Goal: Task Accomplishment & Management: Complete application form

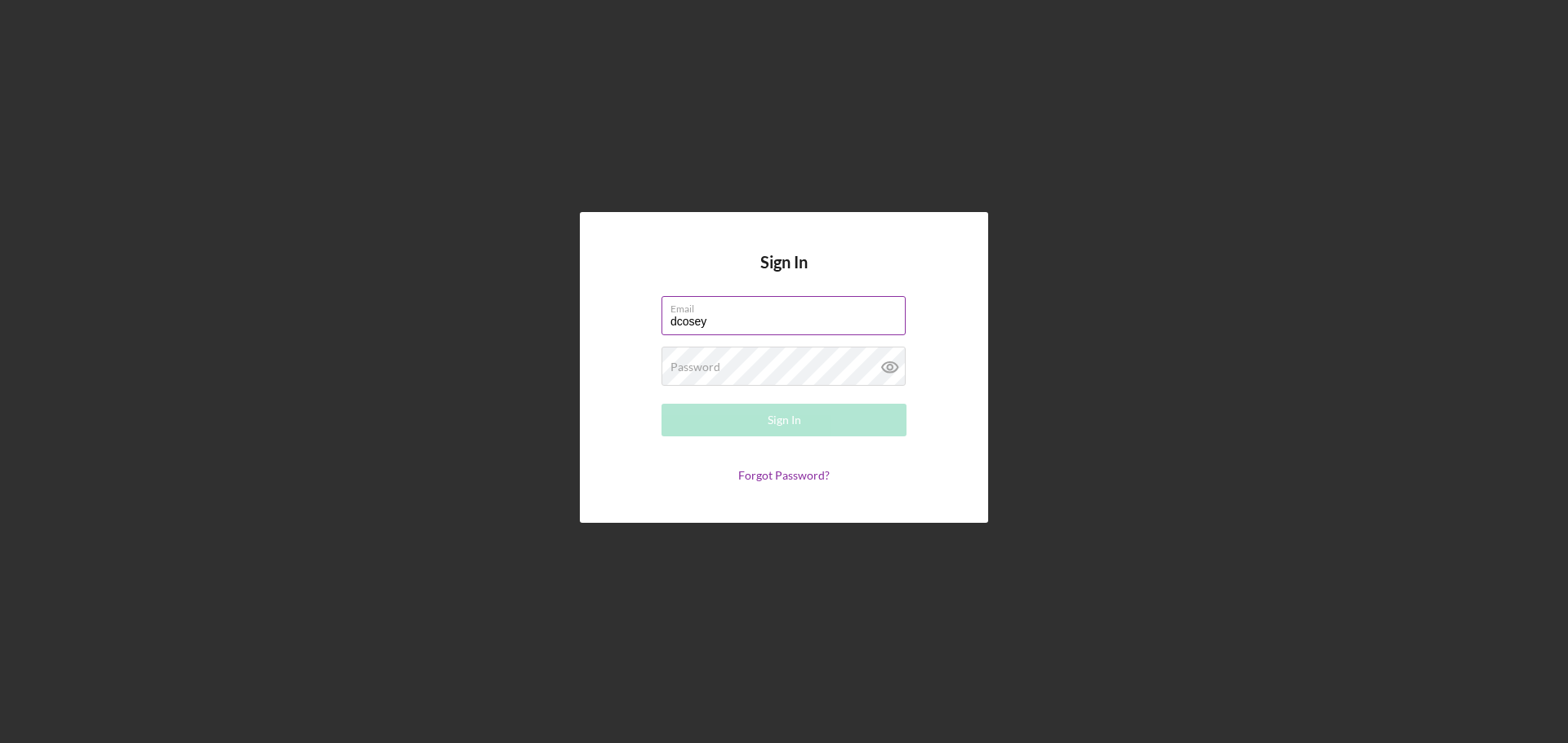
type input "[EMAIL_ADDRESS][DOMAIN_NAME]"
click at [768, 364] on div "Password Required" at bounding box center [784, 367] width 245 height 41
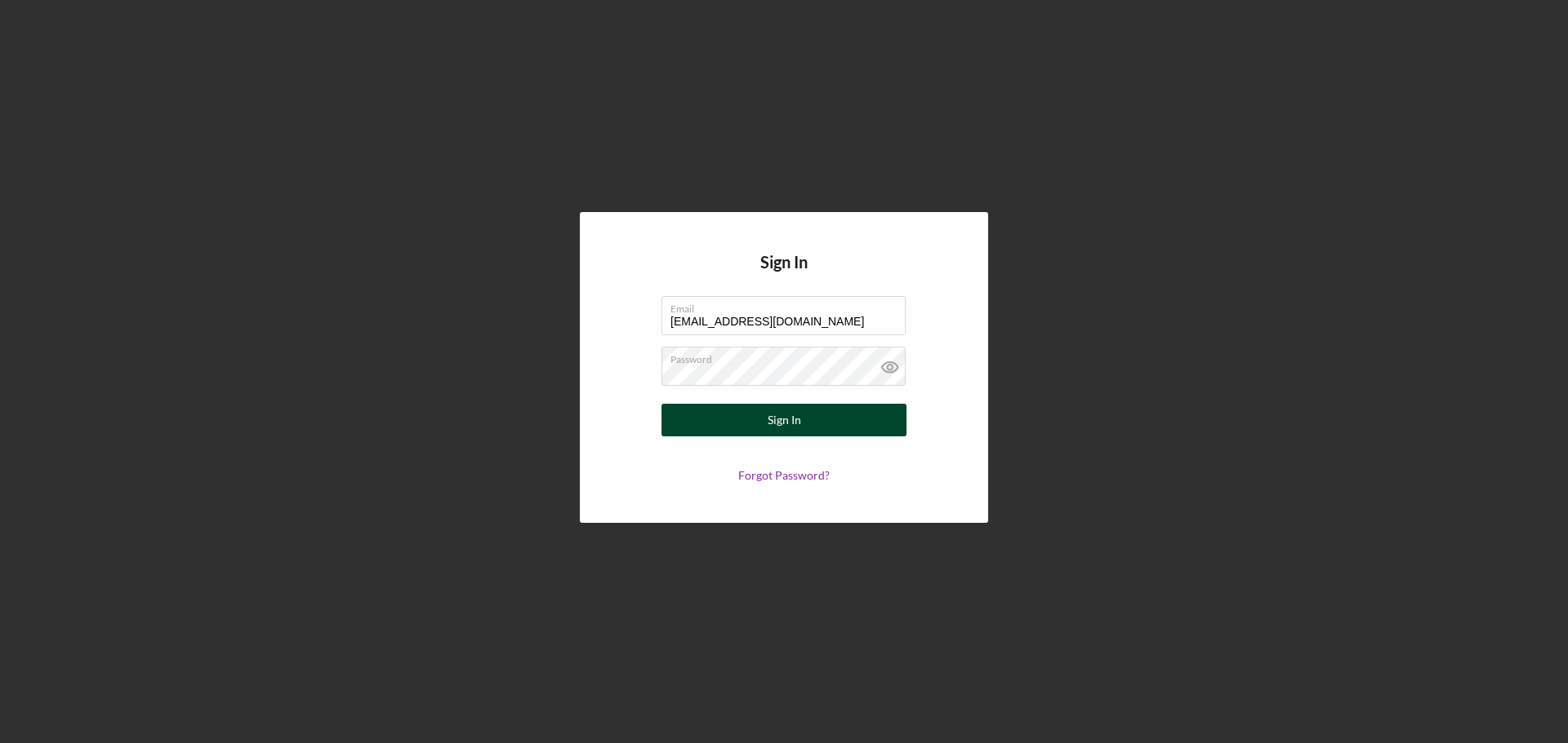
click at [695, 417] on button "Sign In" at bounding box center [784, 420] width 245 height 33
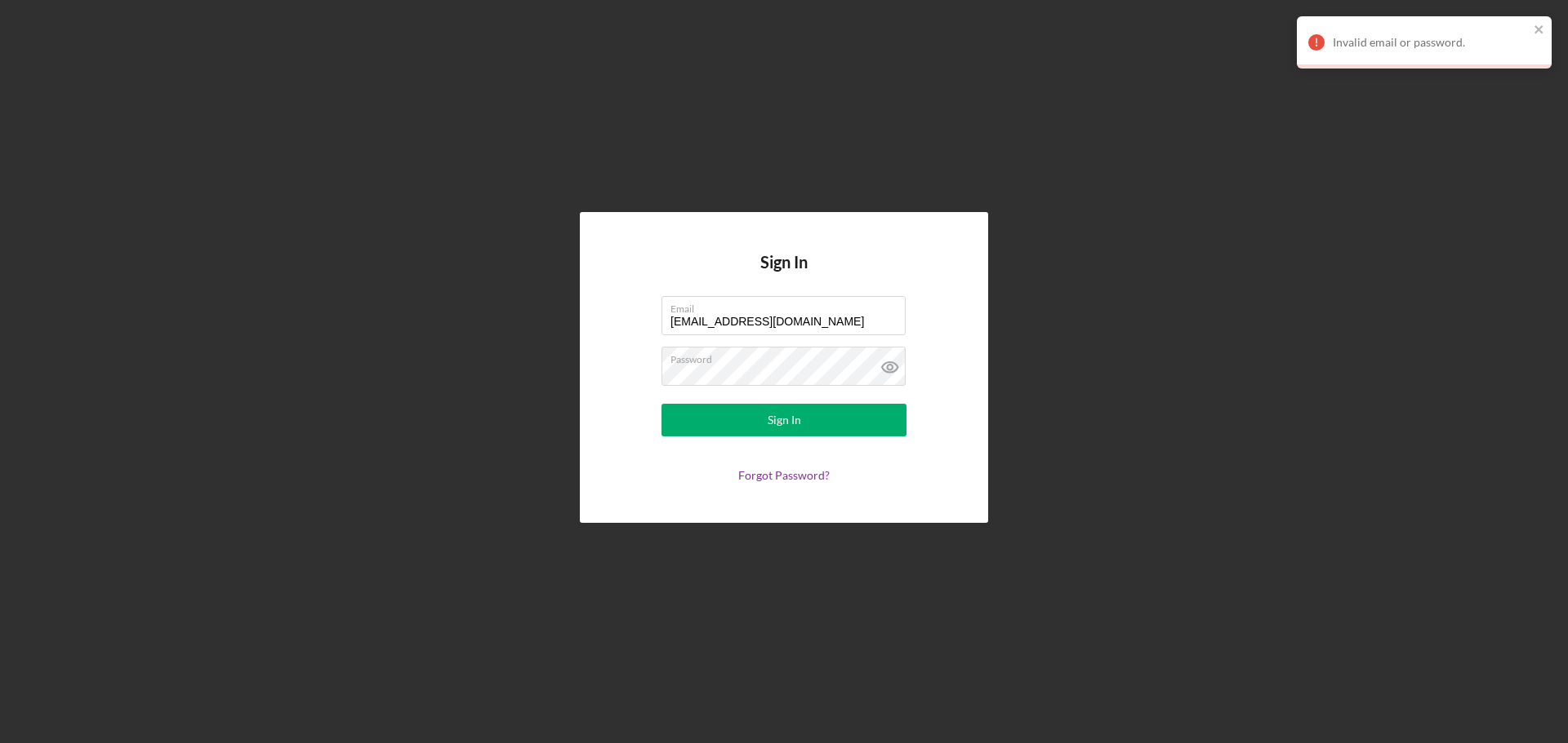
click at [736, 402] on form "Email [EMAIL_ADDRESS][DOMAIN_NAME] Password Sign In Forgot Password?" at bounding box center [784, 389] width 327 height 186
click at [737, 421] on button "Sign In" at bounding box center [784, 420] width 245 height 33
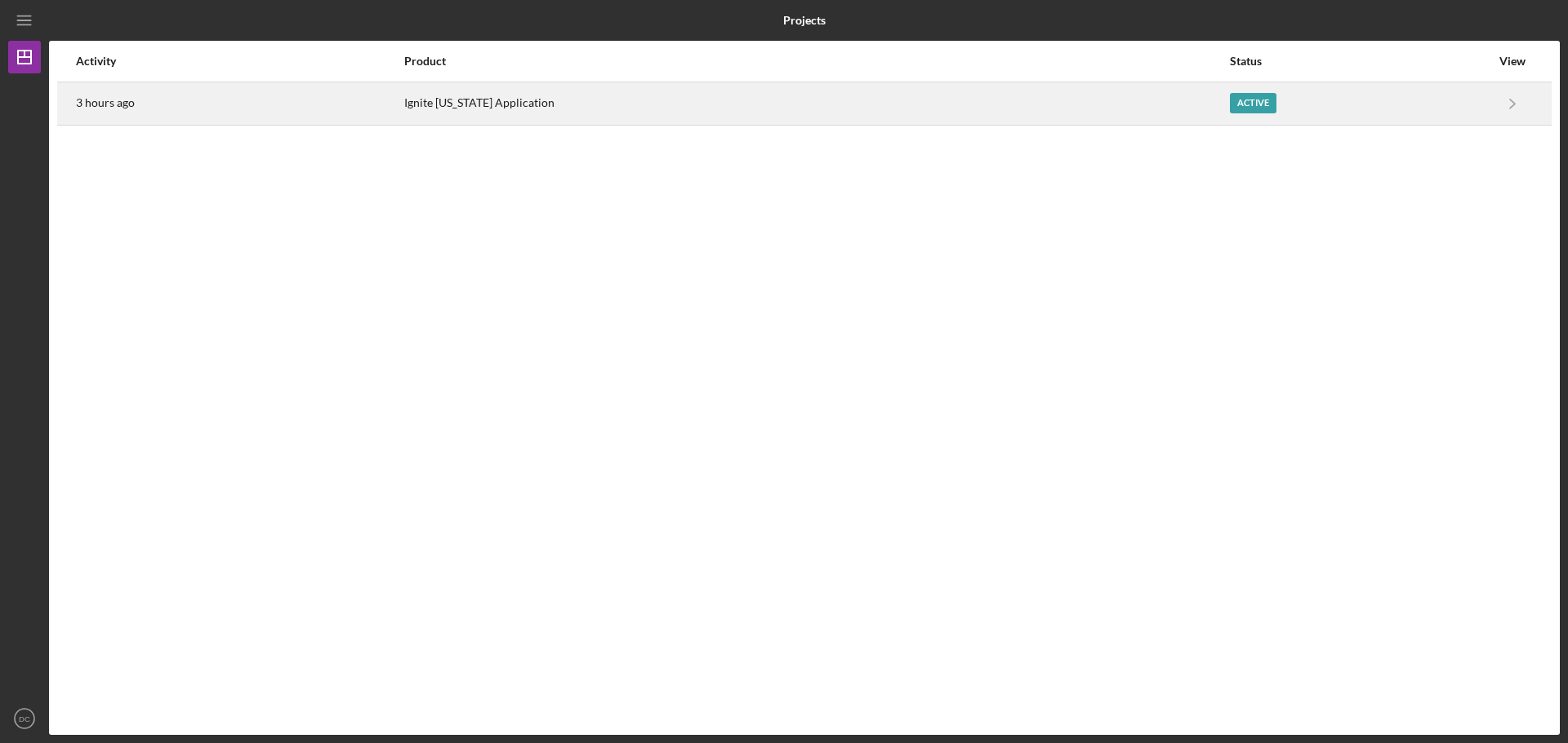
click at [1240, 94] on div "Active" at bounding box center [1253, 103] width 46 height 20
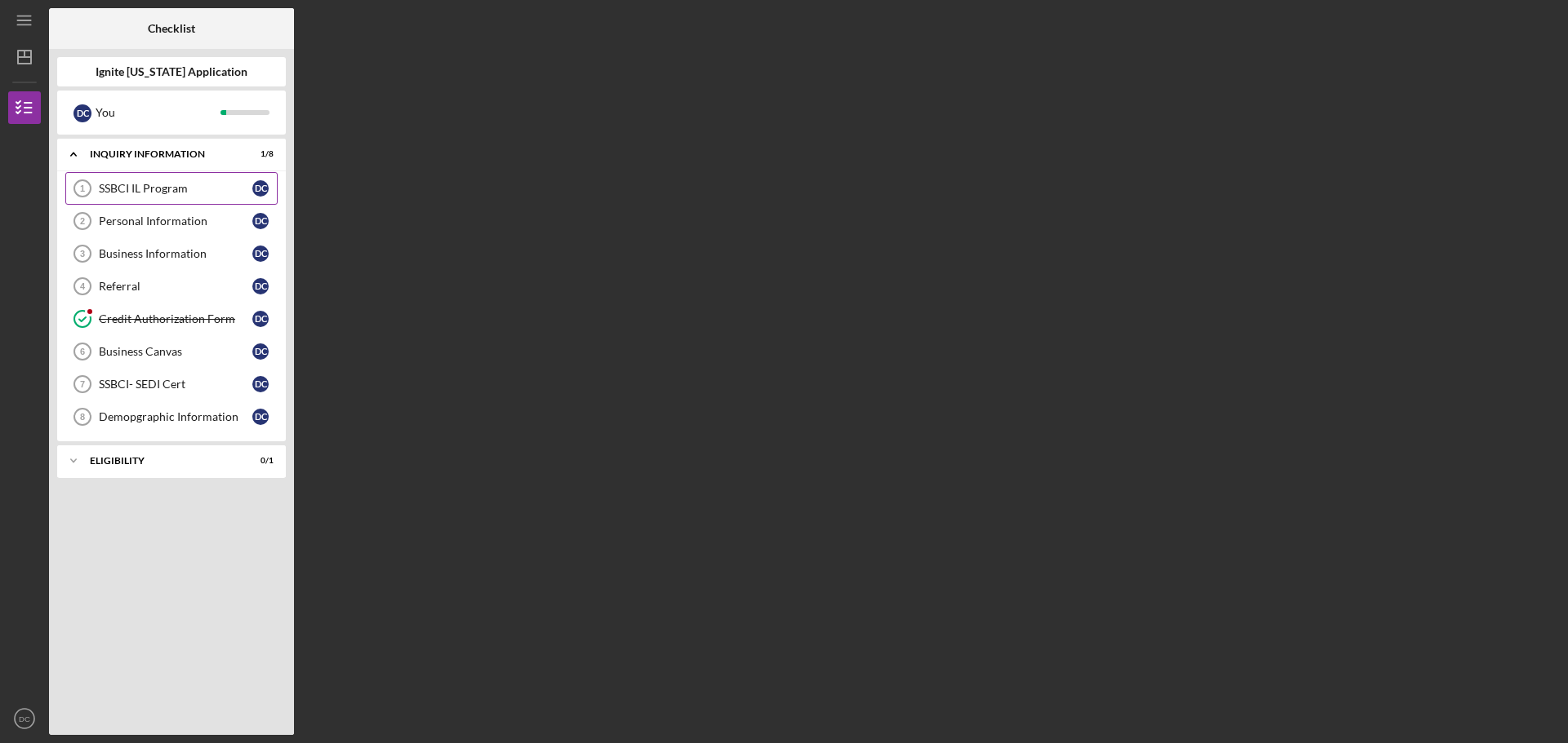
click at [196, 182] on div "SSBCI IL Program" at bounding box center [175, 189] width 153 height 13
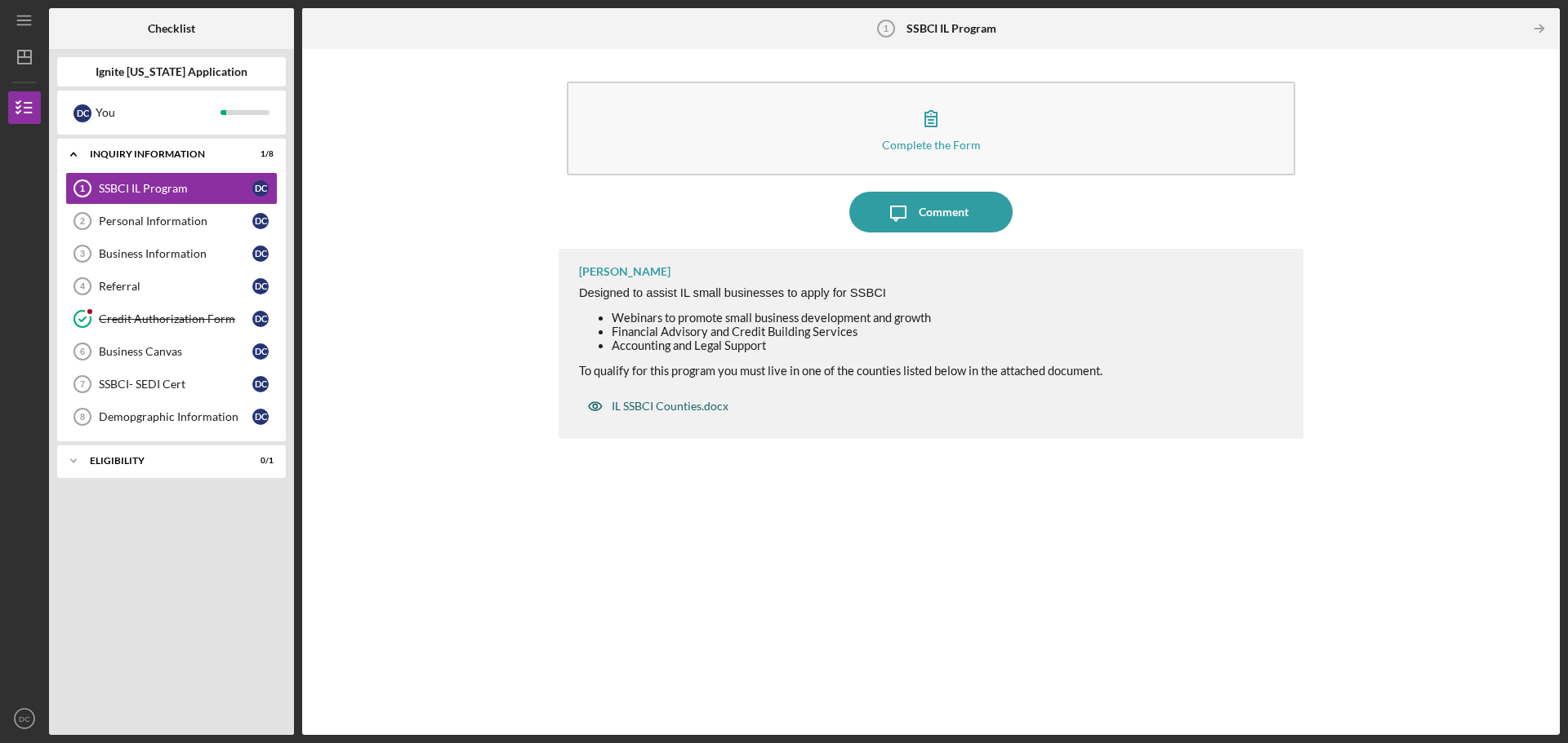
click at [660, 399] on div "IL SSBCI Counties.docx" at bounding box center [657, 406] width 158 height 33
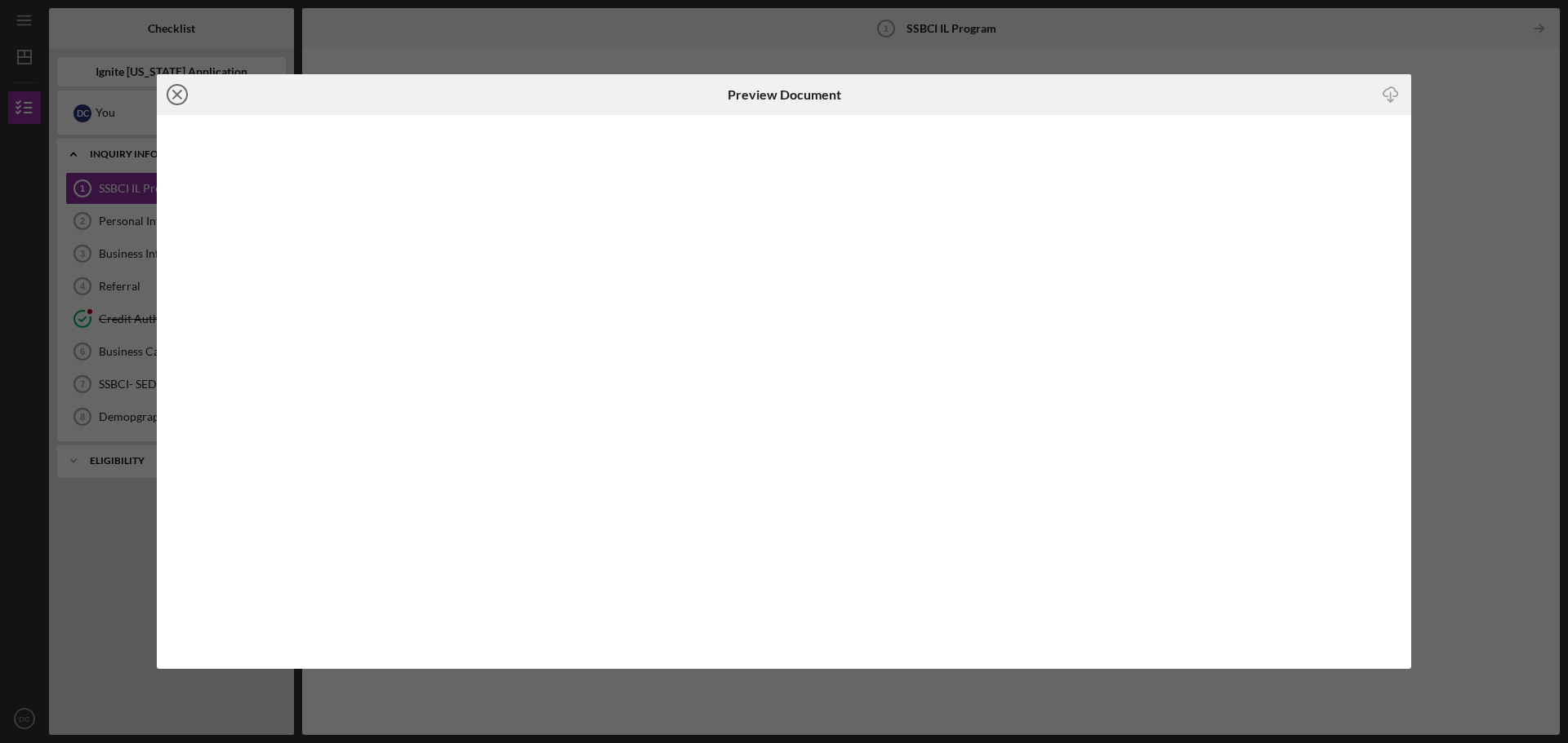
click at [177, 96] on icon "Icon/Close" at bounding box center [177, 94] width 41 height 41
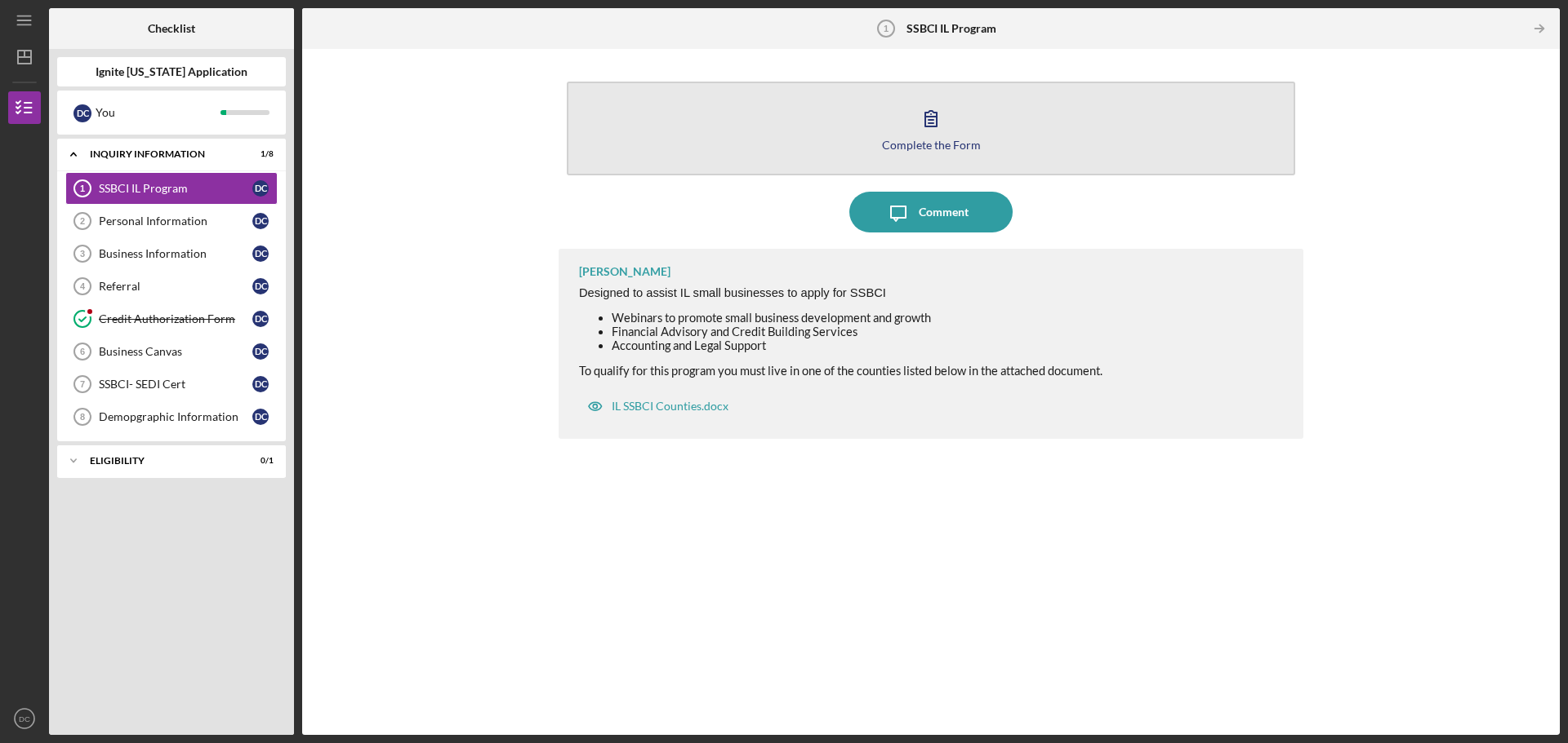
click at [959, 117] on button "Complete the Form Form" at bounding box center [930, 128] width 728 height 93
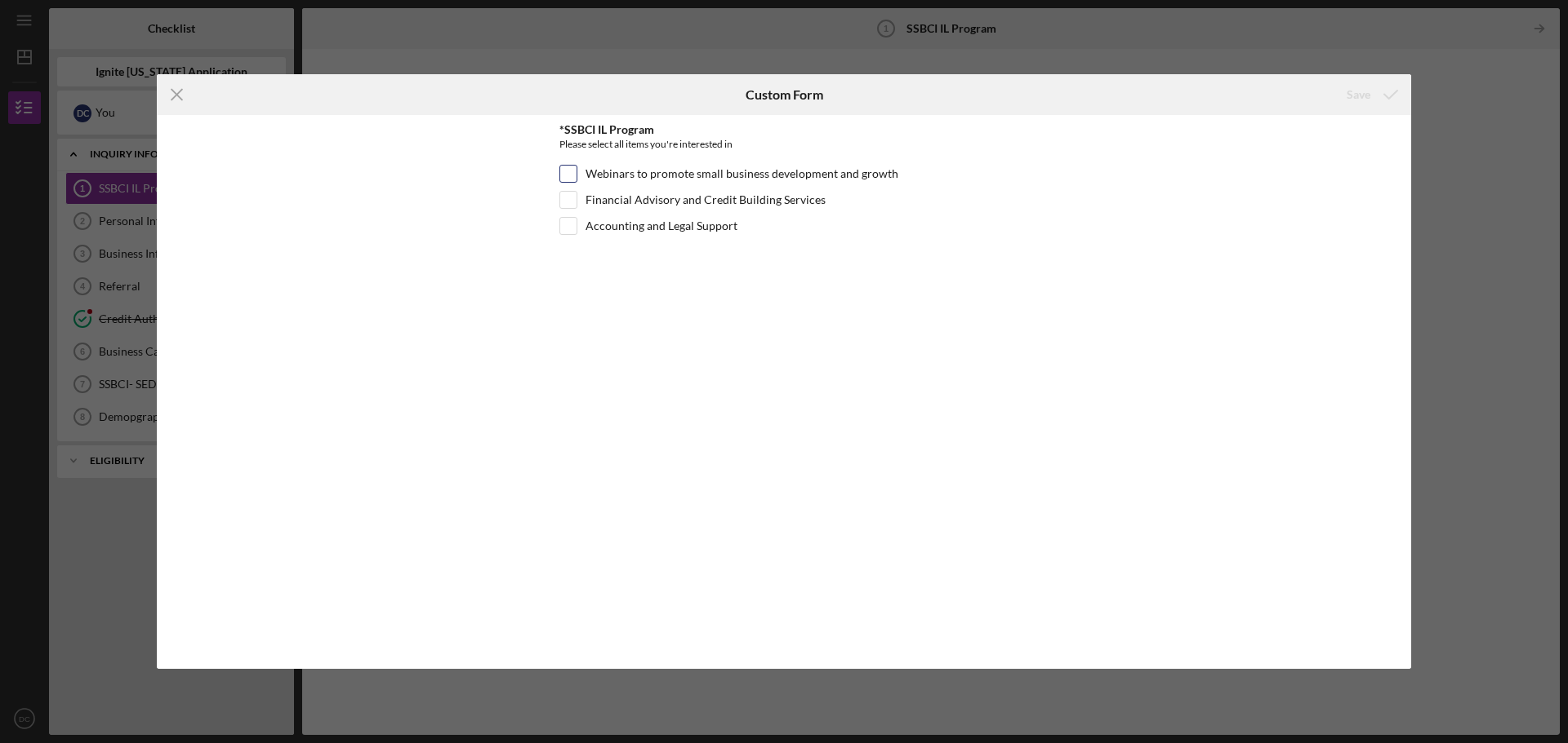
click at [641, 174] on label "Webinars to promote small business development and growth" at bounding box center [742, 174] width 313 height 16
click at [576, 174] on input "Webinars to promote small business development and growth" at bounding box center [568, 174] width 16 height 16
checkbox input "true"
click at [604, 228] on label "Accounting and Legal Support" at bounding box center [662, 226] width 152 height 16
click at [576, 228] on input "Accounting and Legal Support" at bounding box center [568, 226] width 16 height 16
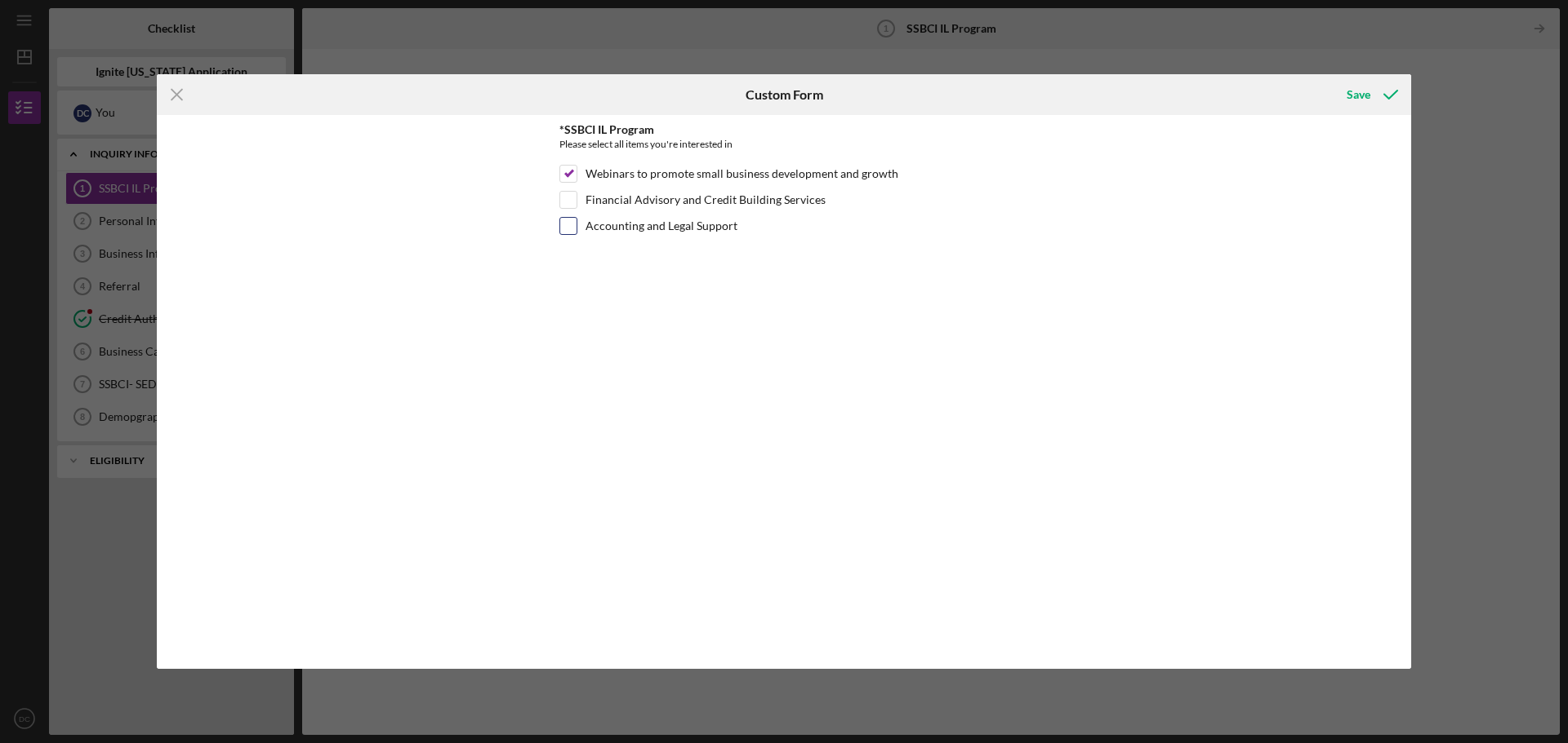
checkbox input "true"
click at [619, 206] on label "Financial Advisory and Credit Building Services" at bounding box center [706, 200] width 240 height 16
click at [576, 206] on input "Financial Advisory and Credit Building Services" at bounding box center [568, 200] width 16 height 16
checkbox input "true"
click at [1390, 86] on icon "submit" at bounding box center [1391, 94] width 41 height 41
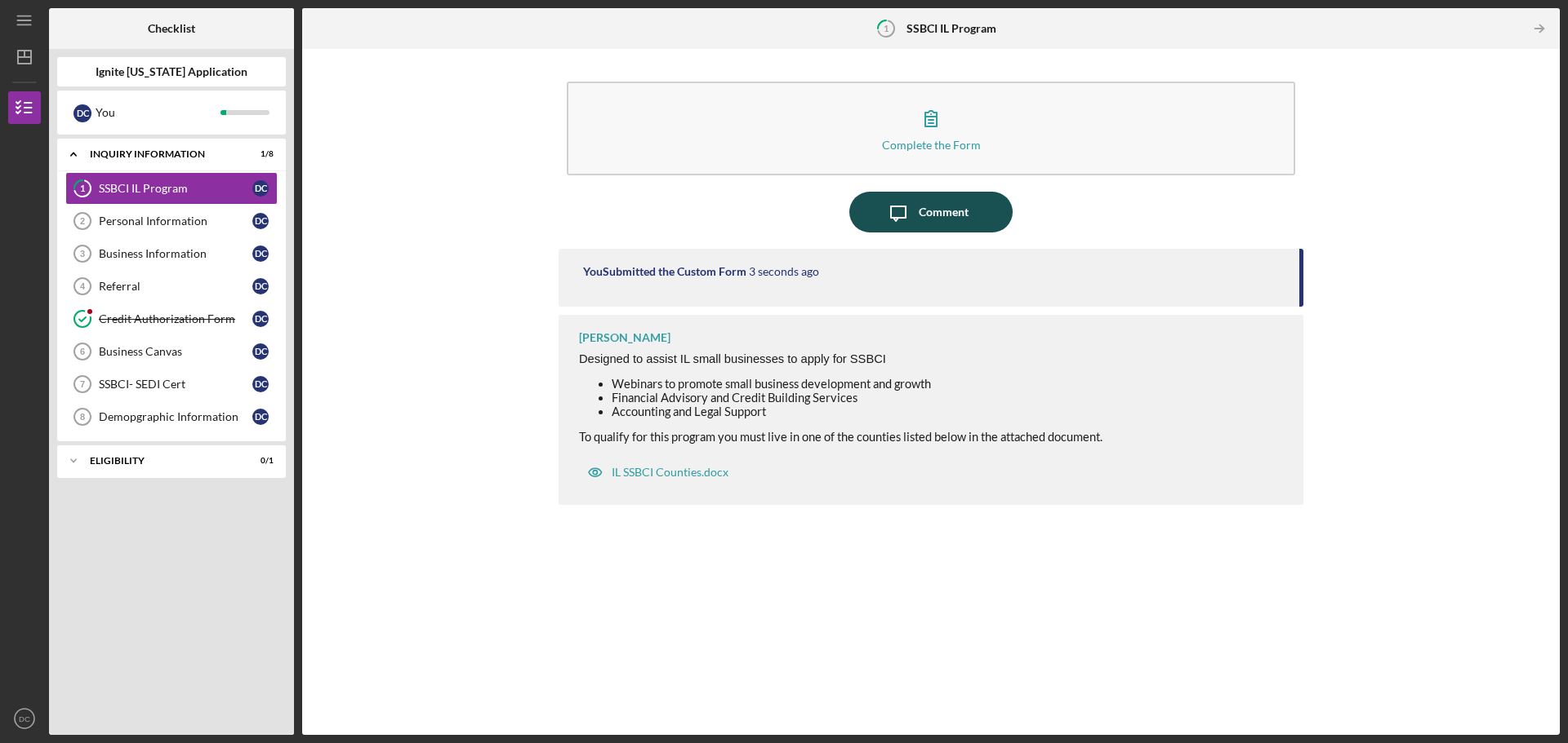
click at [970, 210] on button "Icon/Message Comment" at bounding box center [930, 213] width 163 height 41
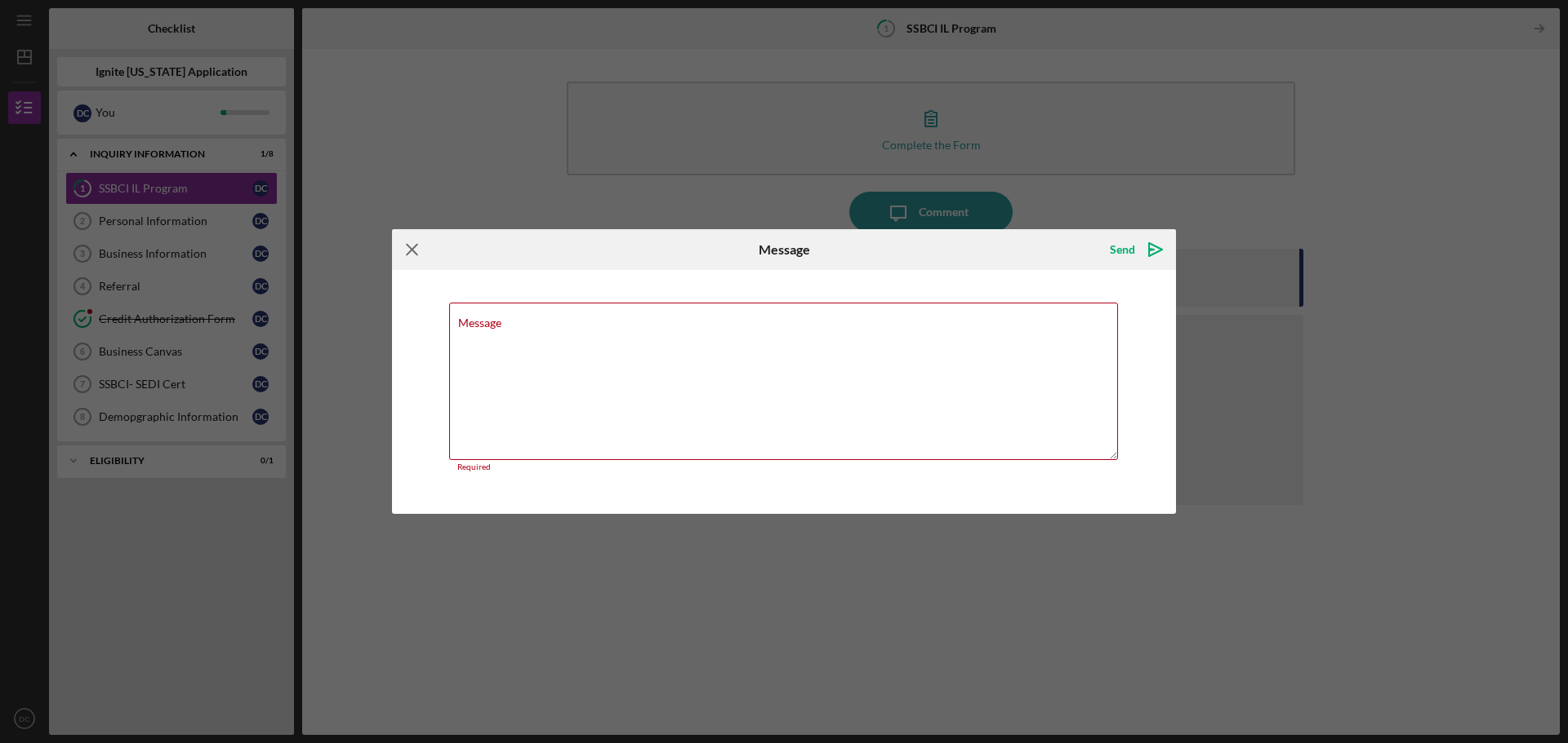
click at [413, 259] on icon "Icon/Menu Close" at bounding box center [412, 250] width 41 height 41
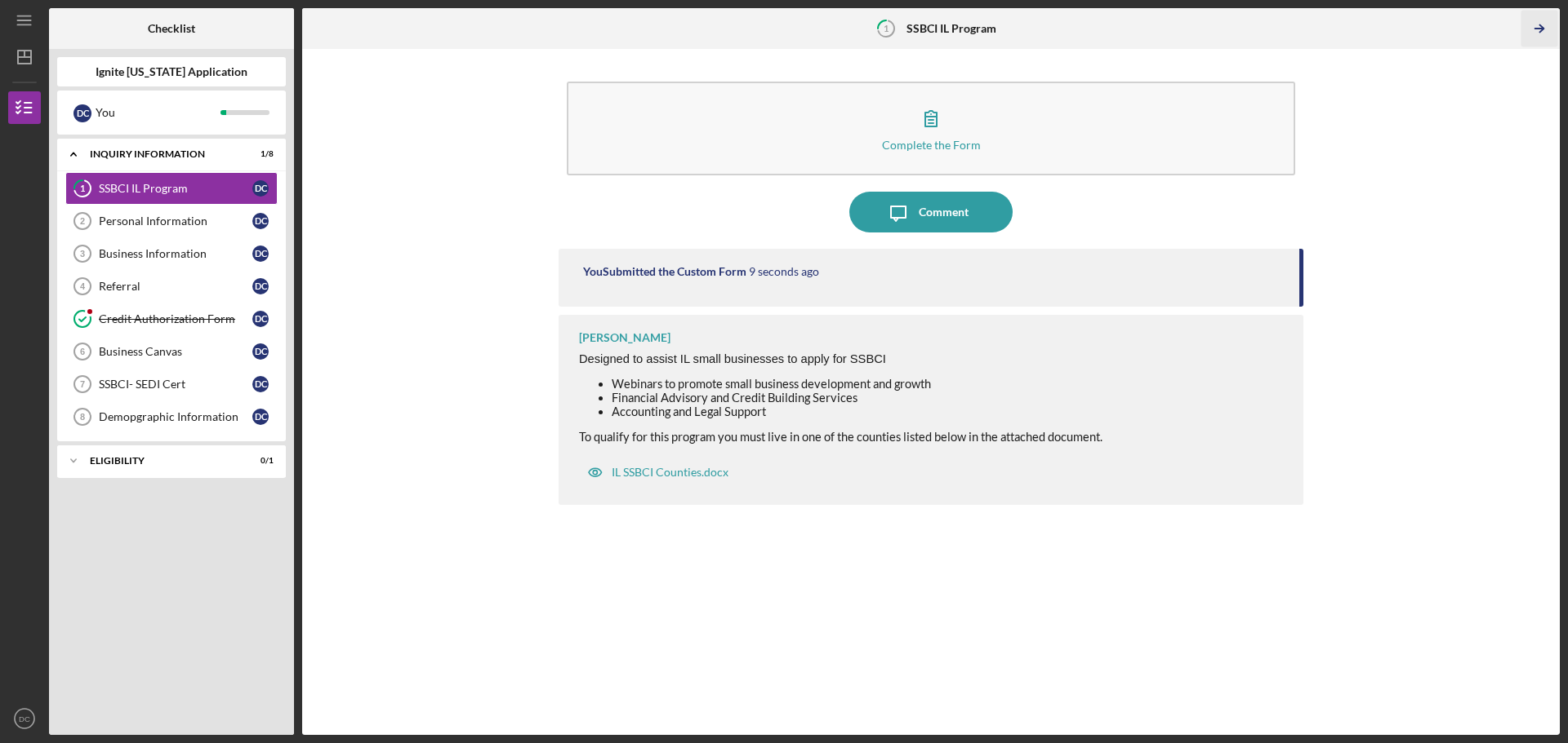
click at [1542, 33] on icon "Icon/Table Pagination Arrow" at bounding box center [1539, 28] width 37 height 36
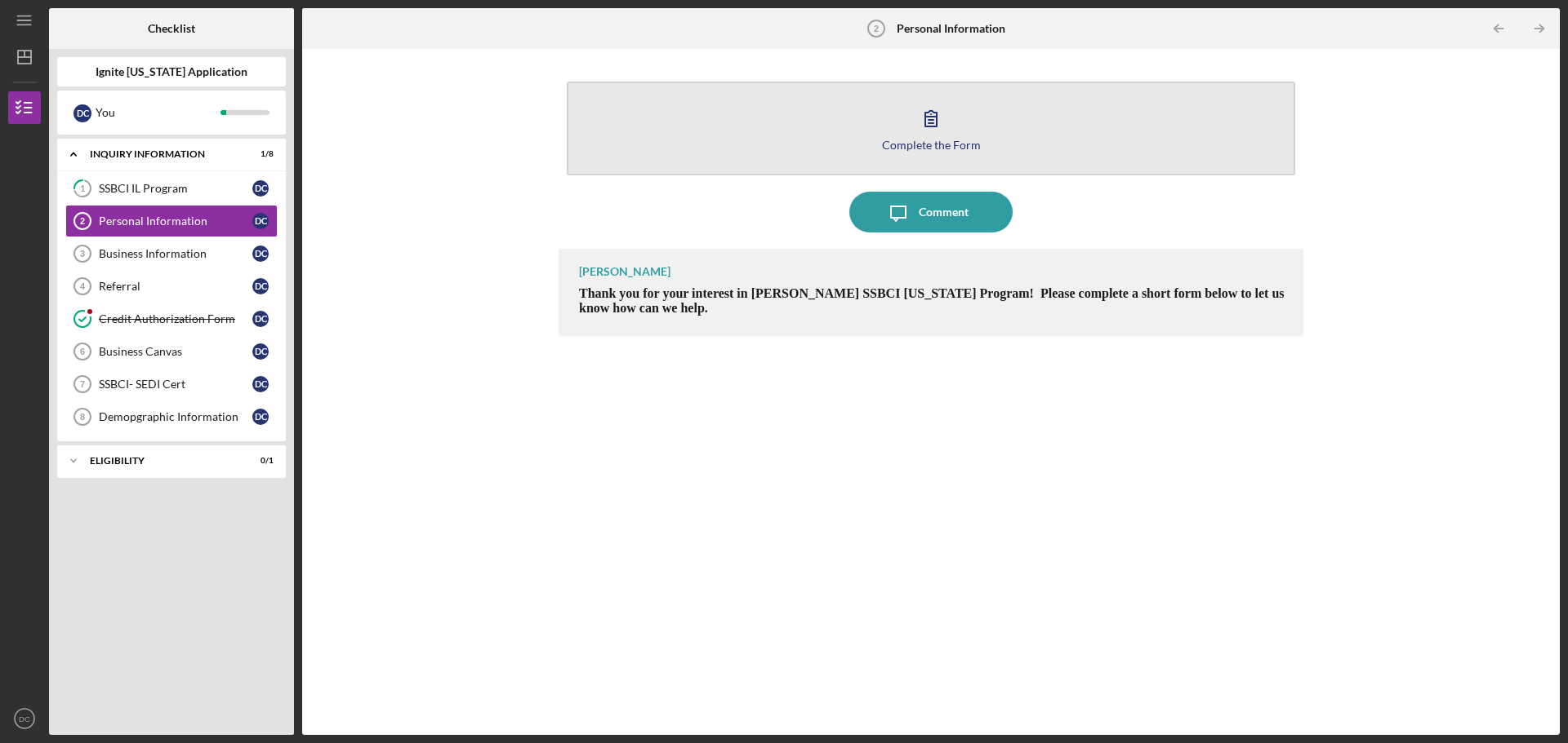
click at [1029, 101] on button "Complete the Form Form" at bounding box center [930, 128] width 728 height 93
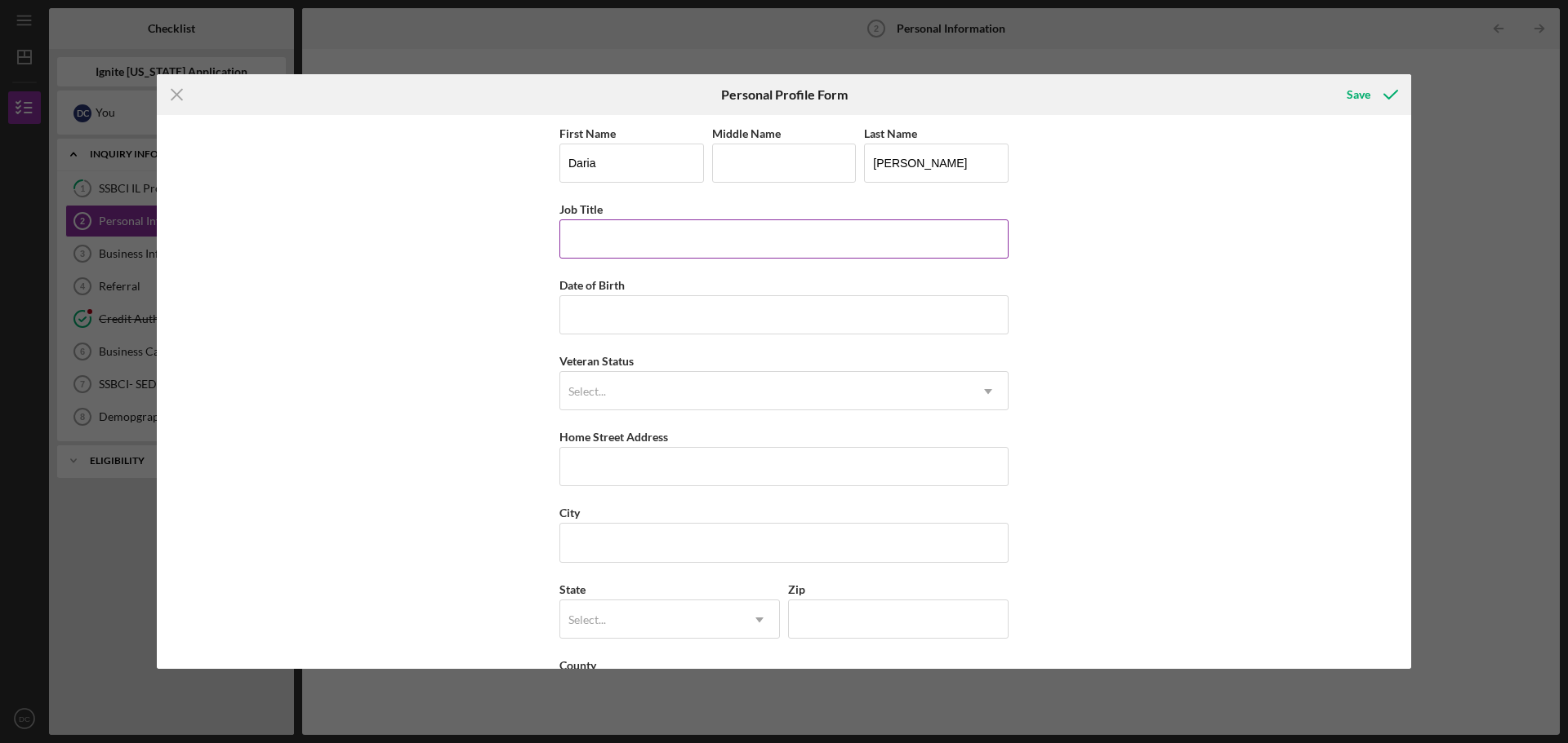
click at [714, 234] on input "Job Title" at bounding box center [784, 239] width 449 height 39
click at [714, 234] on input "R" at bounding box center [784, 239] width 449 height 39
type input "Registered Nurse"
type input "[DATE]"
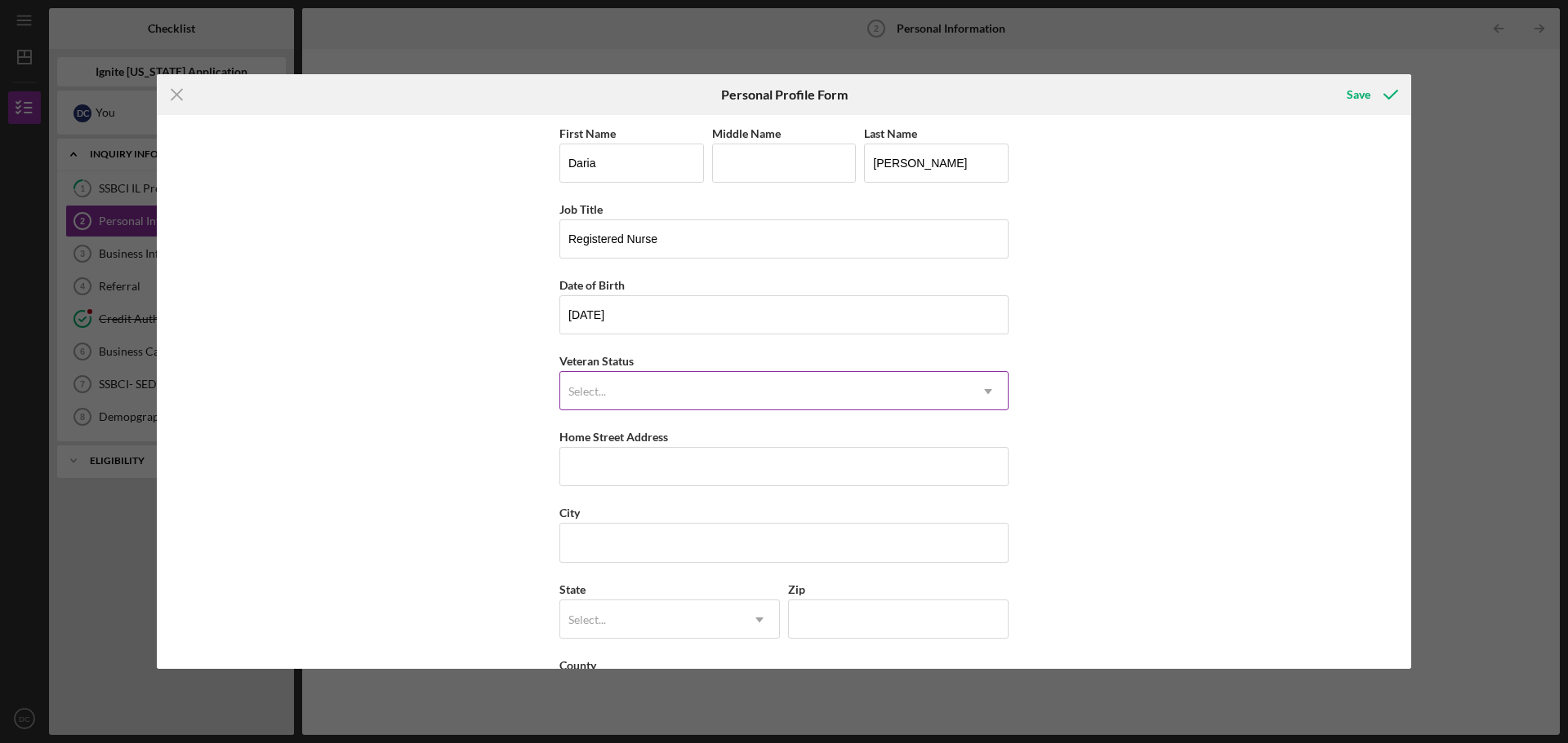
click at [759, 381] on div "Select..." at bounding box center [764, 392] width 409 height 37
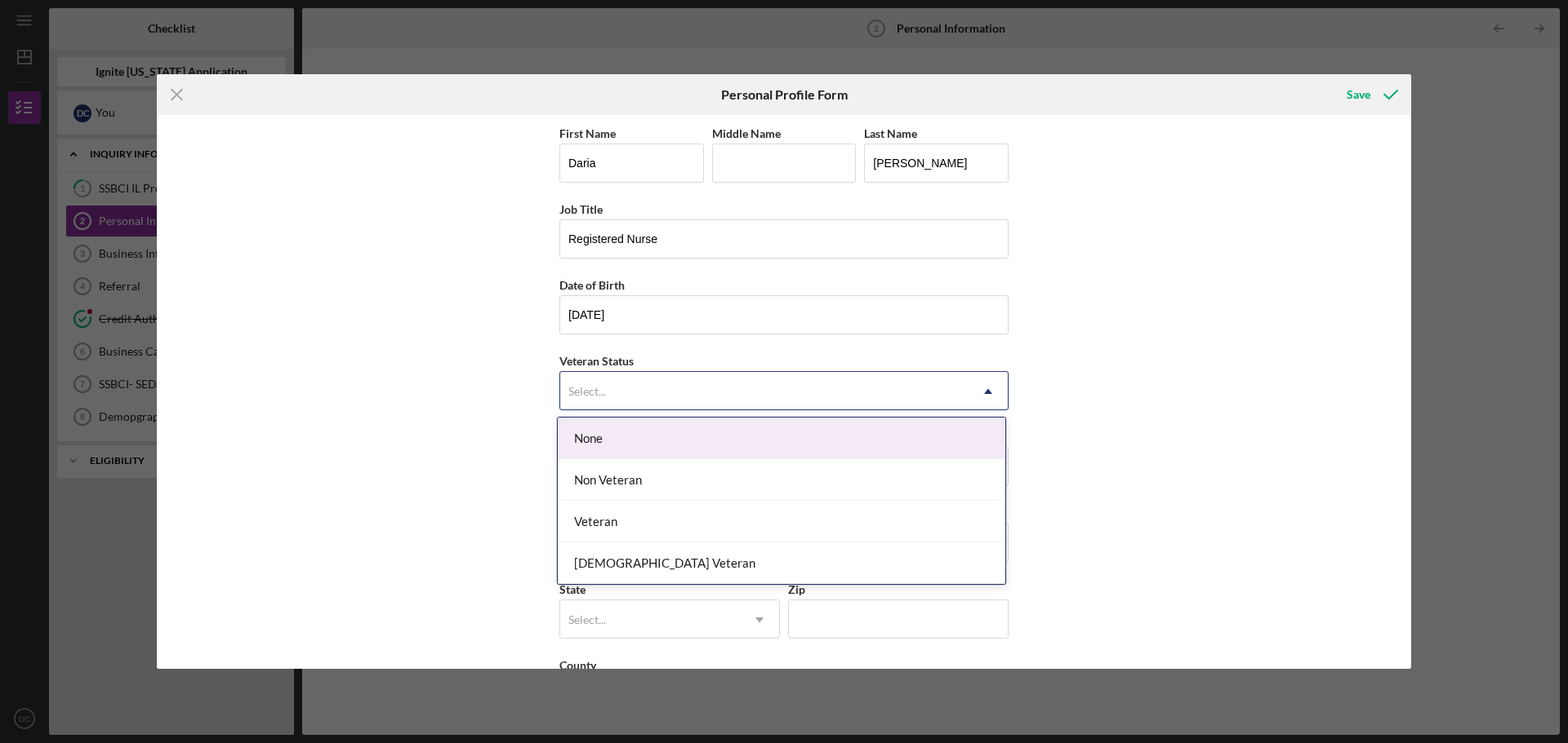
click at [725, 429] on div "None" at bounding box center [781, 439] width 448 height 42
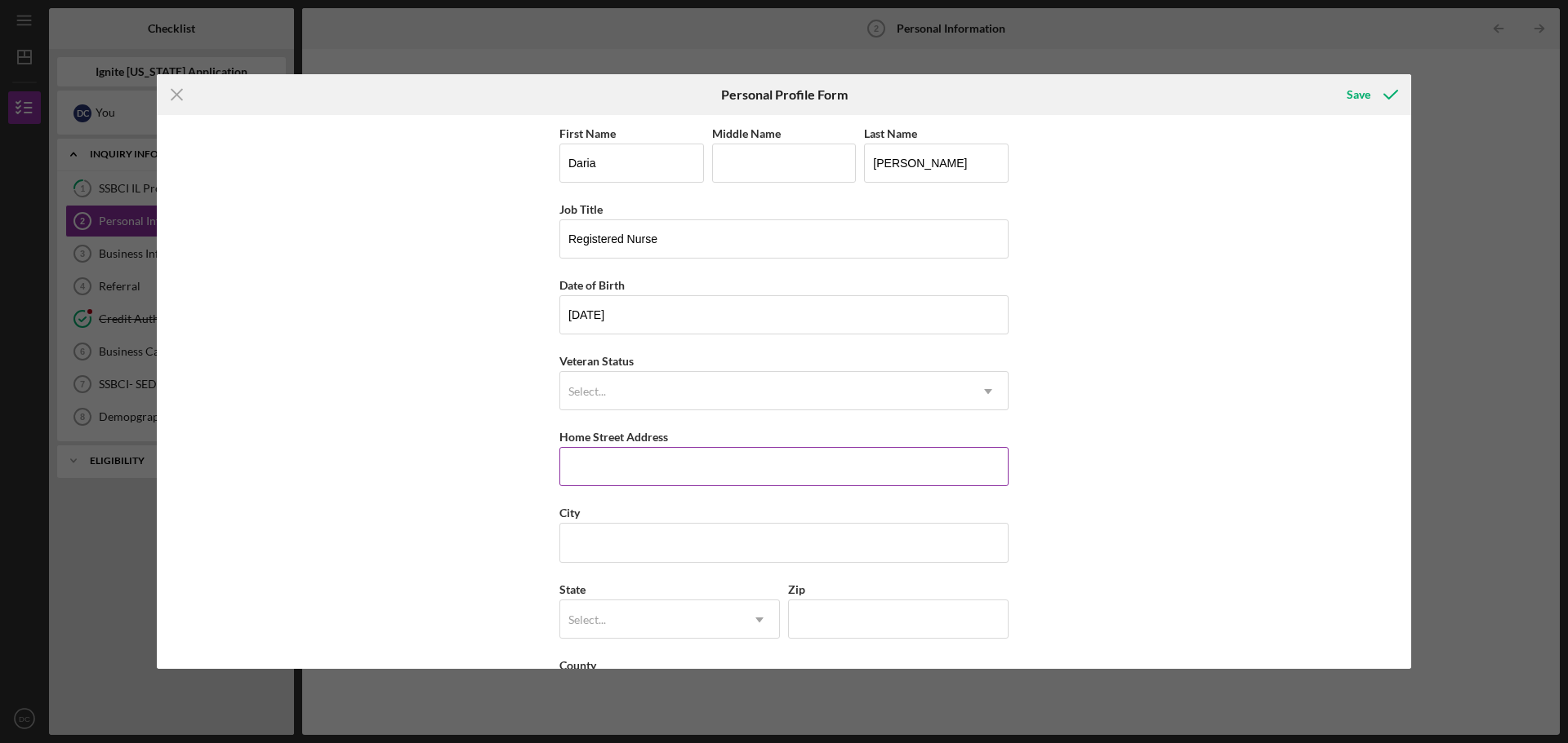
click at [701, 462] on input "Home Street Address" at bounding box center [784, 467] width 449 height 39
click at [728, 376] on div "Select..." at bounding box center [764, 392] width 409 height 37
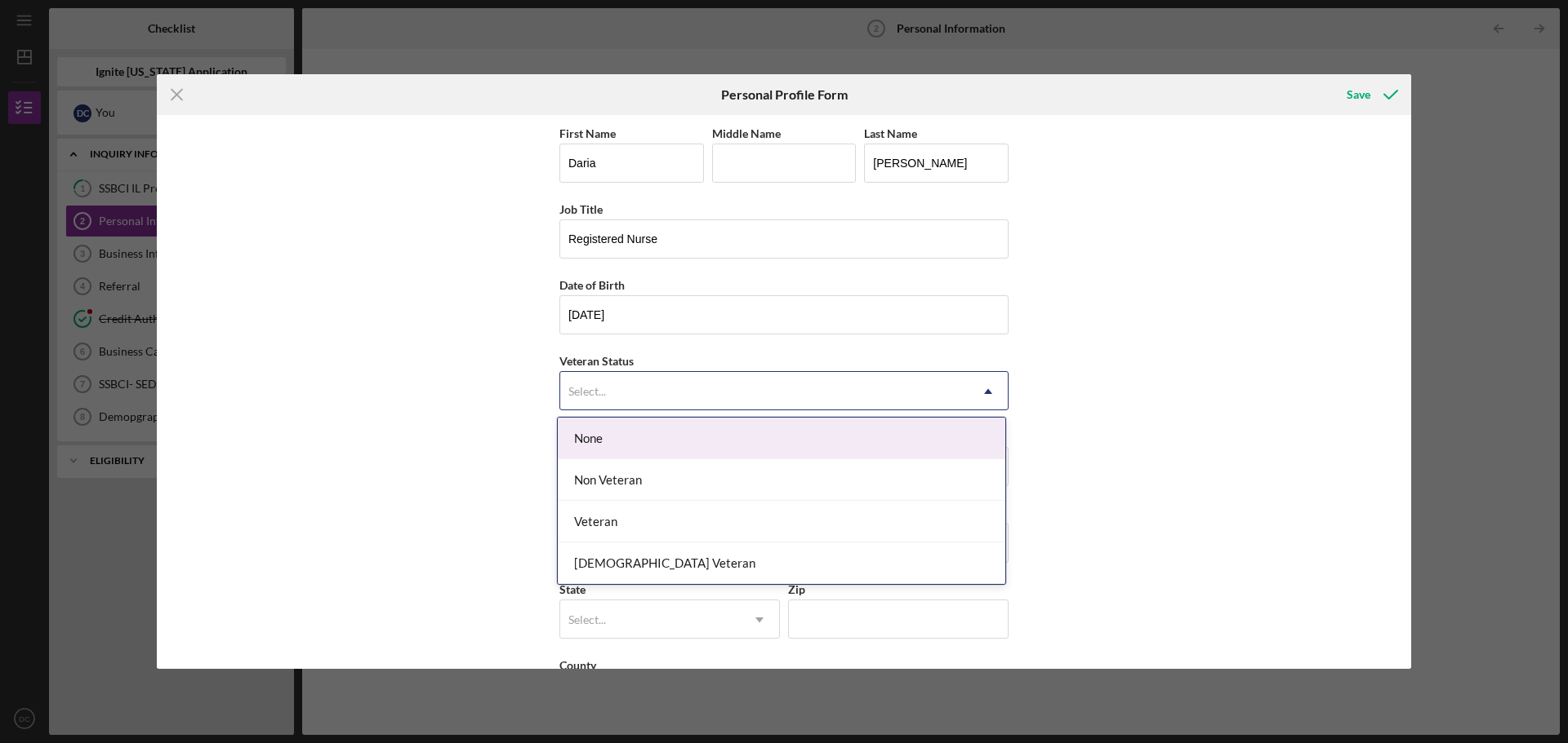
click at [669, 442] on div "None" at bounding box center [781, 439] width 448 height 42
click at [701, 389] on div "Select..." at bounding box center [764, 392] width 409 height 37
click at [659, 448] on div "None" at bounding box center [781, 439] width 448 height 42
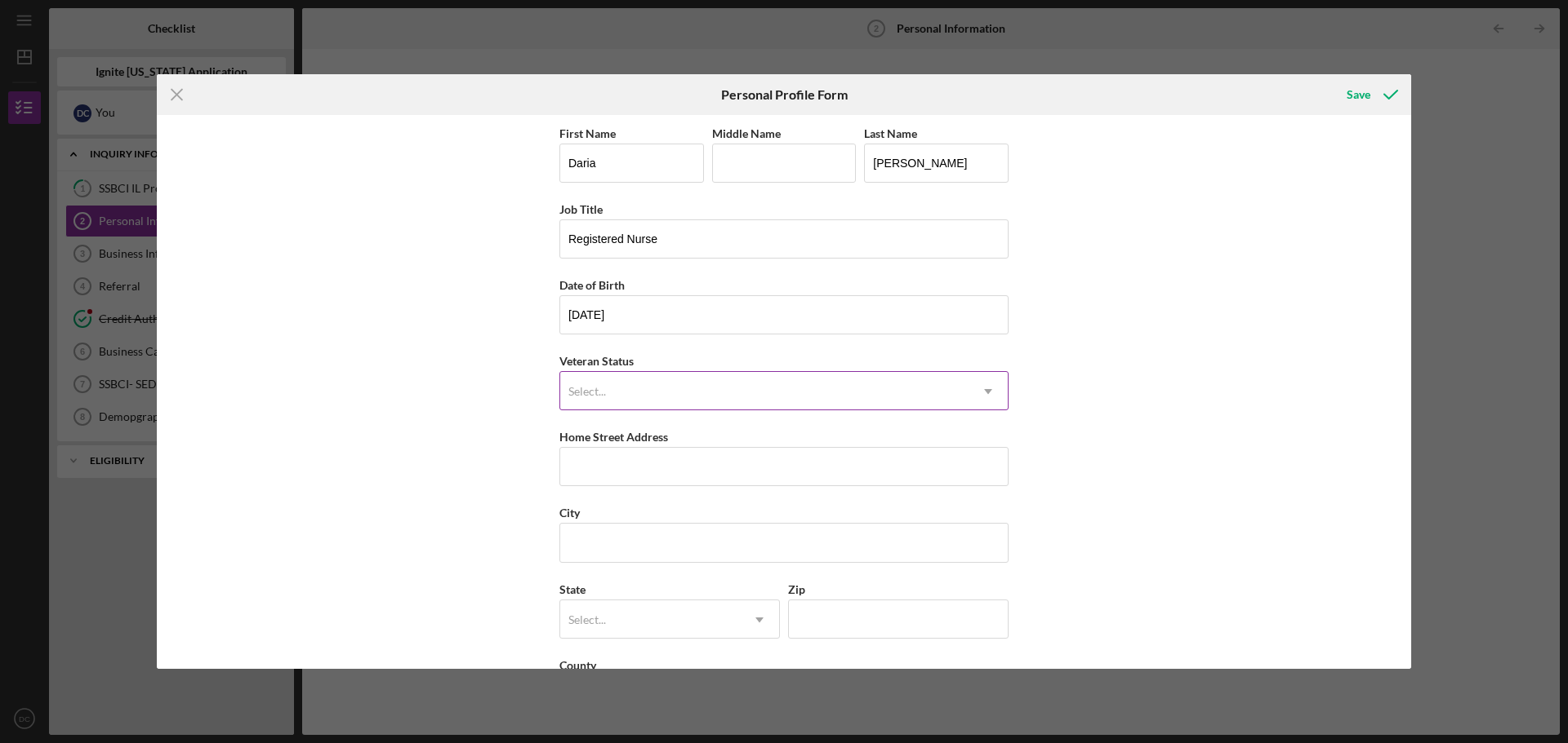
click at [814, 404] on div "Select..." at bounding box center [764, 392] width 409 height 37
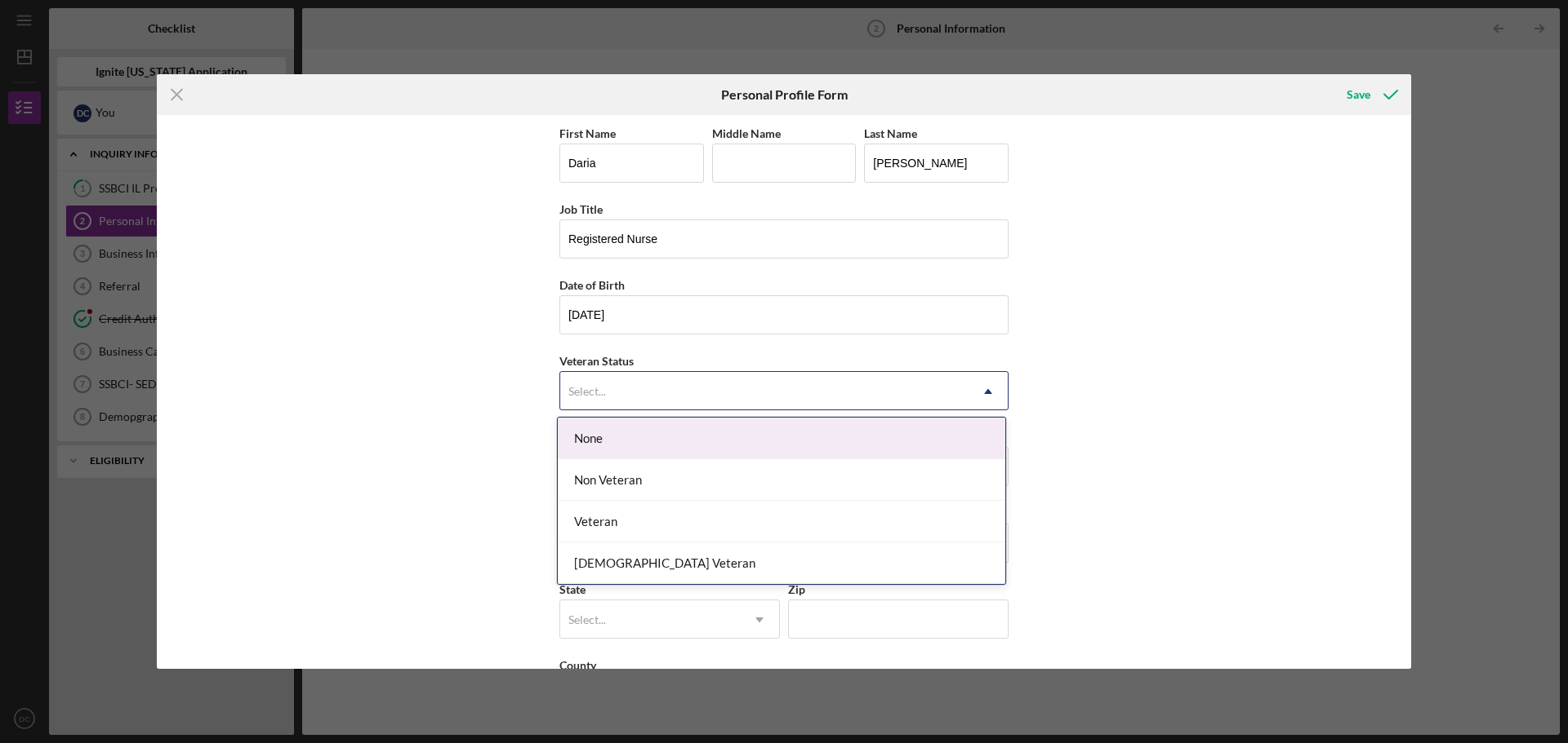
click at [768, 442] on div "None" at bounding box center [781, 439] width 448 height 42
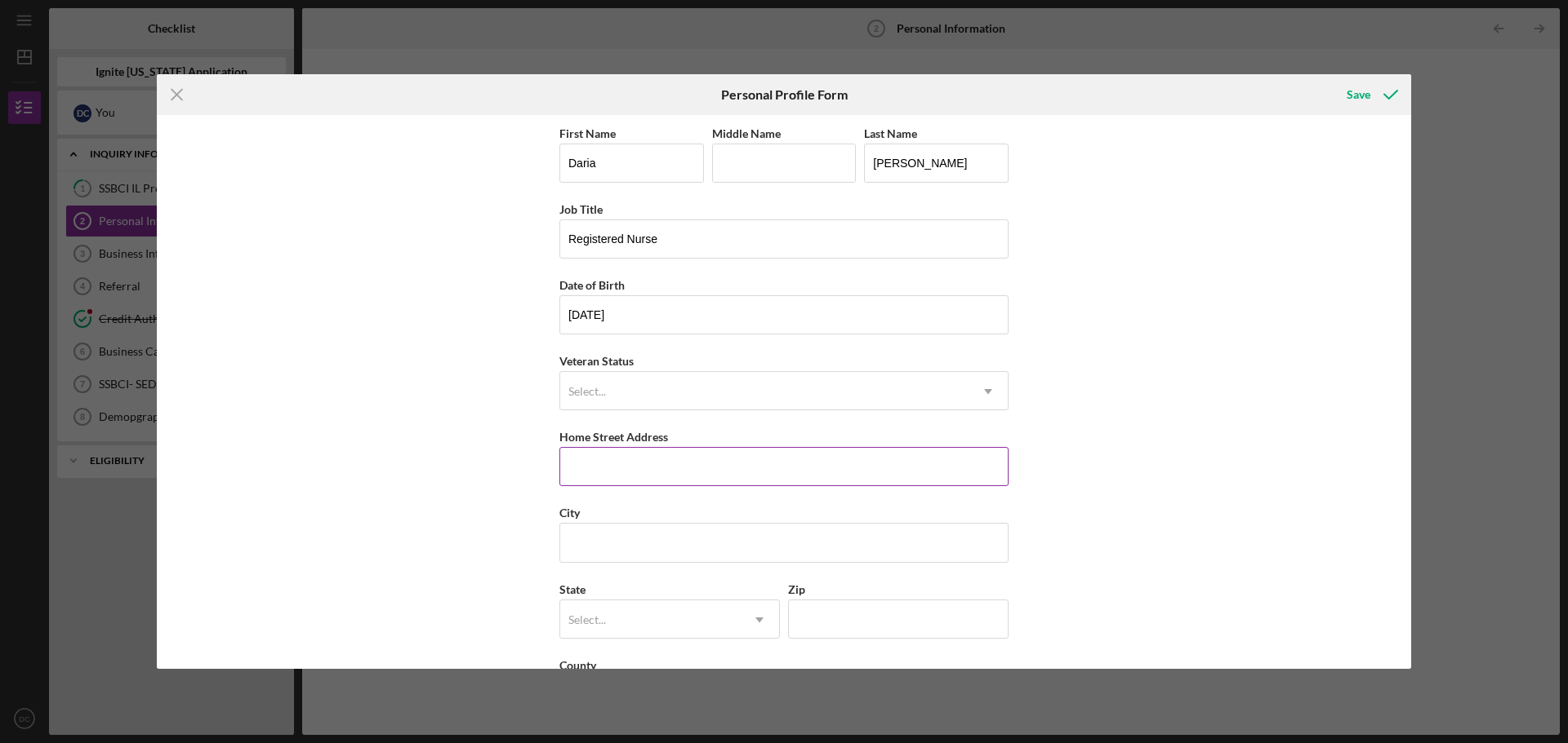
click at [705, 468] on input "Home Street Address" at bounding box center [784, 467] width 449 height 39
type input "[STREET_ADDRESS][PERSON_NAME]"
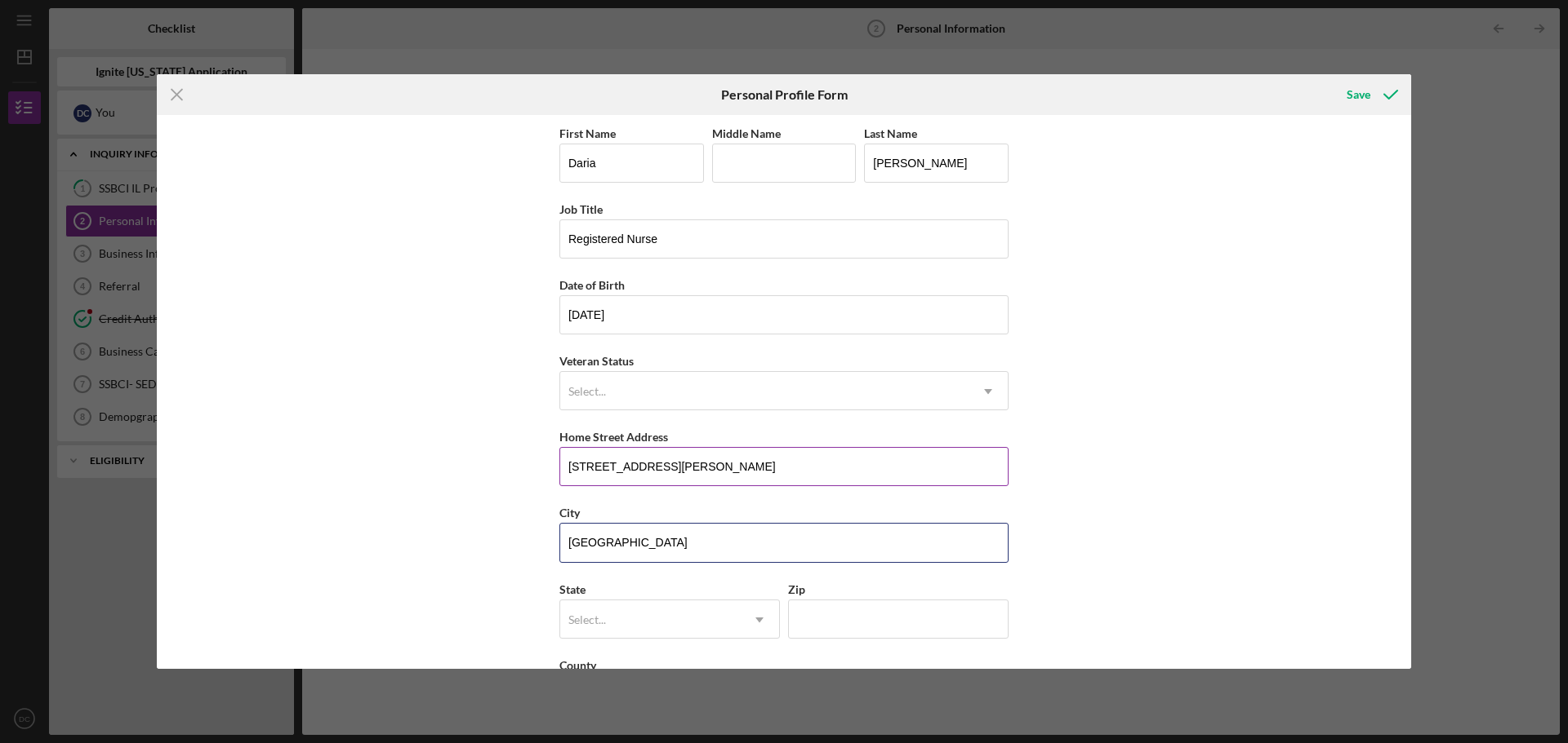
type input "[GEOGRAPHIC_DATA]"
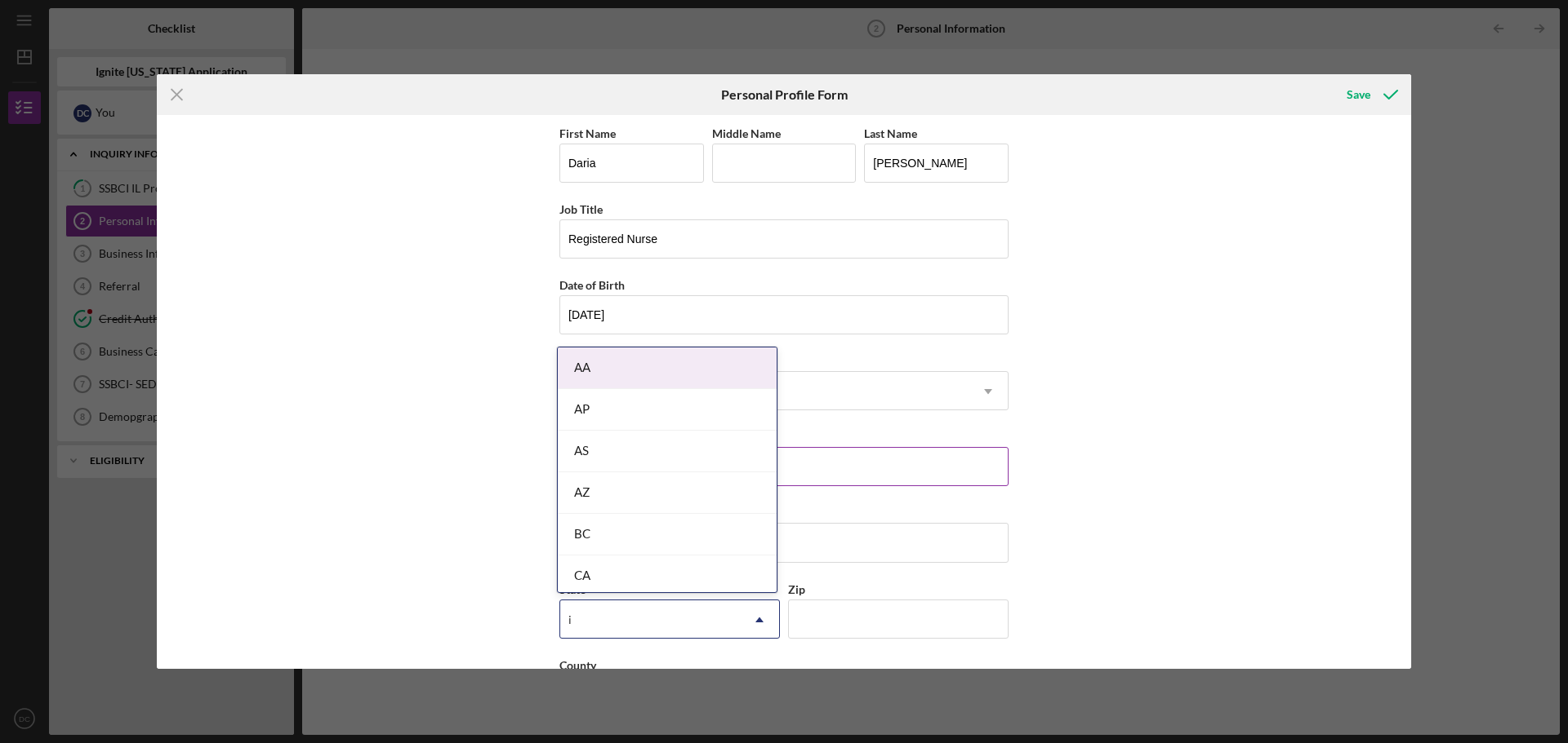
type input "il"
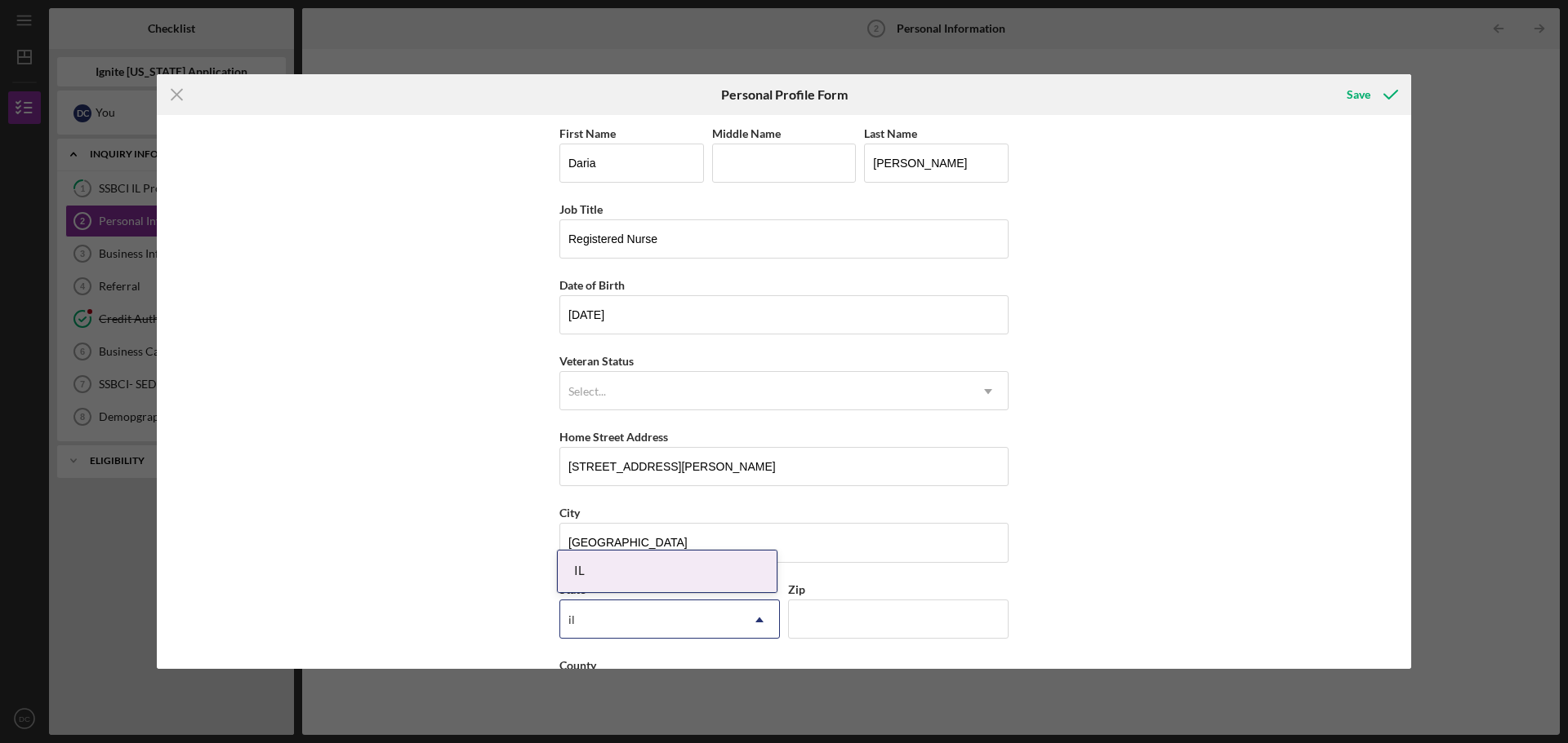
click at [727, 566] on div "IL" at bounding box center [667, 571] width 219 height 42
click at [830, 616] on input "Zip" at bounding box center [898, 619] width 221 height 39
type input "62221"
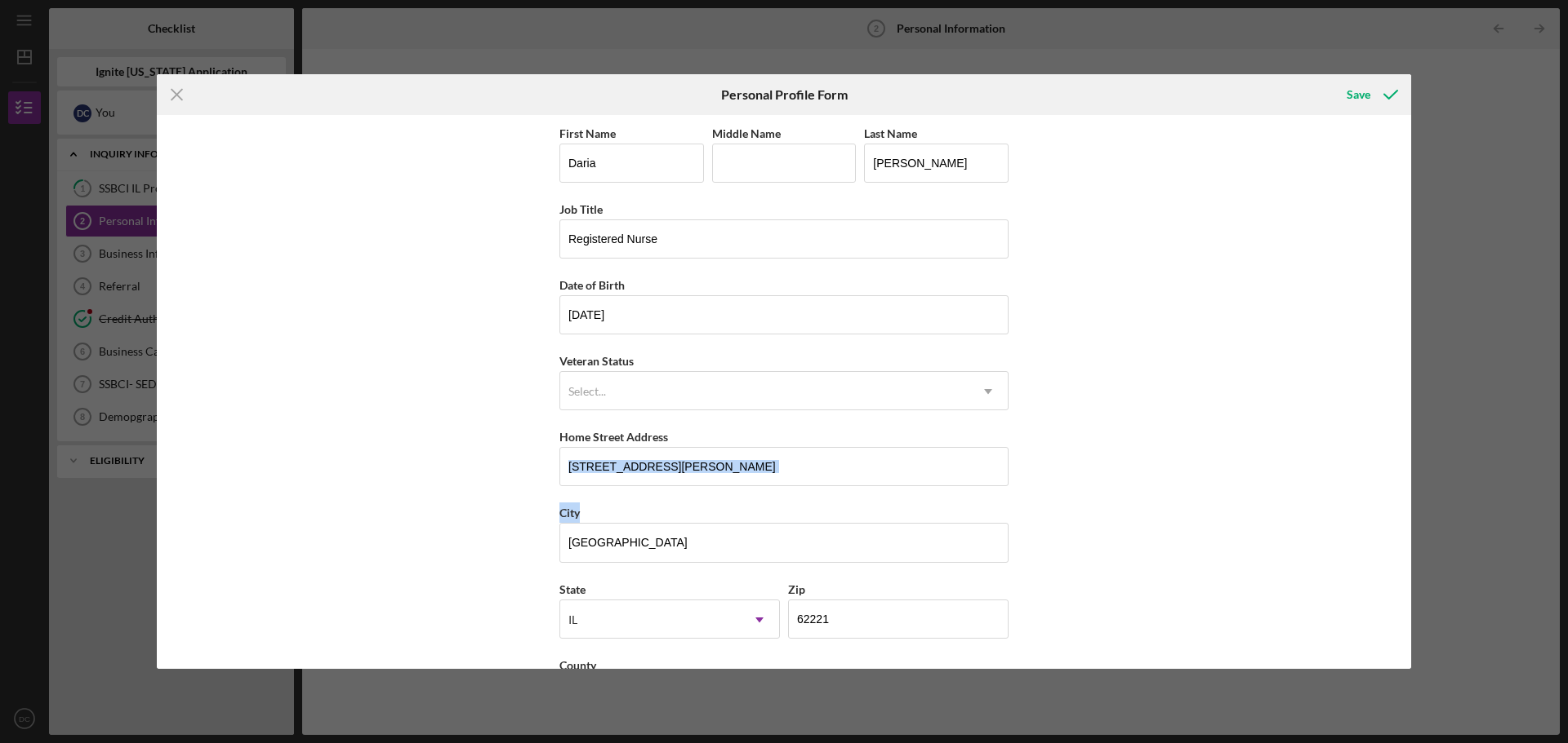
drag, startPoint x: 1411, startPoint y: 463, endPoint x: 1417, endPoint y: 529, distance: 66.3
click at [1417, 529] on div "Icon/Menu Close Personal Profile Form Save First Name [PERSON_NAME] Middle Name…" at bounding box center [784, 371] width 1568 height 743
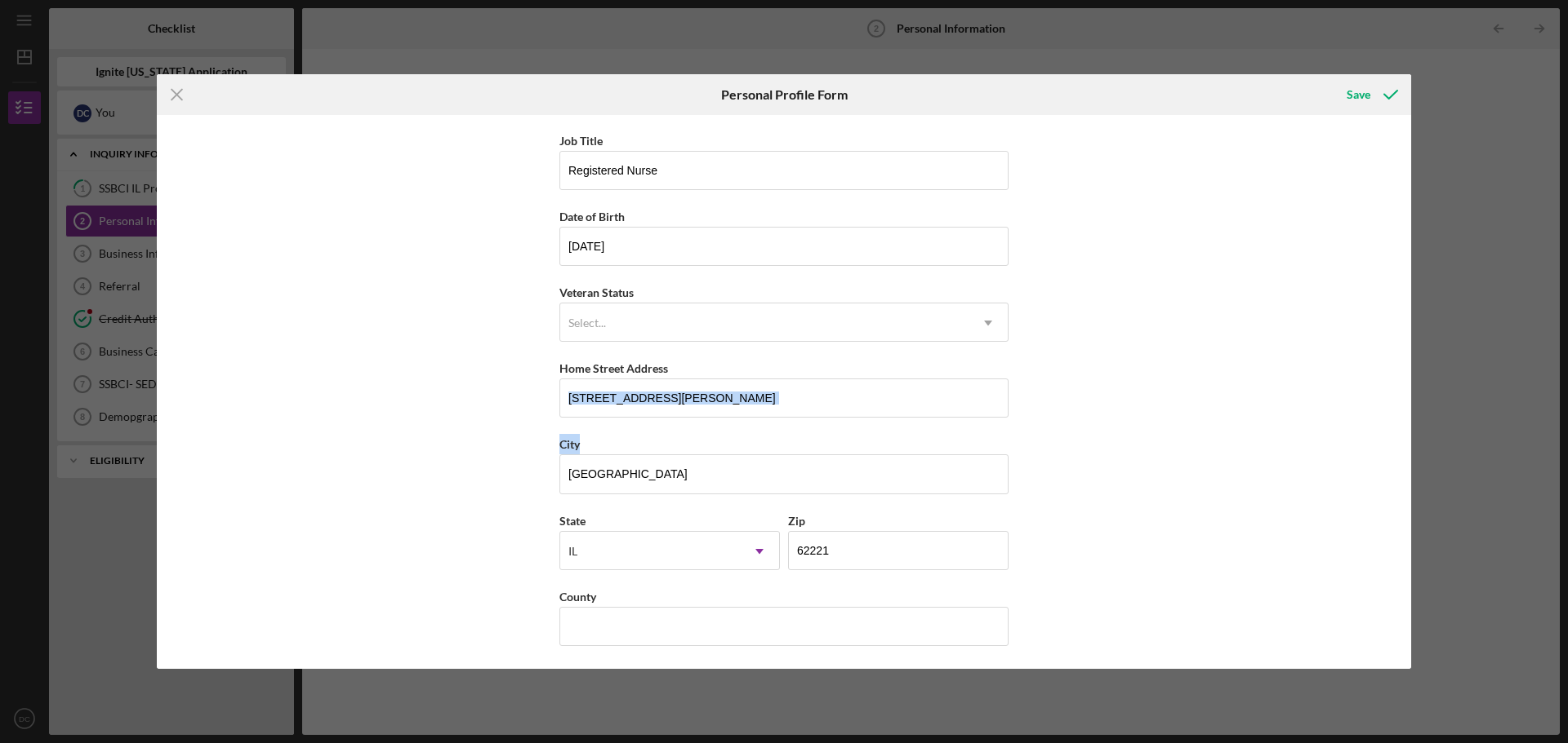
scroll to position [70, 0]
click at [714, 590] on div "County" at bounding box center [784, 595] width 449 height 20
click at [701, 626] on input "County" at bounding box center [784, 625] width 449 height 39
type input "Saint Clair"
drag, startPoint x: 1404, startPoint y: 311, endPoint x: 1395, endPoint y: 246, distance: 65.6
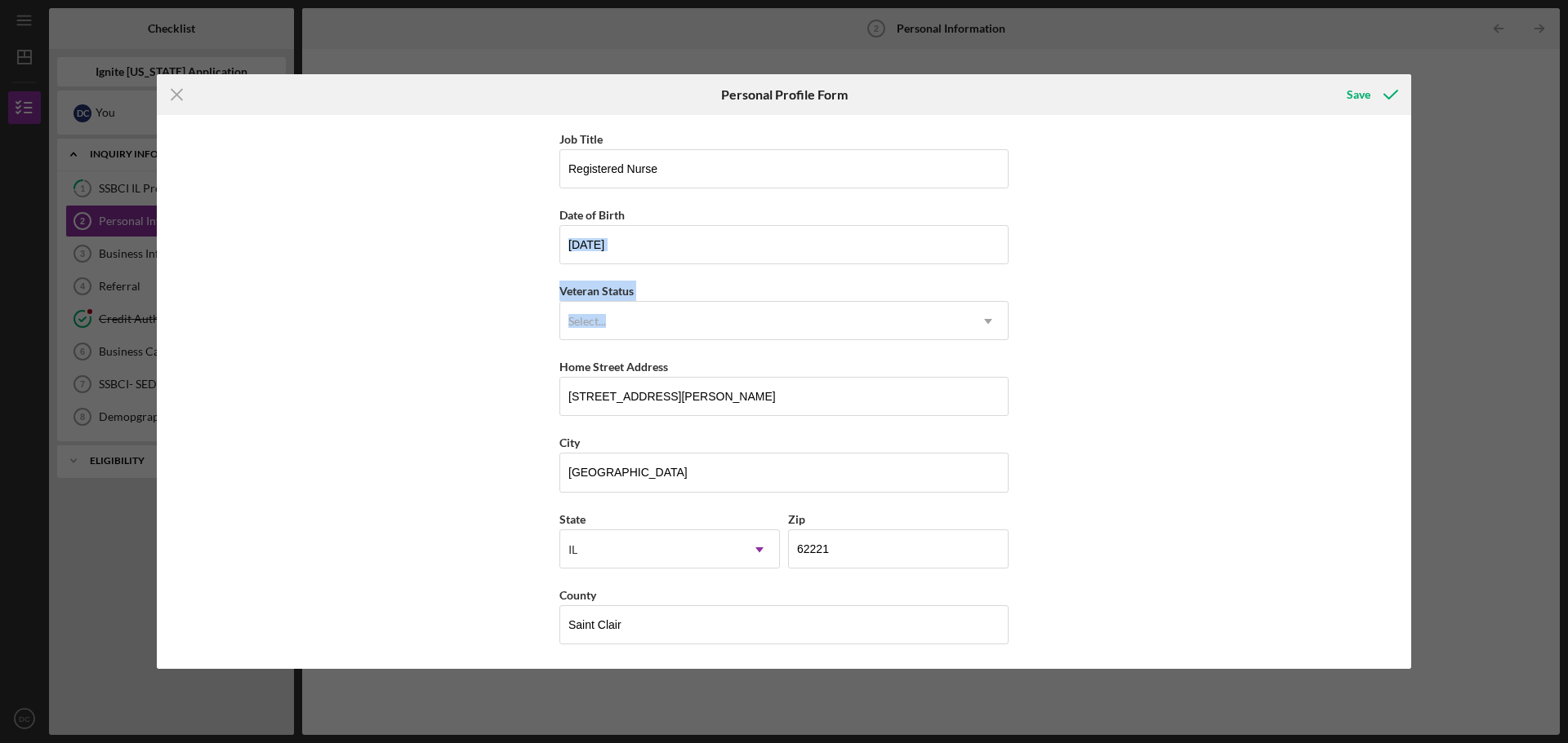
click at [1395, 246] on div "First Name [PERSON_NAME] Middle Name Last Name [PERSON_NAME] Job Title Register…" at bounding box center [784, 392] width 1255 height 554
click at [1377, 88] on icon "submit" at bounding box center [1391, 94] width 41 height 41
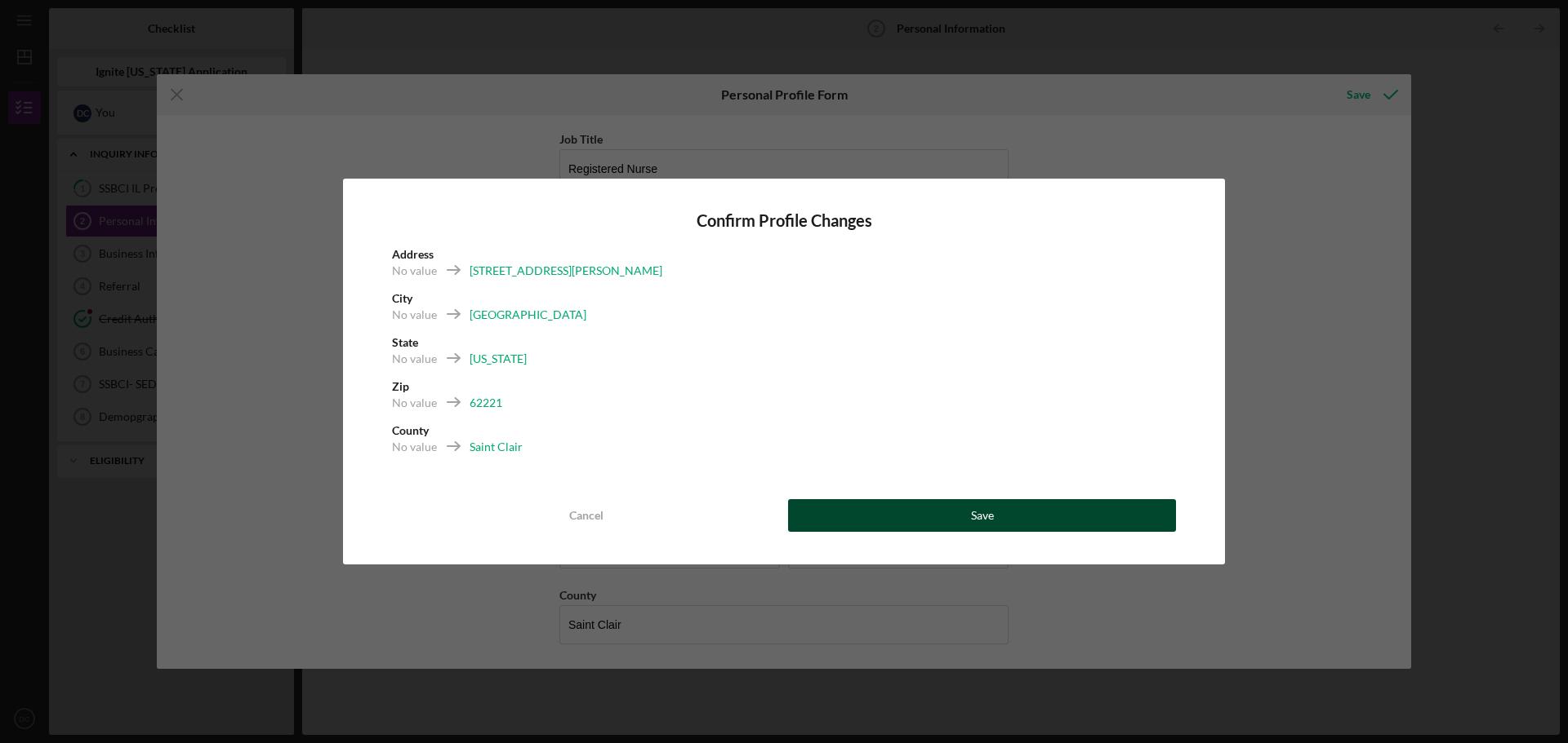
click at [976, 511] on div "Save" at bounding box center [982, 515] width 23 height 33
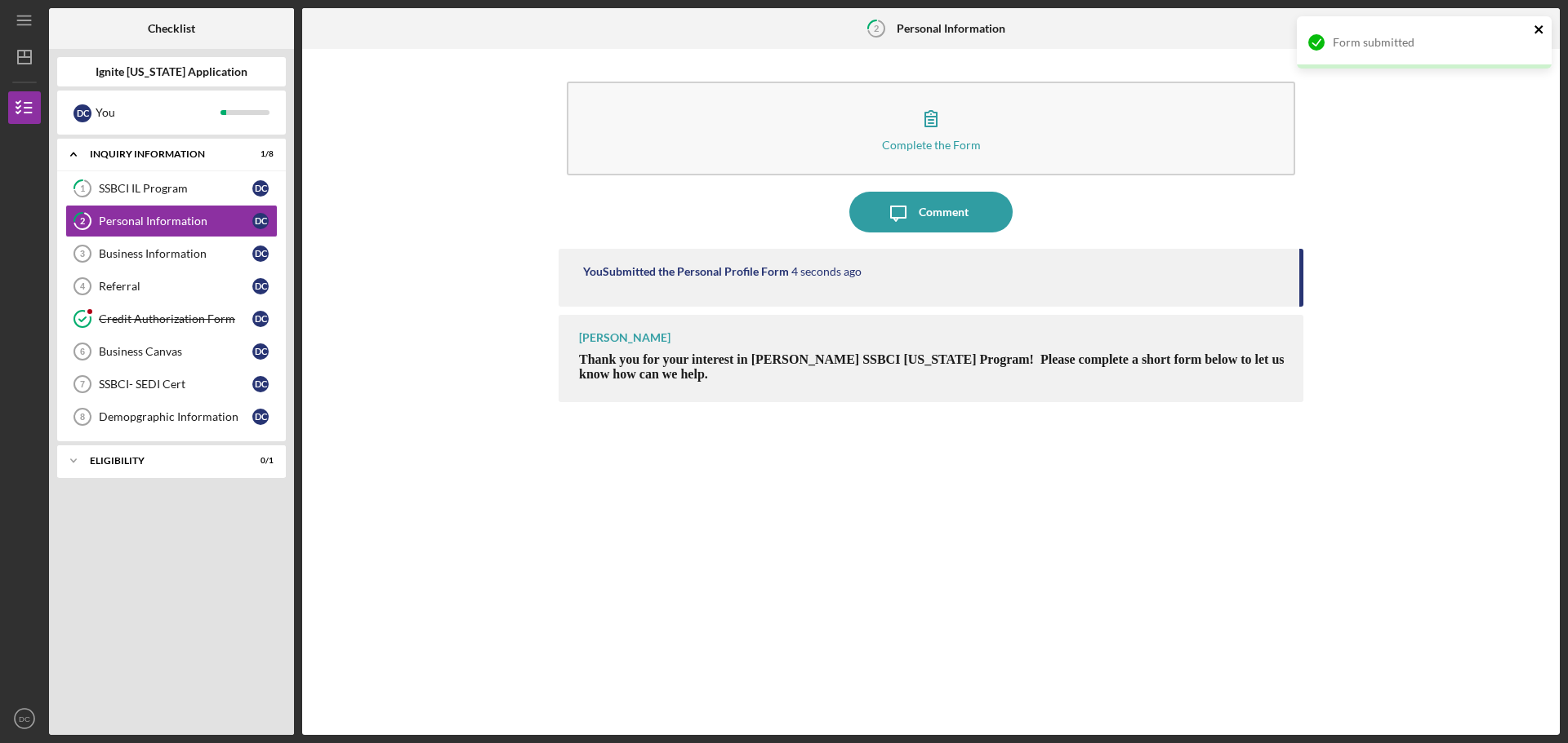
click at [1535, 32] on icon "close" at bounding box center [1538, 28] width 8 height 8
click at [1538, 39] on icon "Icon/Table Pagination Arrow" at bounding box center [1539, 28] width 37 height 36
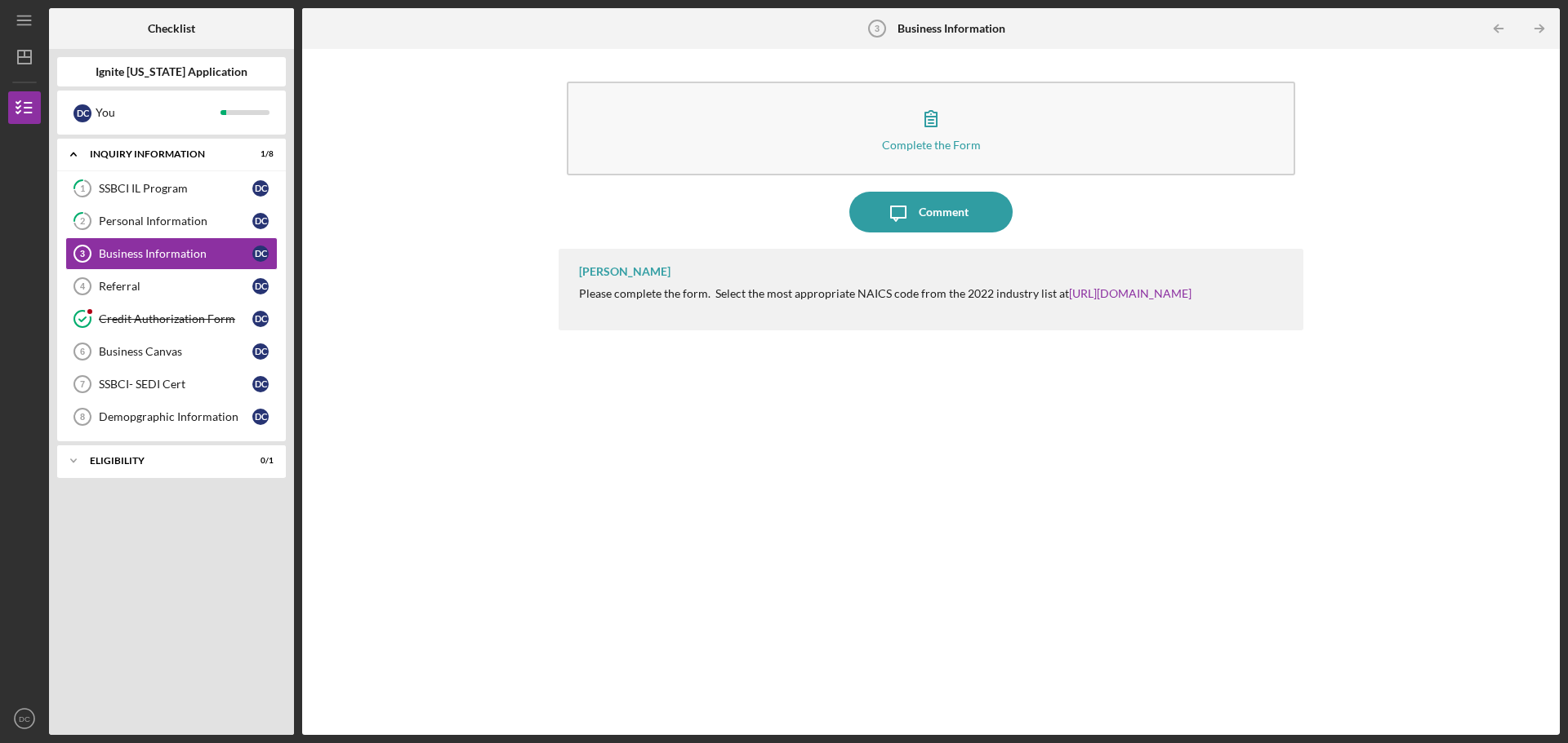
click at [945, 293] on p "Please complete the form. Select the most appropriate NAICS code from the 2022 …" at bounding box center [886, 294] width 615 height 14
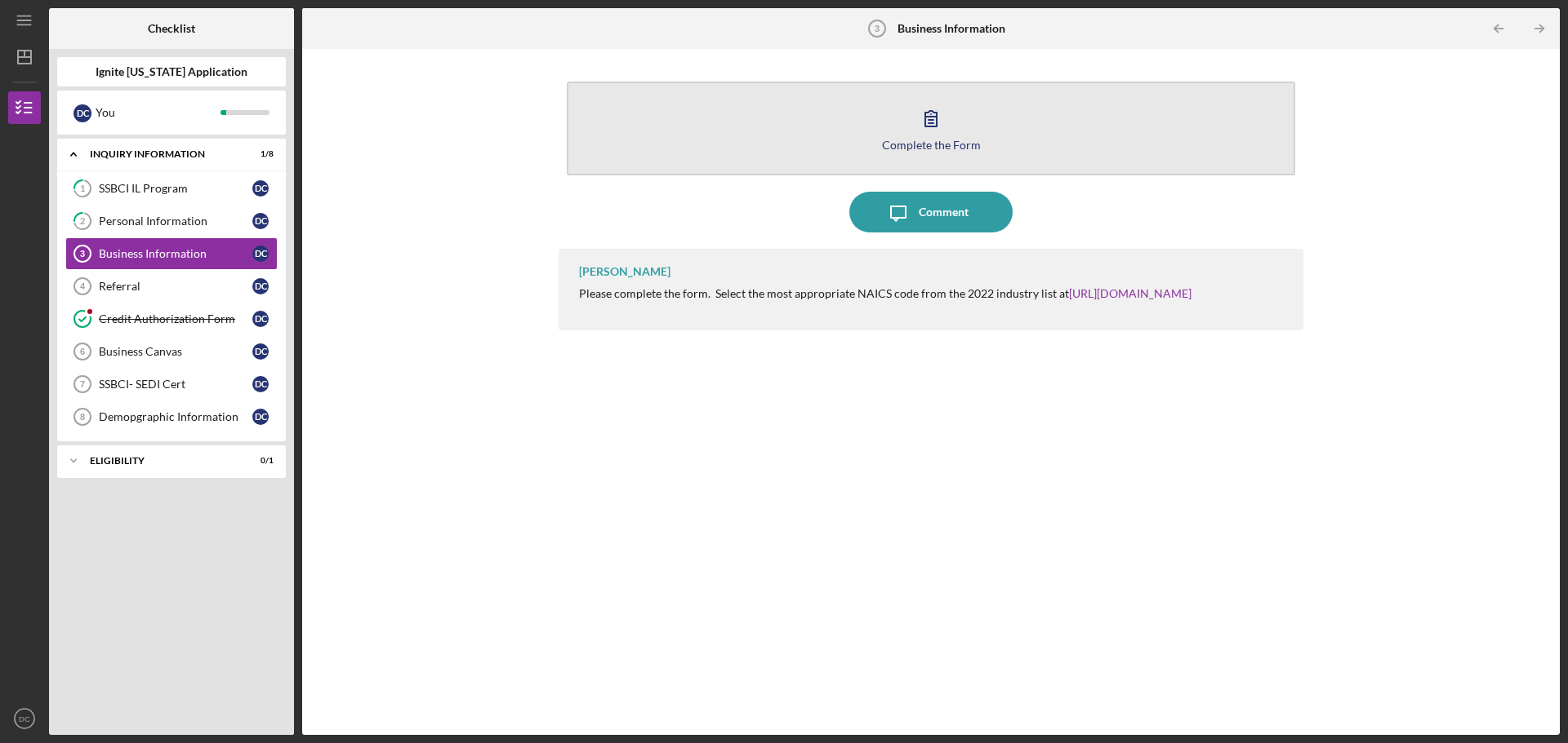
click at [956, 127] on button "Complete the Form Form" at bounding box center [930, 128] width 728 height 93
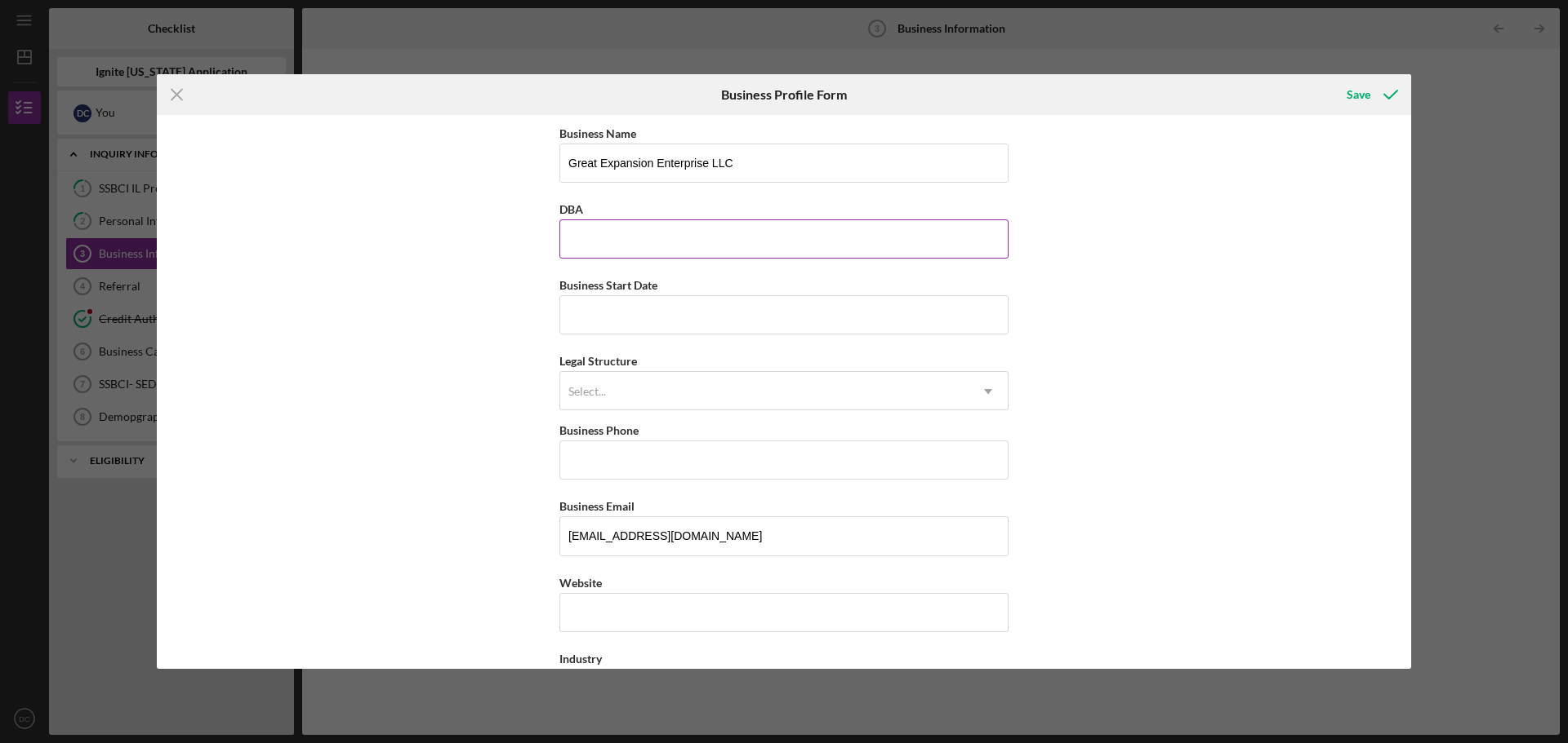
click at [719, 246] on input "DBA" at bounding box center [784, 239] width 449 height 39
click at [695, 330] on input "Business Start Date" at bounding box center [784, 315] width 449 height 39
type input "[DATE]"
click at [1330, 78] on button "Save" at bounding box center [1370, 94] width 81 height 33
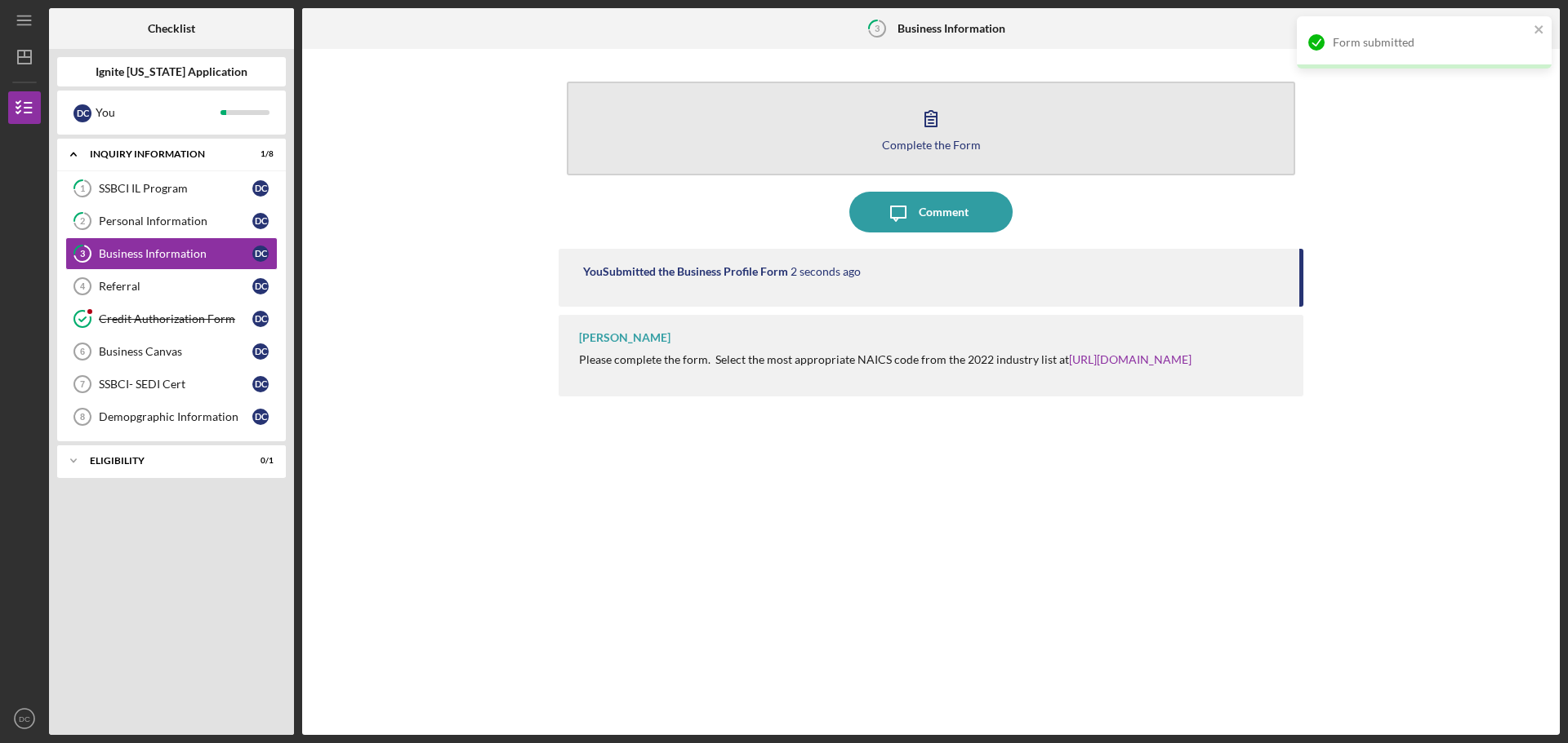
click at [938, 121] on icon "button" at bounding box center [931, 118] width 41 height 41
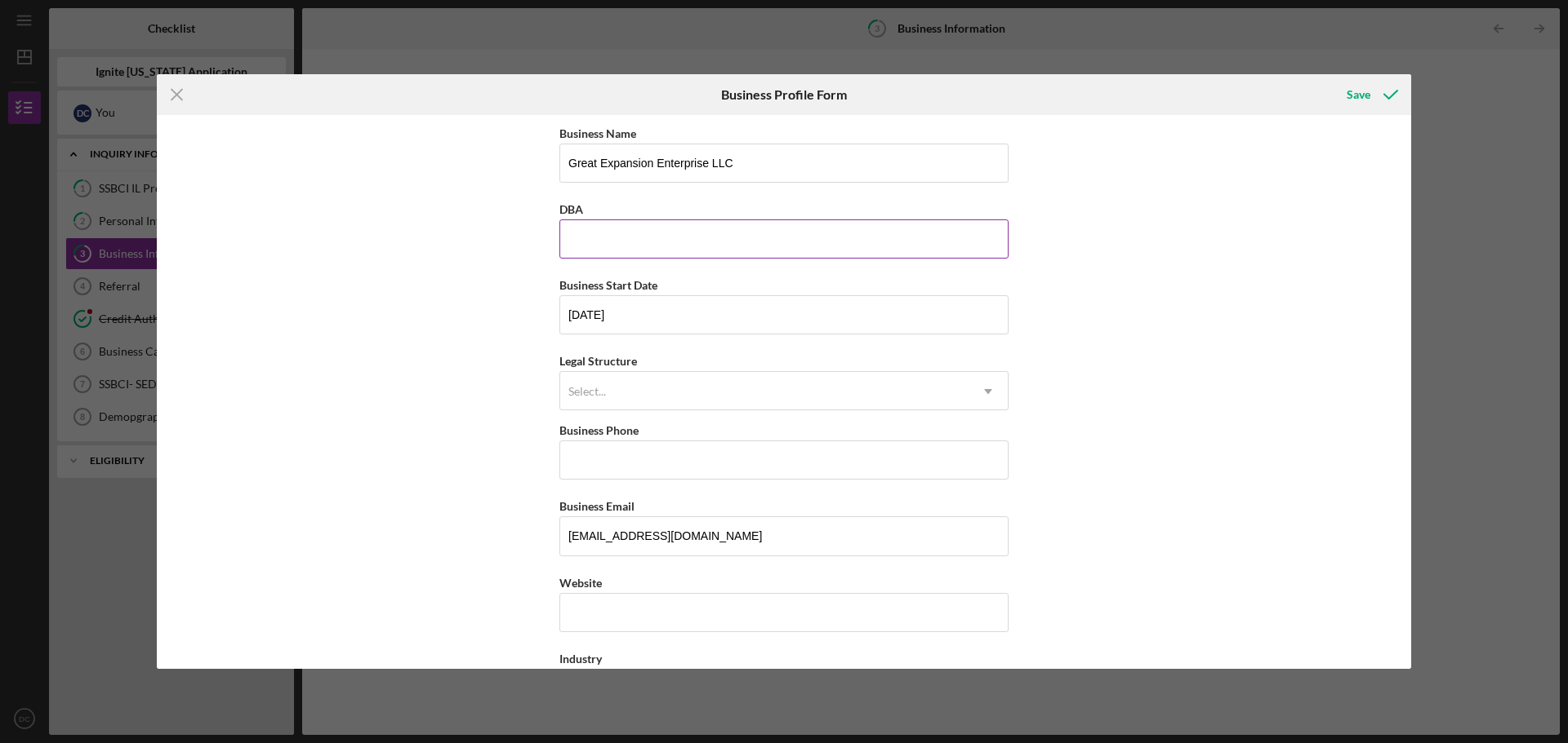
click at [849, 246] on input "DBA" at bounding box center [784, 239] width 449 height 39
click at [699, 400] on div "Select..." at bounding box center [764, 392] width 409 height 37
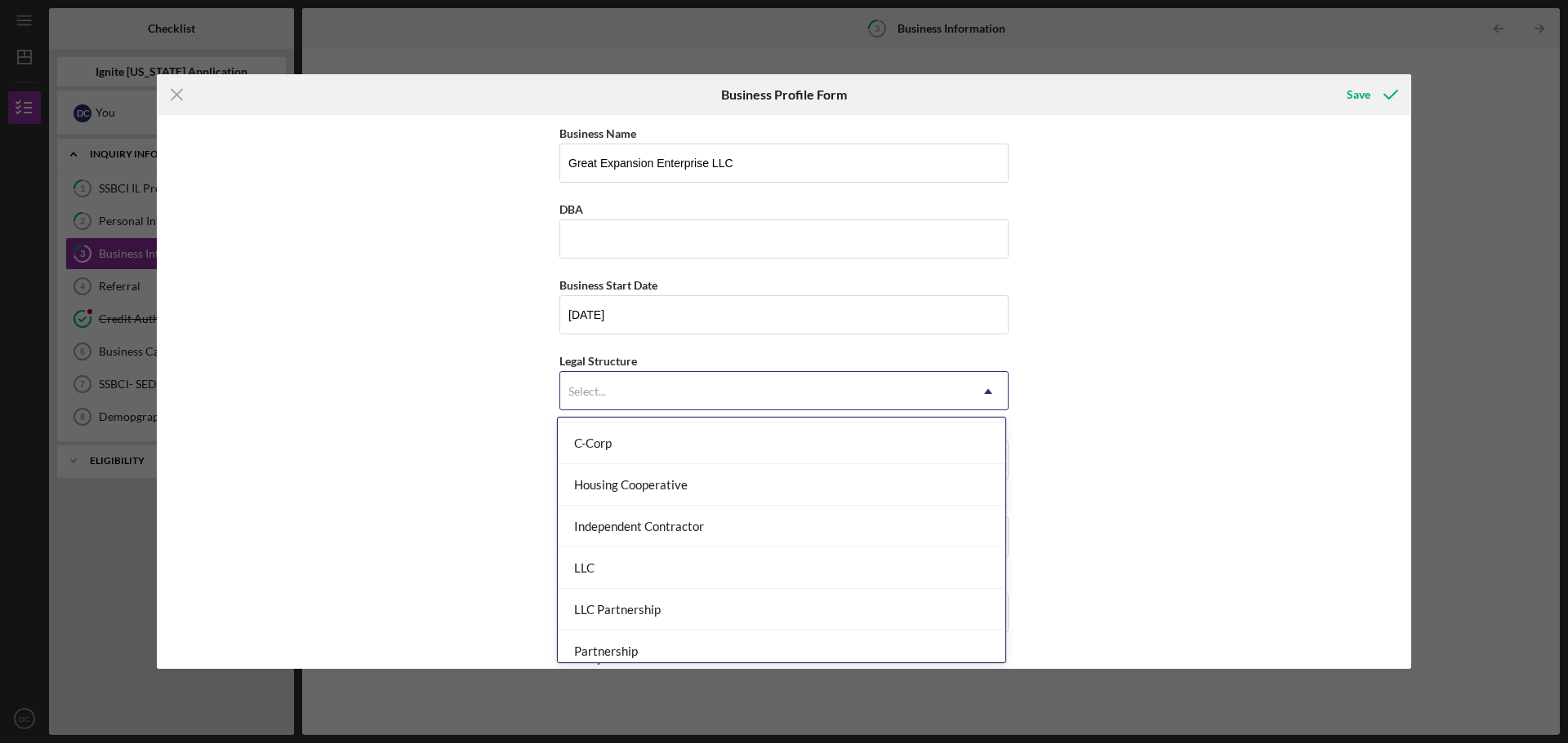
scroll to position [164, 0]
click at [884, 552] on div "LLC" at bounding box center [781, 566] width 448 height 42
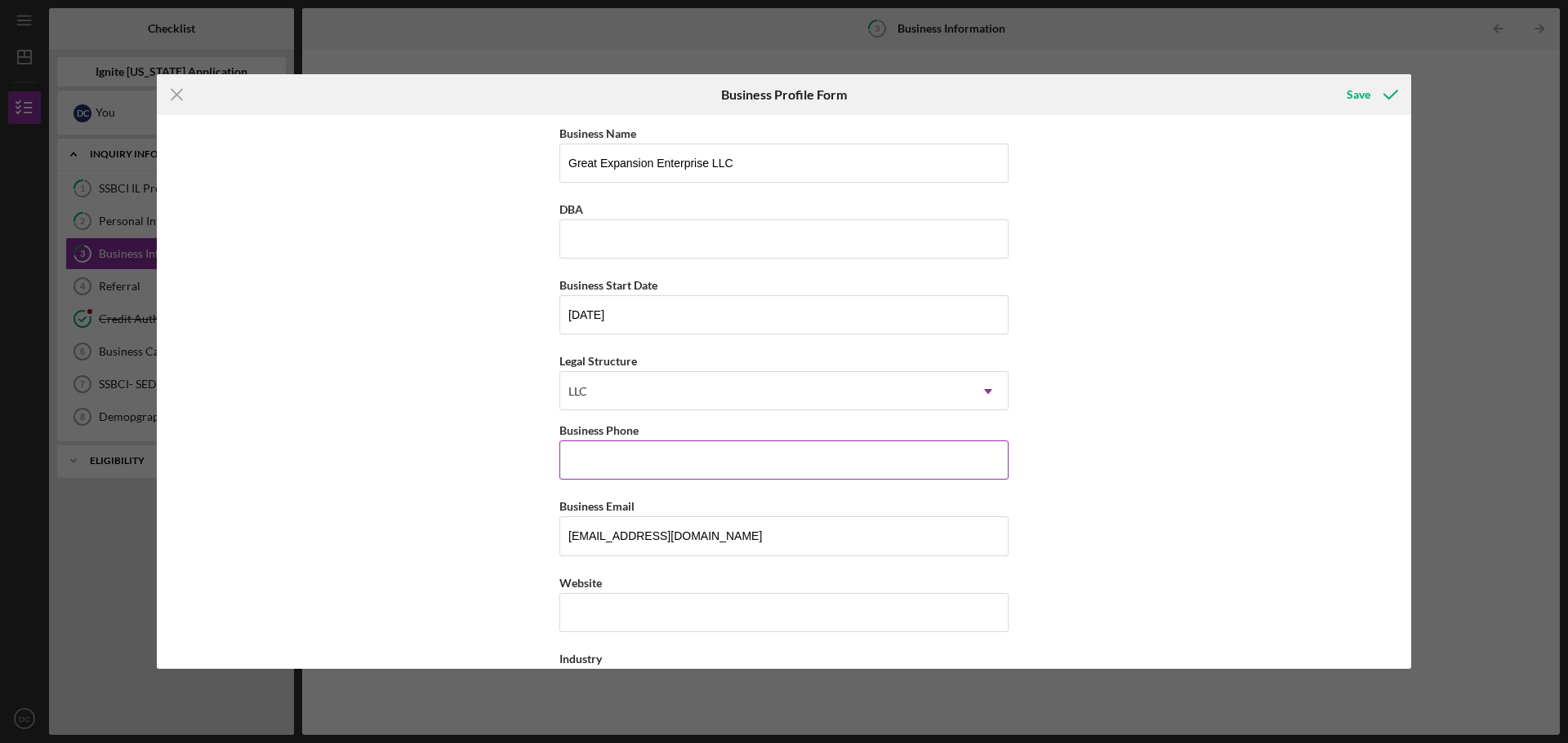
click at [808, 478] on input "Business Phone" at bounding box center [784, 460] width 449 height 39
type input "[PHONE_NUMBER]"
drag, startPoint x: 724, startPoint y: 533, endPoint x: 551, endPoint y: 649, distance: 208.3
click at [551, 649] on div "Business Name Great Expansion Enterprise LLC DBA Business Start Date [DATE] Leg…" at bounding box center [784, 392] width 1255 height 554
type input "[EMAIL_ADDRESS][DOMAIN_NAME]"
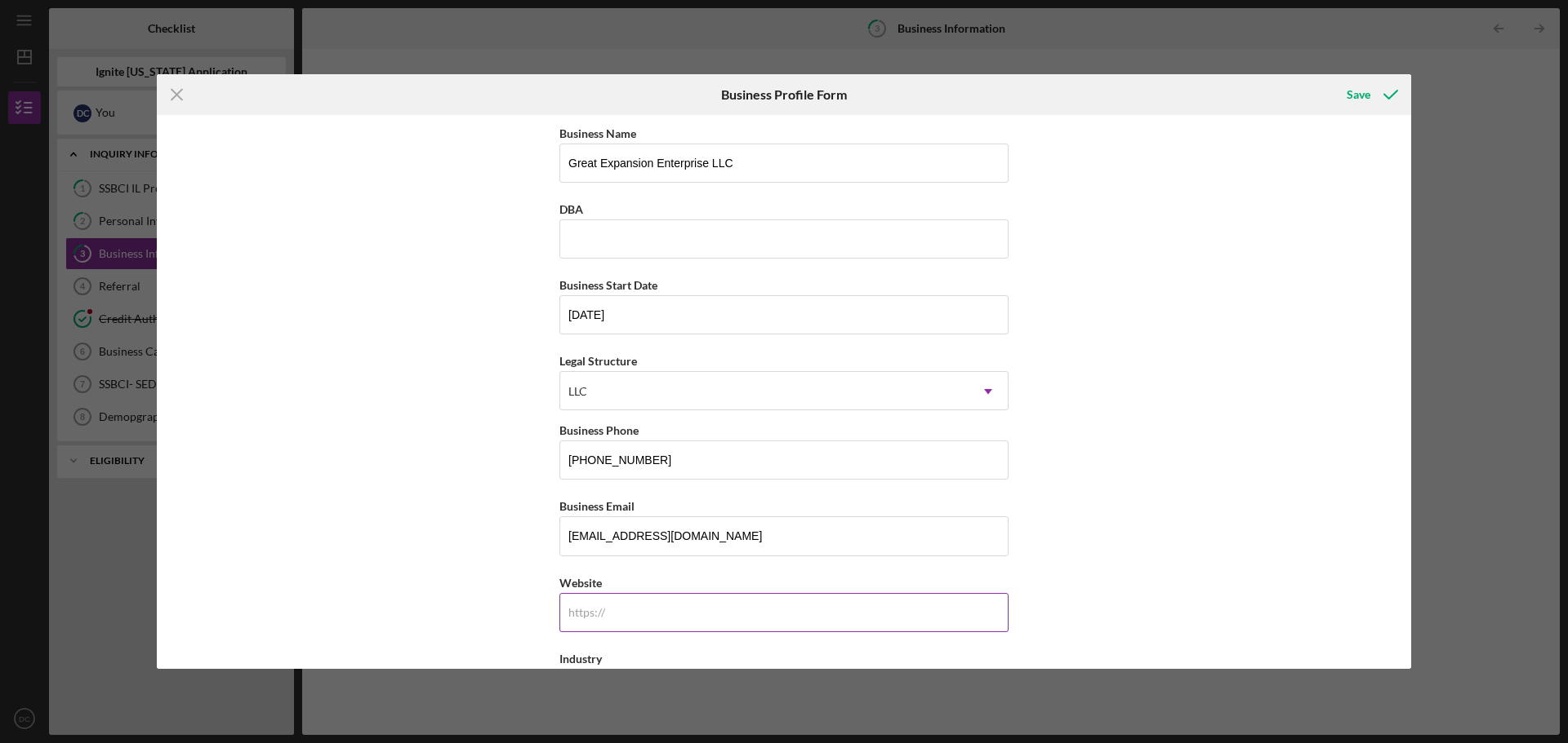
click at [723, 602] on input "Website" at bounding box center [784, 613] width 449 height 39
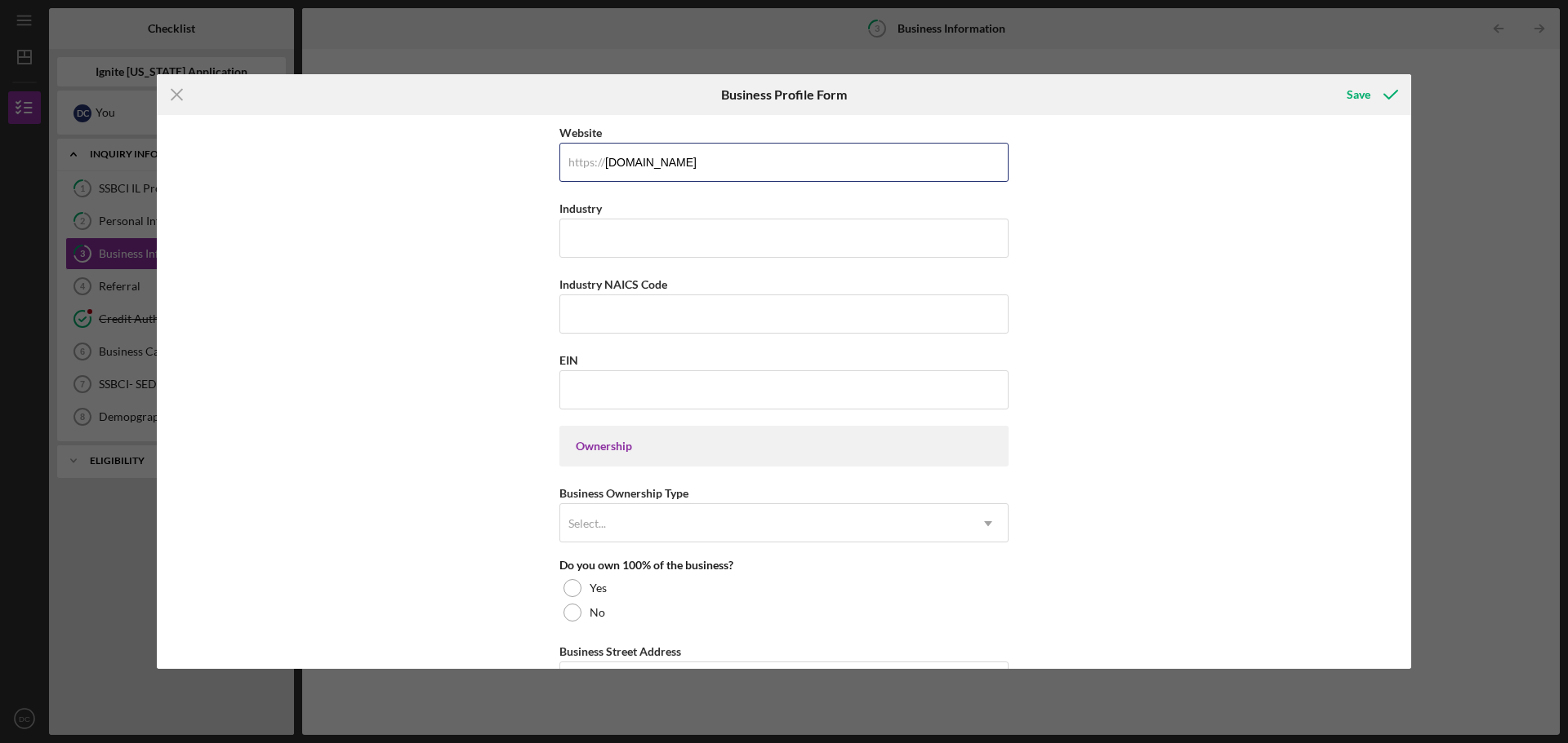
scroll to position [359, 0]
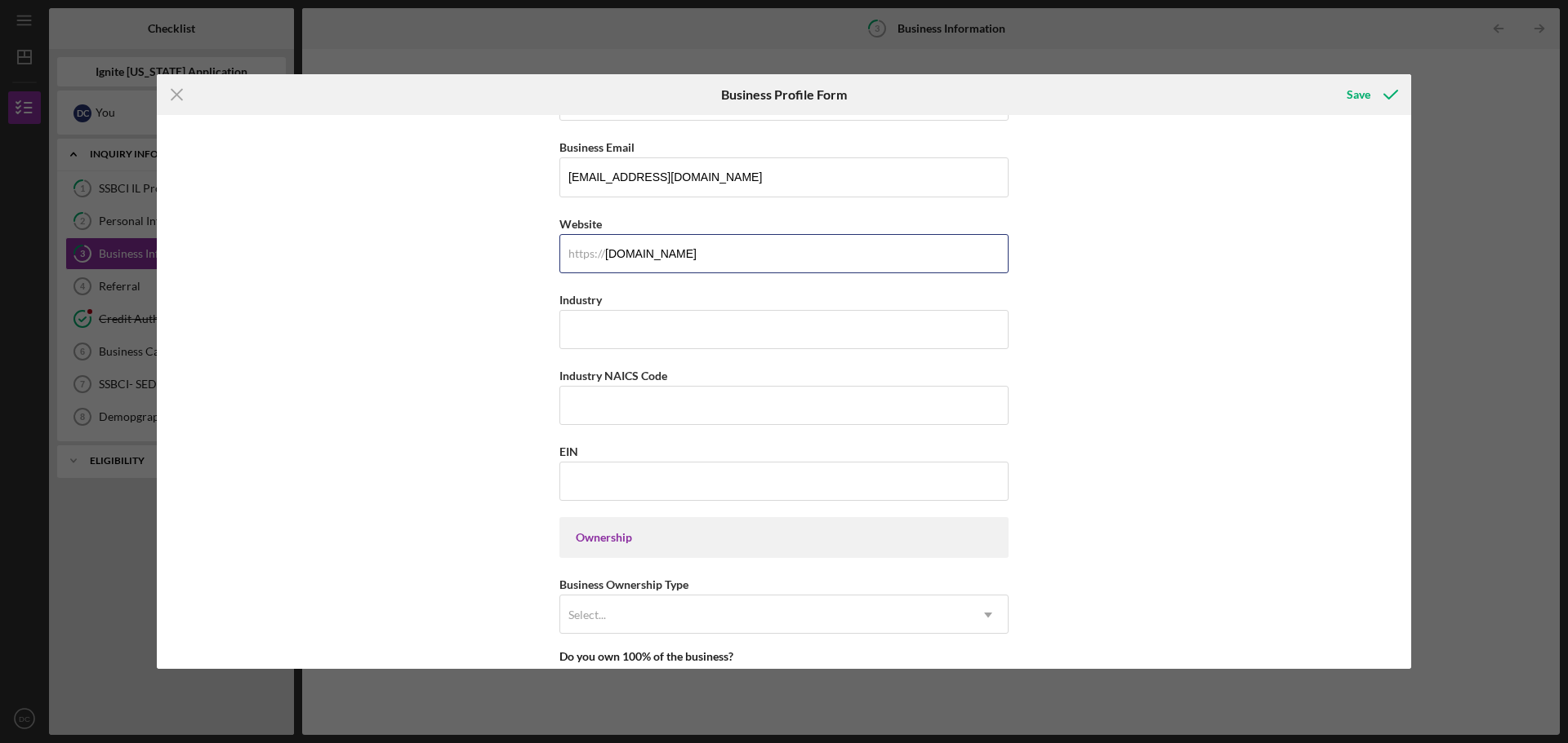
drag, startPoint x: 778, startPoint y: 615, endPoint x: 513, endPoint y: 381, distance: 353.5
click at [513, 381] on div "Business Name Great Expansion Enterprise LLC DBA Business Start Date [DATE] Leg…" at bounding box center [784, 392] width 1255 height 554
type input "[DOMAIN_NAME]"
click at [626, 311] on input "Industry" at bounding box center [784, 330] width 449 height 39
click at [617, 399] on input "Industry NAICS Code" at bounding box center [784, 406] width 449 height 39
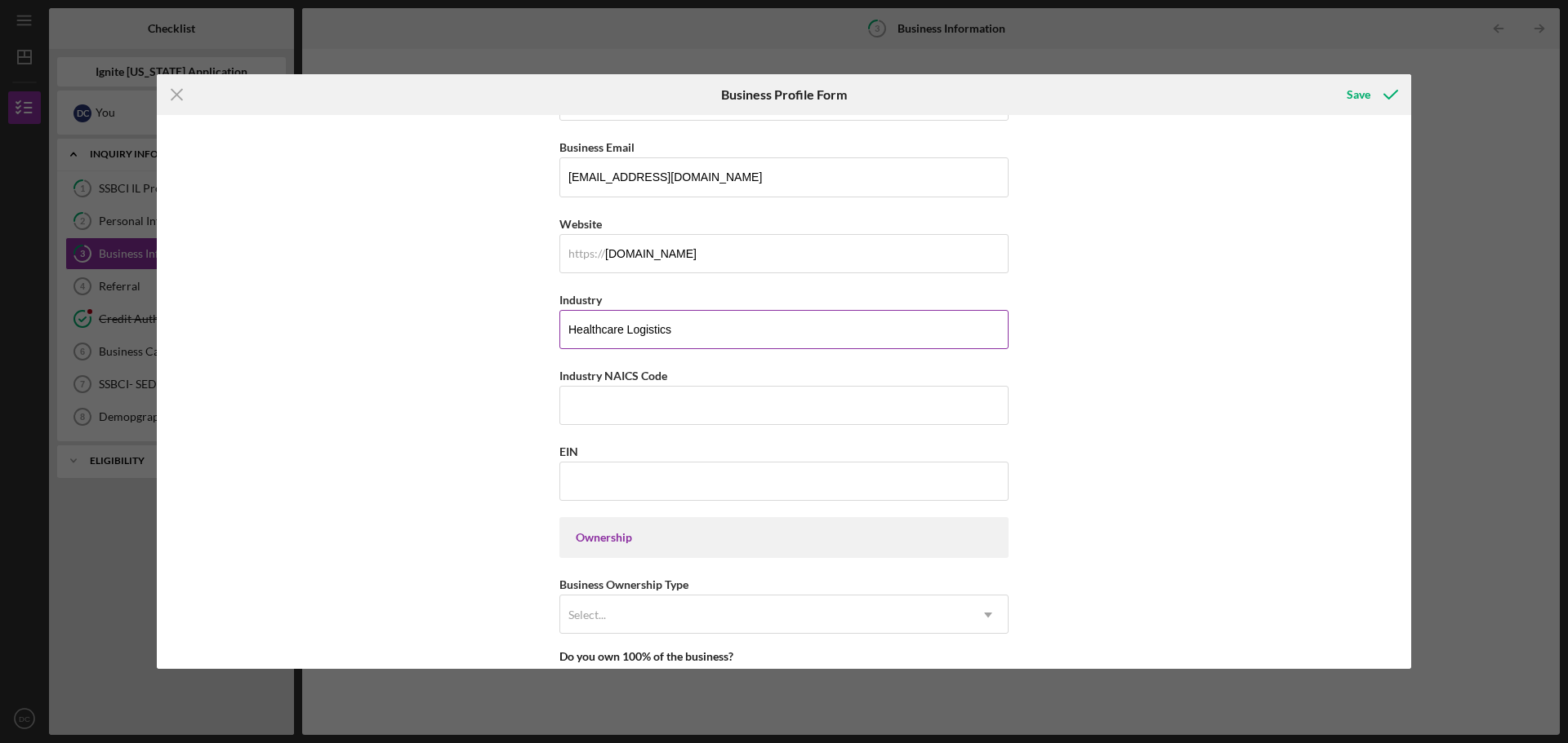
click at [776, 320] on input "Healthcare Logistics" at bounding box center [784, 330] width 449 height 39
type input "Healthcare Logistics/Medical Courier"
click at [730, 404] on input "Industry NAICS Code" at bounding box center [784, 406] width 449 height 39
type input "492110"
click at [798, 331] on input "Healthcare Logistics/Medical Courier" at bounding box center [784, 330] width 449 height 39
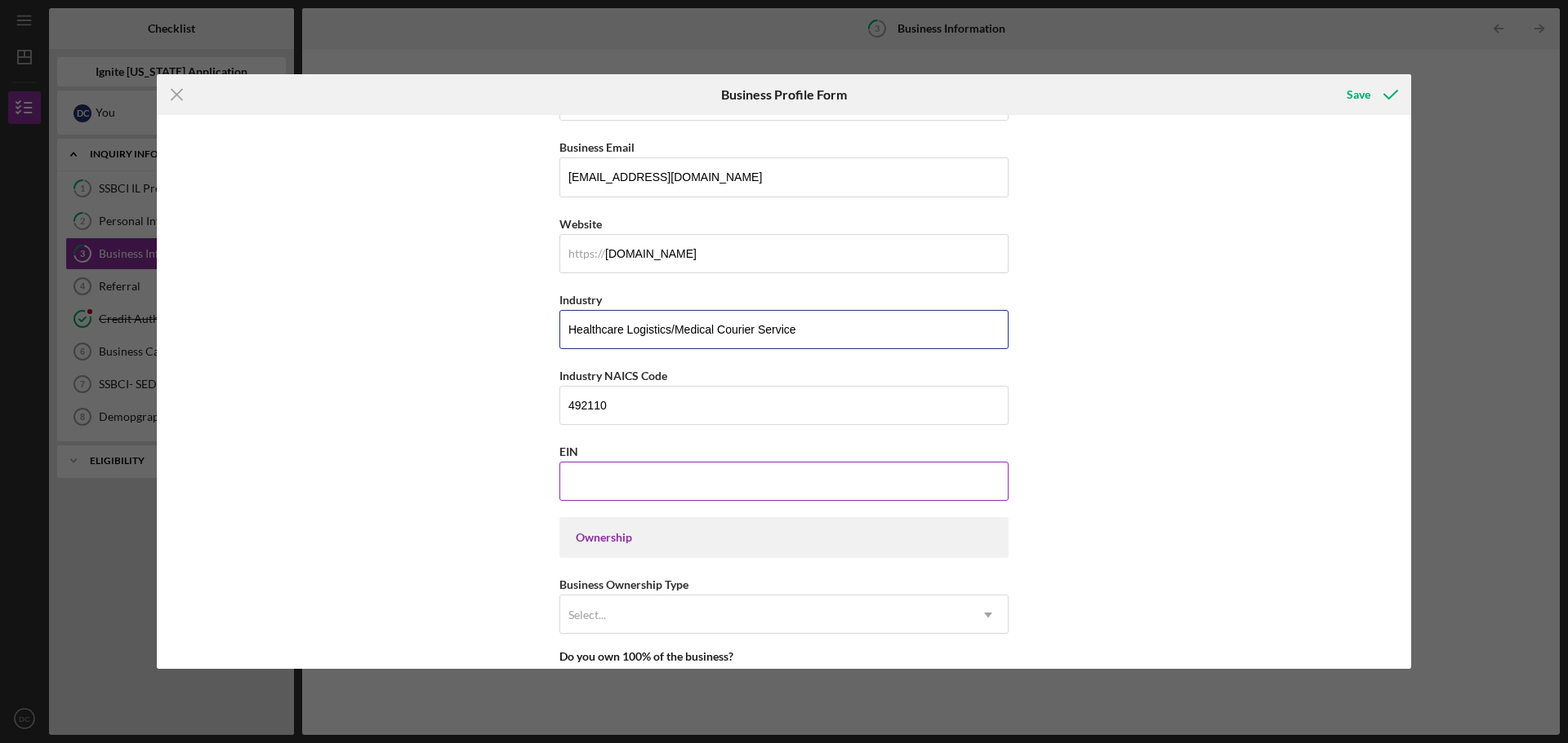
type input "Healthcare Logistics/Medical Courier Service"
click at [762, 479] on input "EIN" at bounding box center [784, 481] width 449 height 39
type input "[US_EMPLOYER_IDENTIFICATION_NUMBER]"
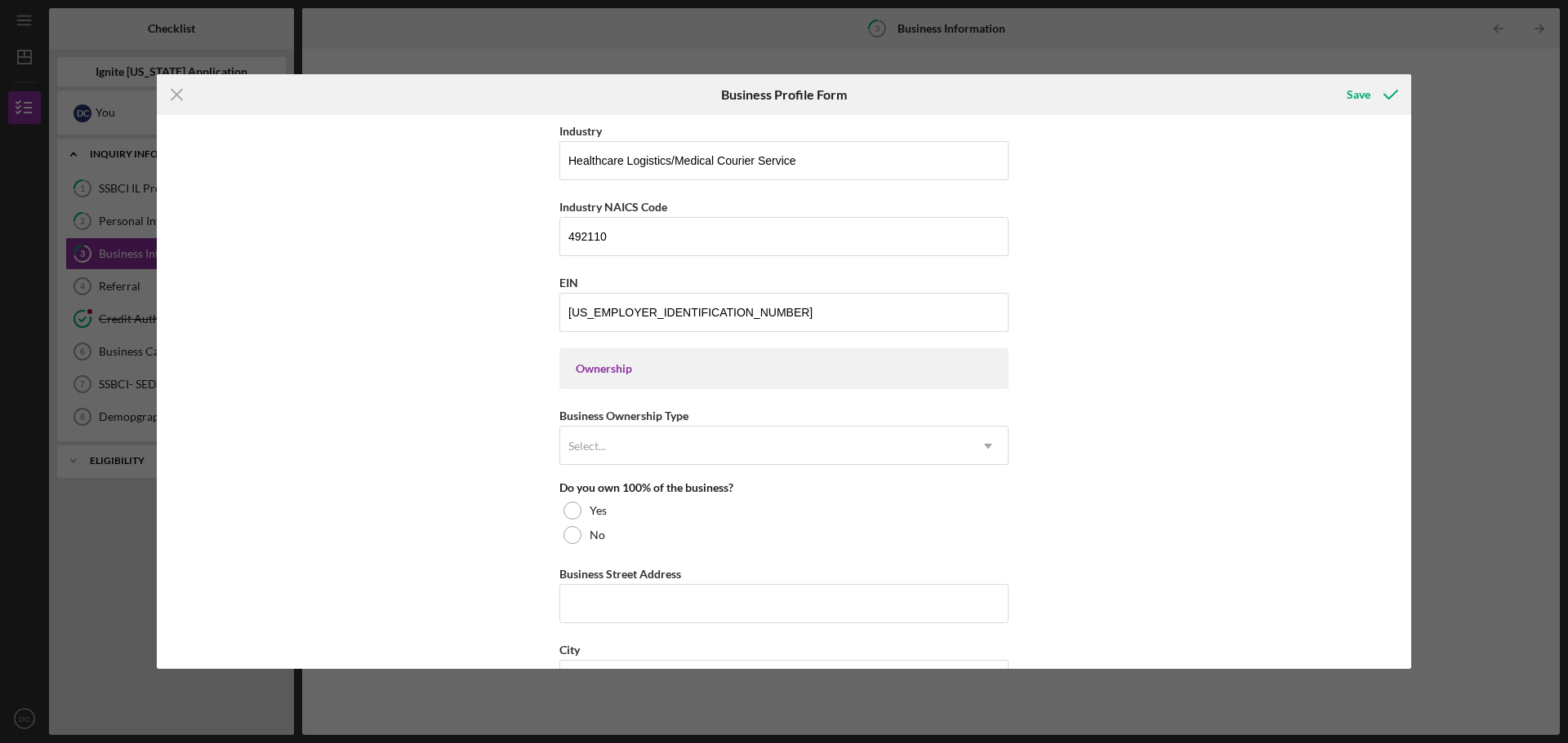
scroll to position [536, 0]
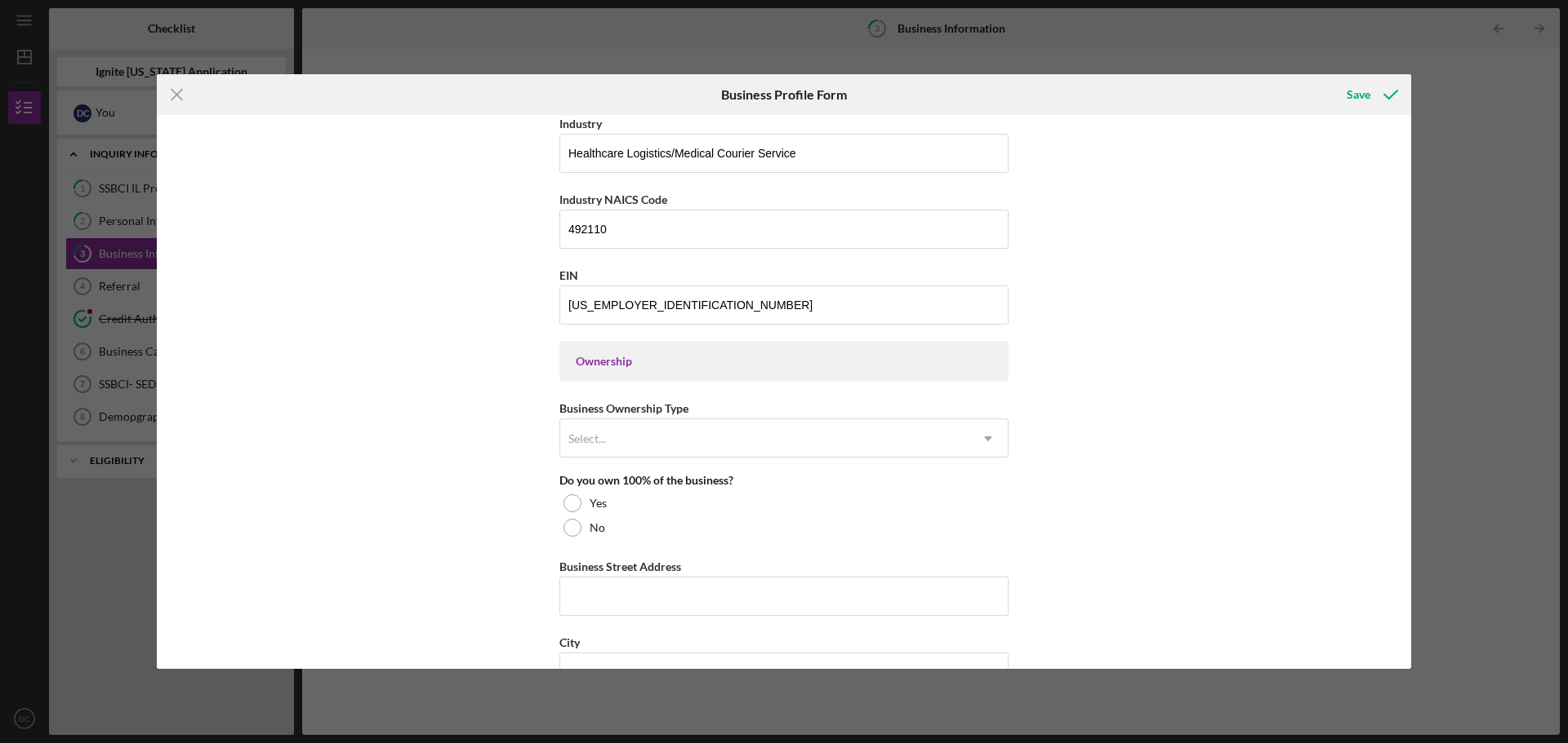
click at [751, 367] on div "Ownership" at bounding box center [784, 361] width 417 height 13
click at [704, 445] on div "Select..." at bounding box center [764, 439] width 409 height 37
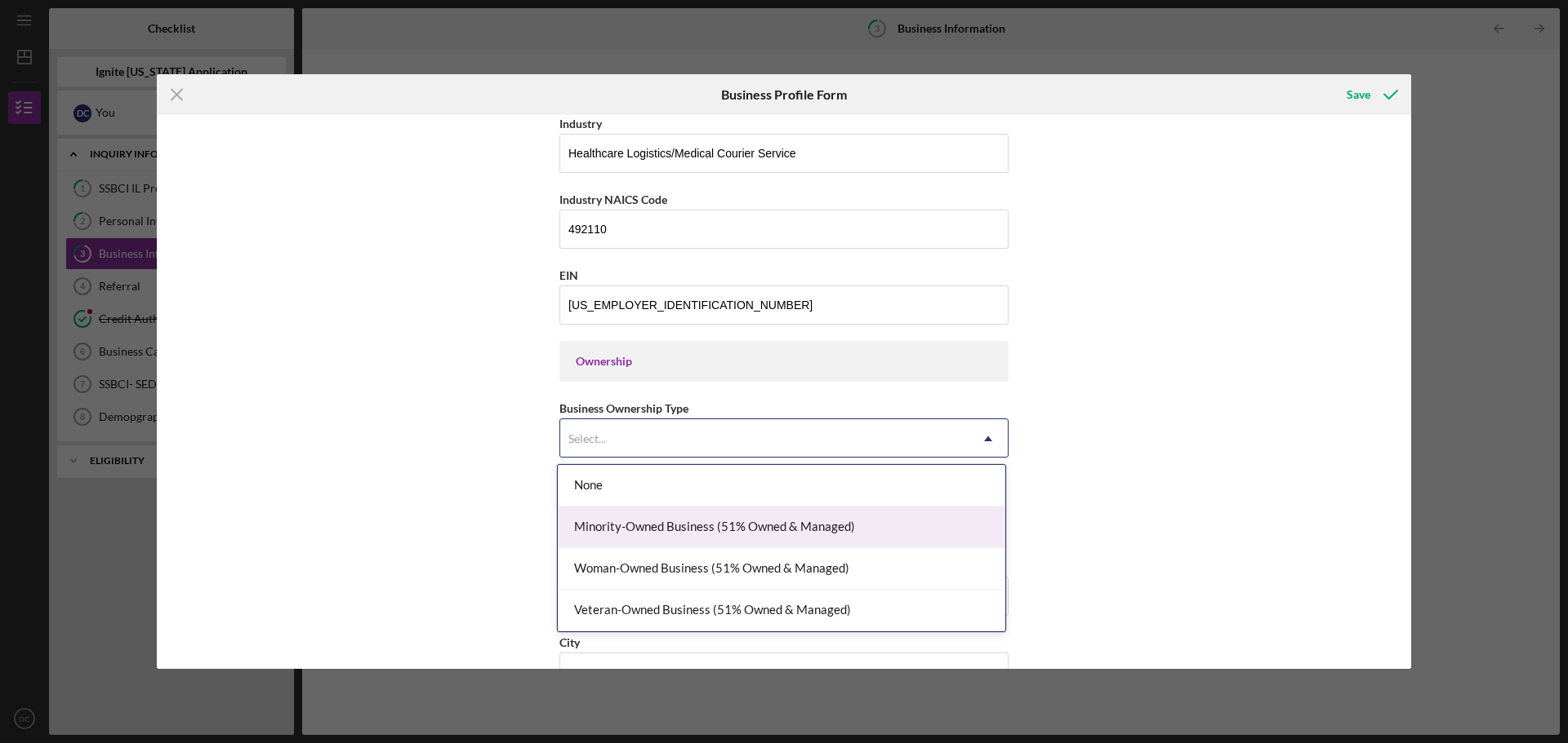
click at [735, 530] on div "Minority-Owned Business (51% Owned & Managed)" at bounding box center [781, 528] width 448 height 42
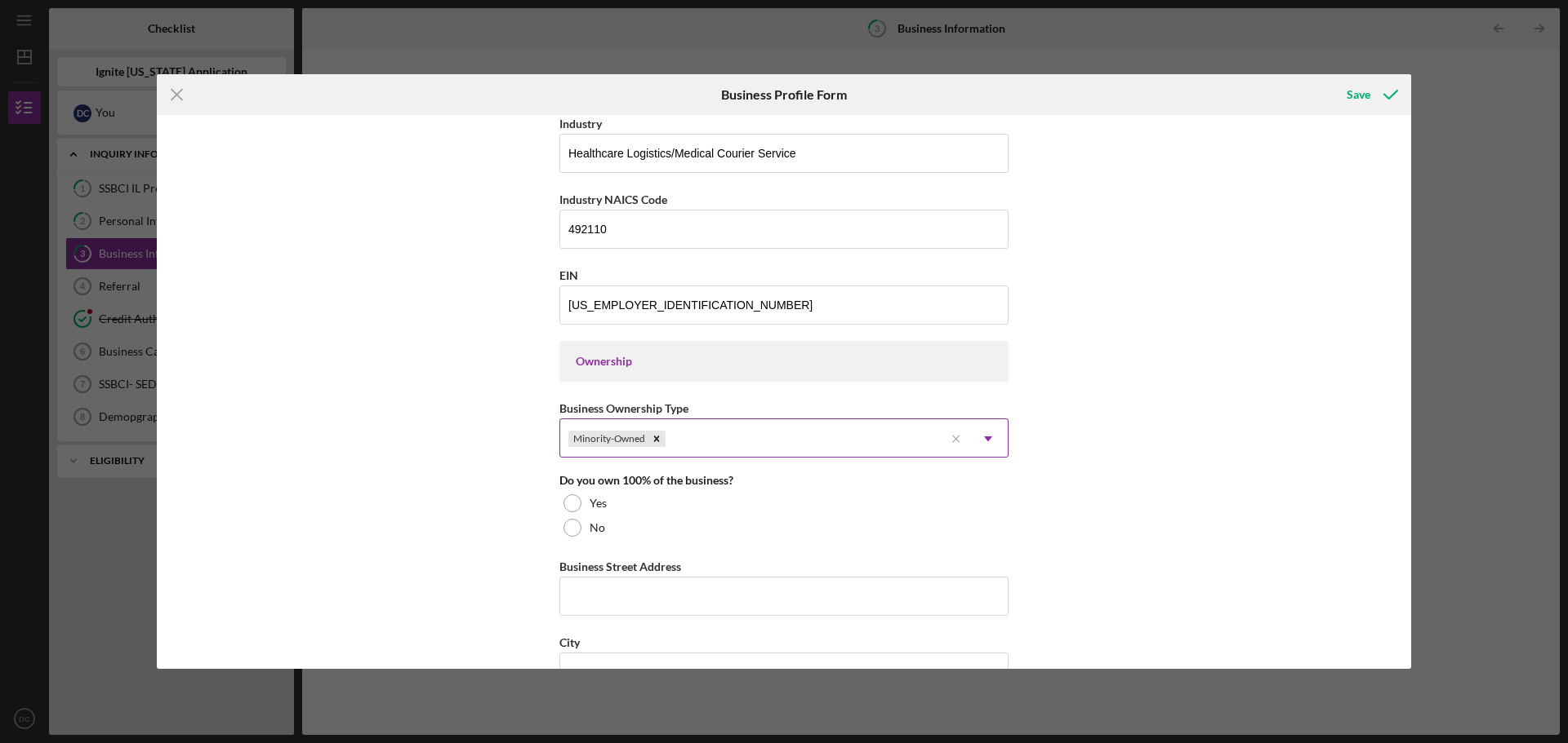
click at [995, 440] on icon "Icon/Dropdown Arrow" at bounding box center [988, 439] width 39 height 39
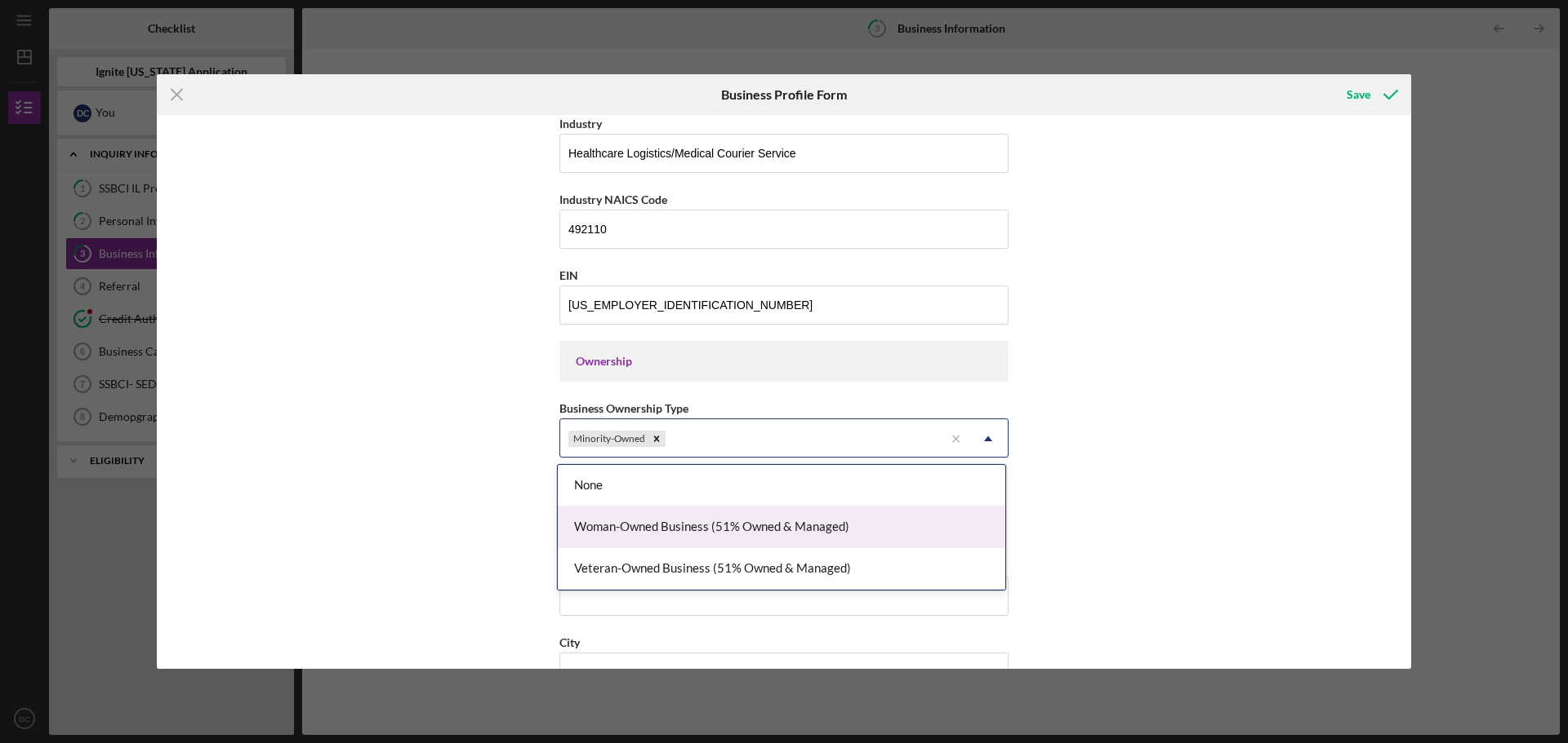
click at [736, 537] on div "Woman-Owned Business (51% Owned & Managed)" at bounding box center [781, 528] width 448 height 42
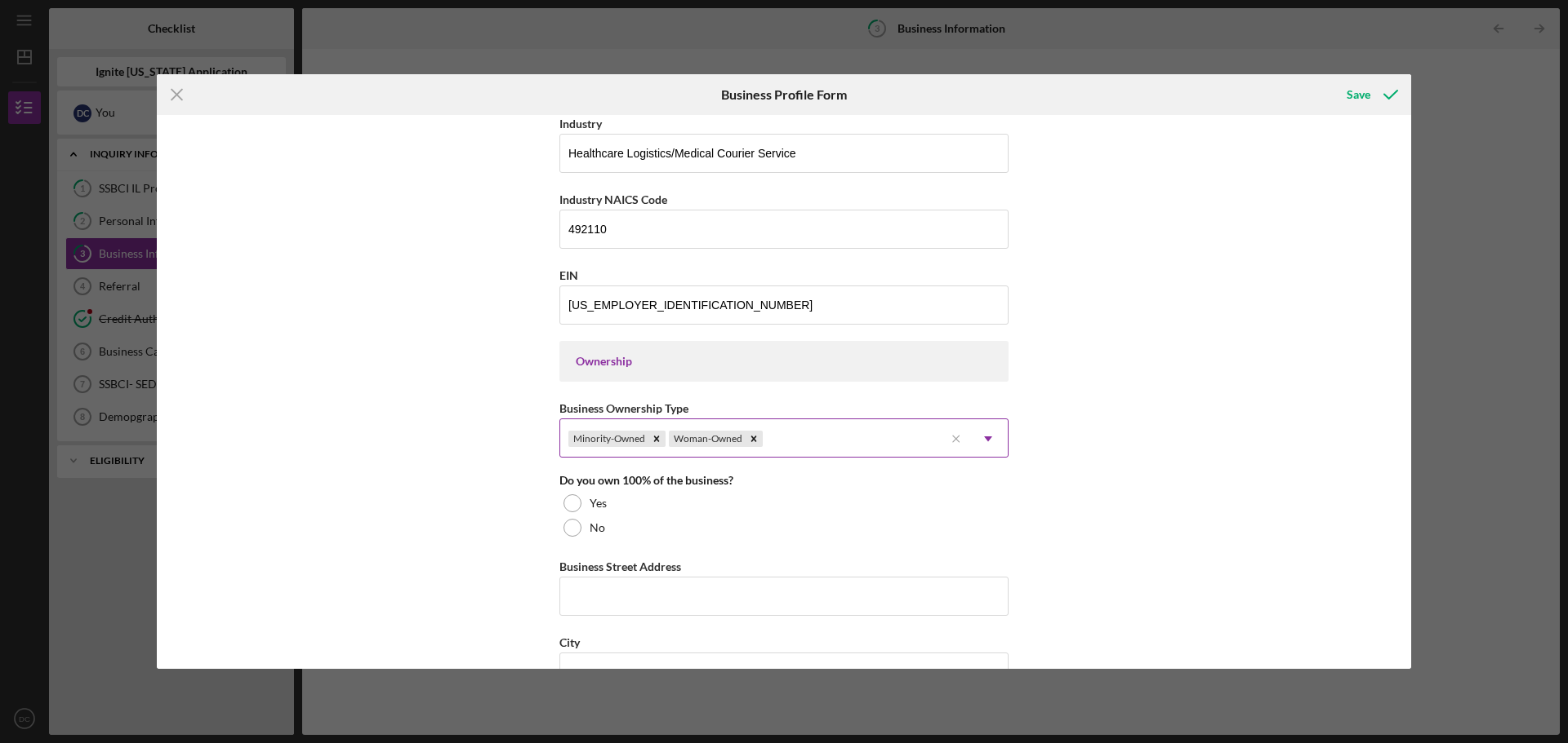
click at [984, 448] on icon "Icon/Dropdown Arrow" at bounding box center [988, 439] width 39 height 39
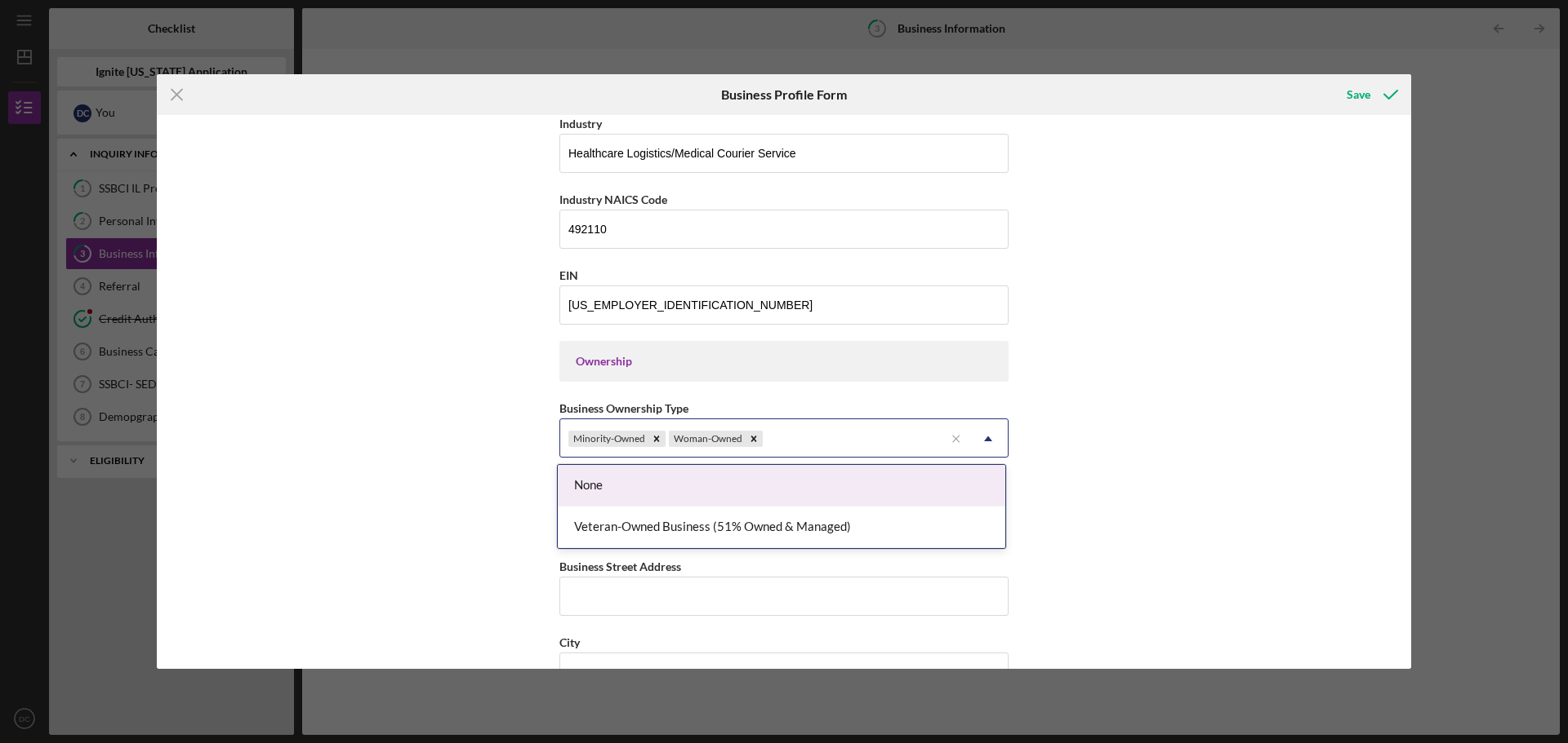
click at [1157, 369] on div "Business Name Great Expansion Enterprise LLC DBA Business Start Date [DATE] Leg…" at bounding box center [784, 392] width 1255 height 554
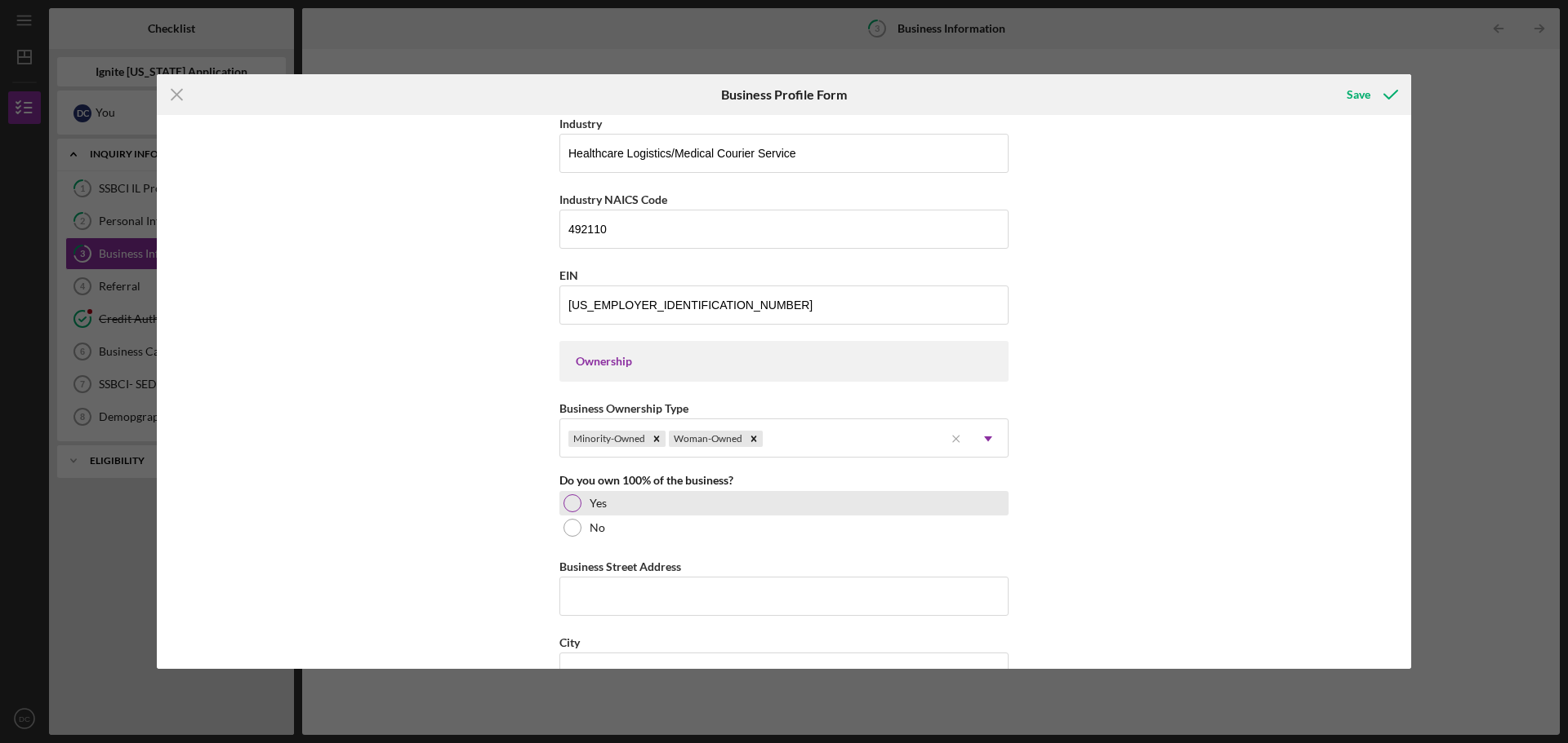
click at [575, 511] on div at bounding box center [573, 504] width 18 height 18
click at [589, 616] on input "Business Street Address" at bounding box center [784, 596] width 449 height 39
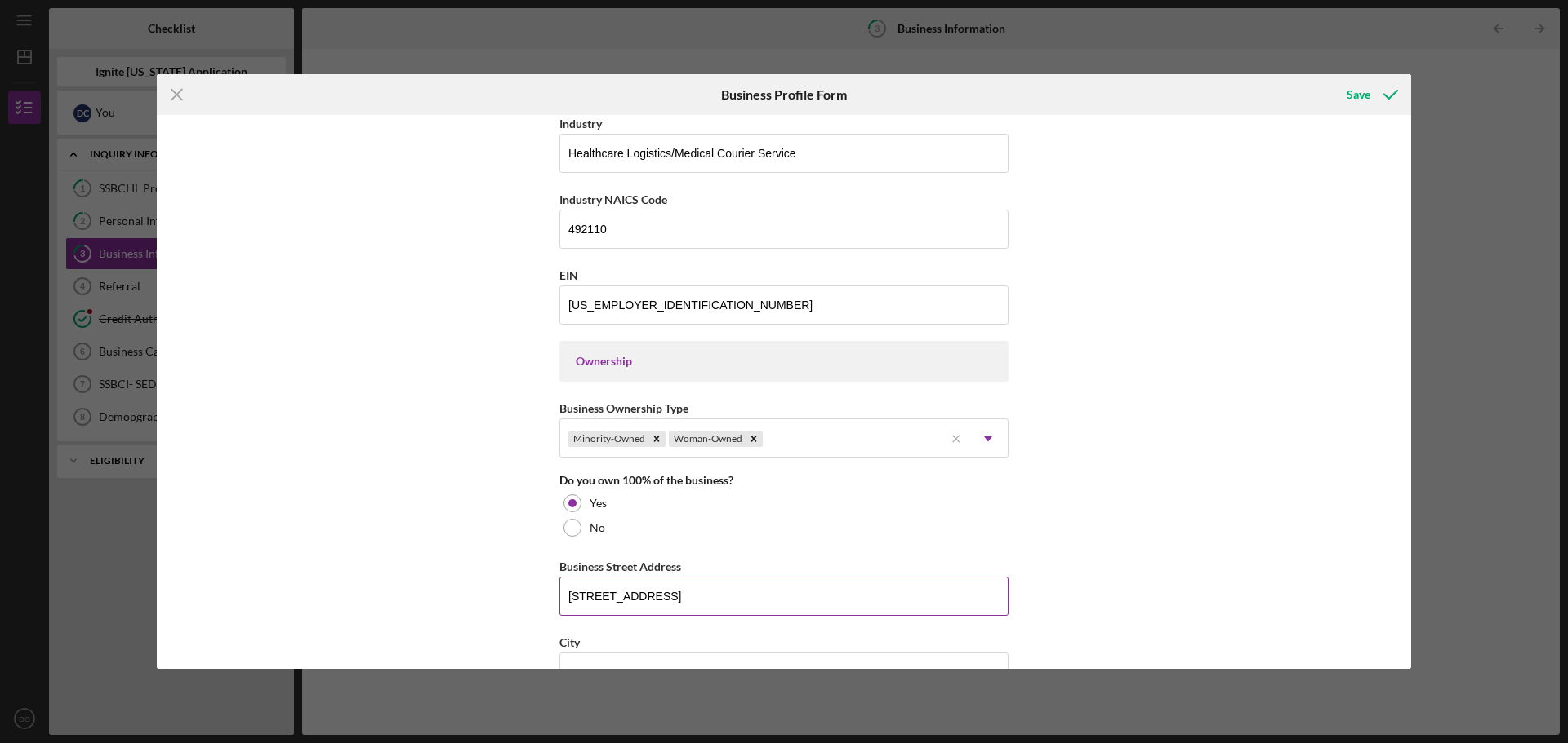
type input "[STREET_ADDRESS]"
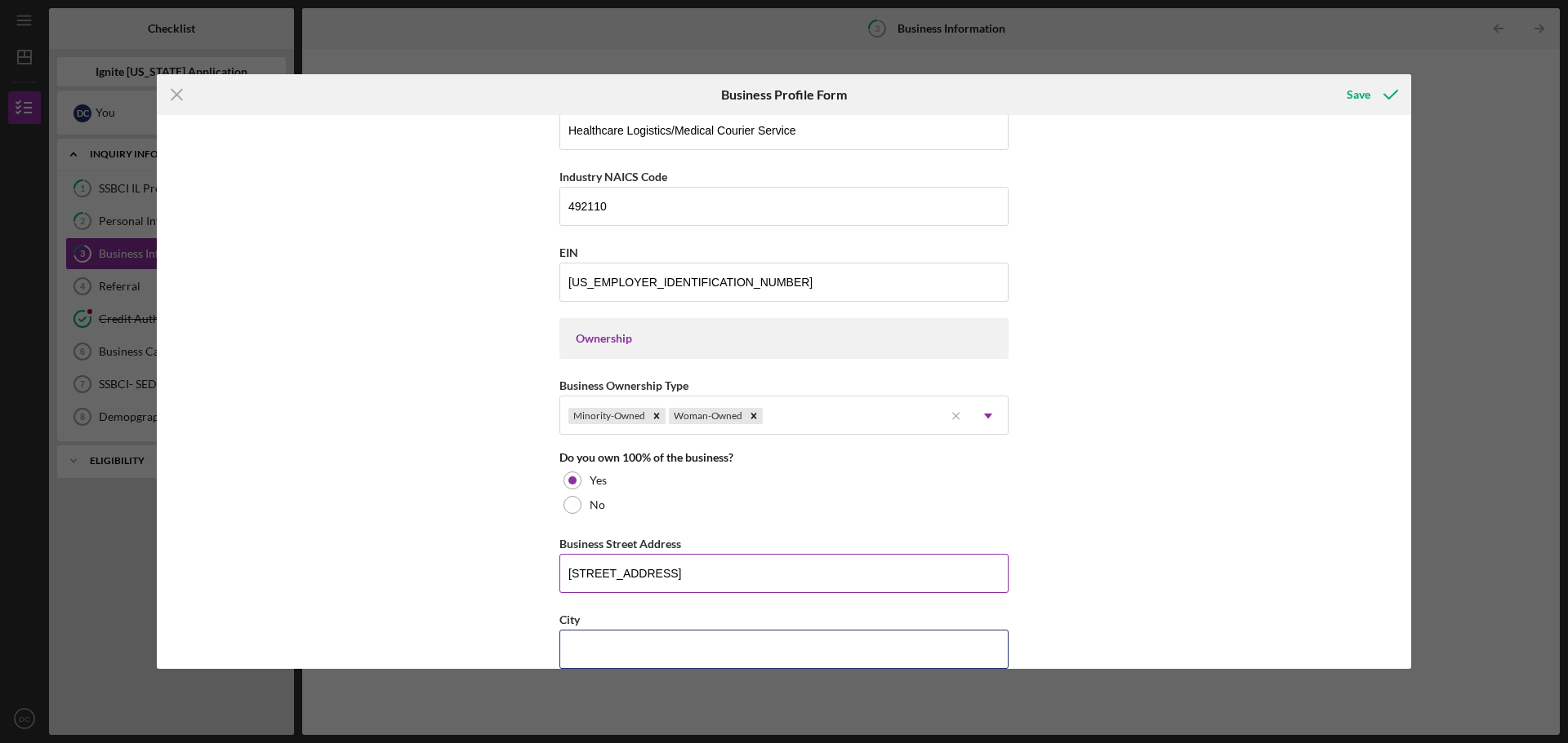
type input "B"
type input "[GEOGRAPHIC_DATA]"
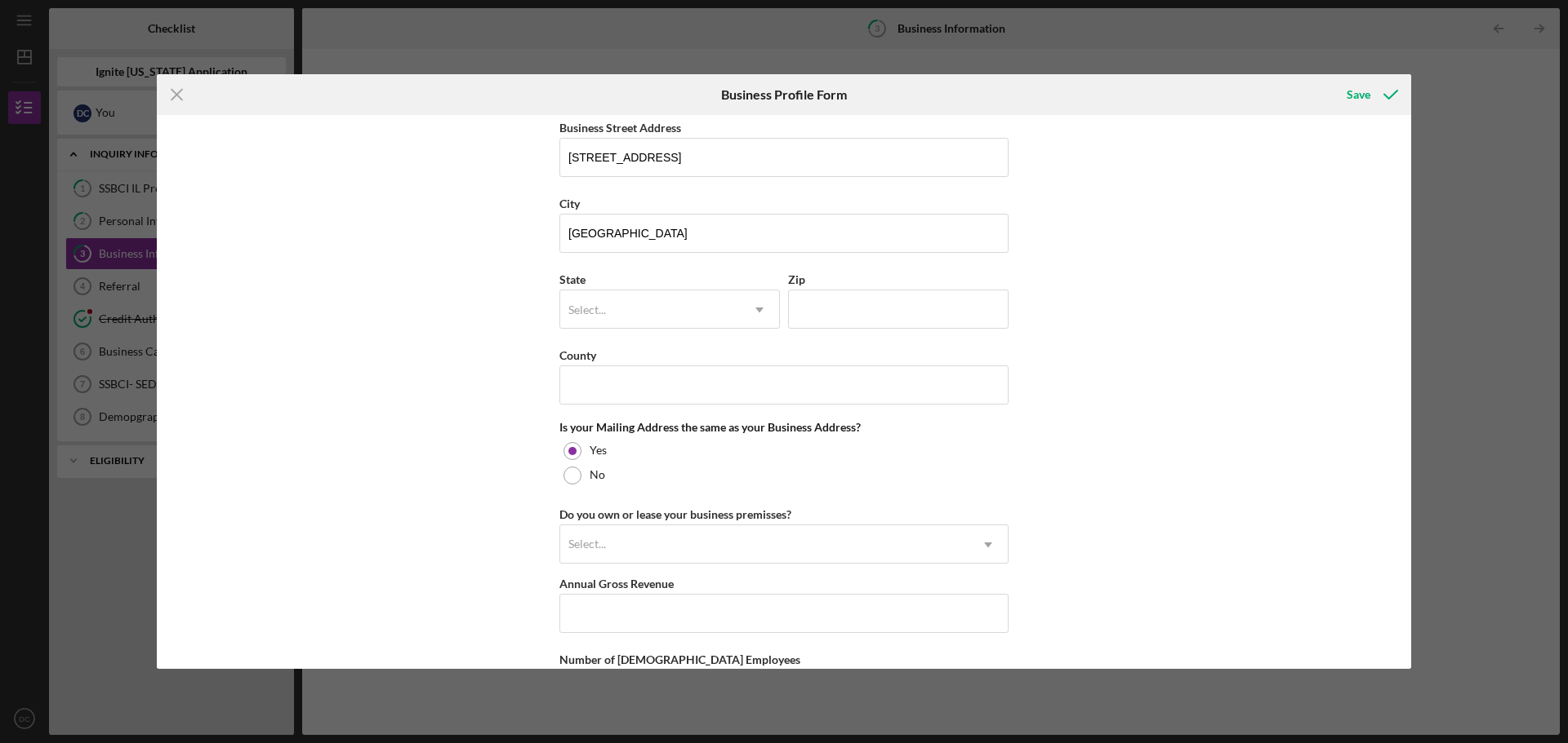
scroll to position [978, 0]
click at [621, 311] on div "Select..." at bounding box center [650, 307] width 180 height 37
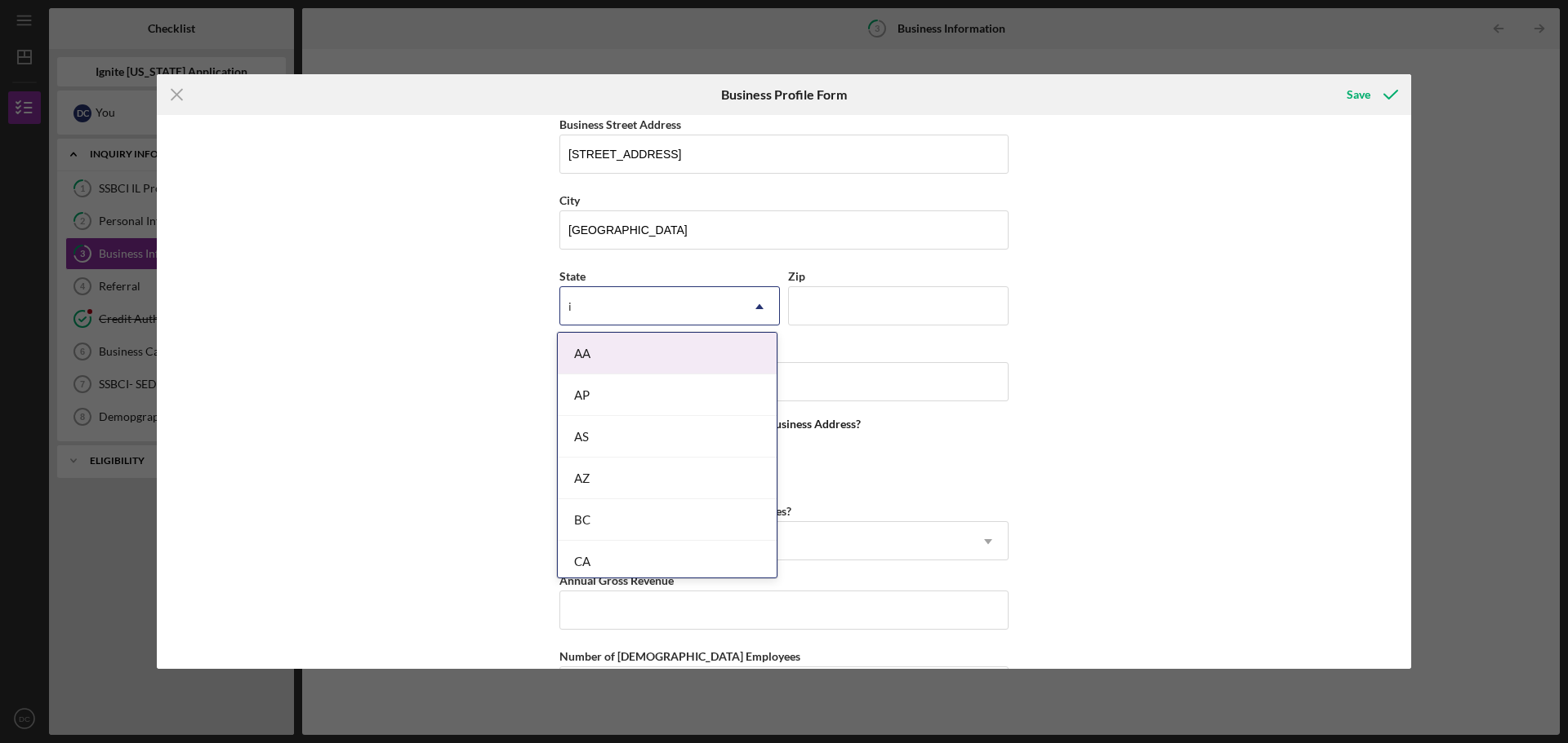
type input "il"
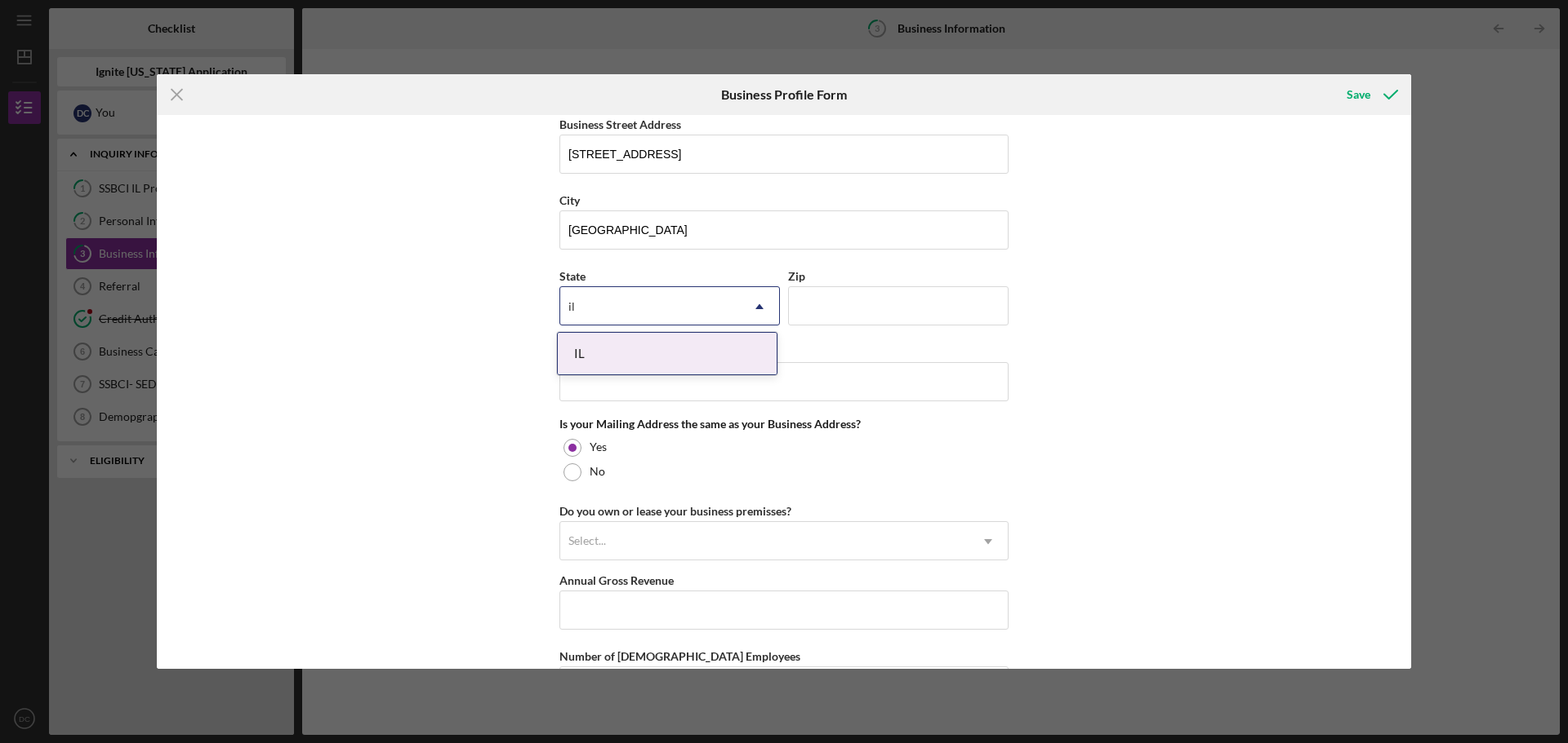
click at [628, 368] on div "IL" at bounding box center [667, 353] width 219 height 42
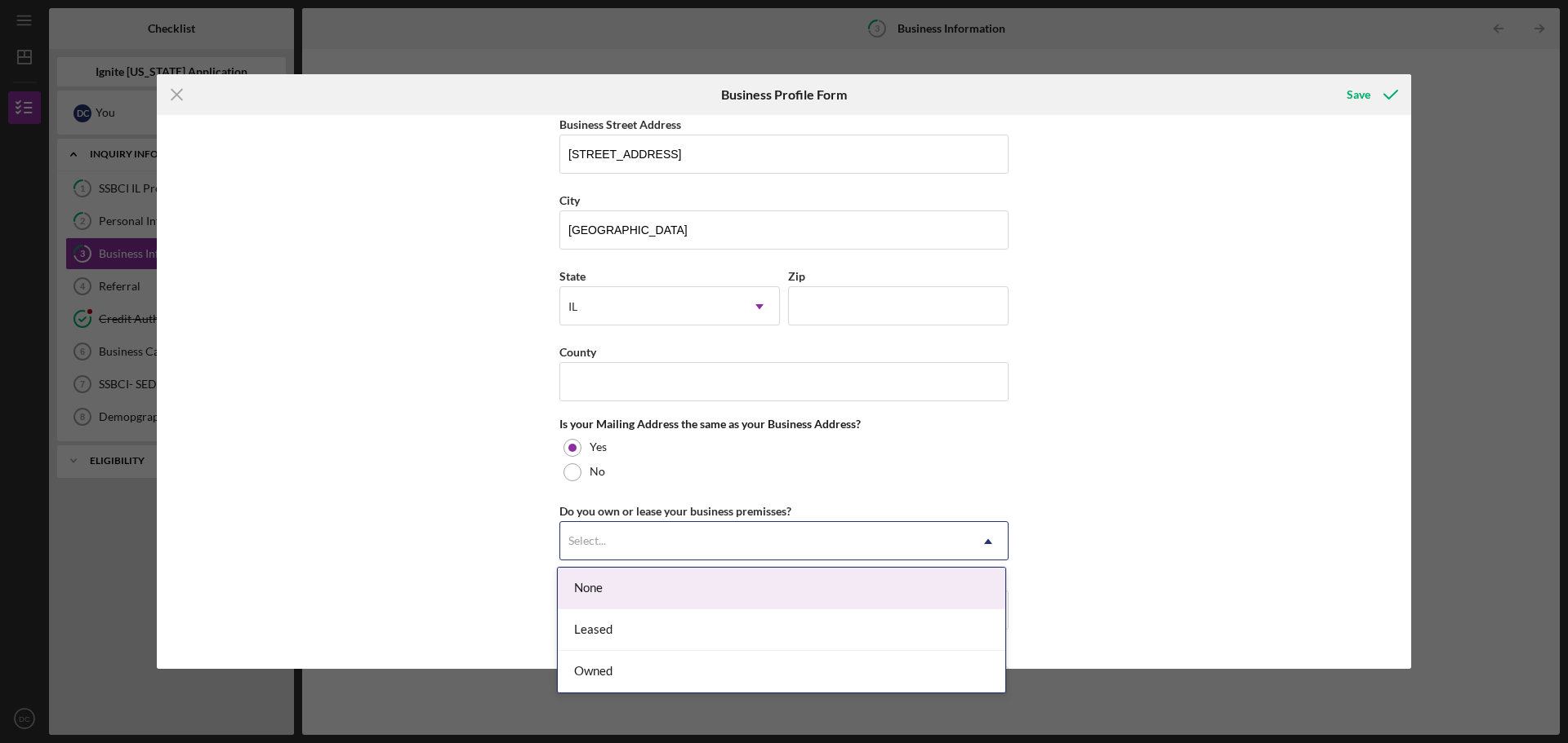
click at [588, 556] on div "Select..." at bounding box center [764, 542] width 409 height 37
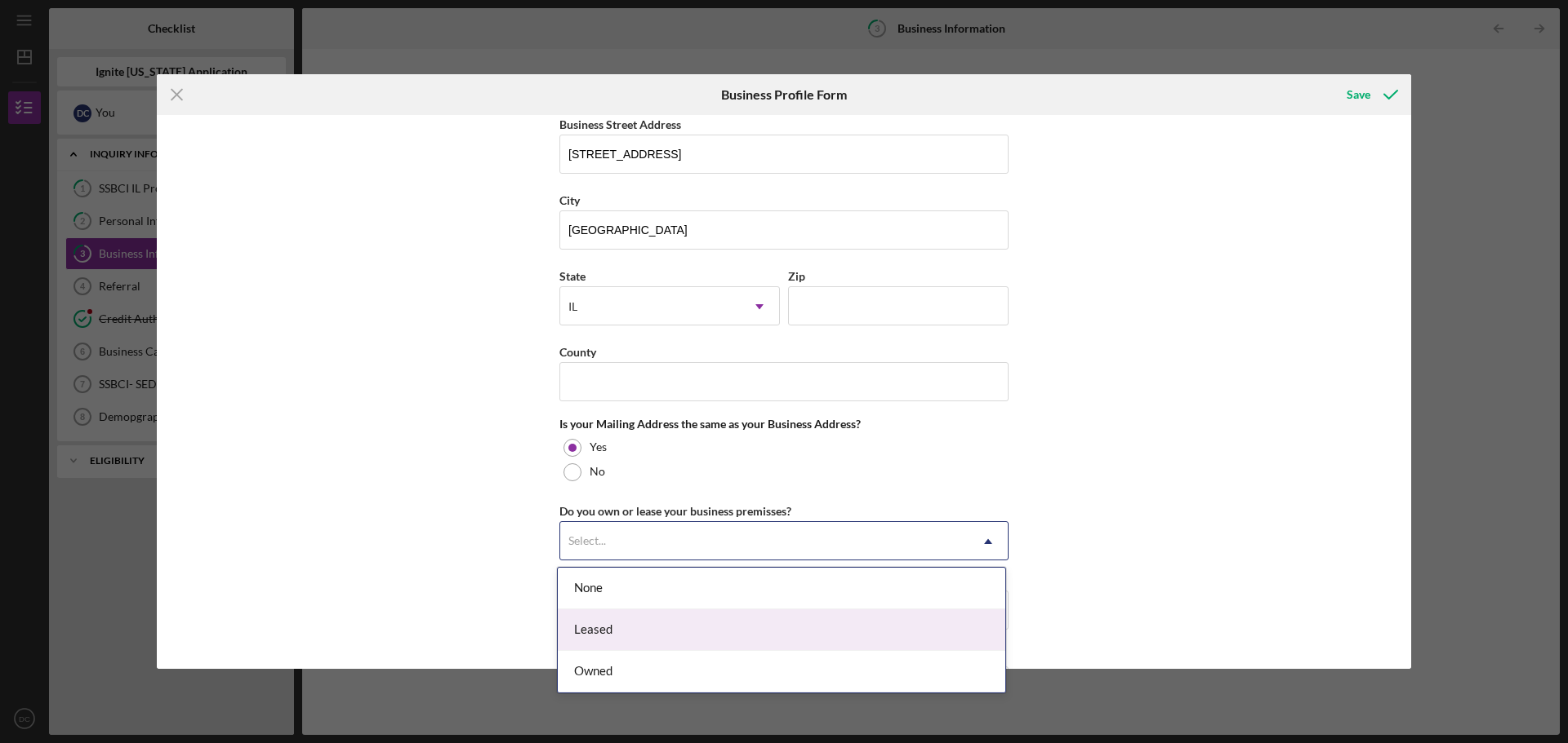
click at [598, 643] on div "Leased" at bounding box center [781, 630] width 448 height 42
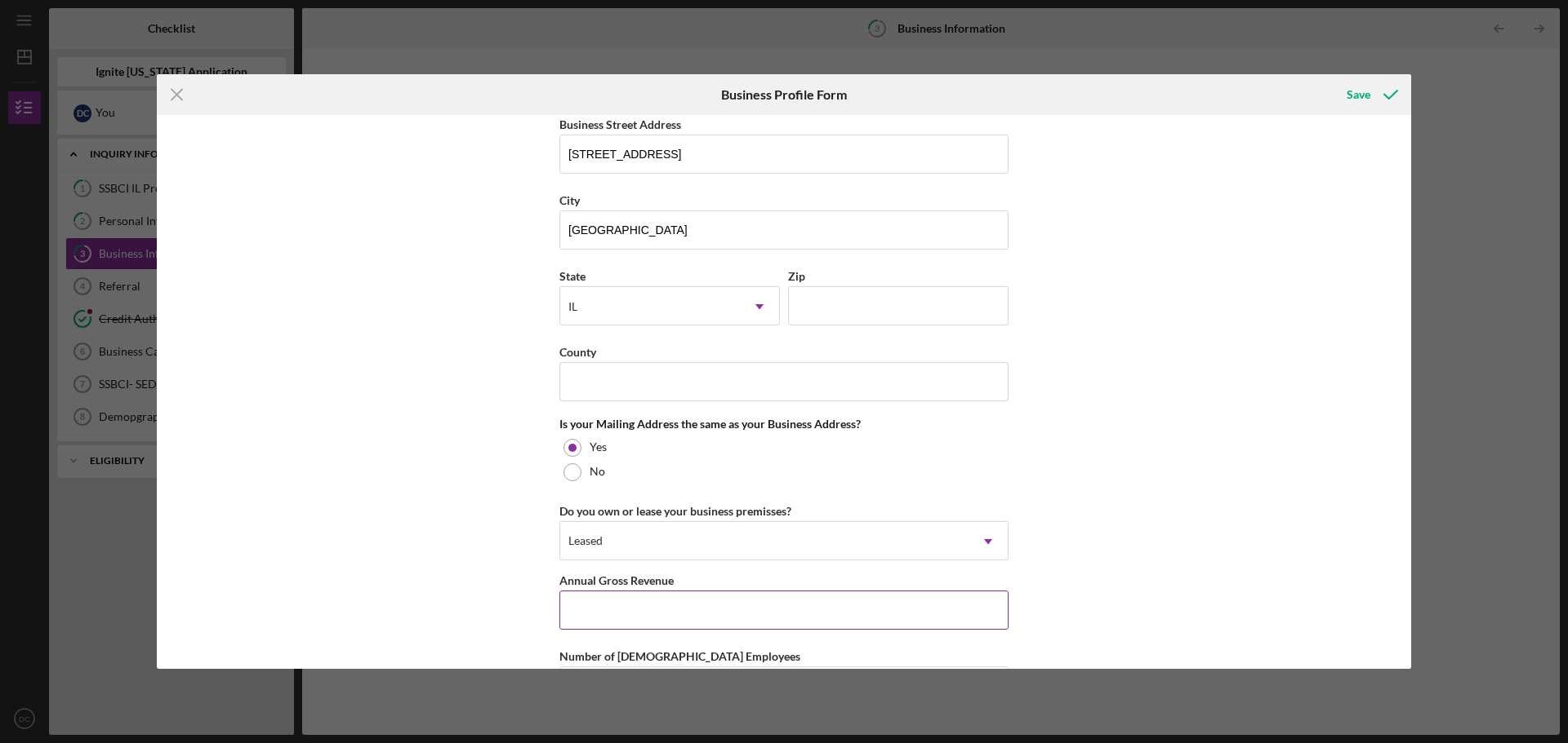
click at [607, 601] on input "Annual Gross Revenue" at bounding box center [784, 610] width 449 height 39
click at [881, 311] on input "Zip" at bounding box center [898, 306] width 221 height 39
type input "62704"
click at [579, 476] on div "No" at bounding box center [784, 472] width 449 height 25
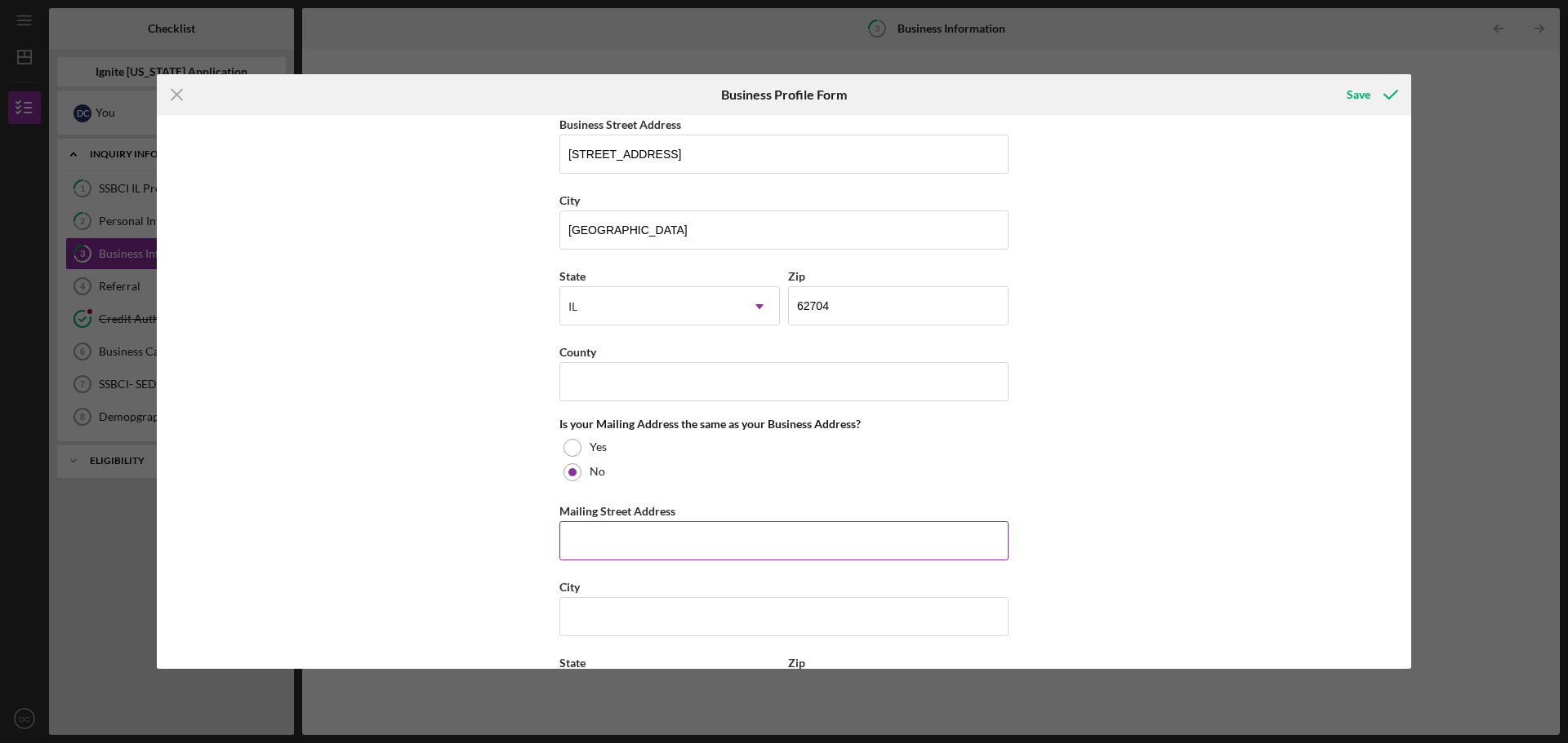
click at [593, 542] on input "Mailing Street Address" at bounding box center [784, 541] width 449 height 39
type input "[STREET_ADDRESS][PERSON_NAME]"
type input "[GEOGRAPHIC_DATA]"
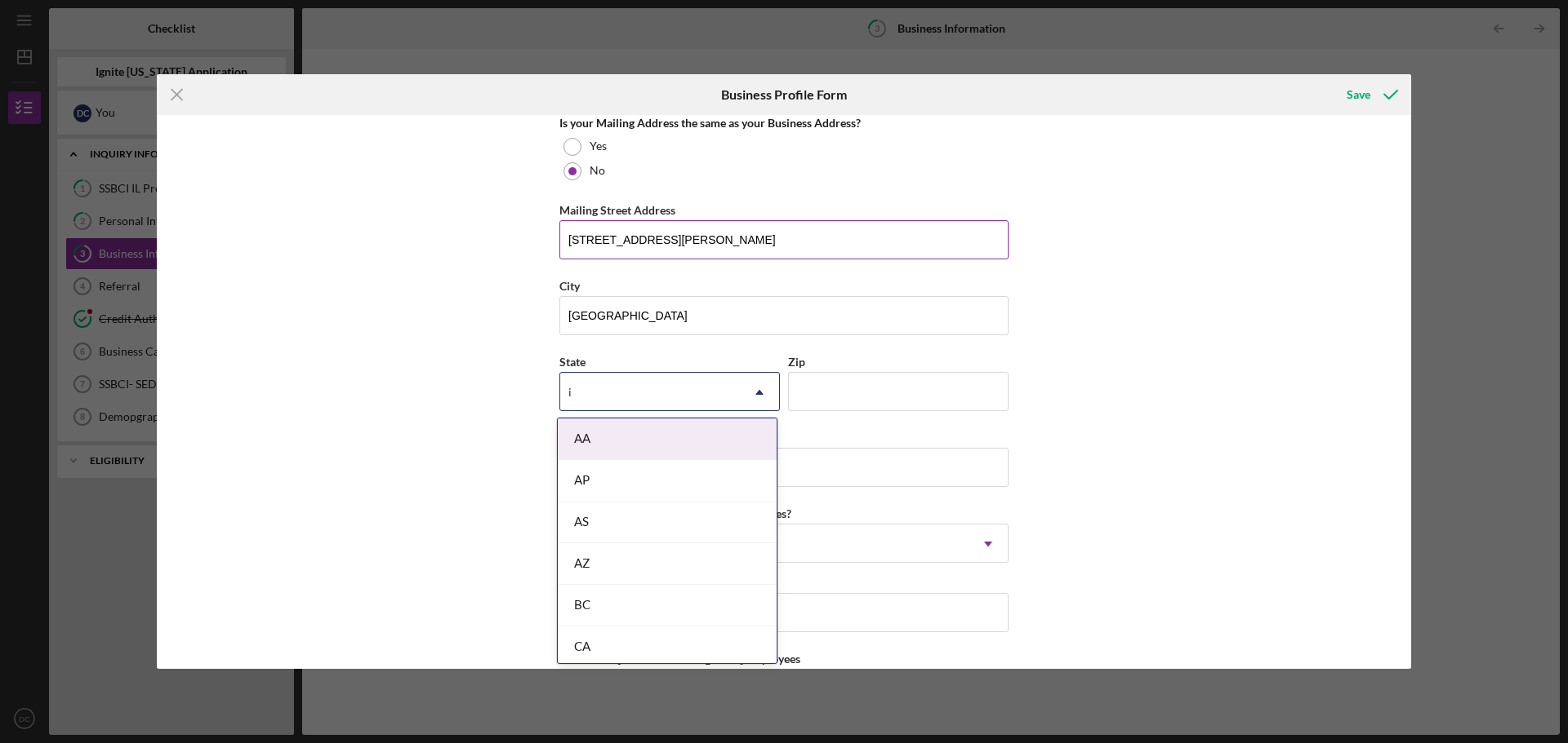
type input "il"
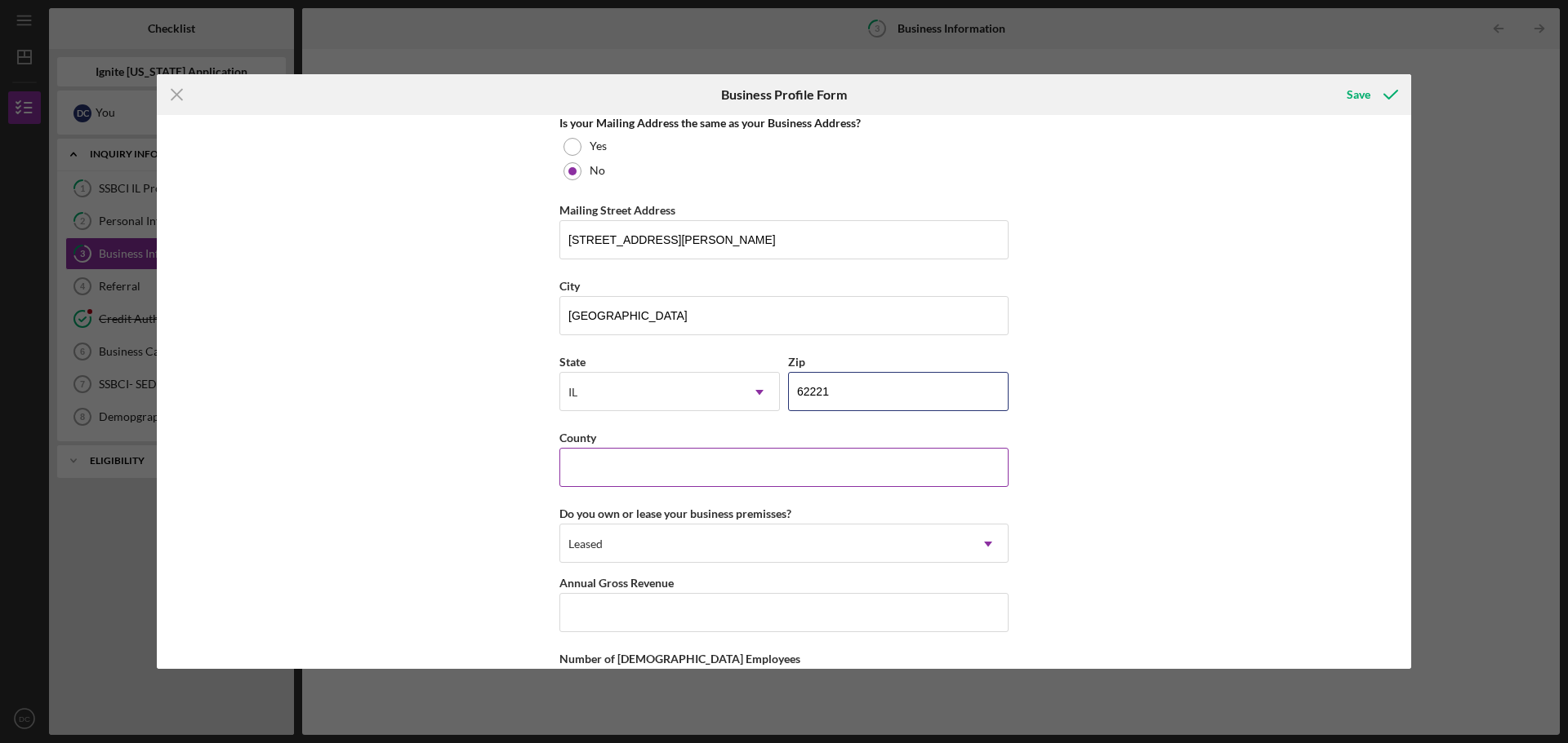
type input "62221"
click at [654, 465] on input "County" at bounding box center [784, 467] width 449 height 39
type input "Saint Clair"
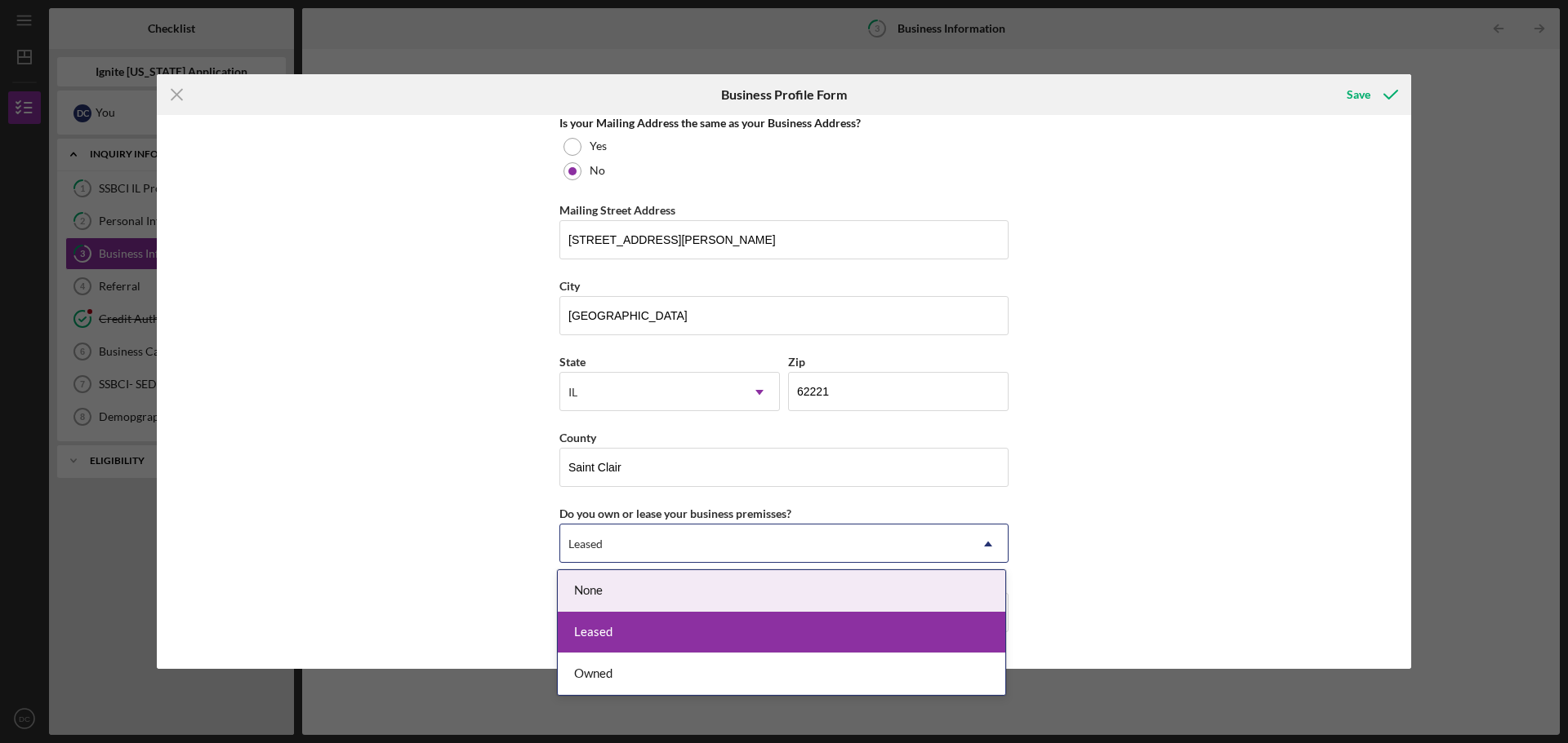
click at [663, 545] on div "Leased" at bounding box center [764, 545] width 409 height 37
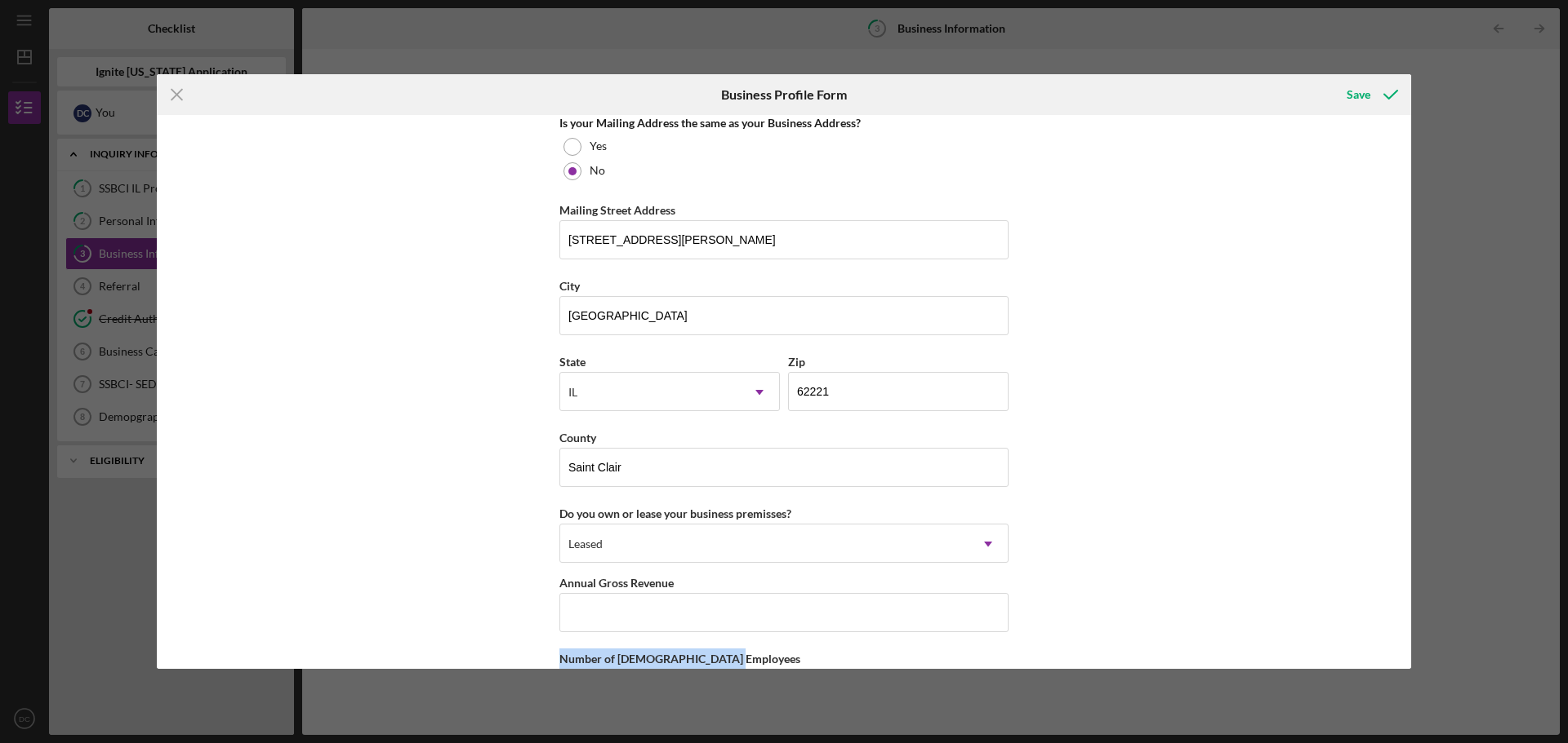
drag, startPoint x: 1405, startPoint y: 576, endPoint x: 1404, endPoint y: 644, distance: 68.0
click at [1404, 644] on div "Business Name Great Expansion Enterprise LLC DBA Business Start Date [DATE] Leg…" at bounding box center [784, 392] width 1255 height 554
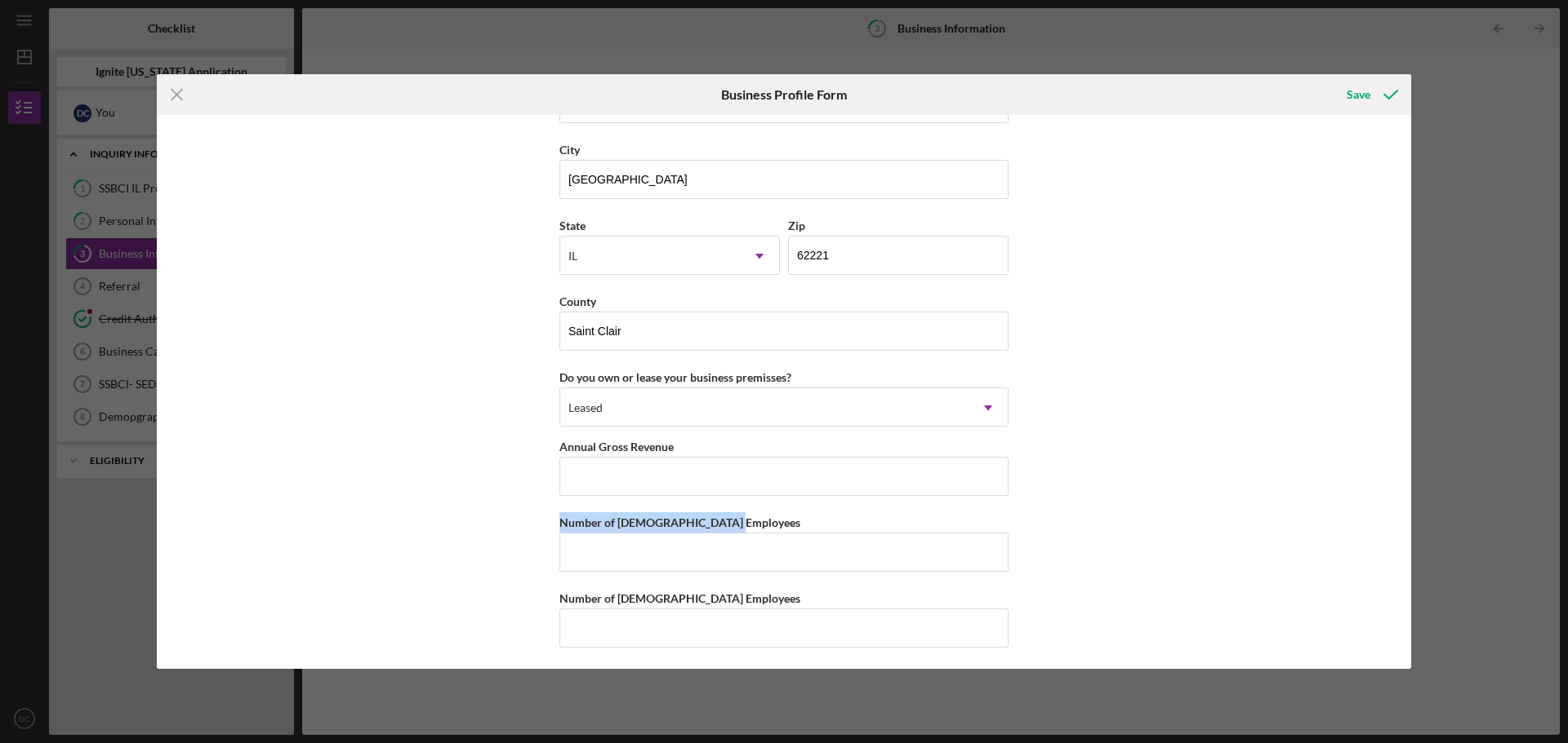
scroll to position [1418, 0]
click at [1364, 93] on div "Save" at bounding box center [1358, 94] width 24 height 33
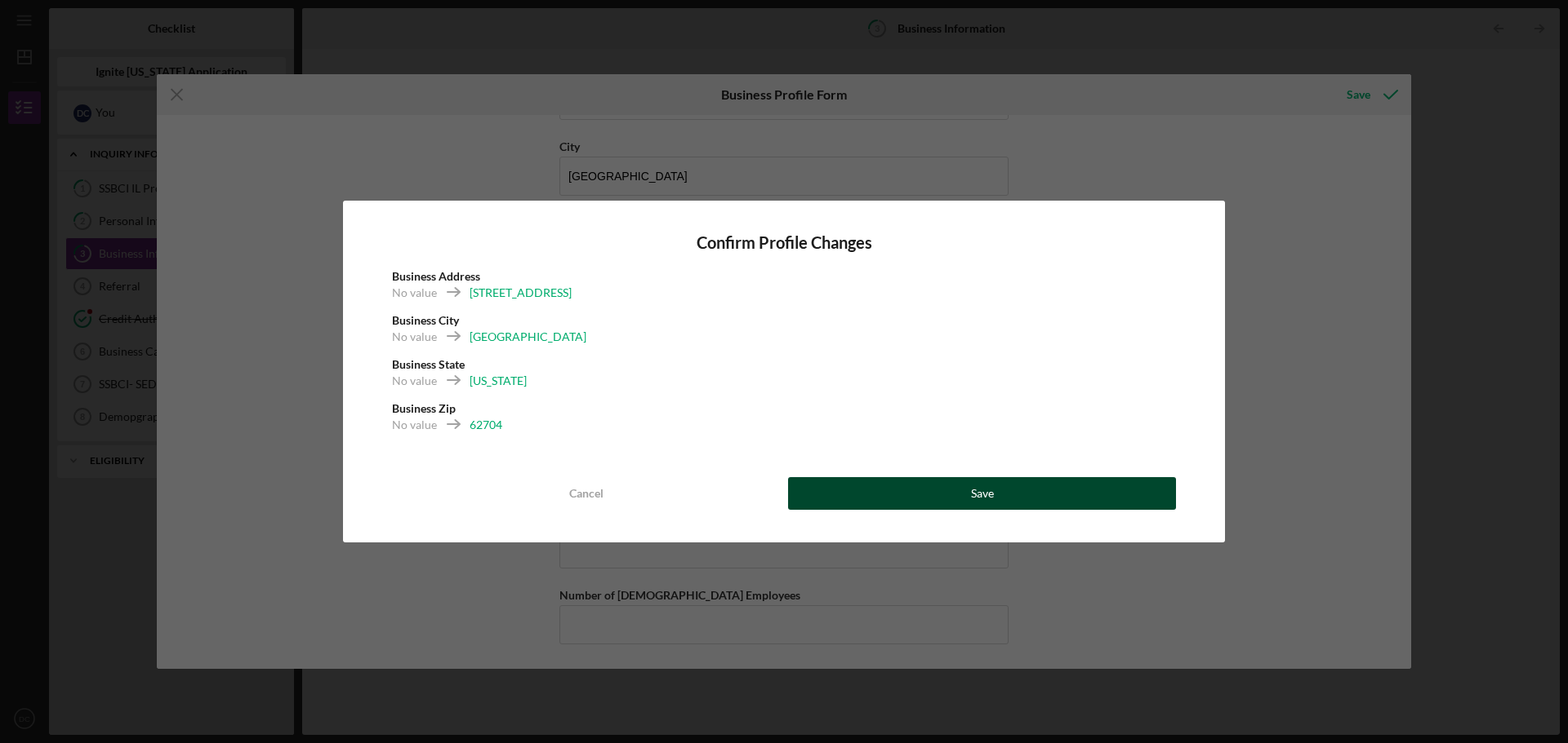
click at [1020, 482] on button "Save" at bounding box center [982, 494] width 388 height 33
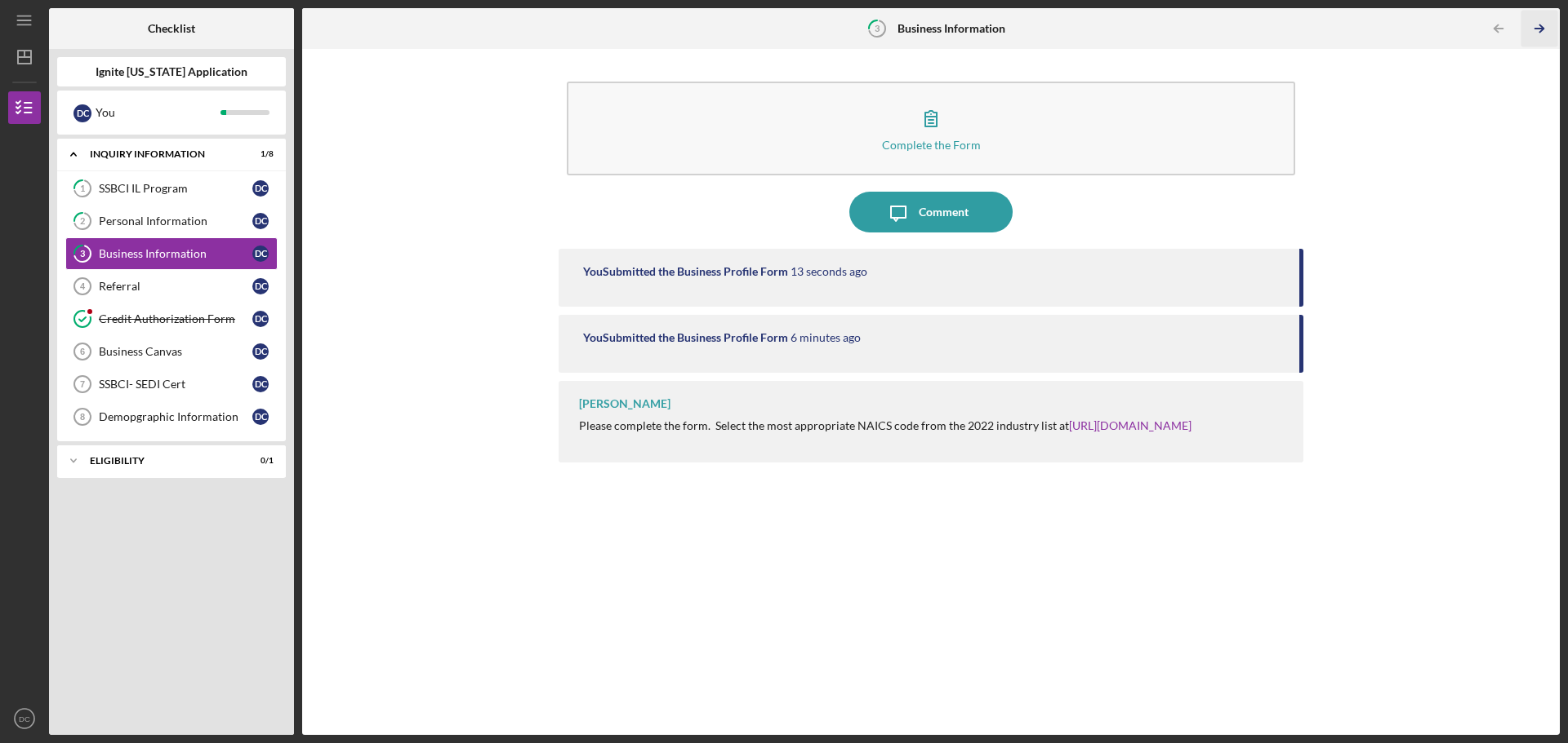
click at [1542, 25] on icon "Icon/Table Pagination Arrow" at bounding box center [1539, 28] width 37 height 36
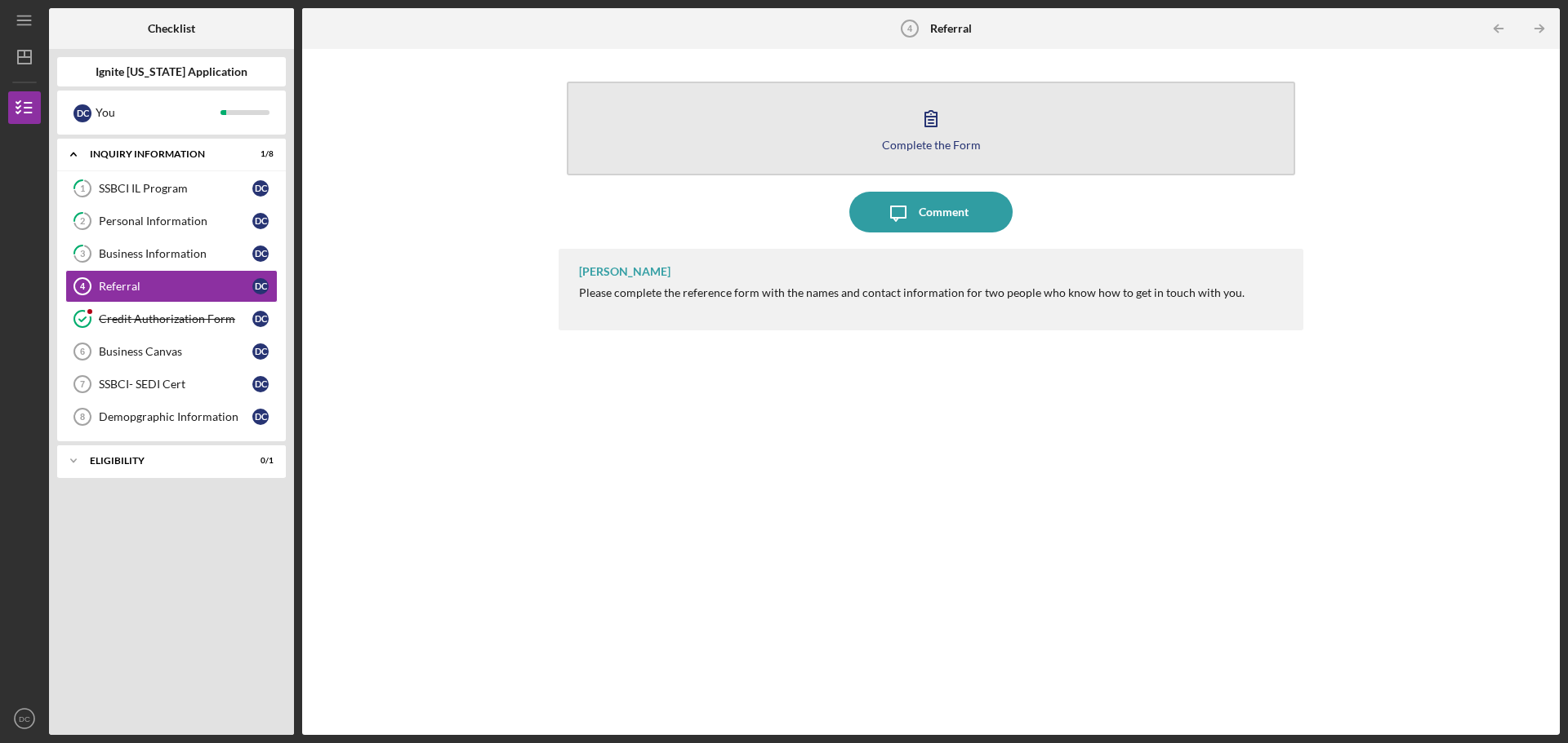
click at [951, 148] on div "Complete the Form" at bounding box center [930, 145] width 99 height 12
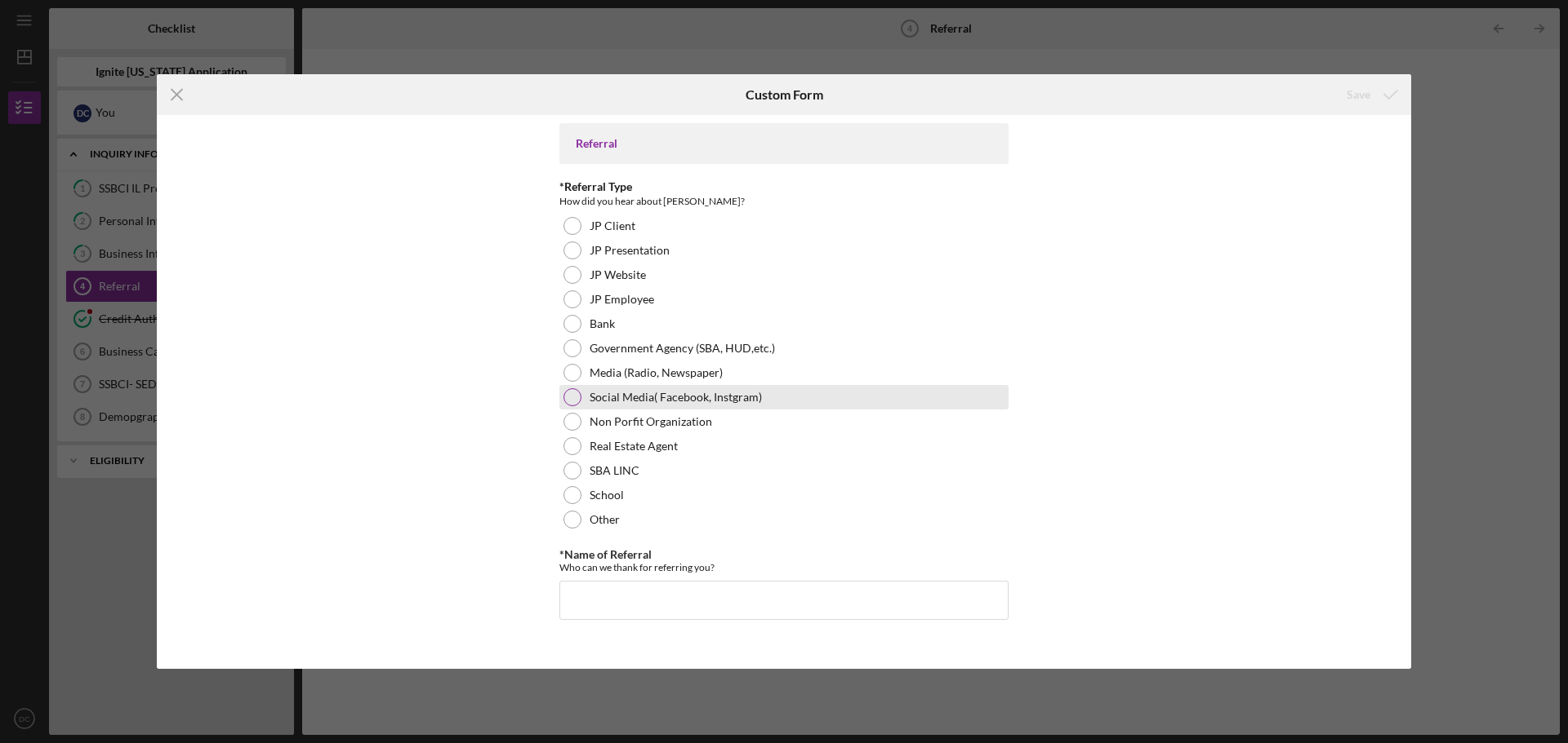
click at [637, 408] on div "Social Media( Facebook, Instgram)" at bounding box center [784, 398] width 449 height 25
click at [596, 605] on input "*Name of Referral" at bounding box center [784, 601] width 449 height 39
type input "{"
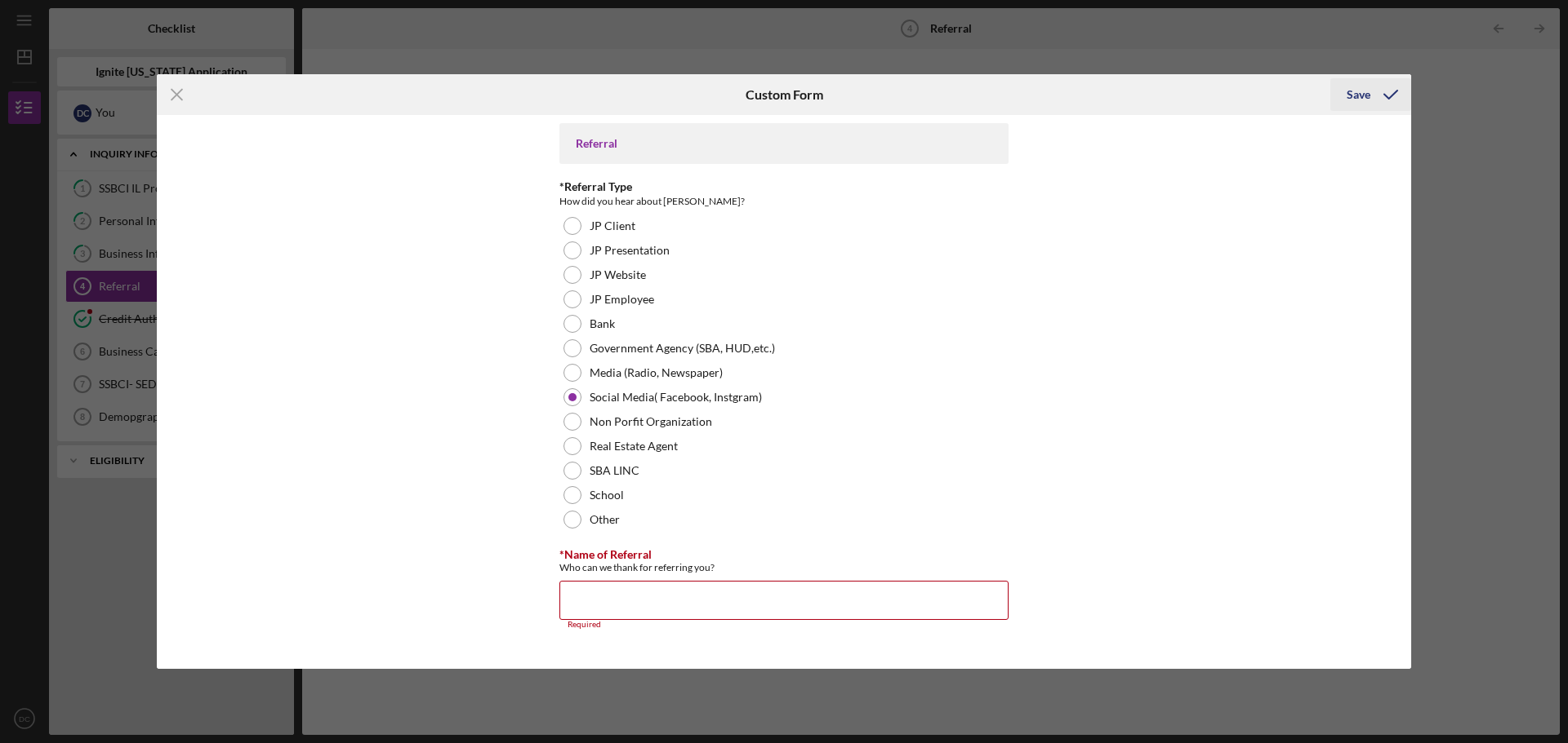
click at [1364, 90] on div "Save" at bounding box center [1358, 94] width 24 height 33
click at [831, 596] on input "*Name of Referral" at bounding box center [784, 601] width 449 height 39
drag, startPoint x: 616, startPoint y: 616, endPoint x: 472, endPoint y: 723, distance: 179.4
click at [472, 723] on div "Icon/Menu Close Custom Form Save Referral *Referral Type How did you hear about…" at bounding box center [784, 371] width 1568 height 743
paste input "[PERSON_NAME]"
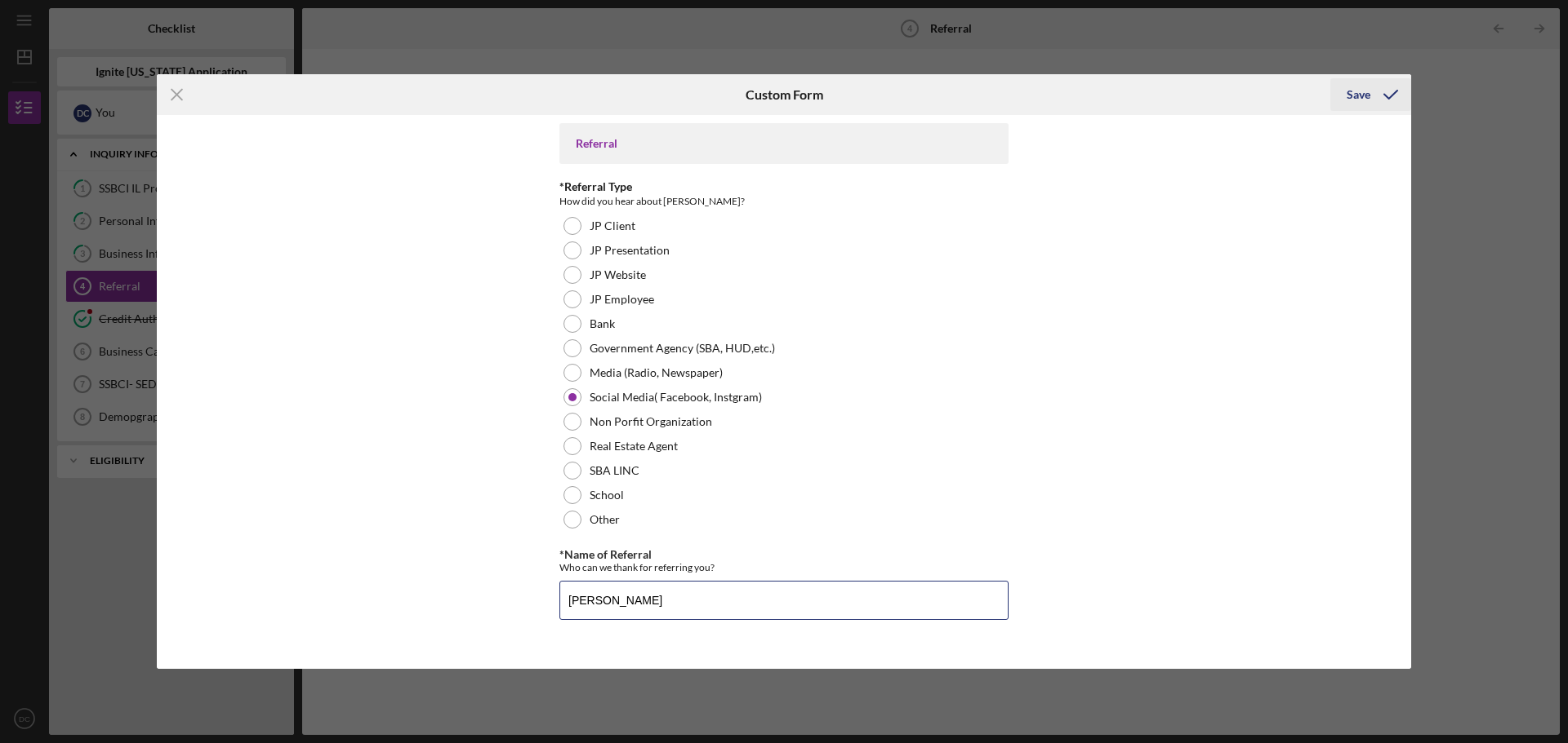
type input "[PERSON_NAME]"
click at [1364, 100] on div "Save" at bounding box center [1358, 94] width 24 height 33
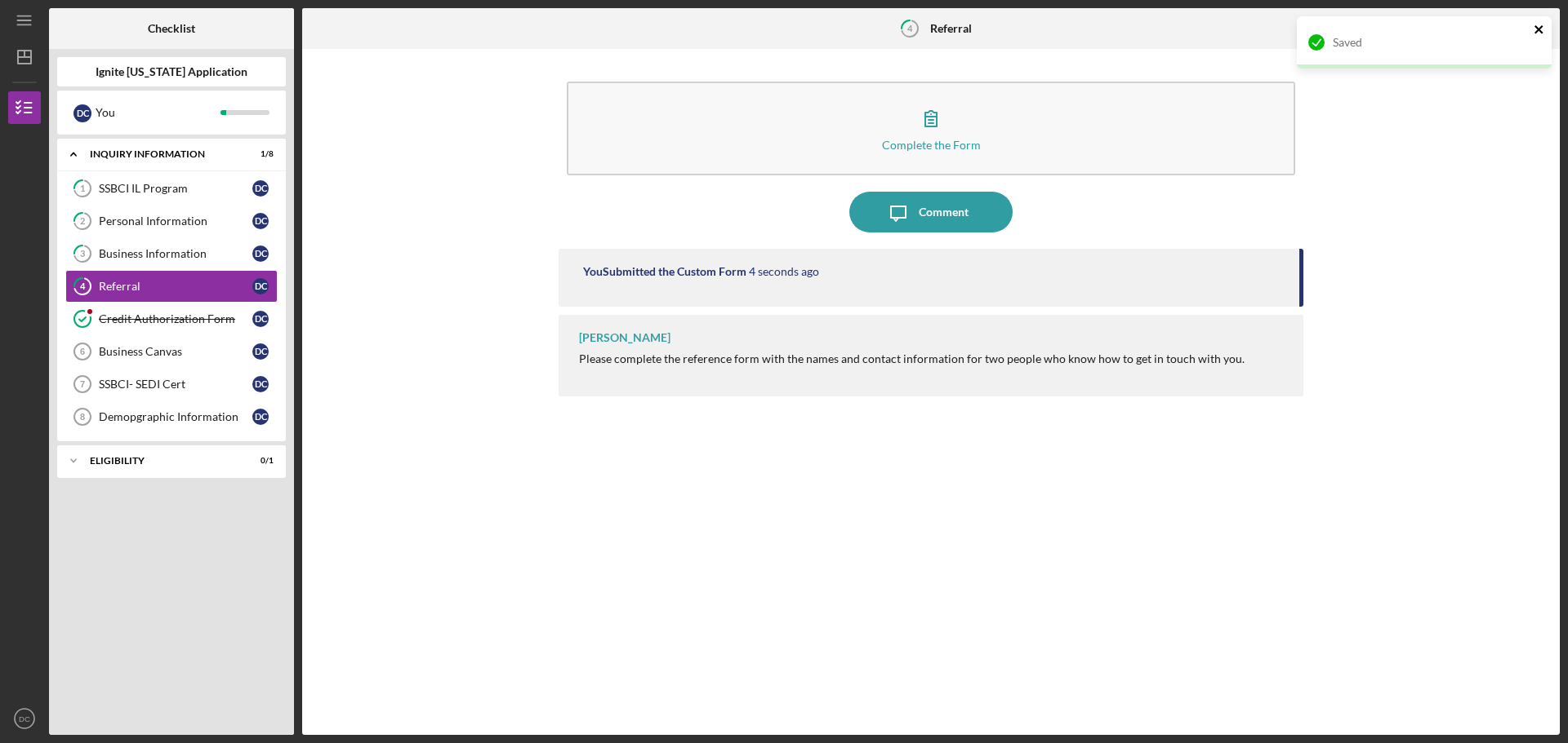
click at [1540, 27] on icon "close" at bounding box center [1538, 28] width 8 height 8
click at [1540, 27] on icon "Icon/Table Pagination Arrow" at bounding box center [1539, 28] width 37 height 36
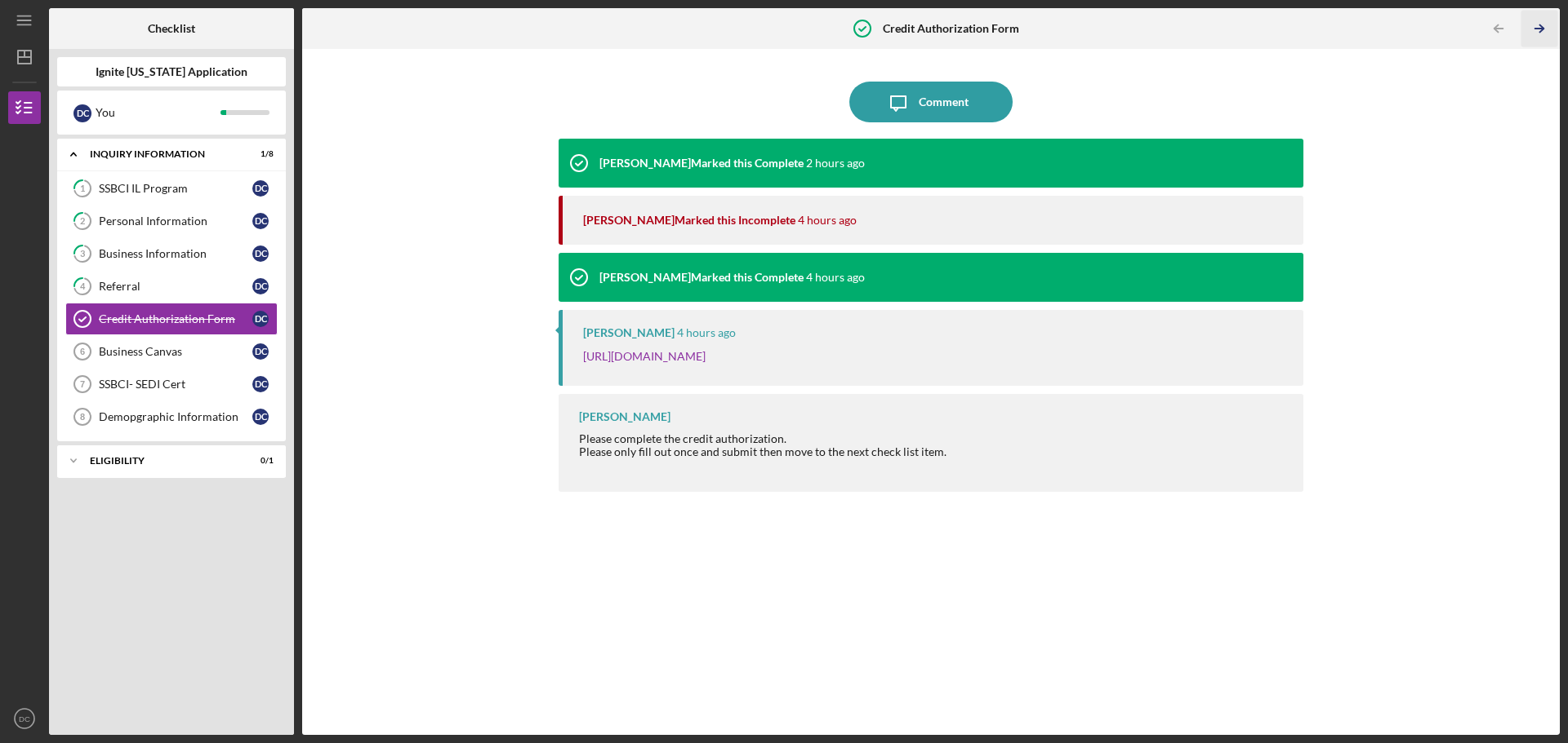
click at [1529, 28] on icon "Icon/Table Pagination Arrow" at bounding box center [1539, 28] width 37 height 36
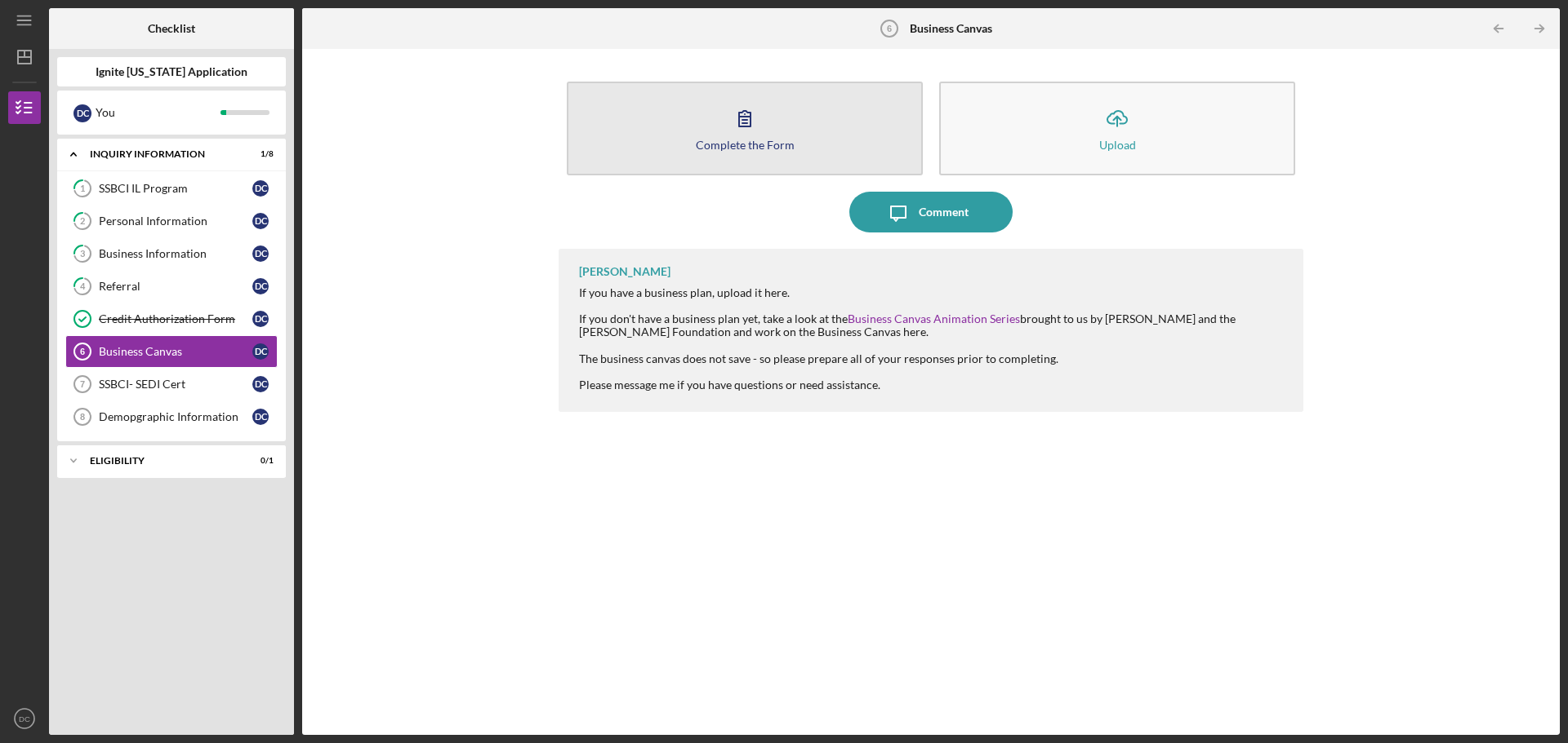
click at [808, 152] on button "Complete the Form Form" at bounding box center [744, 128] width 356 height 93
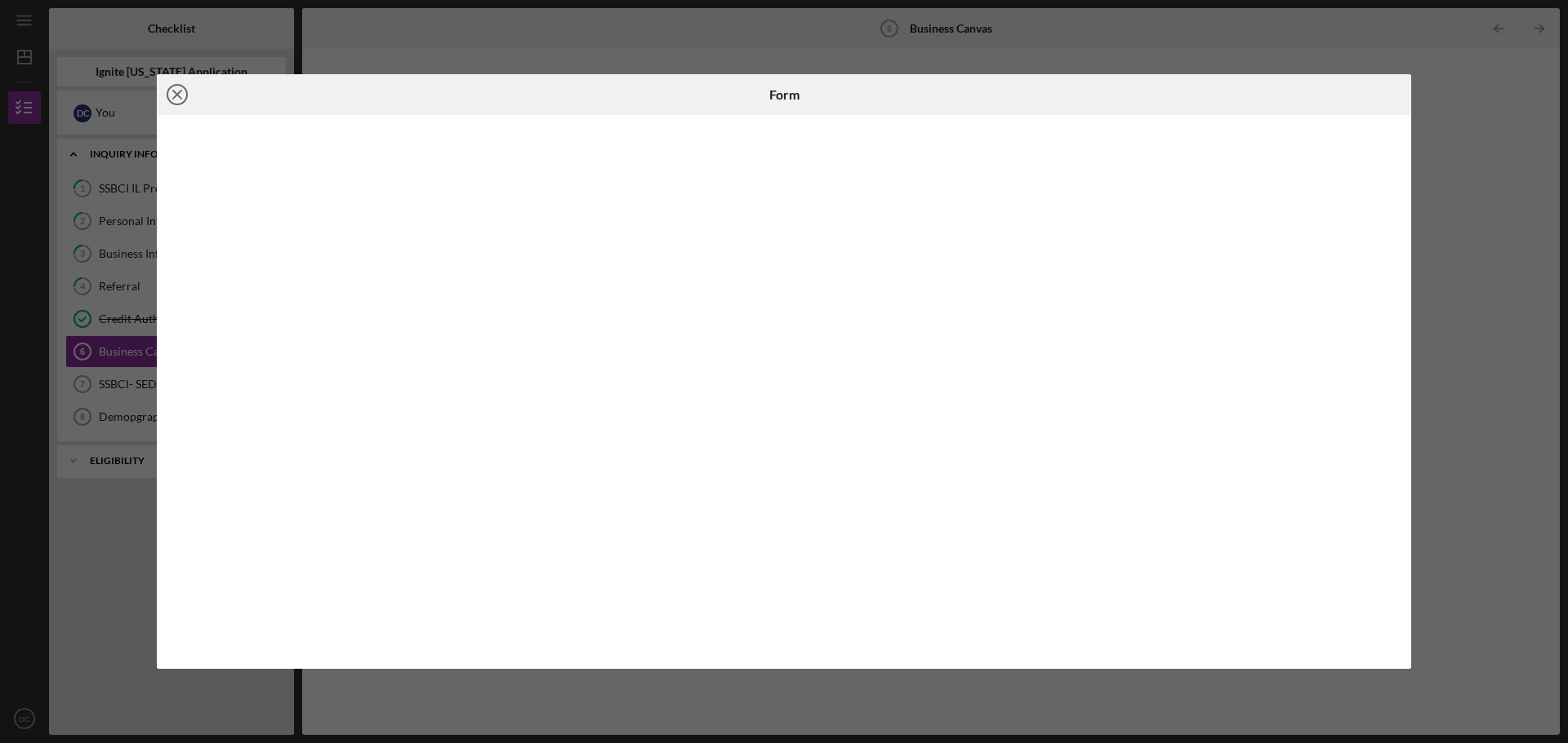
click at [183, 100] on icon "Icon/Close" at bounding box center [177, 94] width 41 height 41
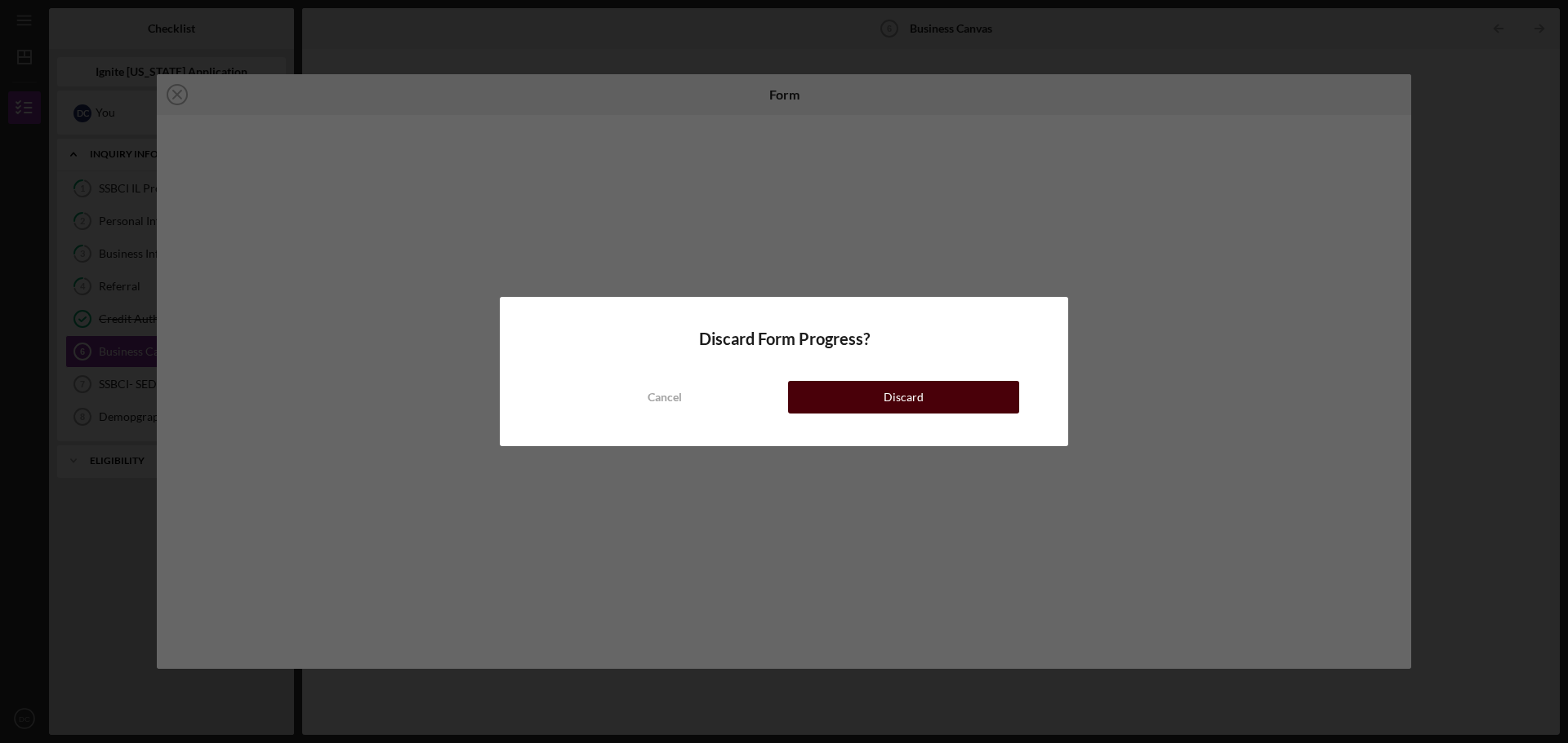
click at [865, 399] on button "Discard" at bounding box center [904, 397] width 232 height 33
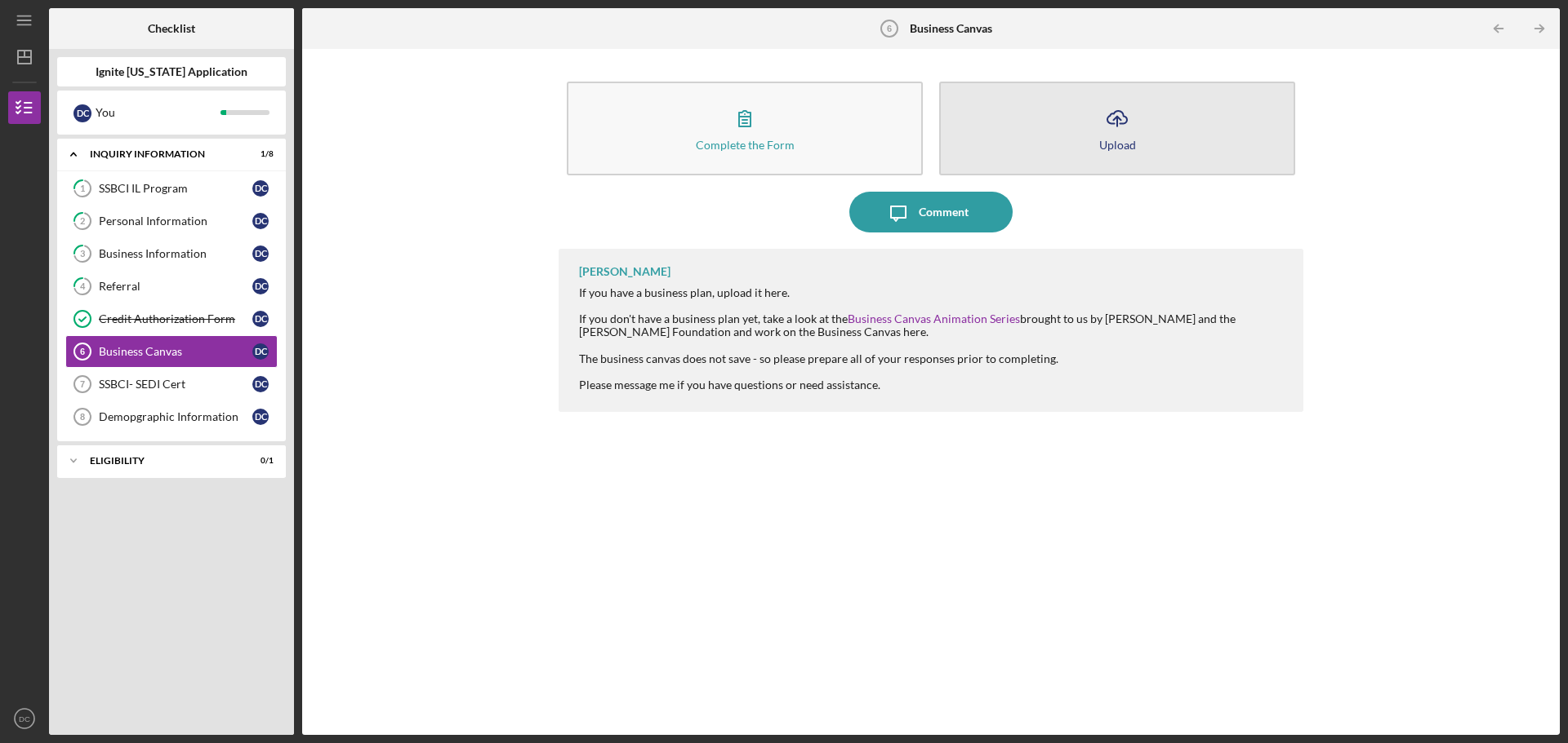
click at [1050, 143] on button "Icon/Upload Upload" at bounding box center [1117, 128] width 356 height 93
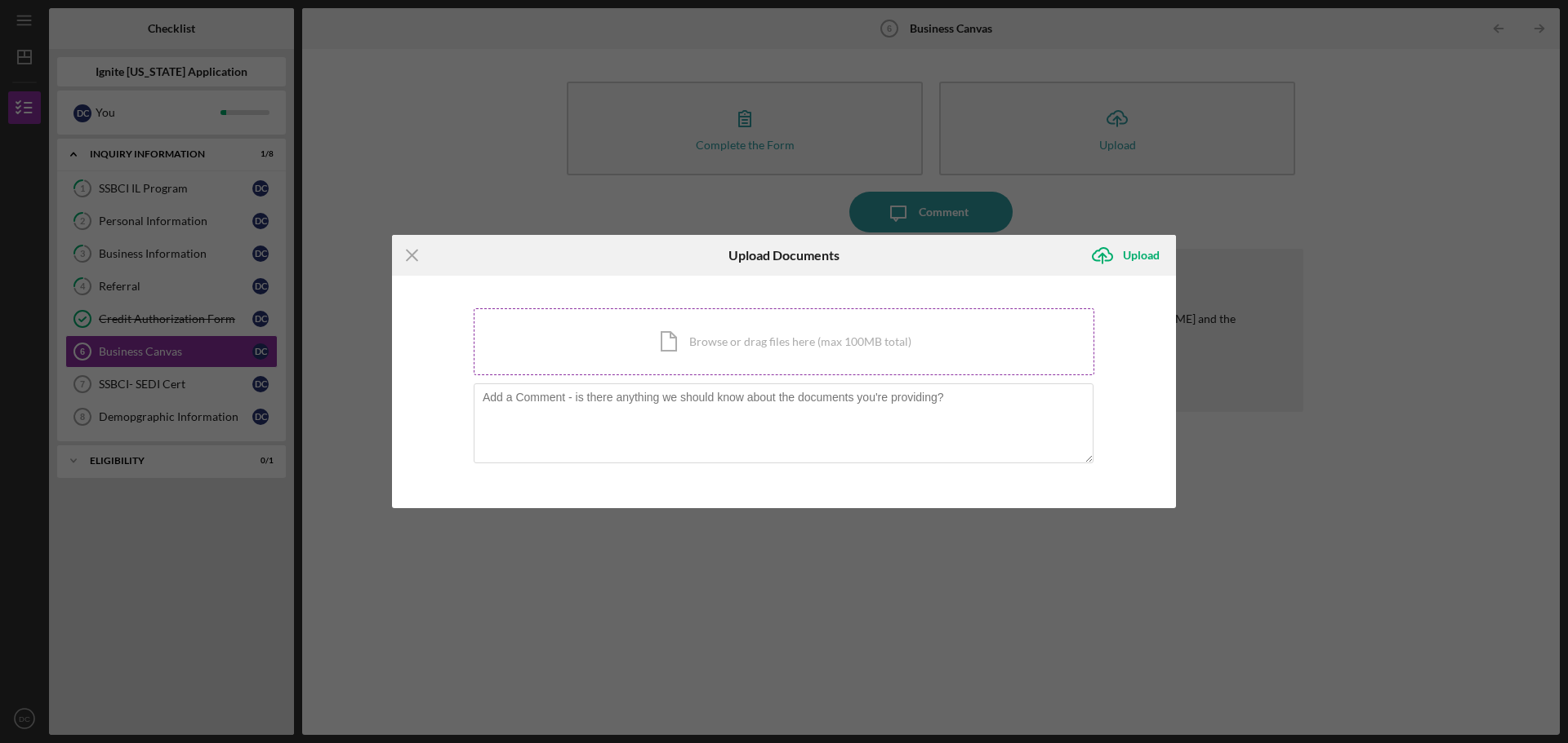
click at [724, 337] on div "Icon/Document Browse or drag files here (max 100MB total) Tap to choose files o…" at bounding box center [784, 342] width 621 height 67
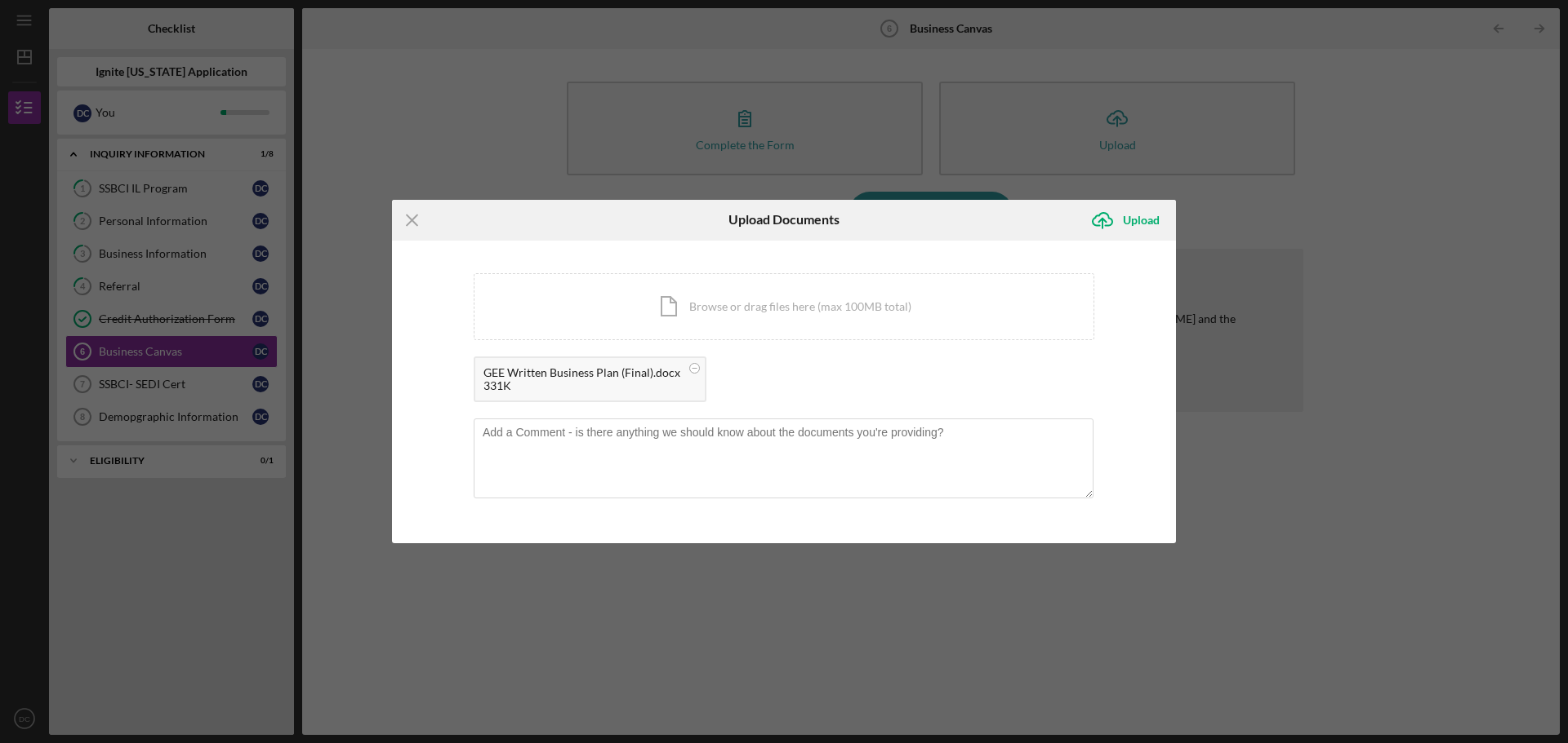
click at [576, 379] on div "GEE Written Business Plan (Final).docx" at bounding box center [581, 373] width 197 height 13
click at [583, 384] on div "331K" at bounding box center [581, 385] width 197 height 13
click at [695, 362] on icon at bounding box center [695, 368] width 20 height 20
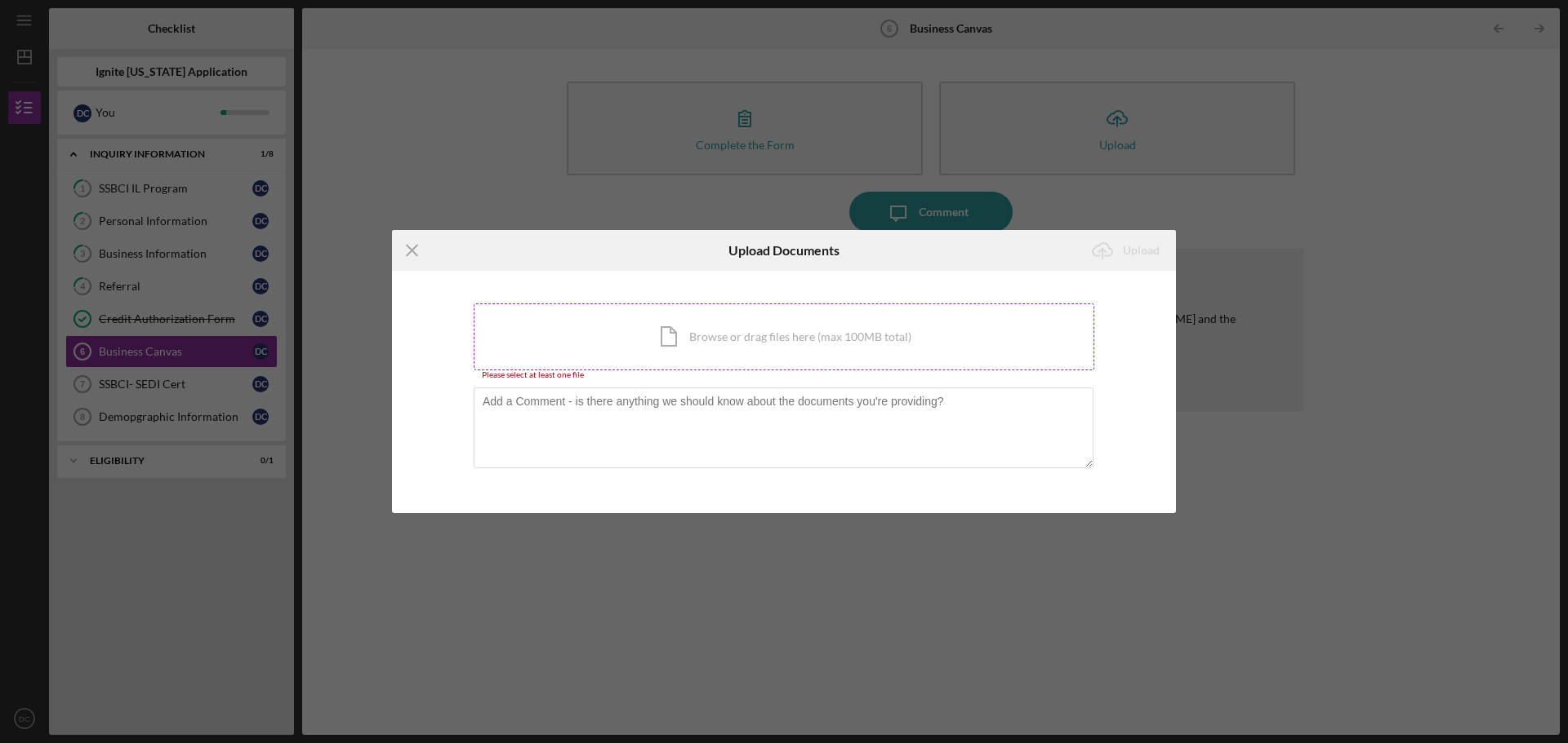
click at [748, 324] on div "Icon/Document Browse or drag files here (max 100MB total) Tap to choose files o…" at bounding box center [784, 336] width 621 height 67
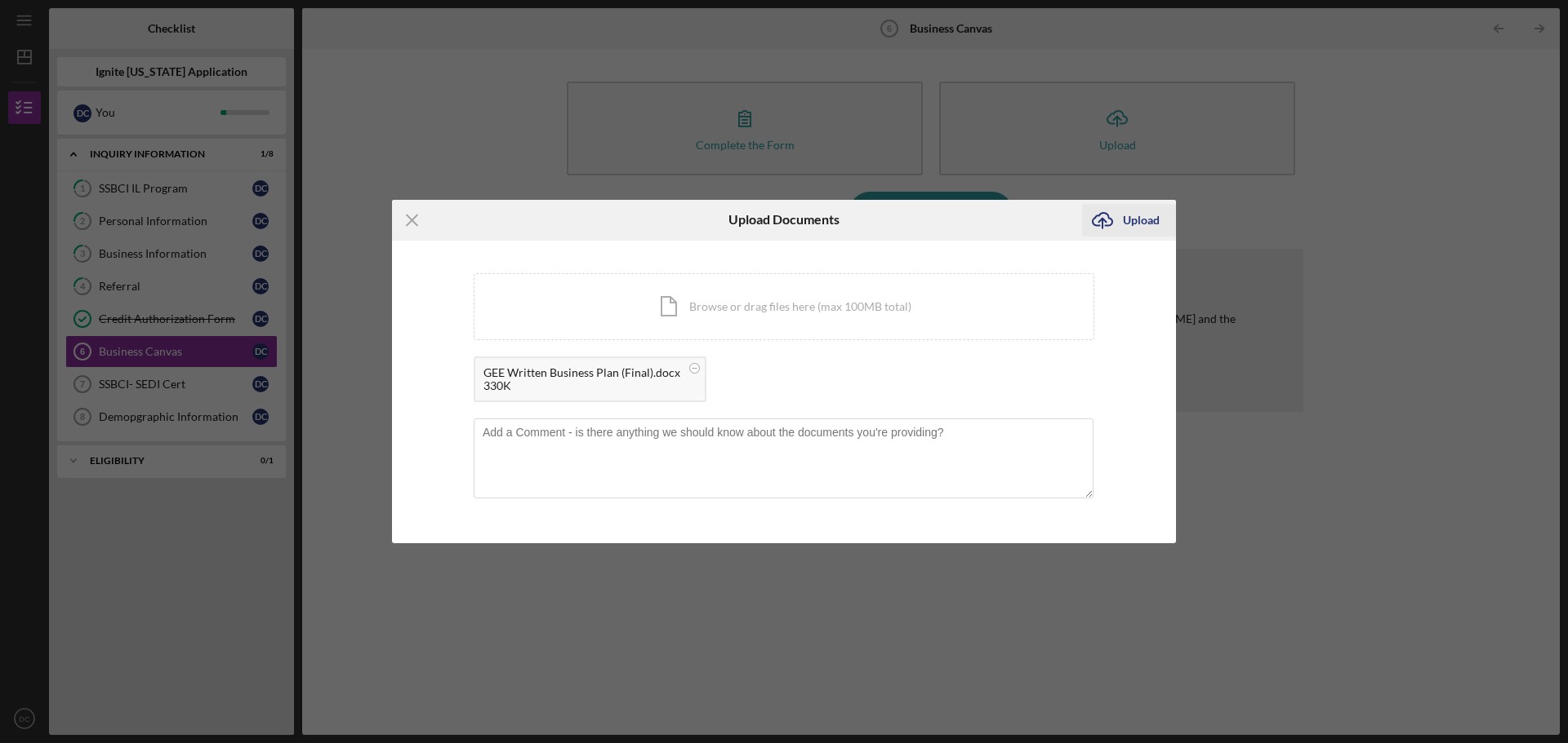
click at [1131, 215] on div "Upload" at bounding box center [1141, 220] width 37 height 33
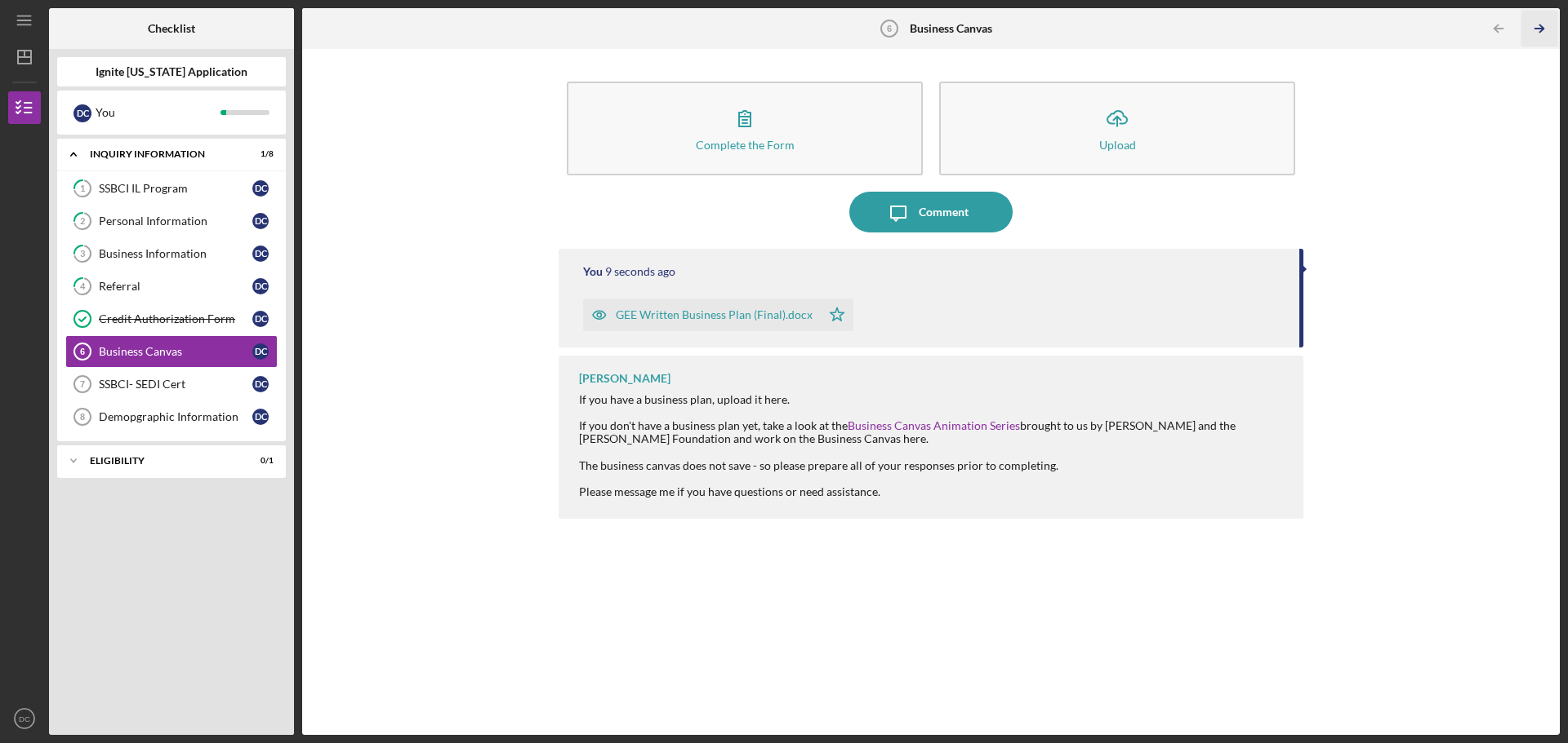
click at [1541, 24] on icon "Icon/Table Pagination Arrow" at bounding box center [1539, 28] width 37 height 36
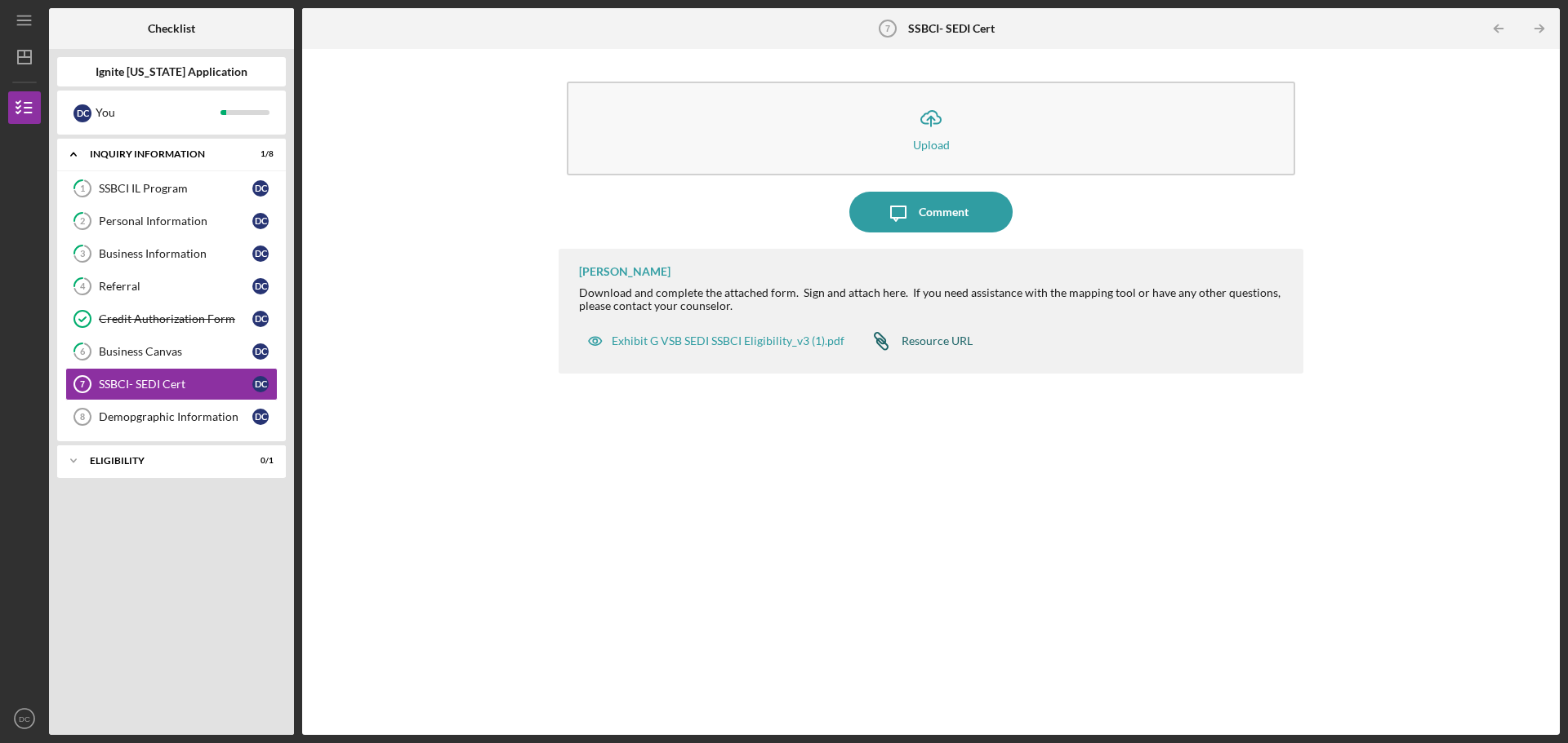
drag, startPoint x: 906, startPoint y: 342, endPoint x: 890, endPoint y: 341, distance: 16.0
click at [890, 341] on icon "Icon/Link" at bounding box center [881, 341] width 41 height 41
click at [808, 348] on div "Exhibit G VSB SEDI SSBCI Eligibility_v3 (1).pdf" at bounding box center [727, 341] width 232 height 13
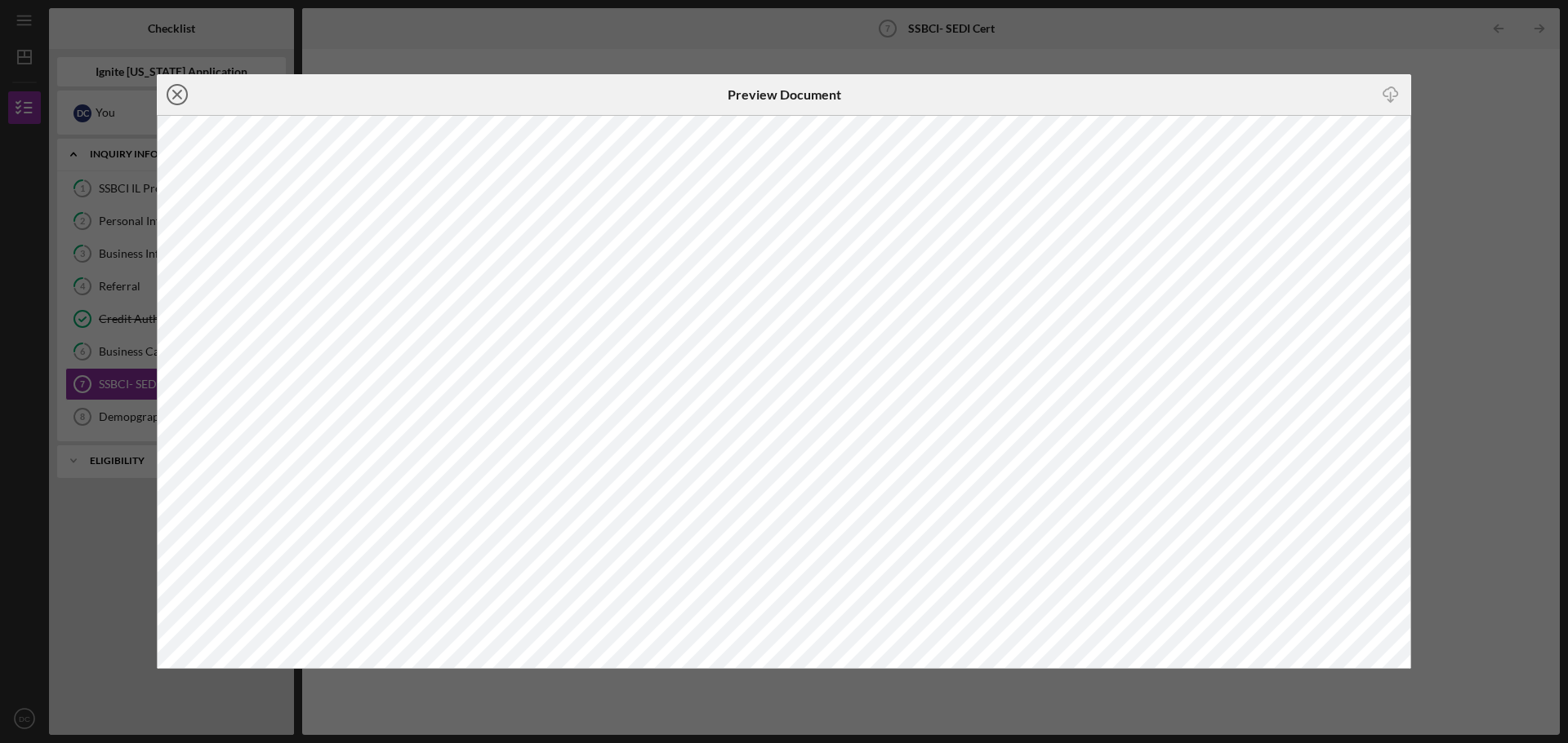
click at [183, 93] on icon "Icon/Close" at bounding box center [177, 94] width 41 height 41
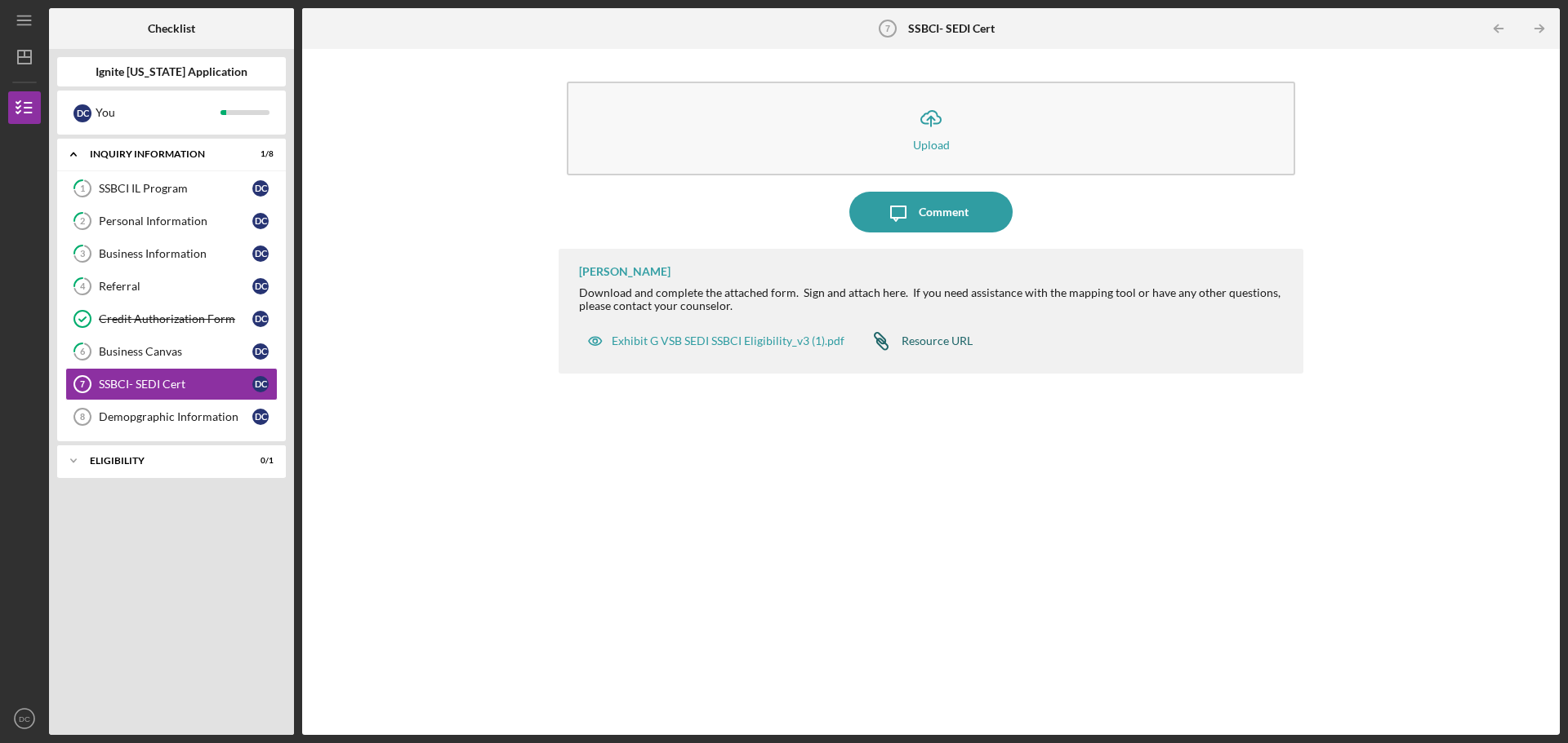
click at [922, 335] on div "Resource URL" at bounding box center [937, 341] width 71 height 13
click at [695, 342] on div "Exhibit G VSB SEDI SSBCI Eligibility_v3 (1).pdf" at bounding box center [727, 341] width 232 height 13
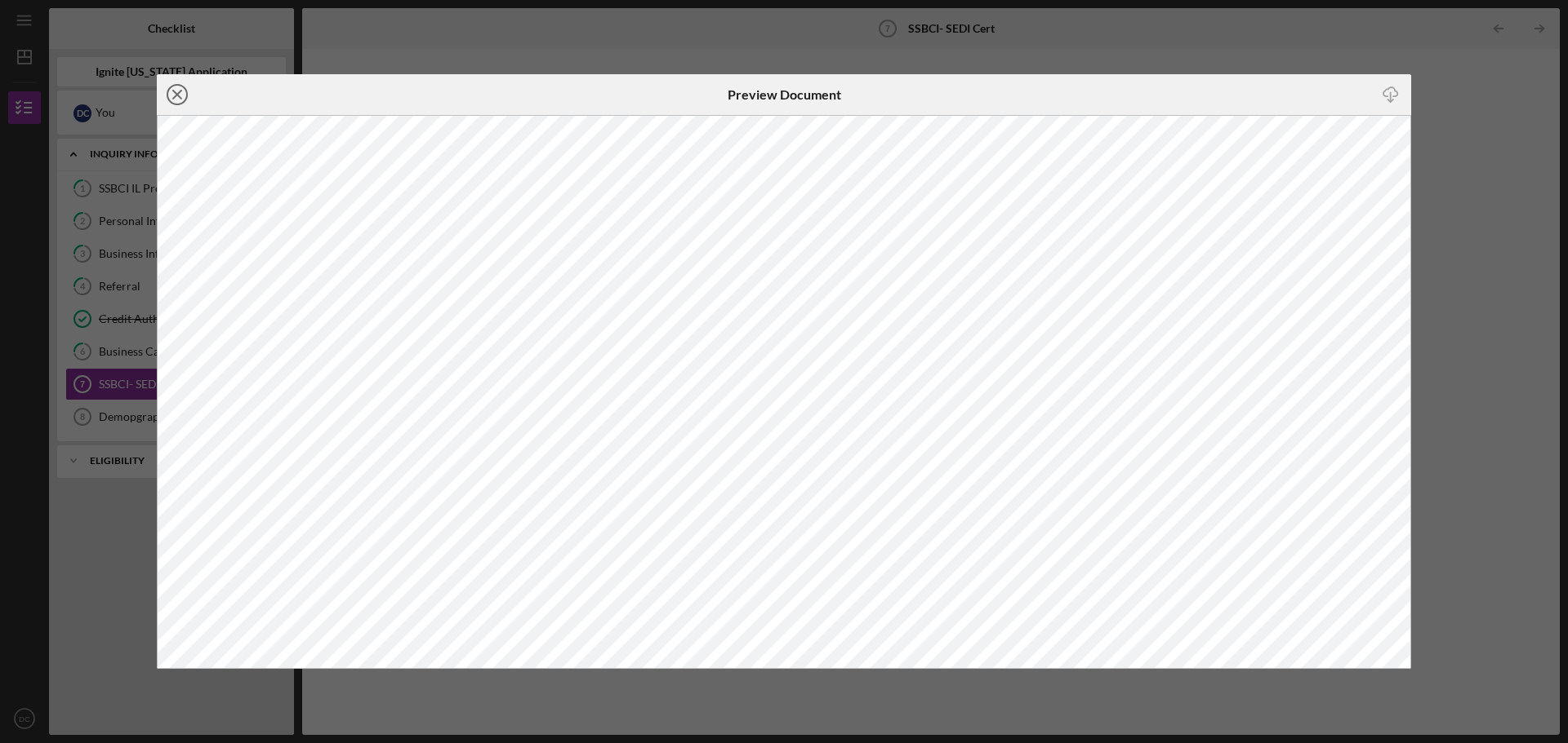
click at [183, 96] on icon "Icon/Close" at bounding box center [177, 94] width 41 height 41
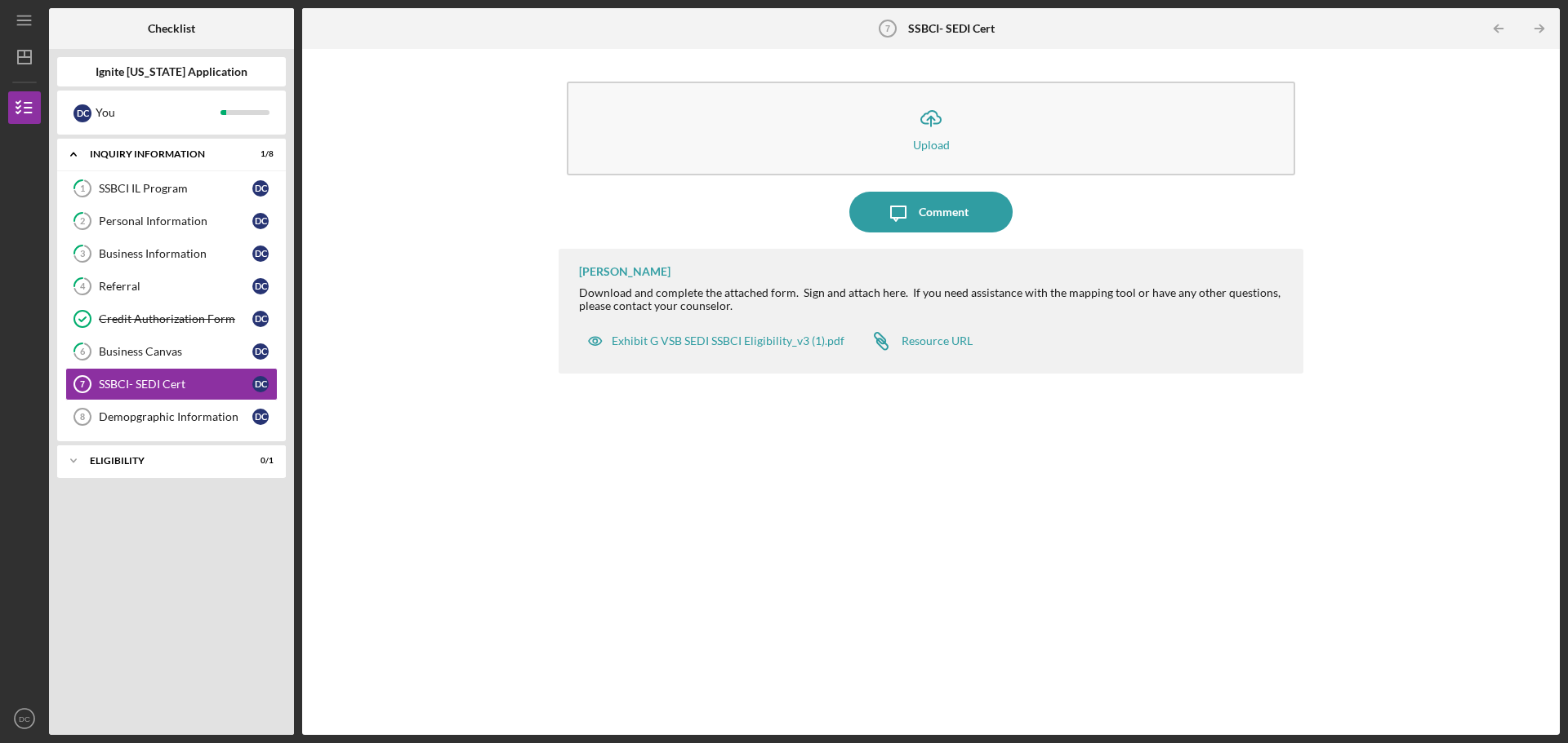
drag, startPoint x: 472, startPoint y: 113, endPoint x: 472, endPoint y: 103, distance: 10.0
click at [472, 103] on div "Icon/Upload Upload Icon/Message Comment [PERSON_NAME] Download and complete the…" at bounding box center [931, 392] width 1241 height 670
click at [931, 343] on div "Resource URL" at bounding box center [937, 341] width 71 height 13
click at [182, 196] on link "1 SSBCI IL Program D C" at bounding box center [171, 189] width 212 height 33
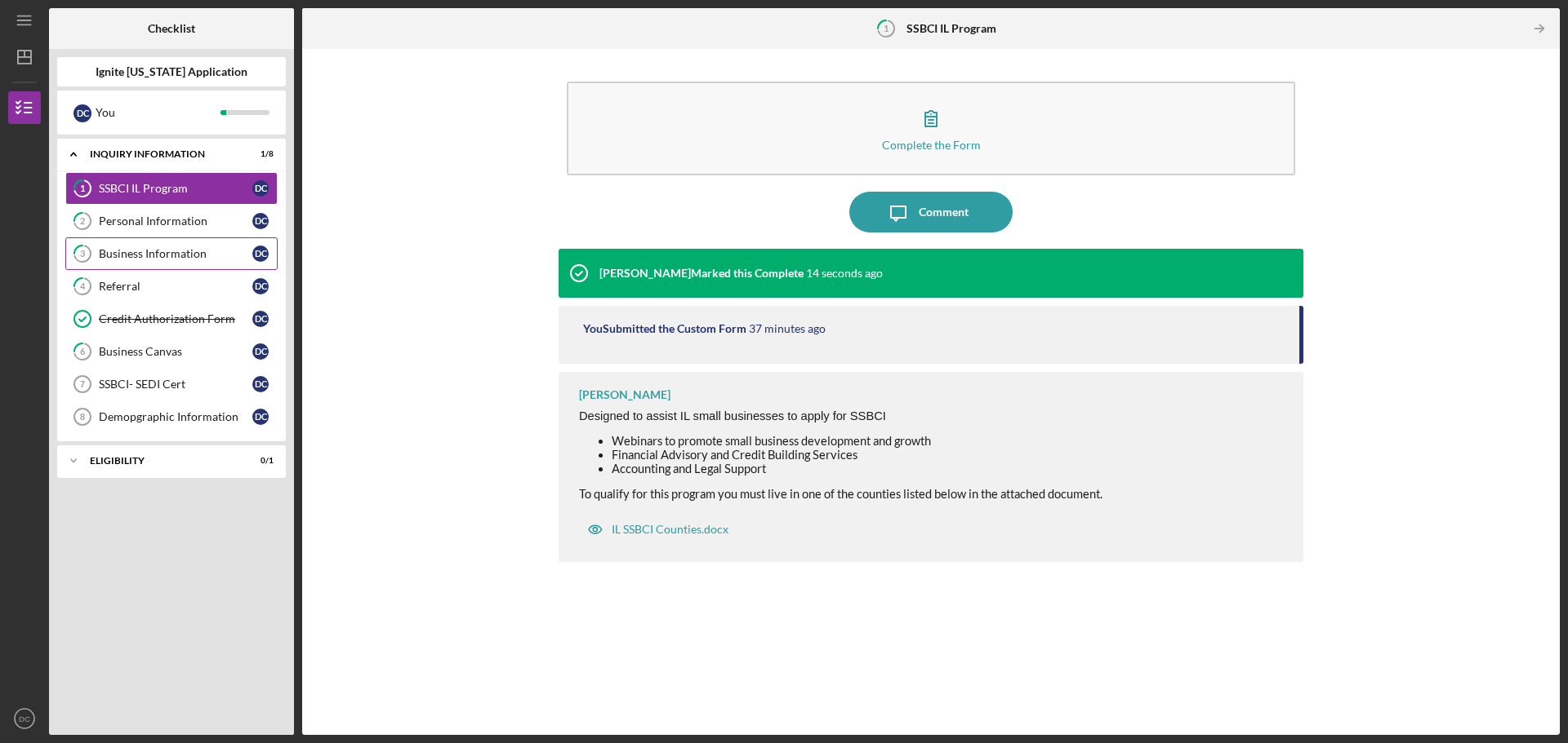
click at [183, 244] on link "3 Business Information D C" at bounding box center [171, 254] width 212 height 33
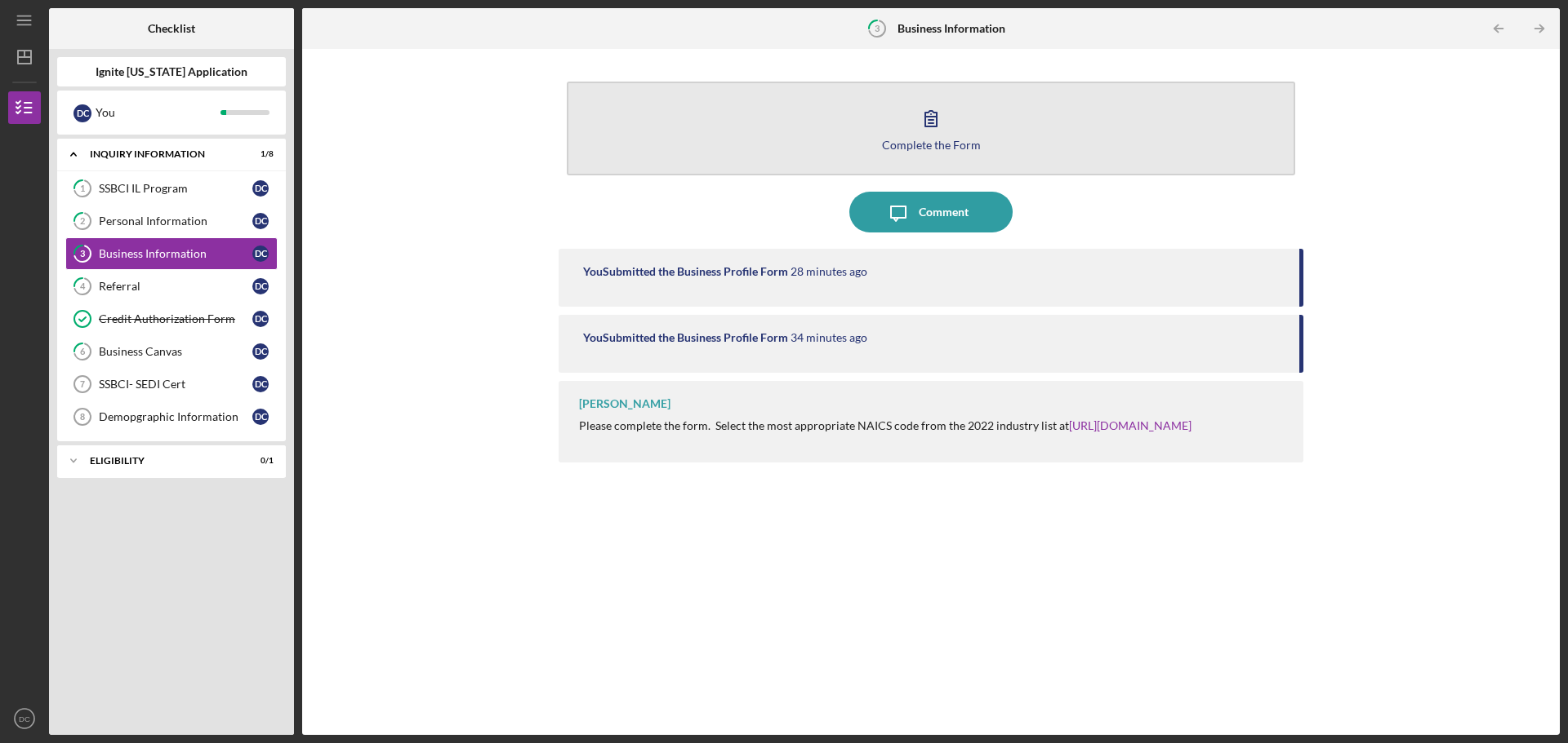
click at [917, 132] on icon "button" at bounding box center [931, 118] width 41 height 41
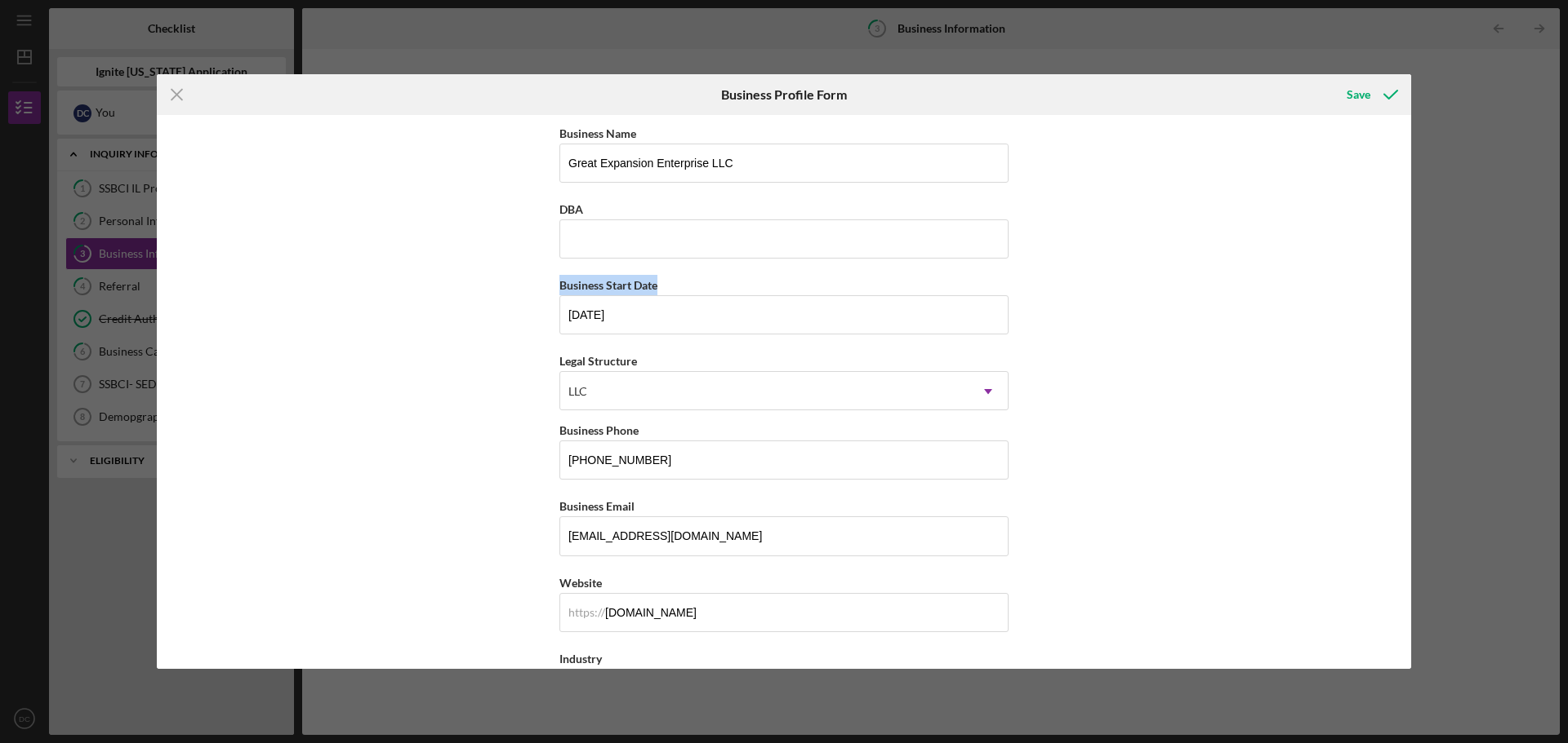
drag, startPoint x: 1403, startPoint y: 244, endPoint x: 1398, endPoint y: 292, distance: 48.3
click at [1398, 292] on div "Business Name Great Expansion Enterprise LLC DBA Business Start Date [DATE] Leg…" at bounding box center [784, 392] width 1255 height 554
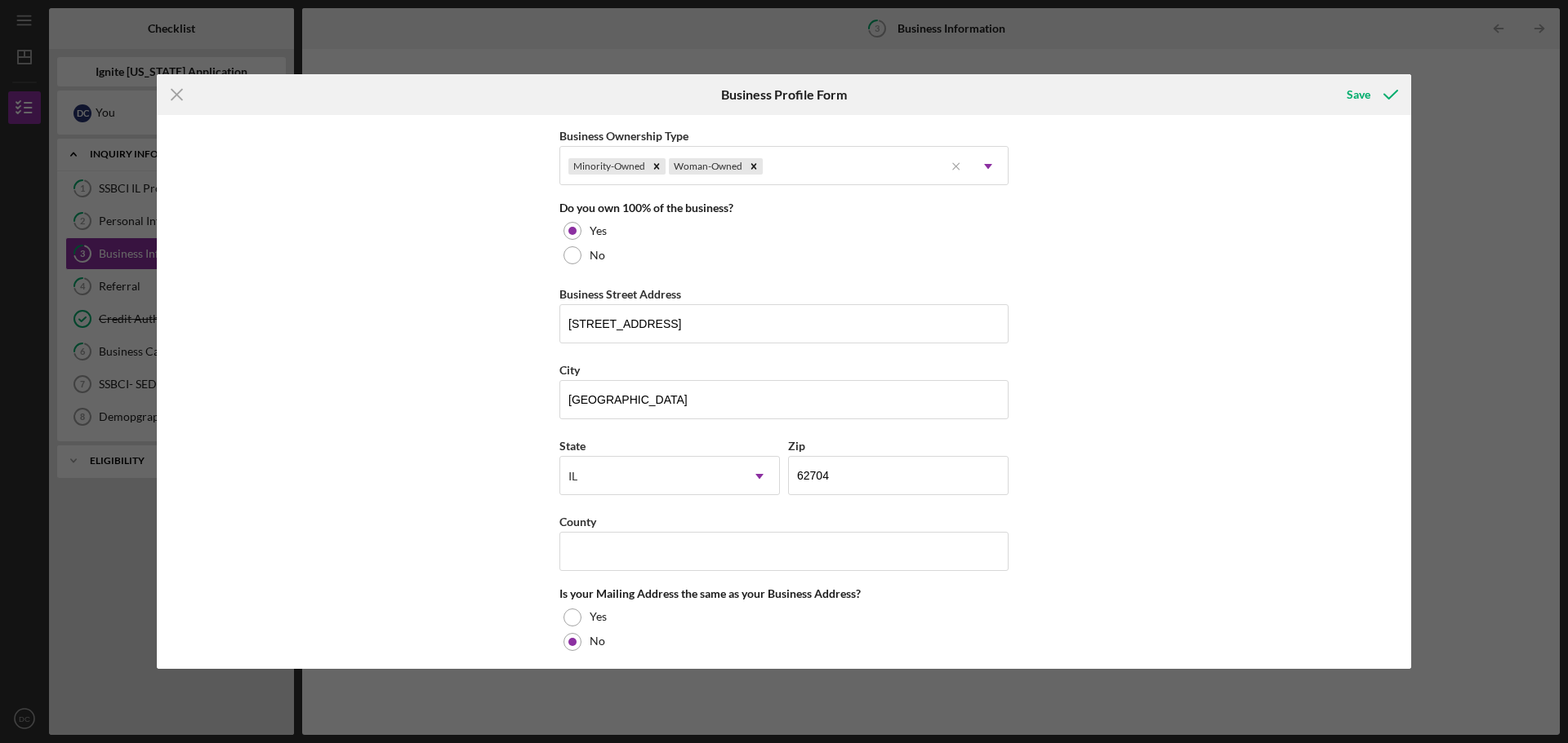
scroll to position [812, 0]
click at [180, 89] on icon "Icon/Menu Close" at bounding box center [177, 94] width 41 height 41
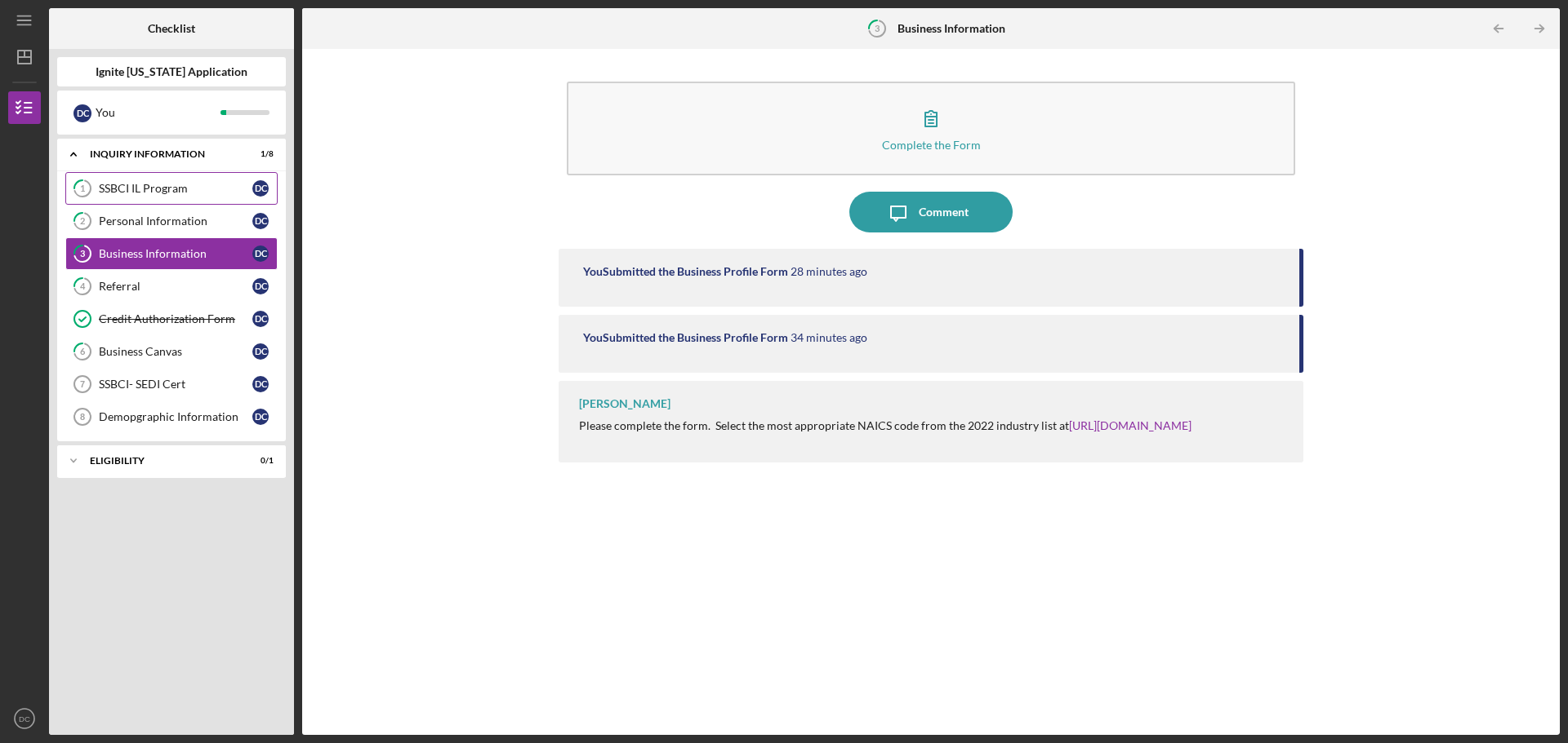
click at [133, 202] on link "1 SSBCI IL Program D C" at bounding box center [171, 189] width 212 height 33
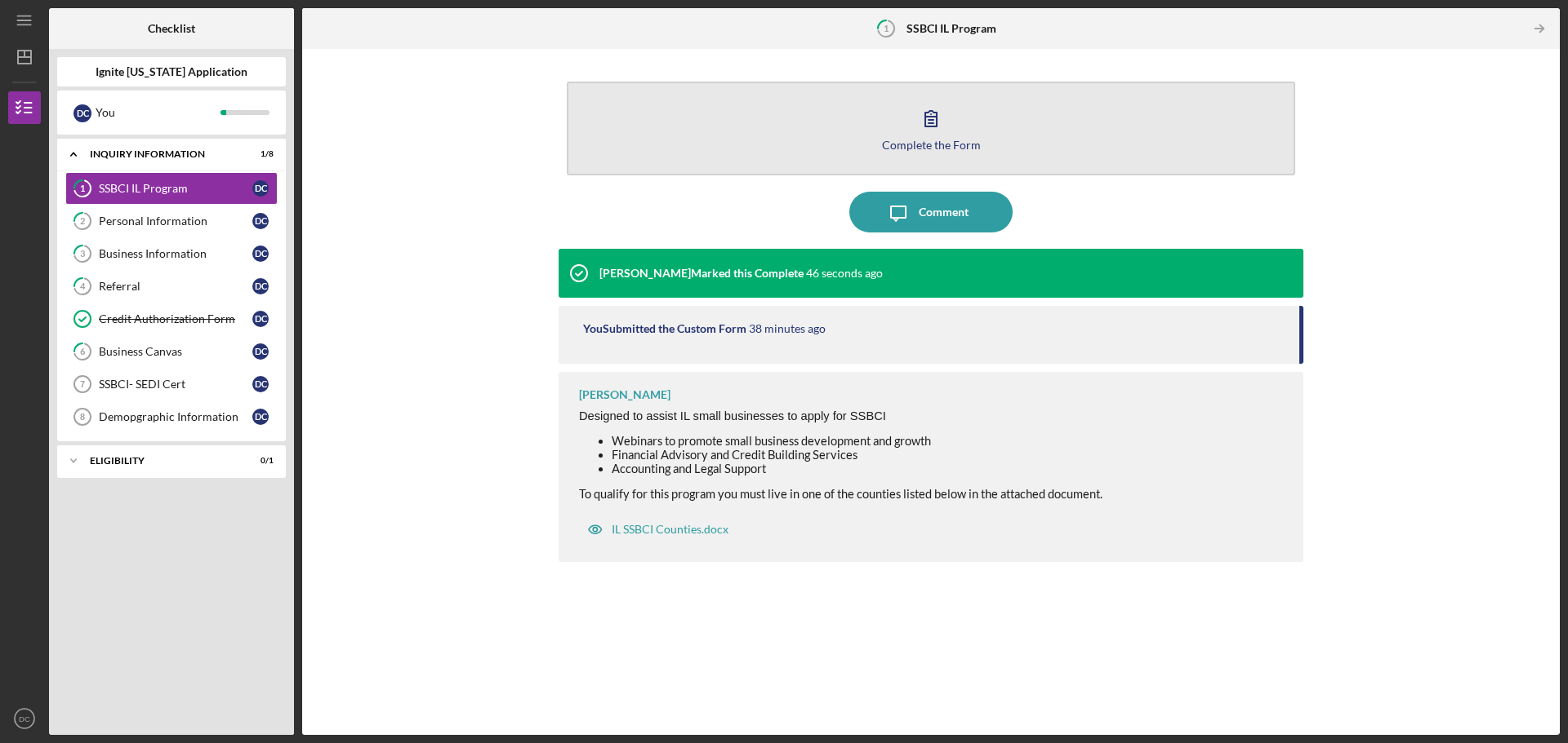
click at [919, 126] on icon "button" at bounding box center [931, 118] width 41 height 41
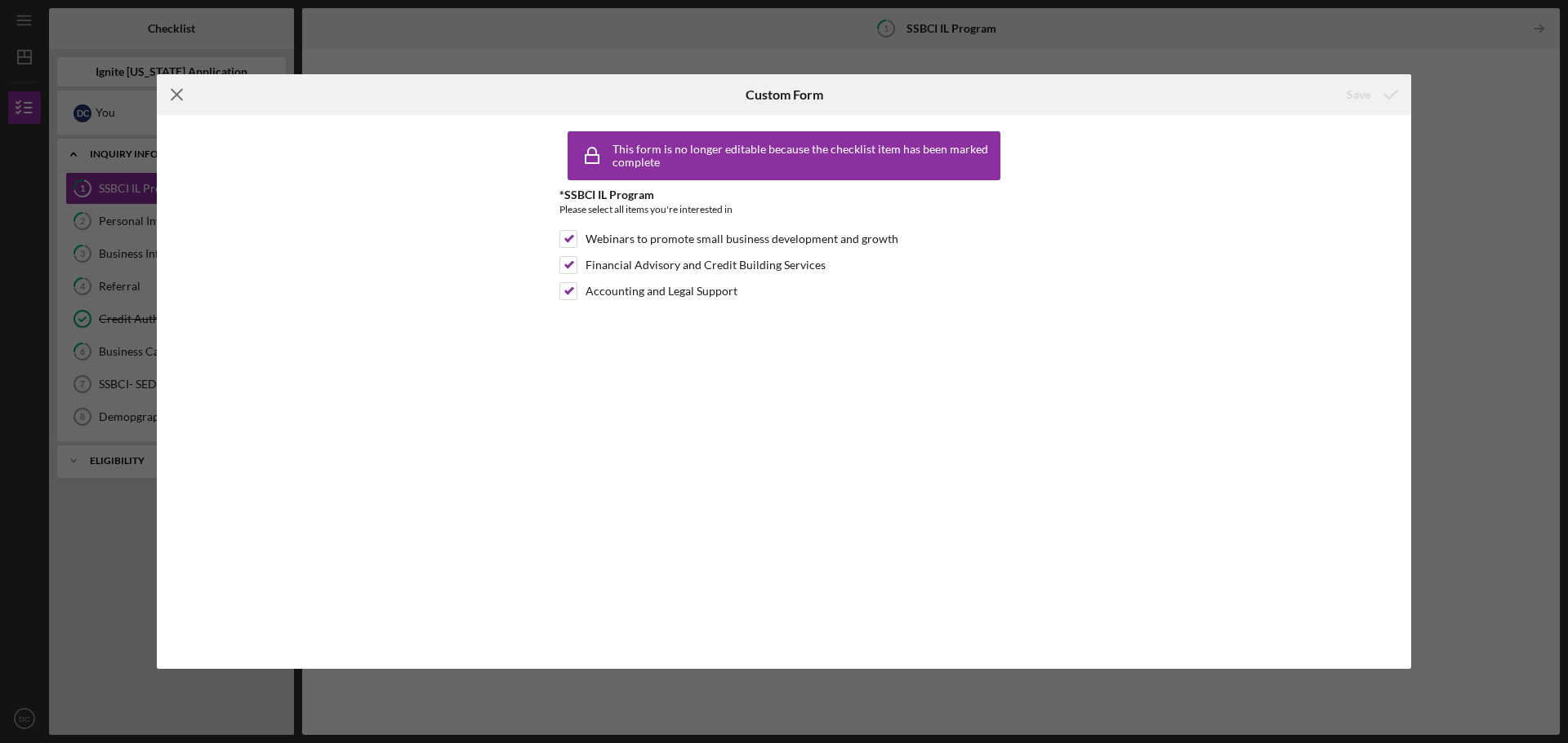
click at [173, 92] on line at bounding box center [177, 95] width 11 height 11
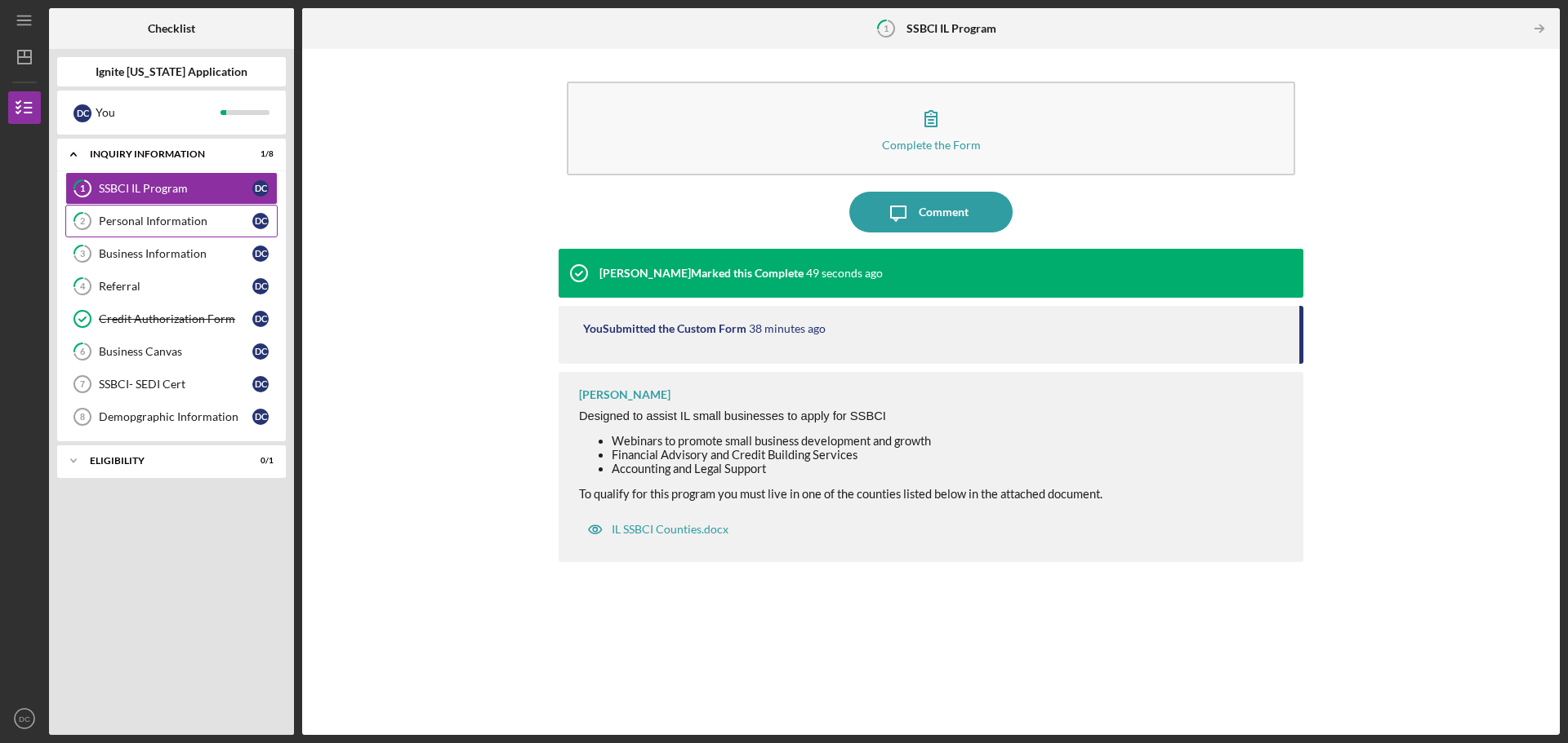
click at [150, 214] on link "2 Personal Information D C" at bounding box center [171, 221] width 212 height 33
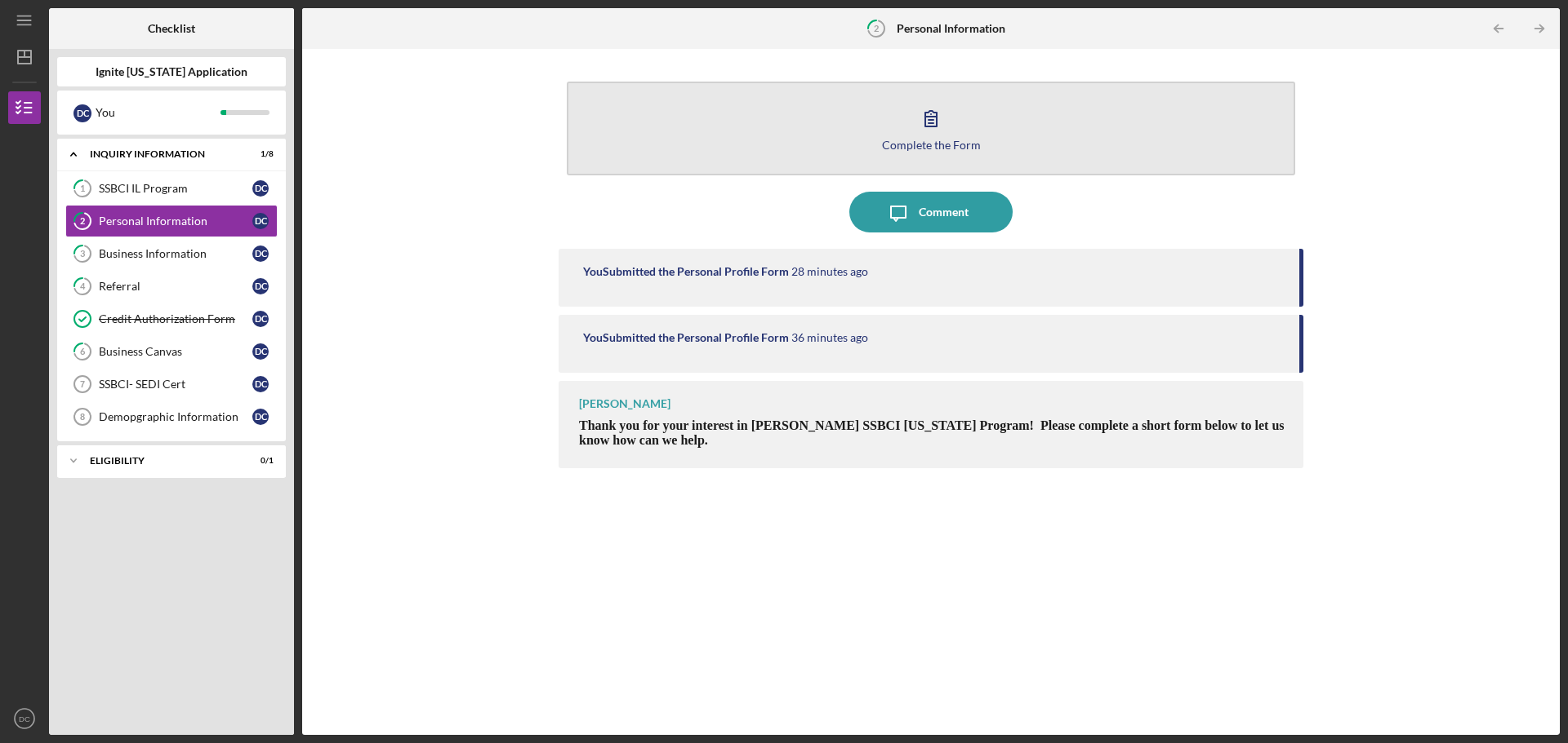
click at [919, 133] on icon "button" at bounding box center [931, 118] width 41 height 41
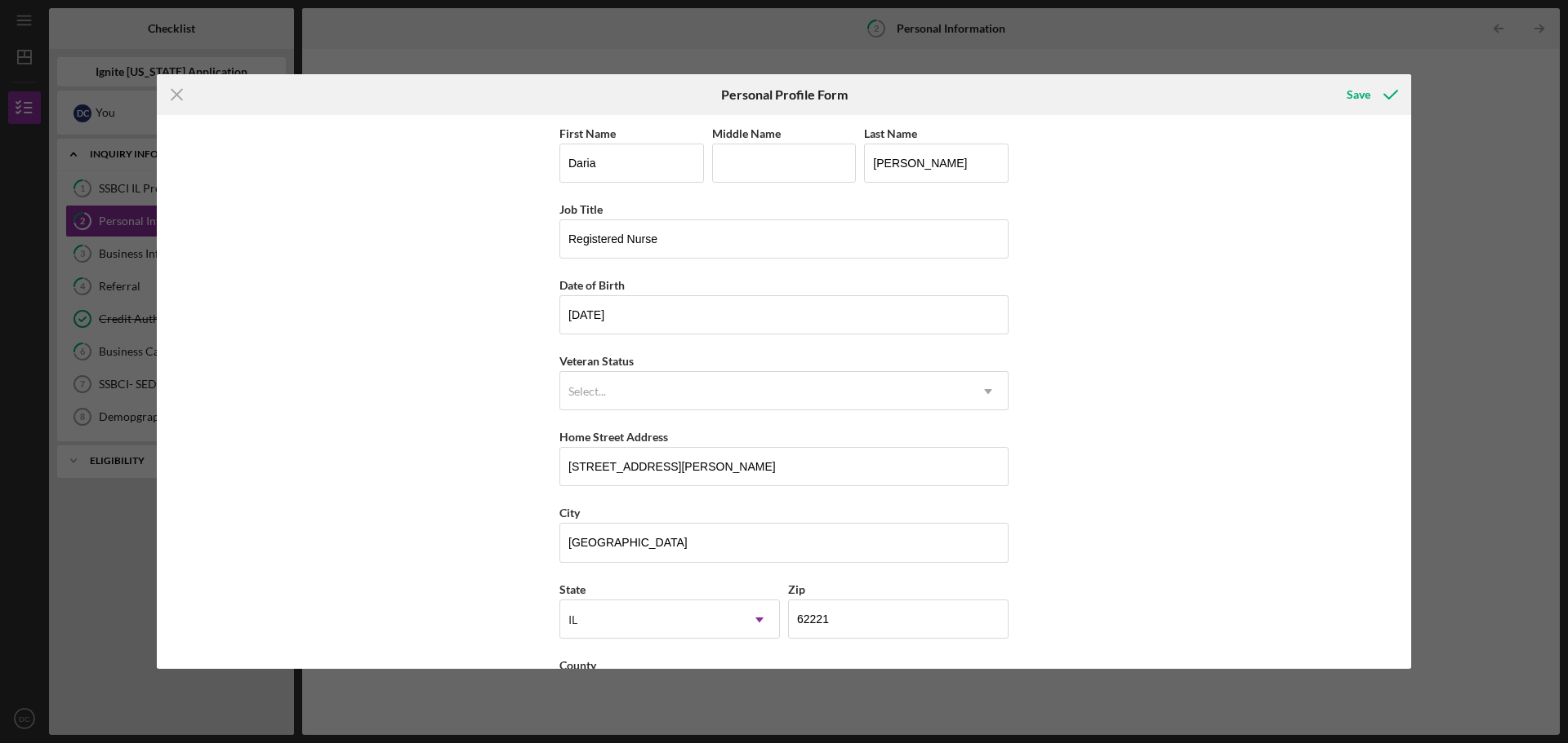
scroll to position [70, 0]
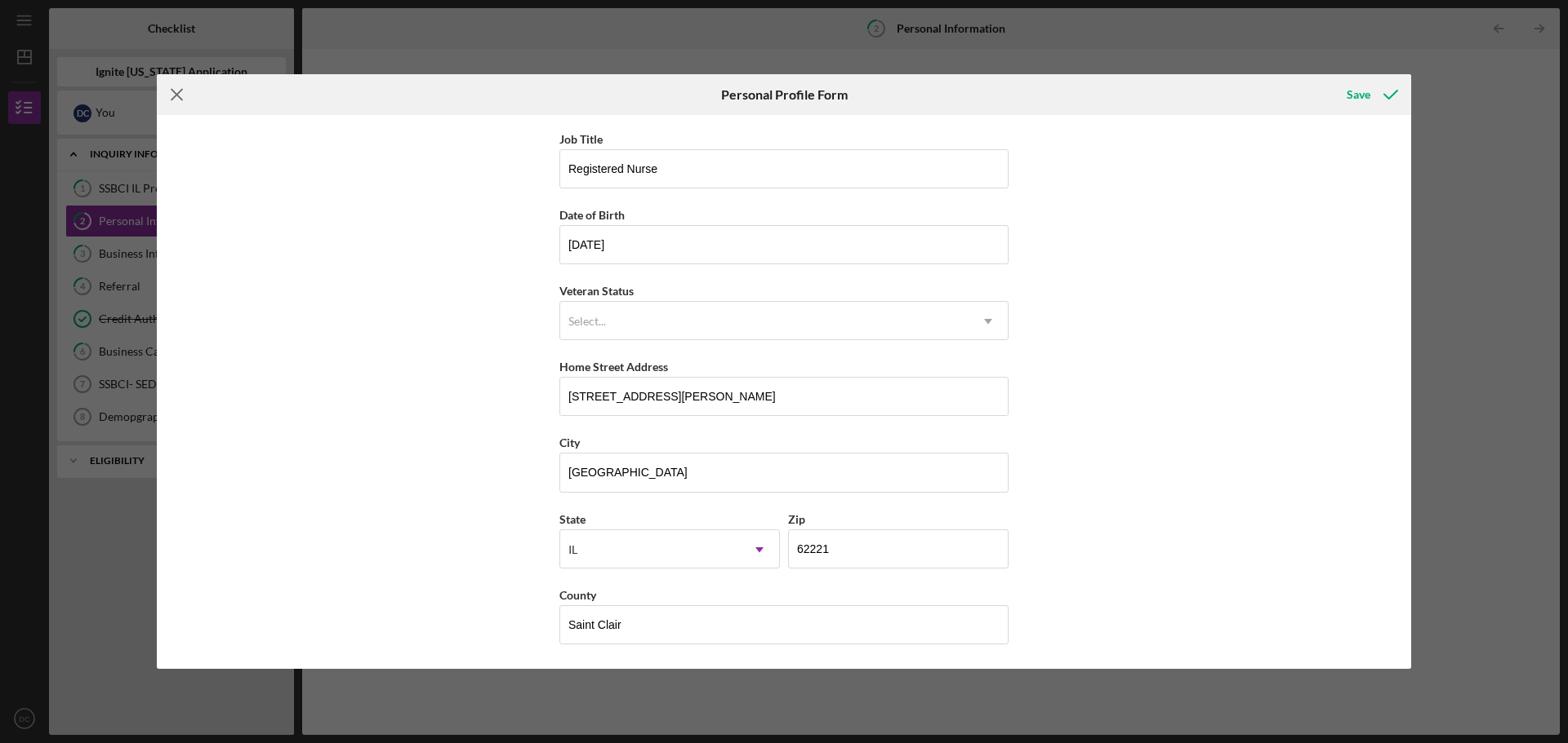
click at [172, 103] on icon "Icon/Menu Close" at bounding box center [177, 94] width 41 height 41
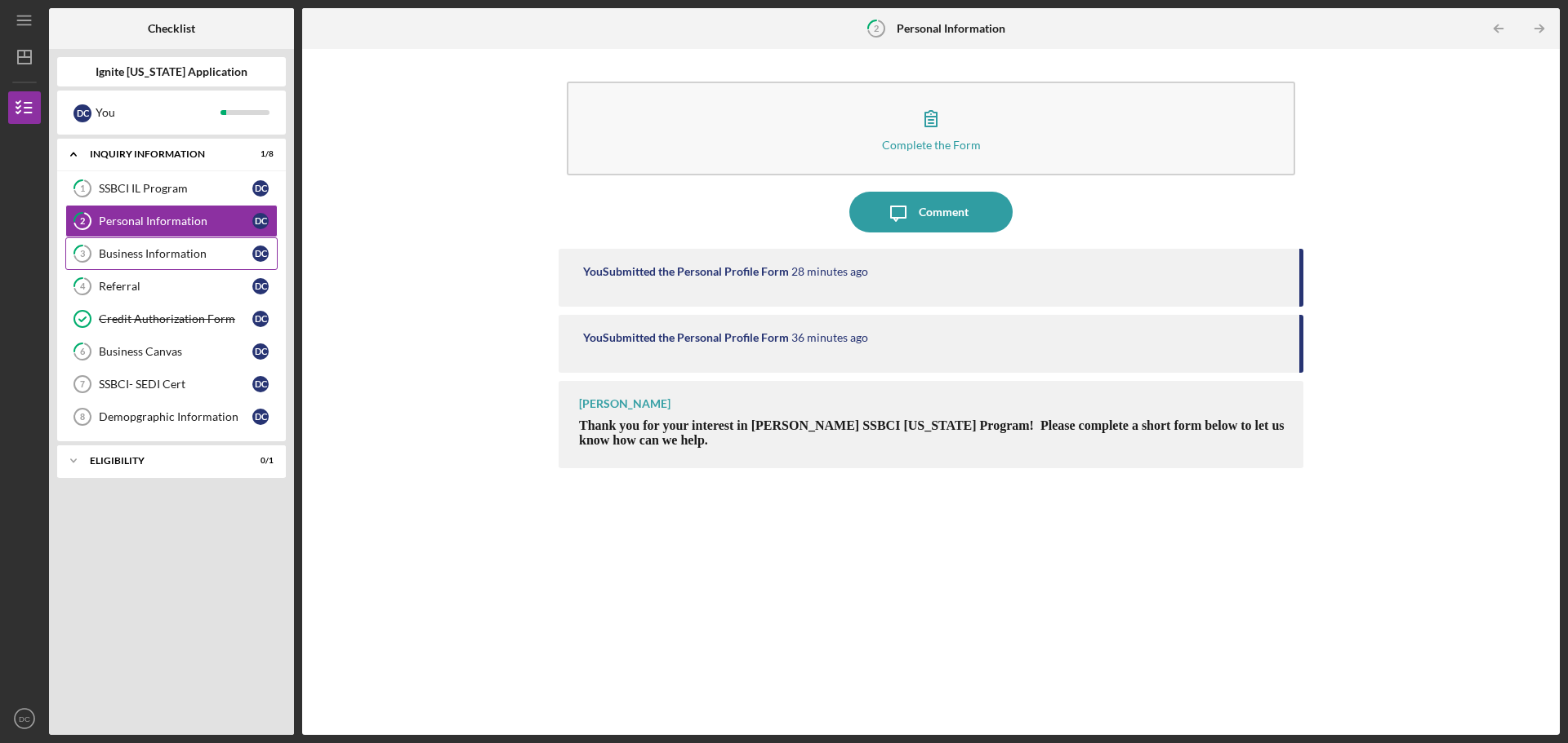
click at [190, 251] on div "Business Information" at bounding box center [175, 254] width 153 height 13
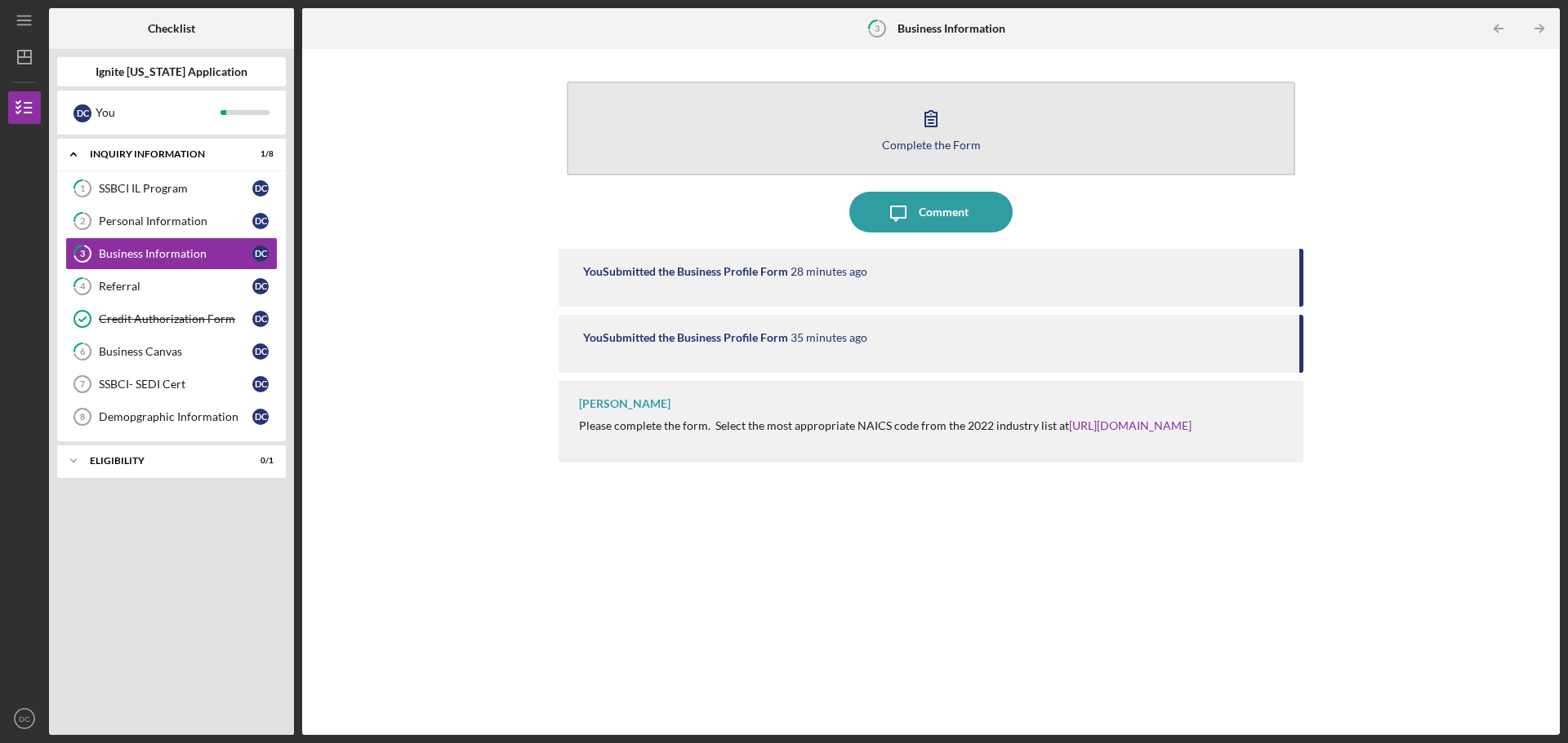
click at [909, 137] on button "Complete the Form Form" at bounding box center [930, 128] width 728 height 93
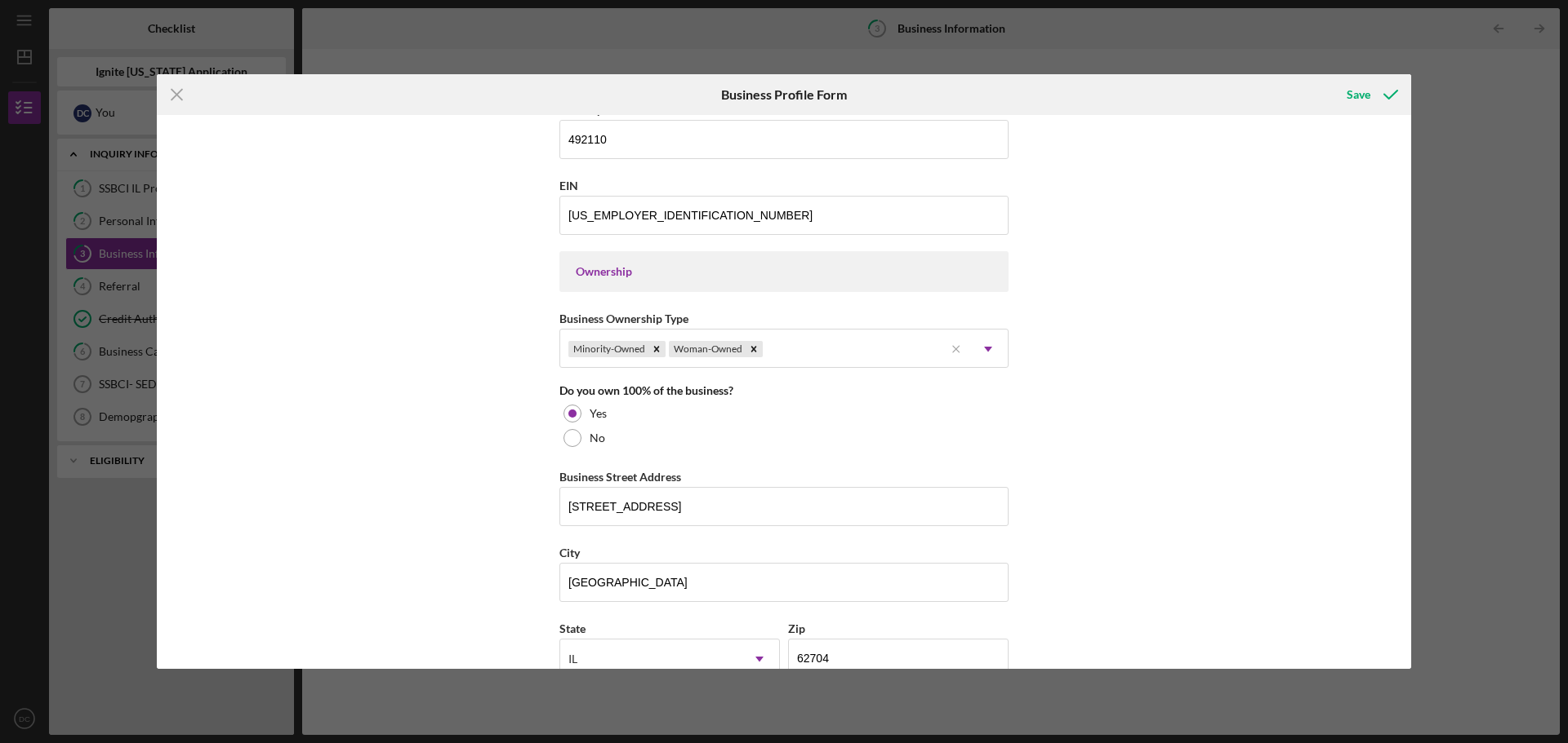
scroll to position [707, 0]
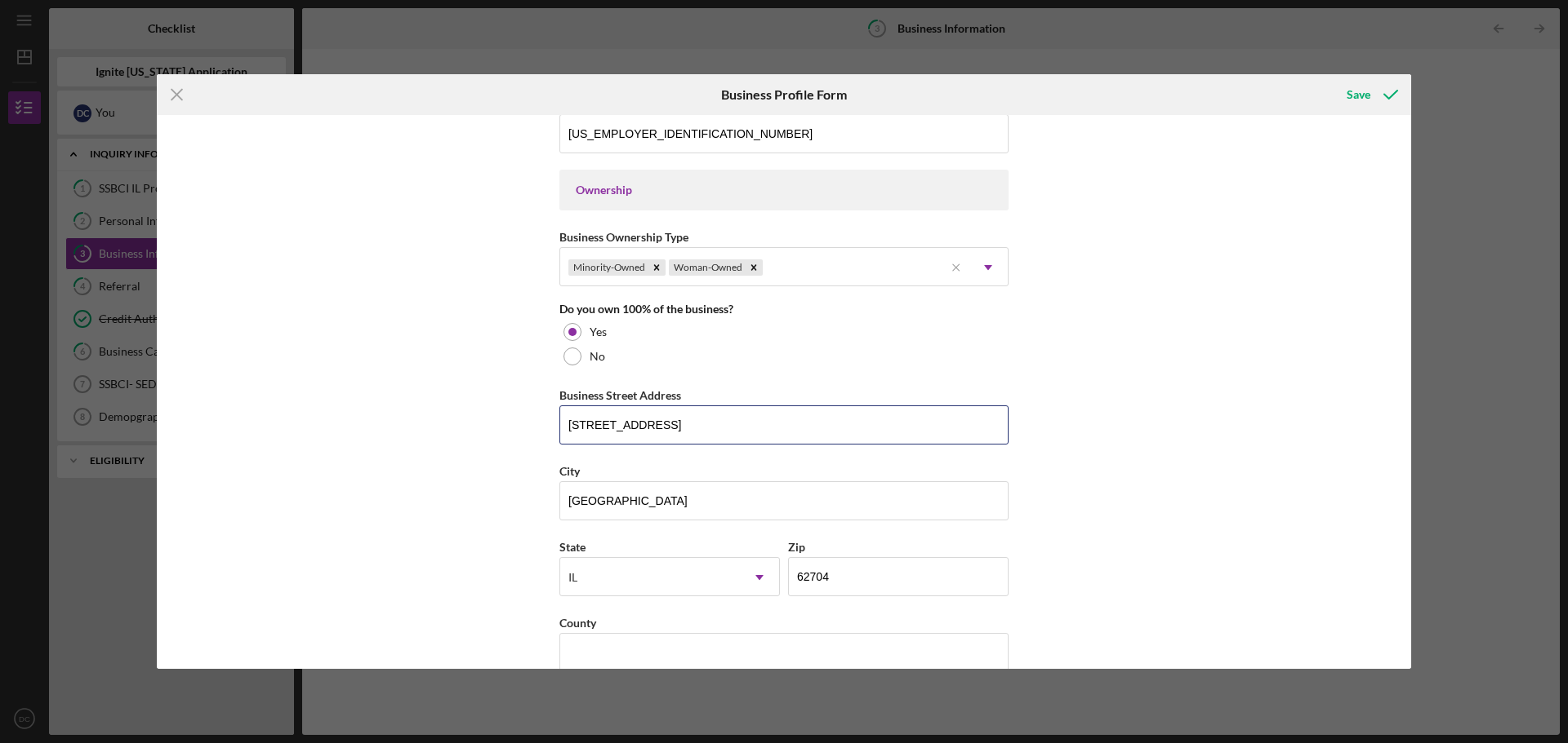
drag, startPoint x: 784, startPoint y: 414, endPoint x: 265, endPoint y: 658, distance: 573.5
click at [265, 658] on div "Business Name Great Expansion Enterprise LLC DBA Business Start Date [DATE] Leg…" at bounding box center [784, 392] width 1255 height 554
type input "[STREET_ADDRESS][PERSON_NAME]"
click at [678, 491] on input "[GEOGRAPHIC_DATA]" at bounding box center [784, 501] width 449 height 39
drag, startPoint x: 678, startPoint y: 491, endPoint x: 261, endPoint y: 537, distance: 419.5
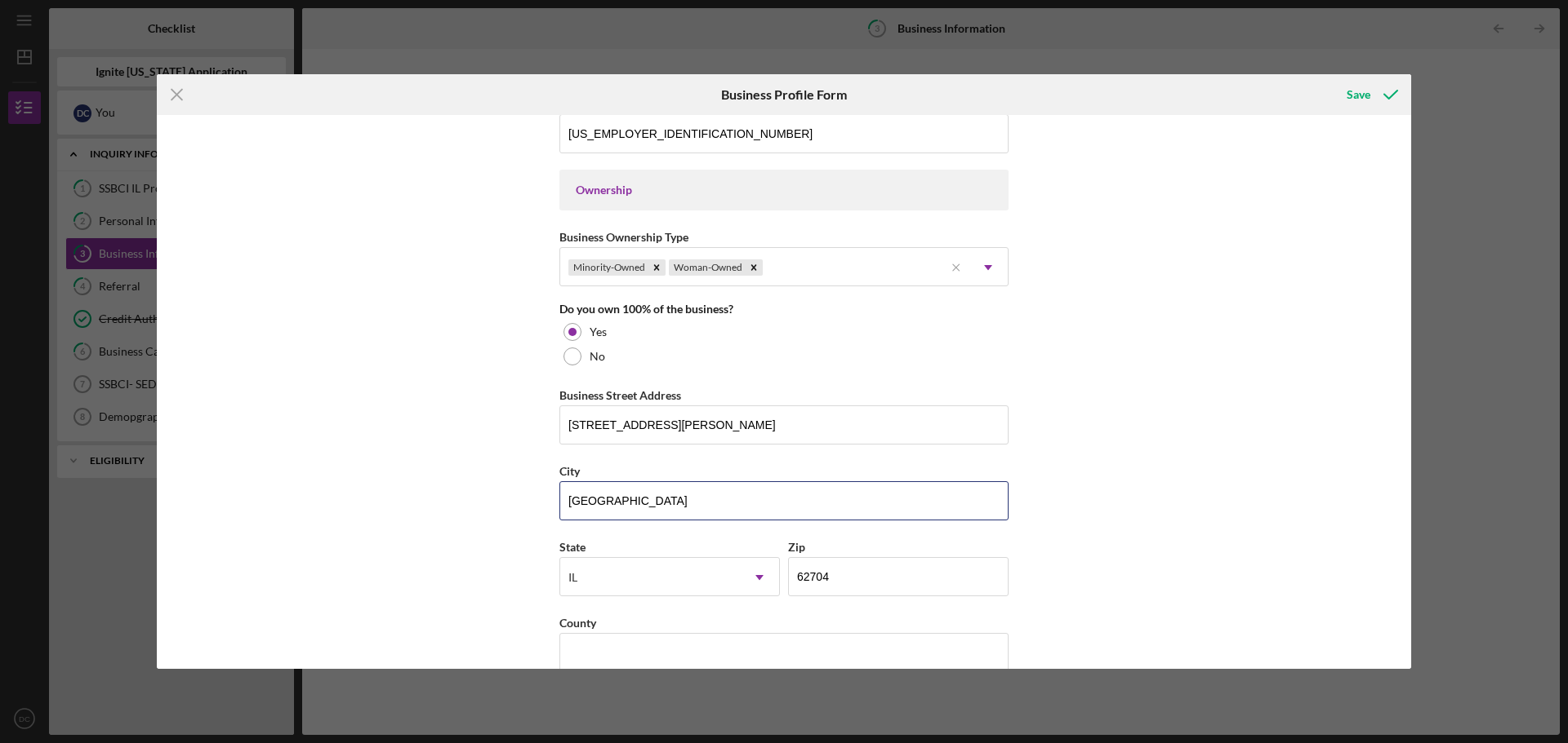
click at [261, 537] on div "Business Name Great Expansion Enterprise LLC DBA Business Start Date [DATE] Leg…" at bounding box center [784, 392] width 1255 height 554
type input "[GEOGRAPHIC_DATA]"
type input "62221"
drag, startPoint x: 1404, startPoint y: 393, endPoint x: 1404, endPoint y: 458, distance: 65.0
click at [1404, 458] on div "Business Name Great Expansion Enterprise LLC DBA Business Start Date [DATE] Leg…" at bounding box center [784, 392] width 1255 height 554
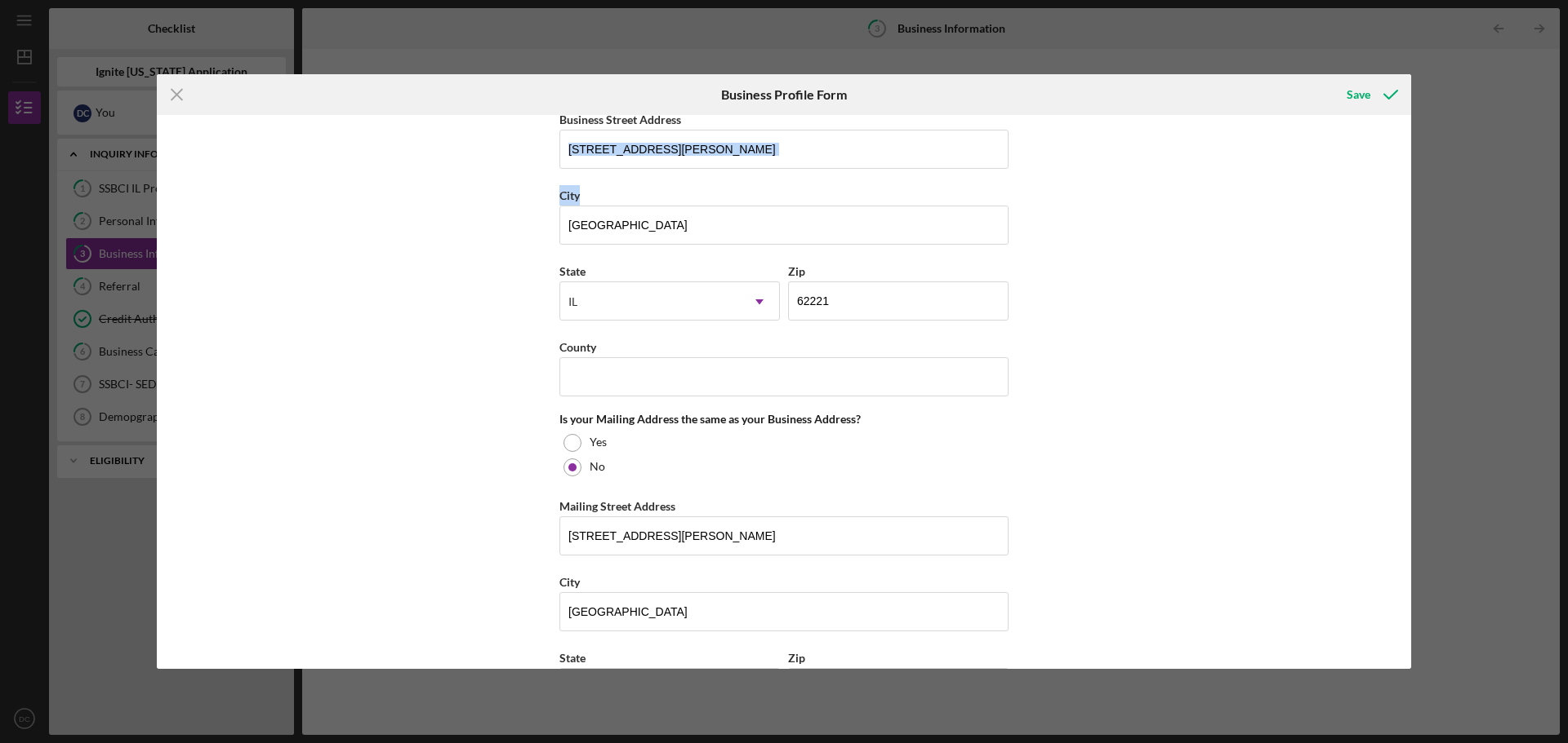
scroll to position [989, 0]
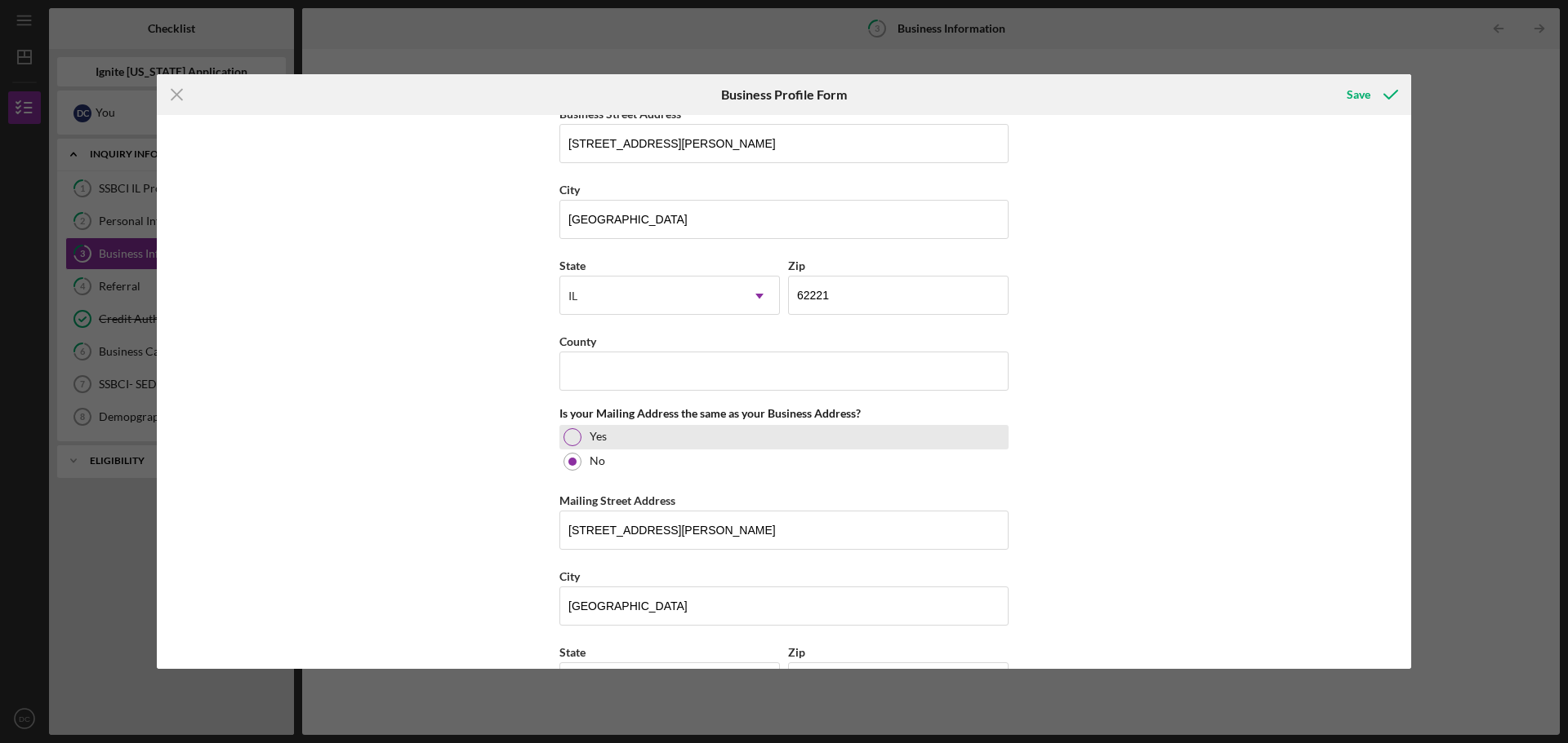
click at [572, 431] on div at bounding box center [573, 437] width 18 height 18
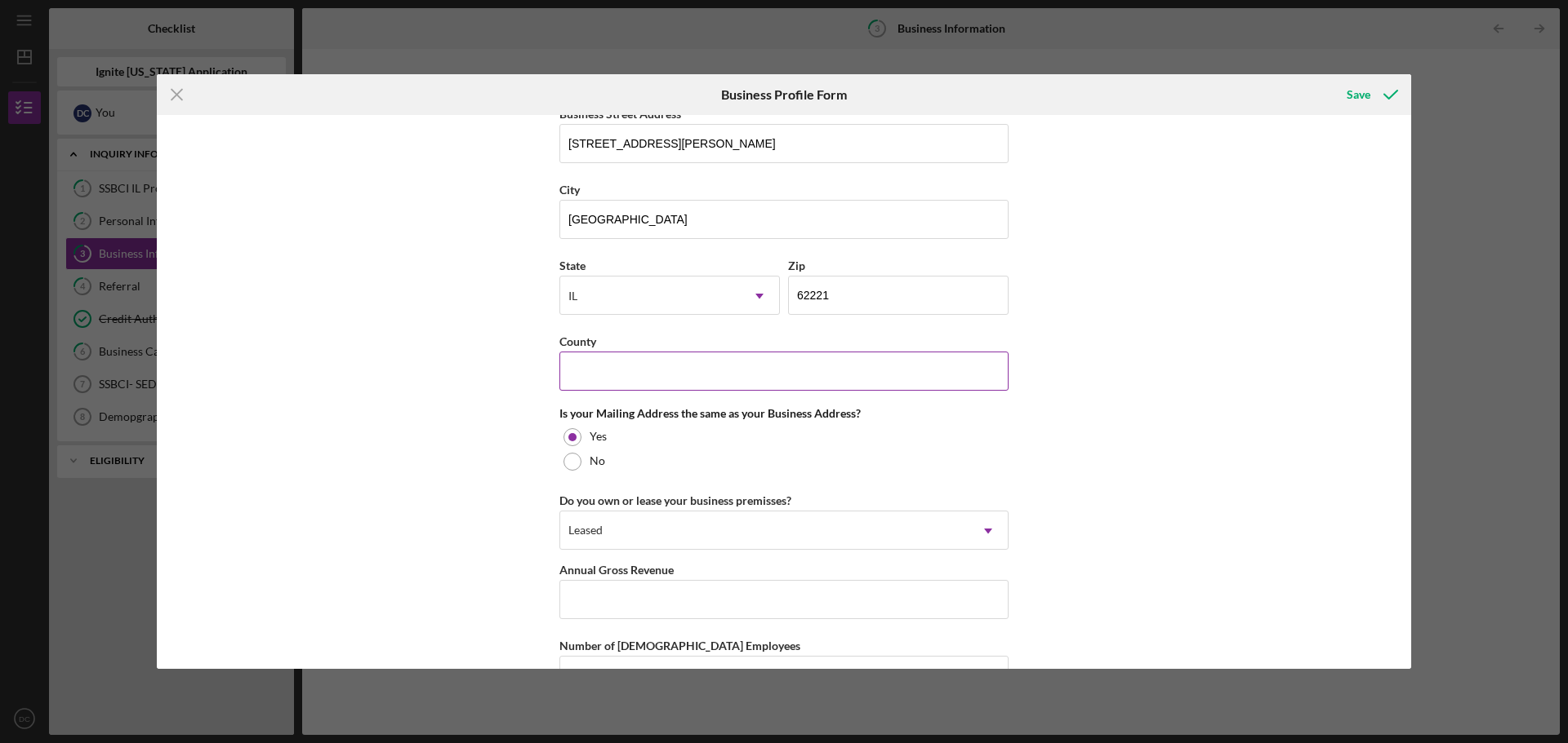
click at [631, 389] on input "County" at bounding box center [784, 371] width 449 height 39
type input "Saint Clair"
click at [607, 530] on div "Leased" at bounding box center [764, 531] width 409 height 37
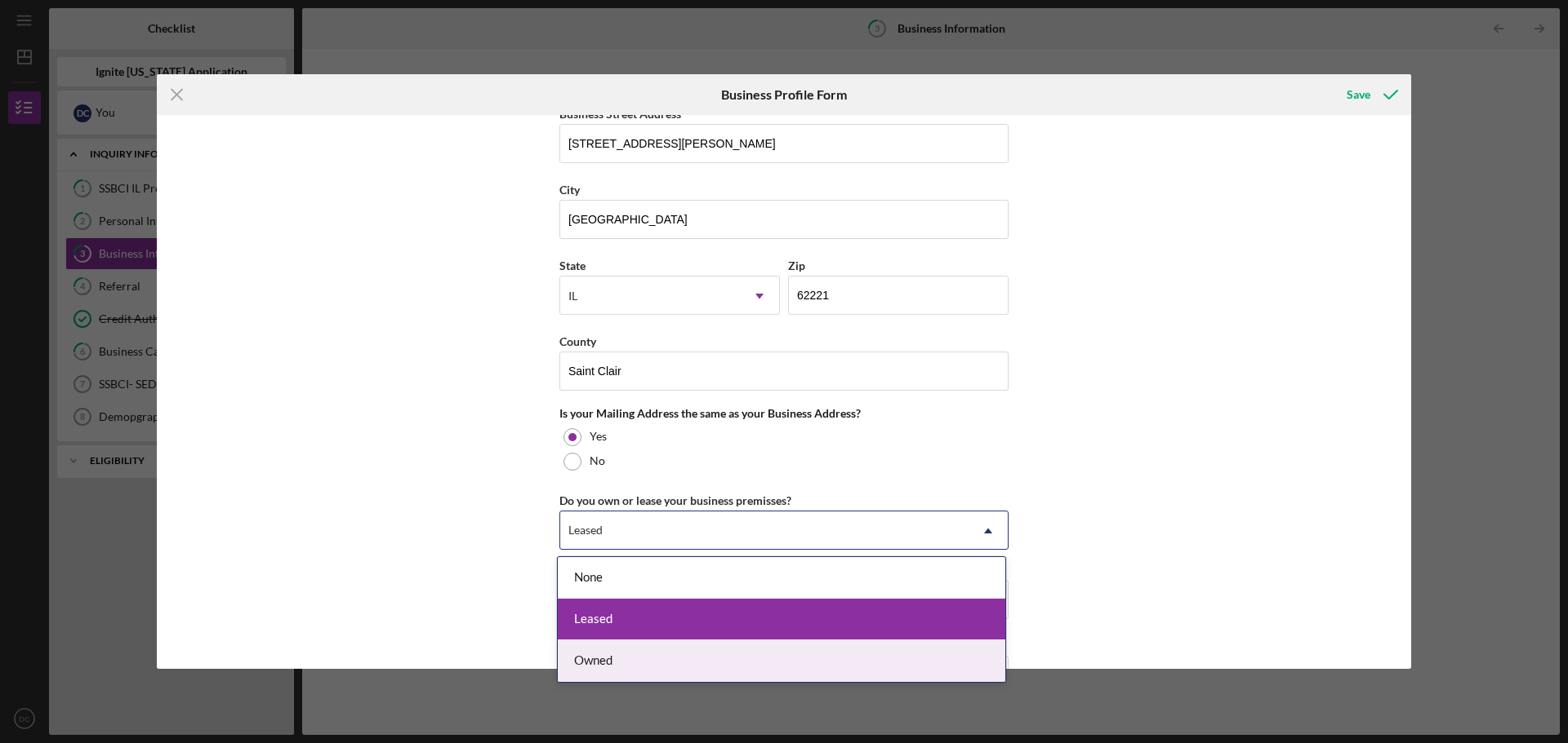
click at [602, 672] on div "Owned" at bounding box center [781, 661] width 448 height 42
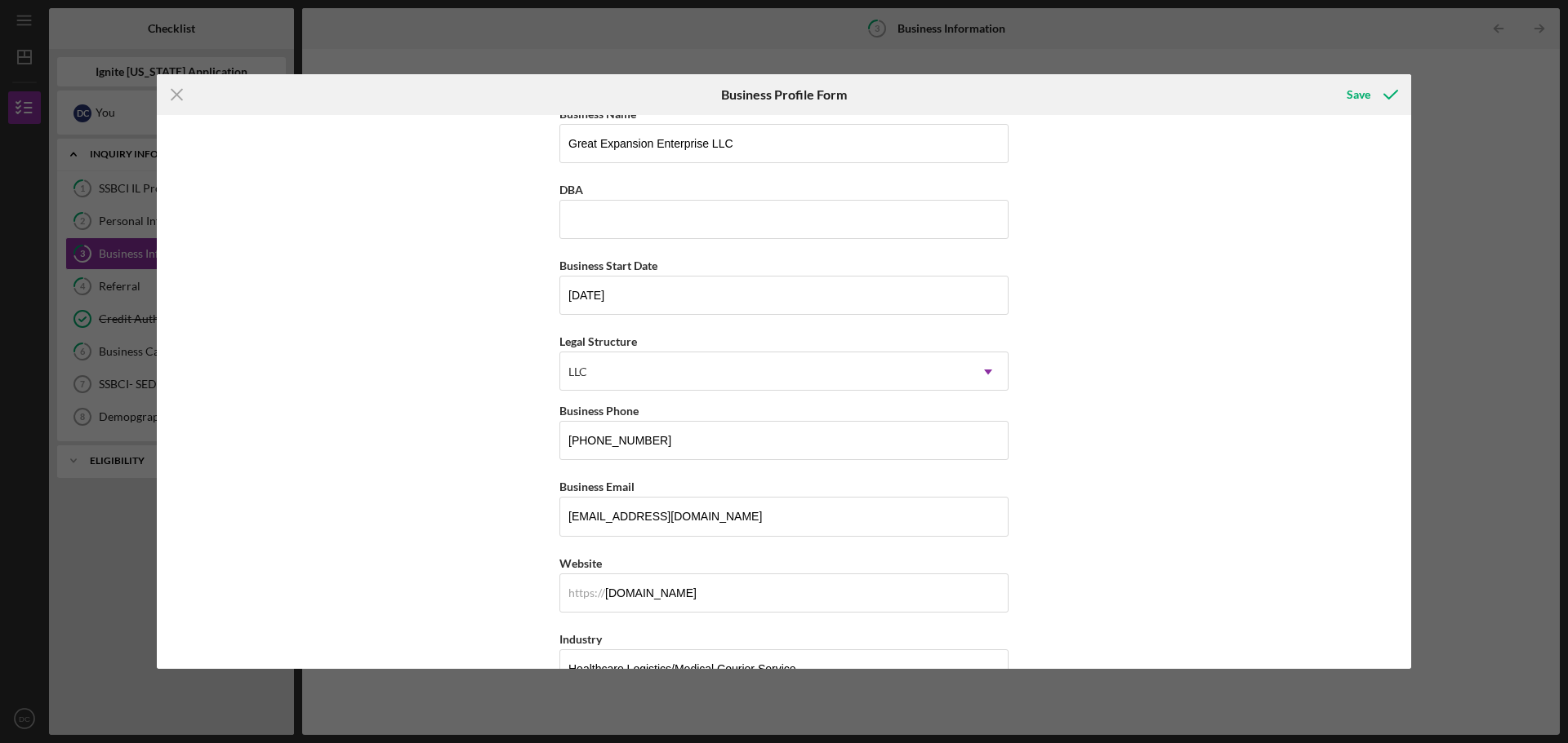
scroll to position [0, 0]
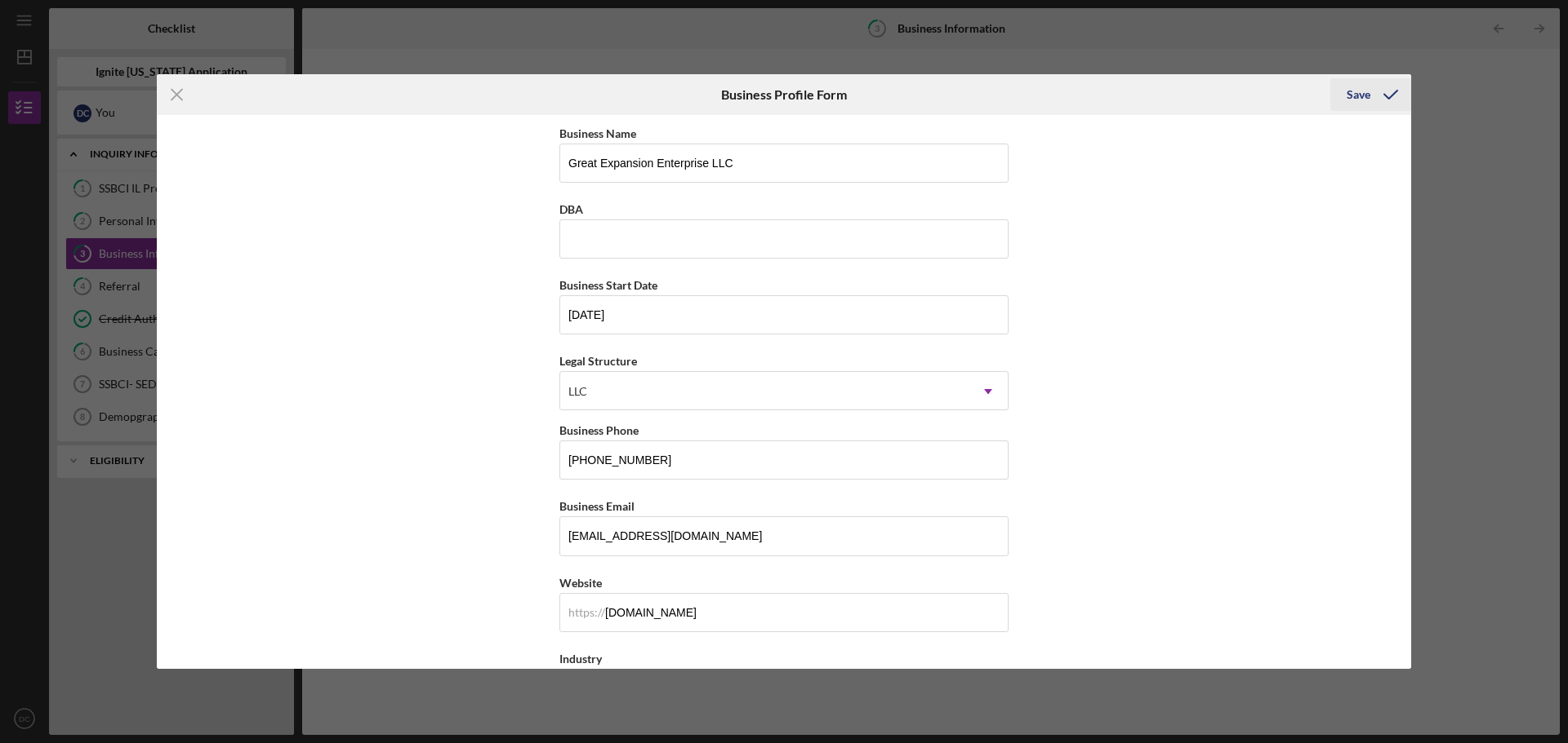
click at [1383, 97] on icon "submit" at bounding box center [1391, 94] width 41 height 41
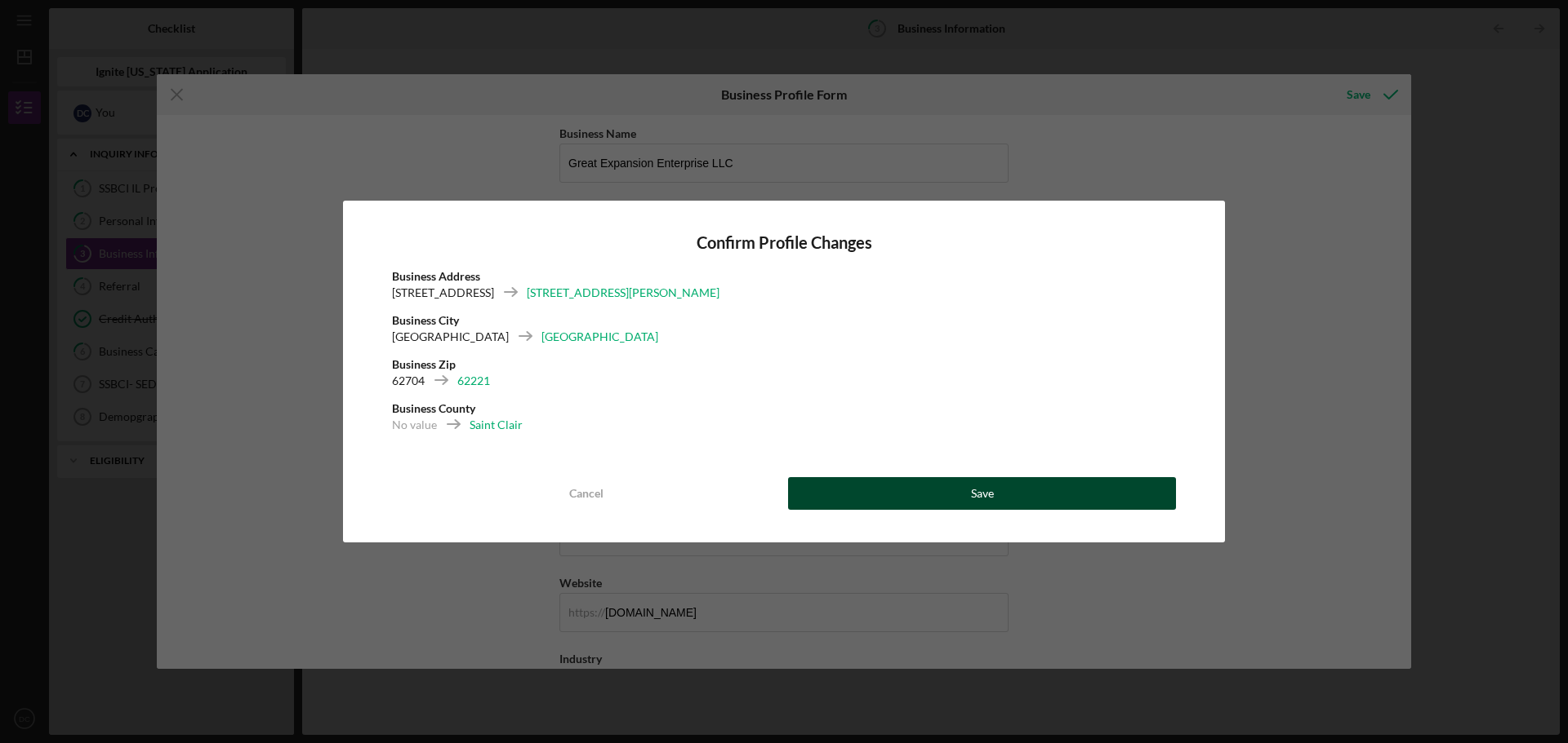
click at [918, 502] on button "Save" at bounding box center [982, 494] width 388 height 33
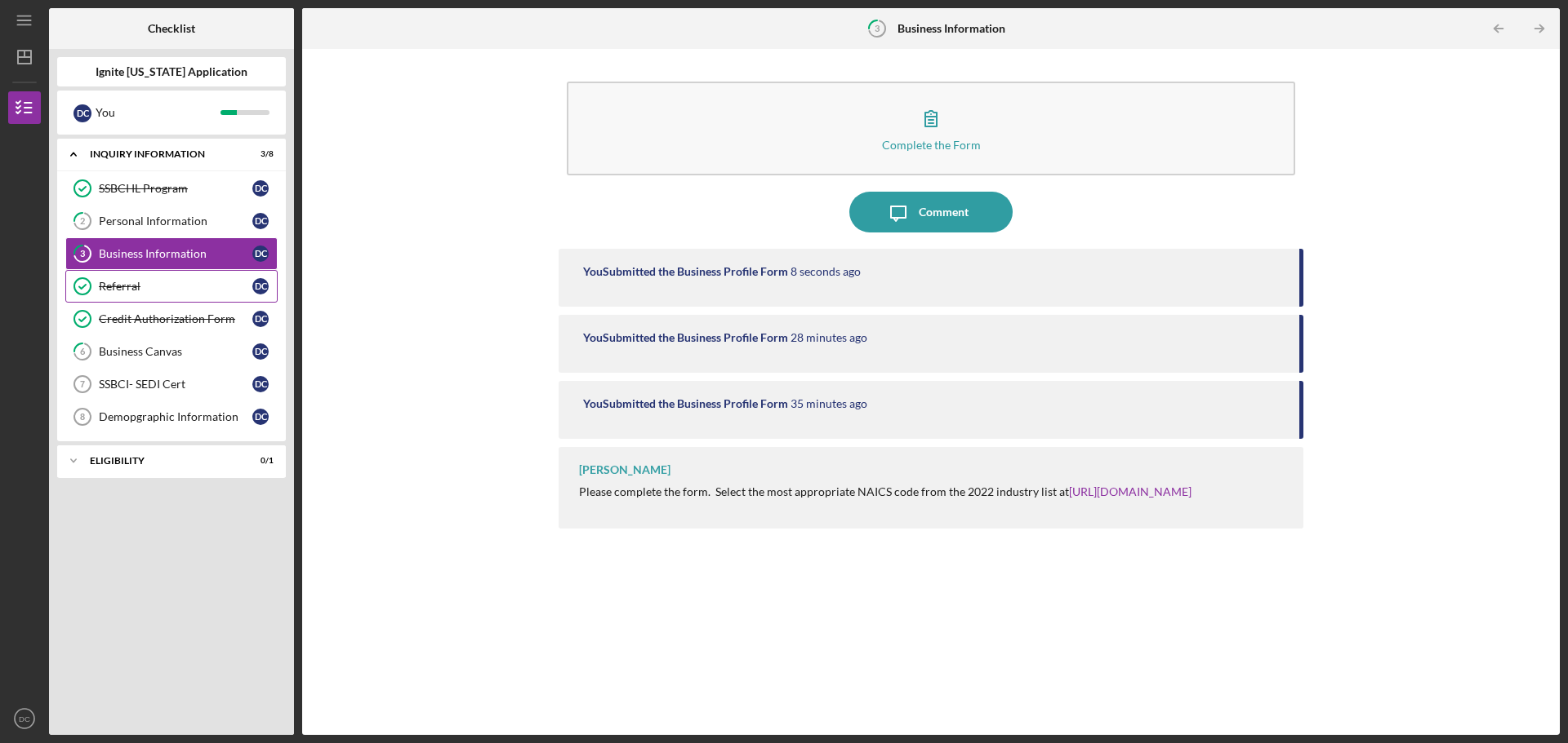
click at [152, 278] on link "Referral Referral D C" at bounding box center [171, 287] width 212 height 33
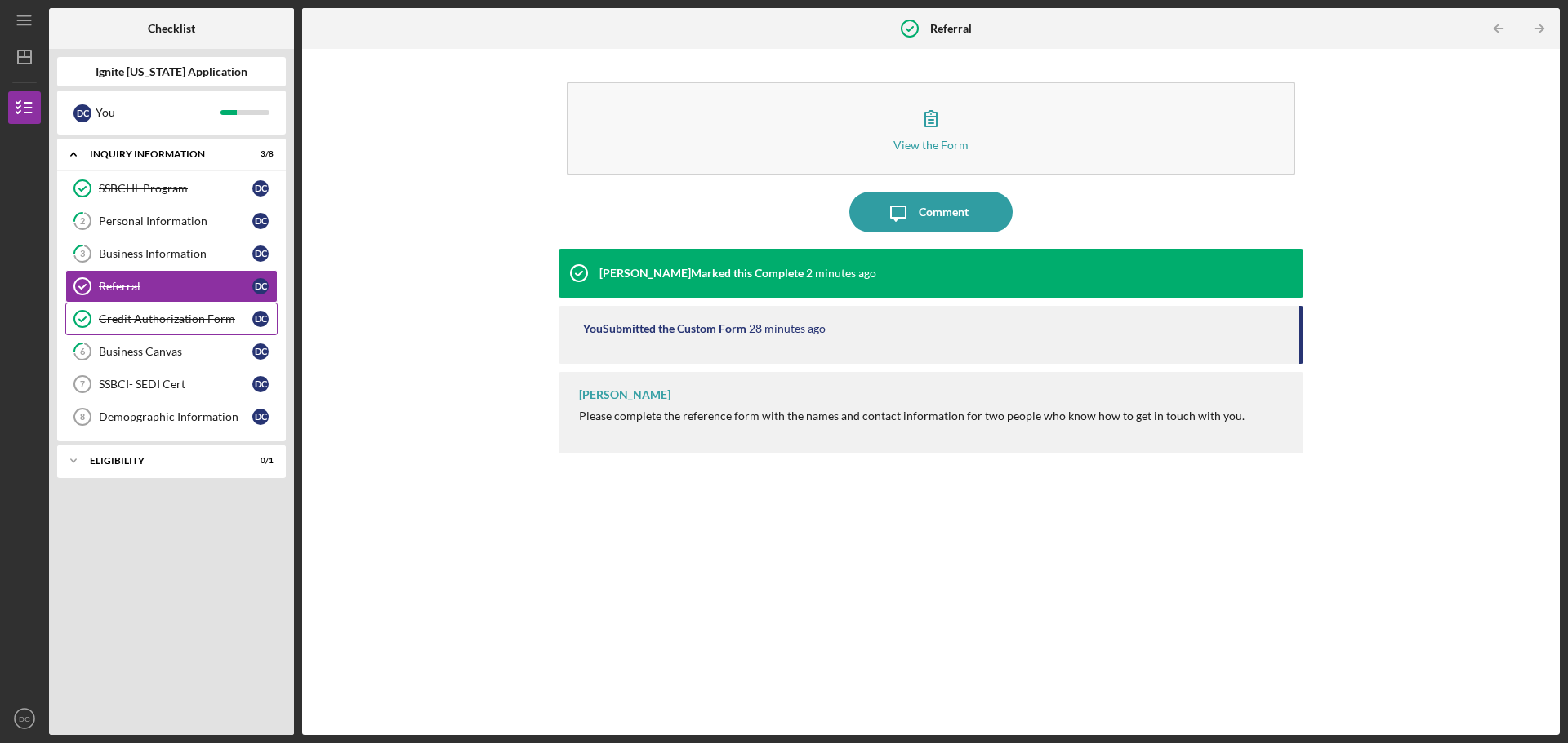
click at [167, 314] on div "Credit Authorization Form" at bounding box center [175, 319] width 153 height 13
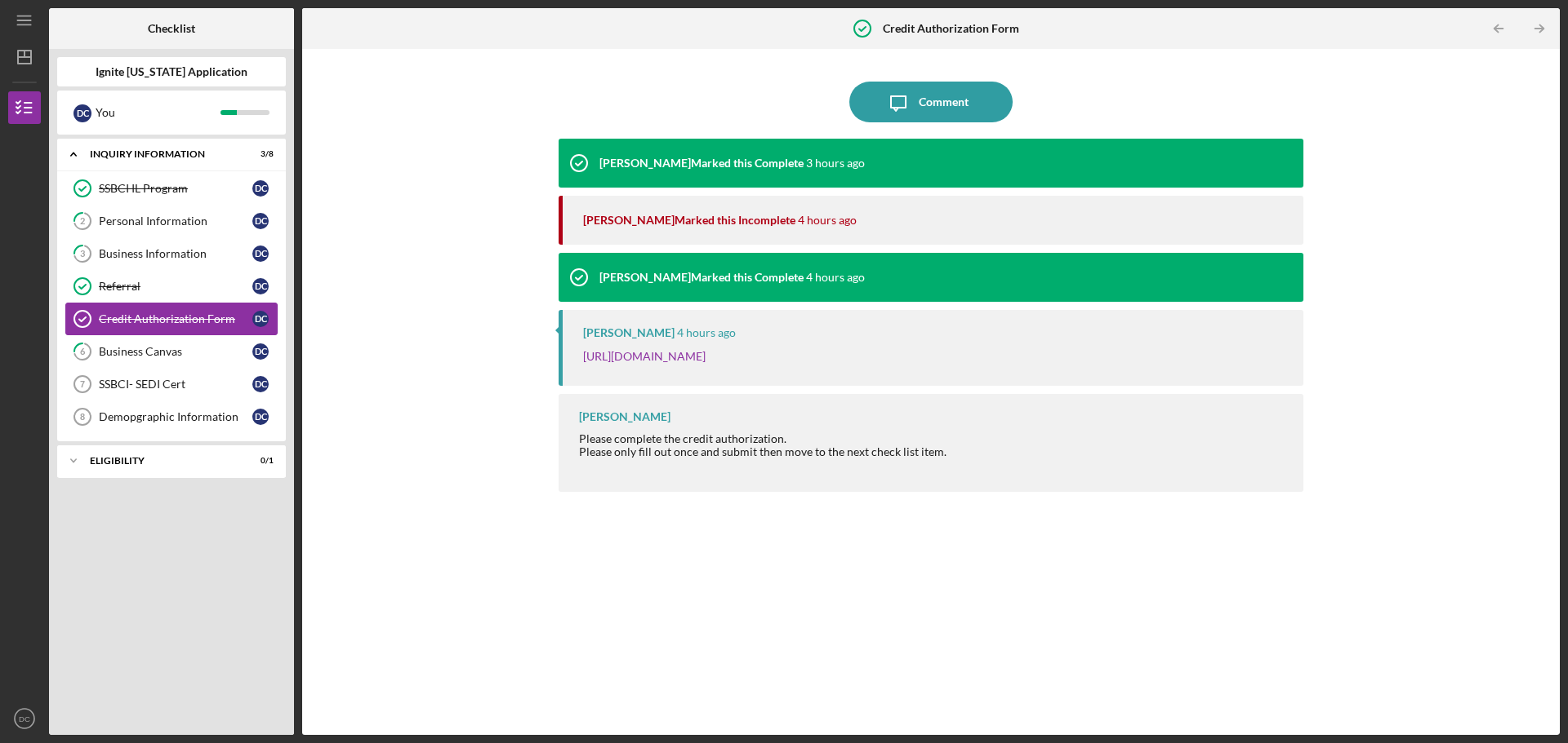
click at [199, 317] on div "Credit Authorization Form" at bounding box center [175, 319] width 153 height 13
click at [198, 352] on div "Business Canvas" at bounding box center [175, 351] width 153 height 13
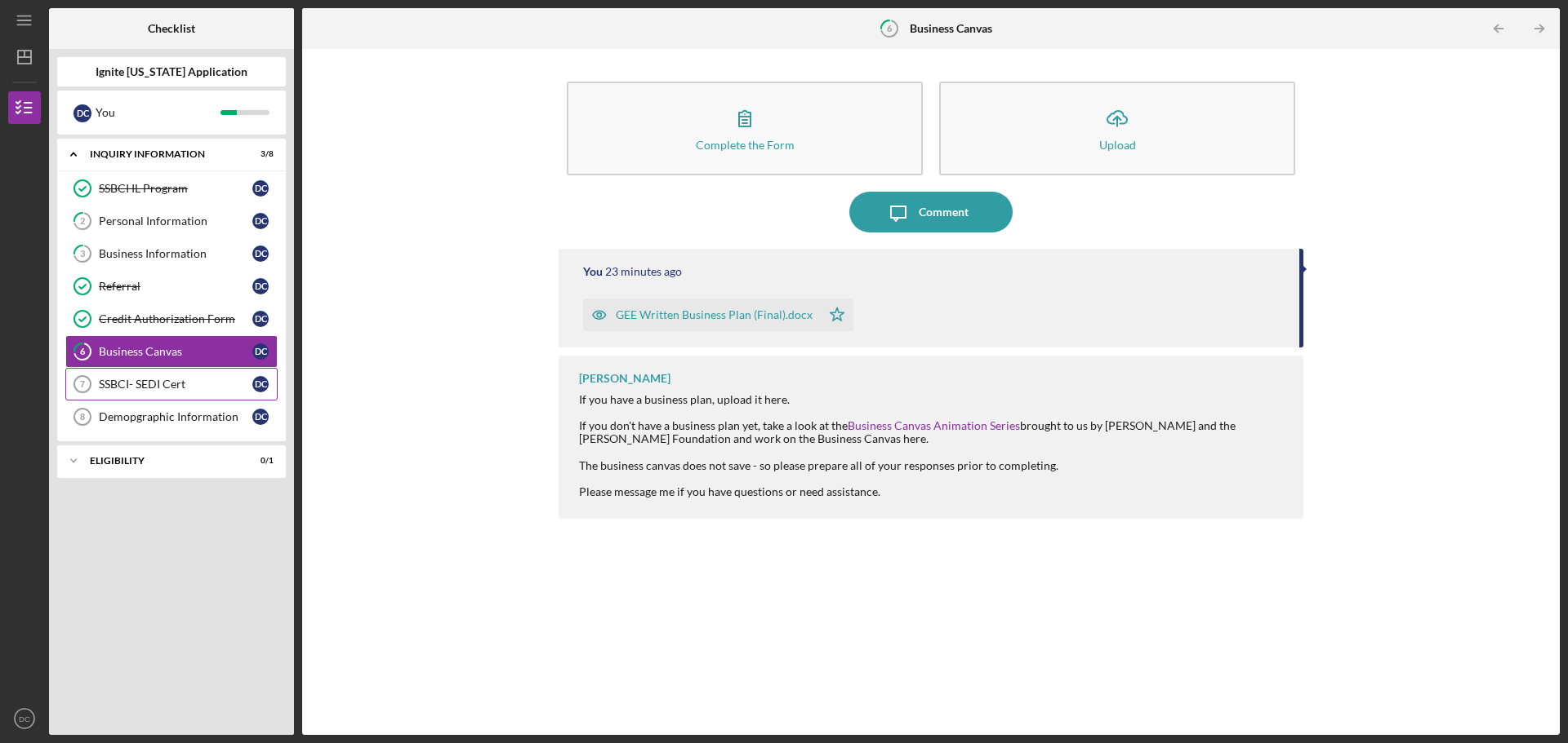
click at [189, 384] on div "SSBCI- SEDI Cert" at bounding box center [175, 384] width 153 height 13
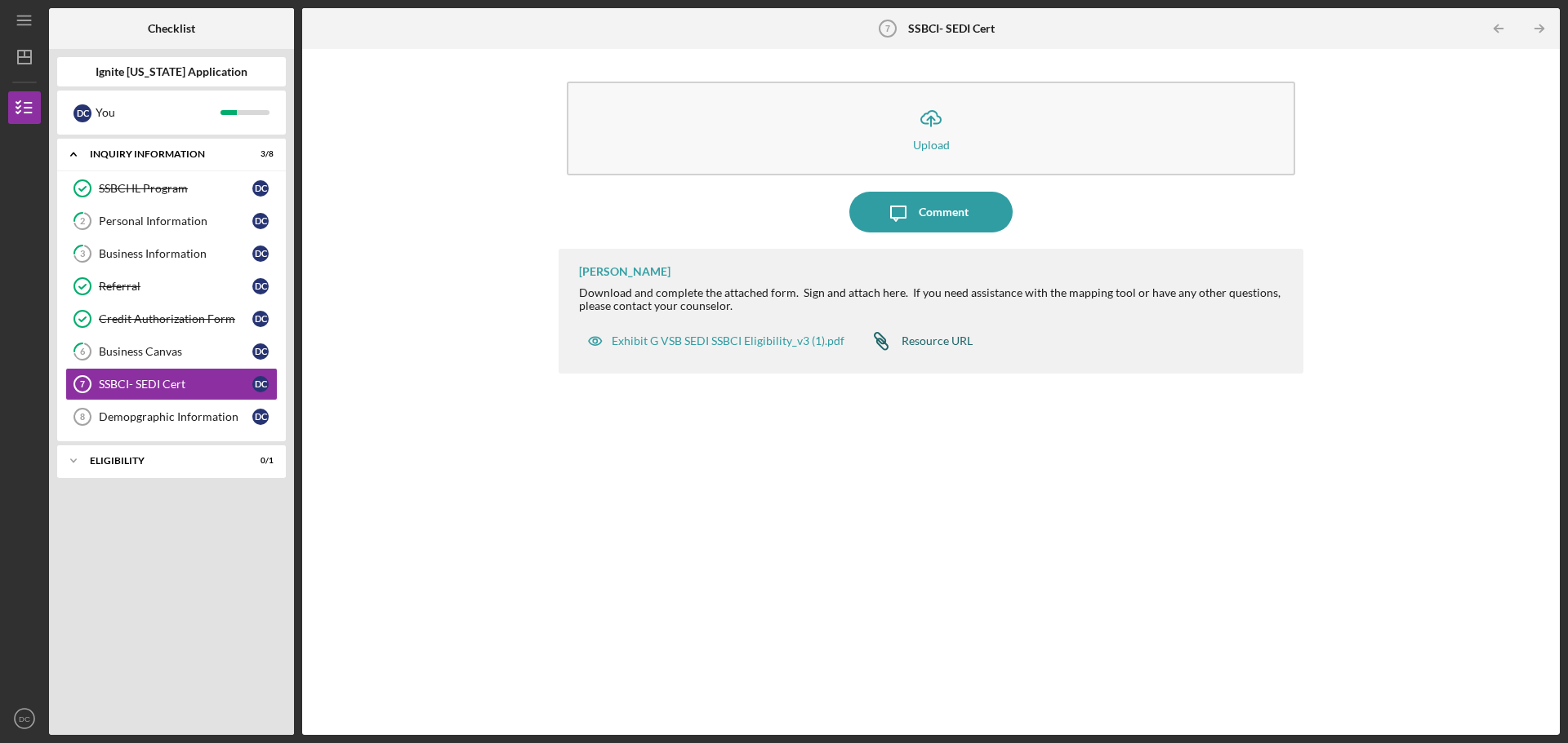
click at [914, 351] on link "Icon/Link Resource URL" at bounding box center [917, 341] width 112 height 33
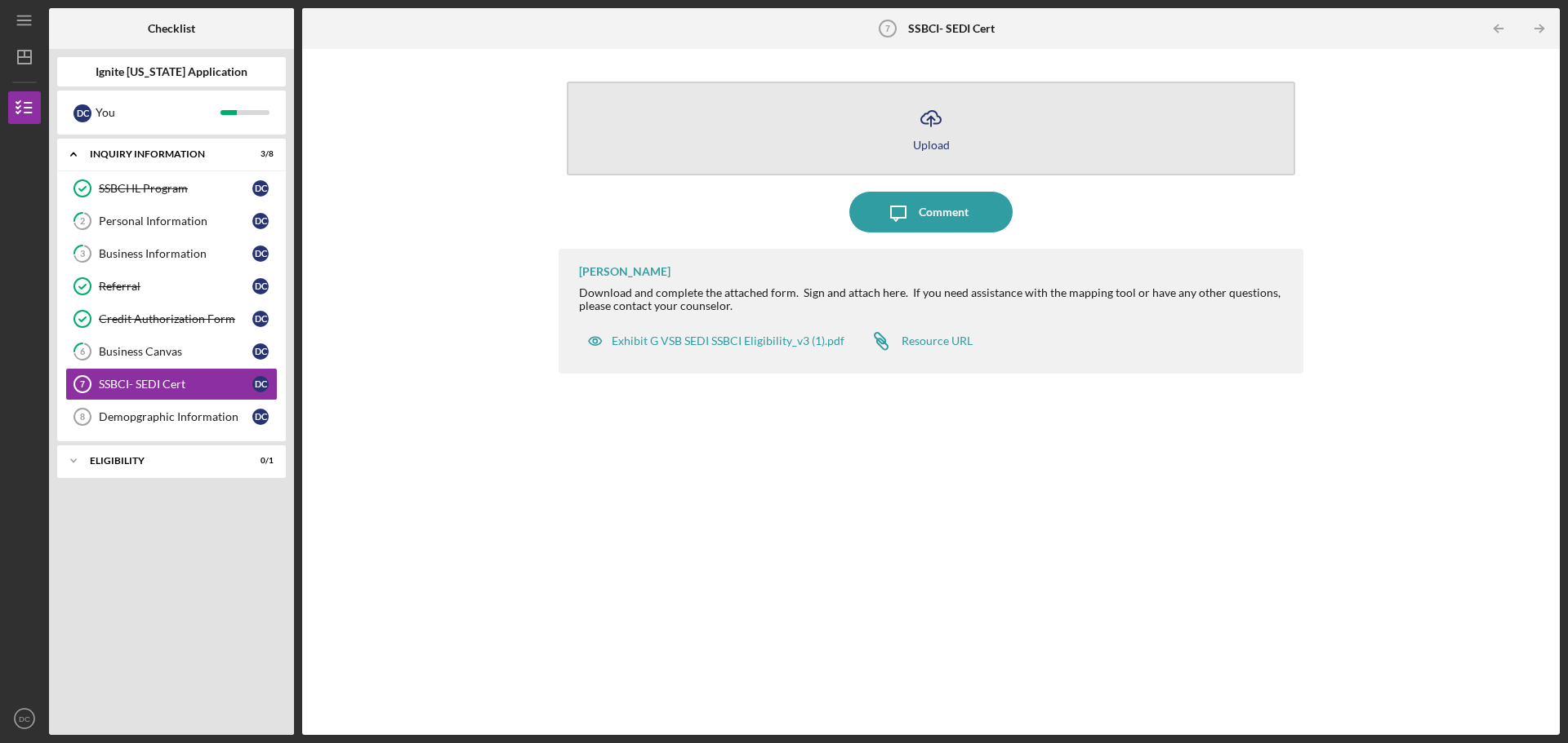
click at [962, 94] on button "Icon/Upload Upload" at bounding box center [930, 128] width 728 height 93
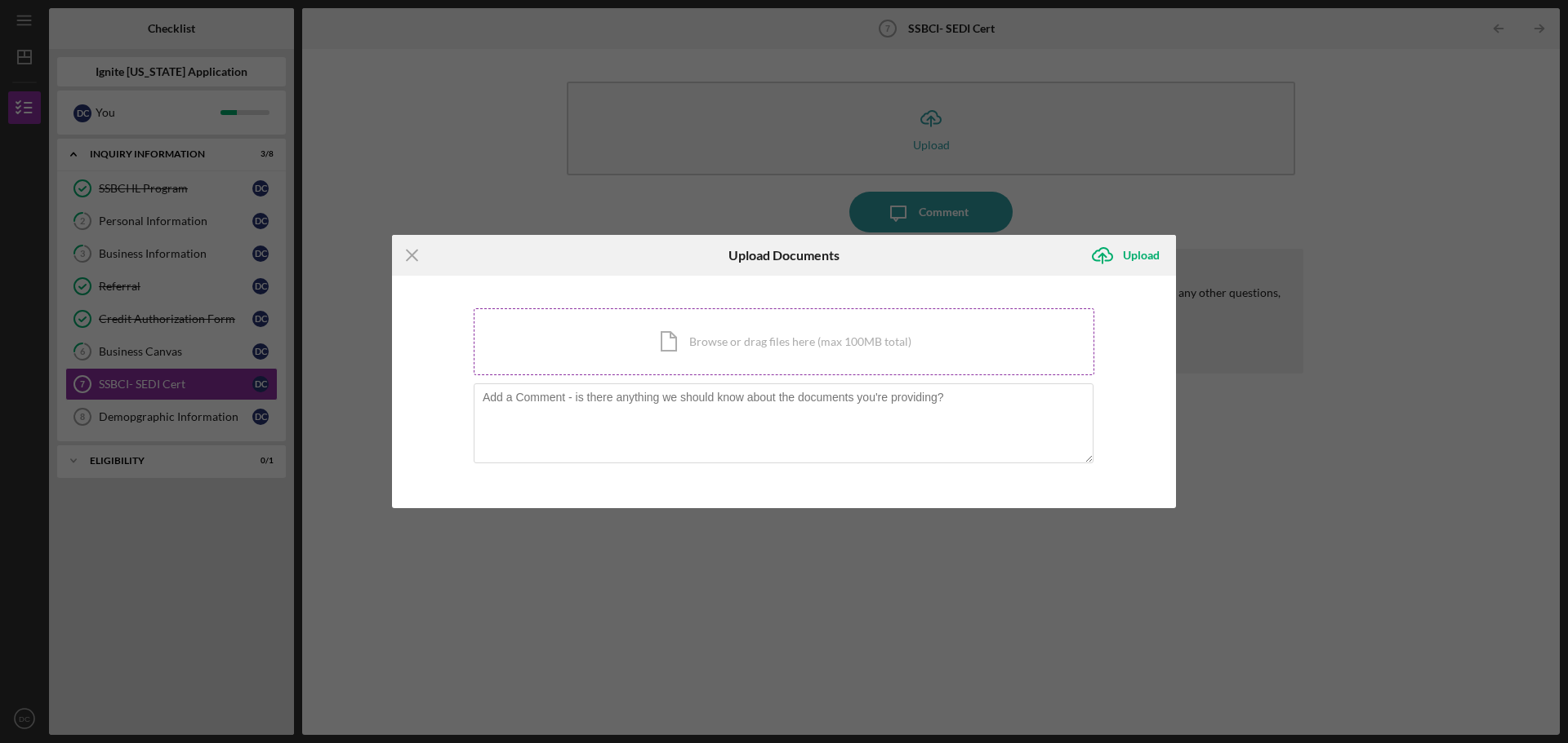
drag, startPoint x: 753, startPoint y: 347, endPoint x: 705, endPoint y: 353, distance: 48.4
click at [705, 353] on div "Icon/Document Browse or drag files here (max 100MB total) Tap to choose files o…" at bounding box center [784, 342] width 621 height 67
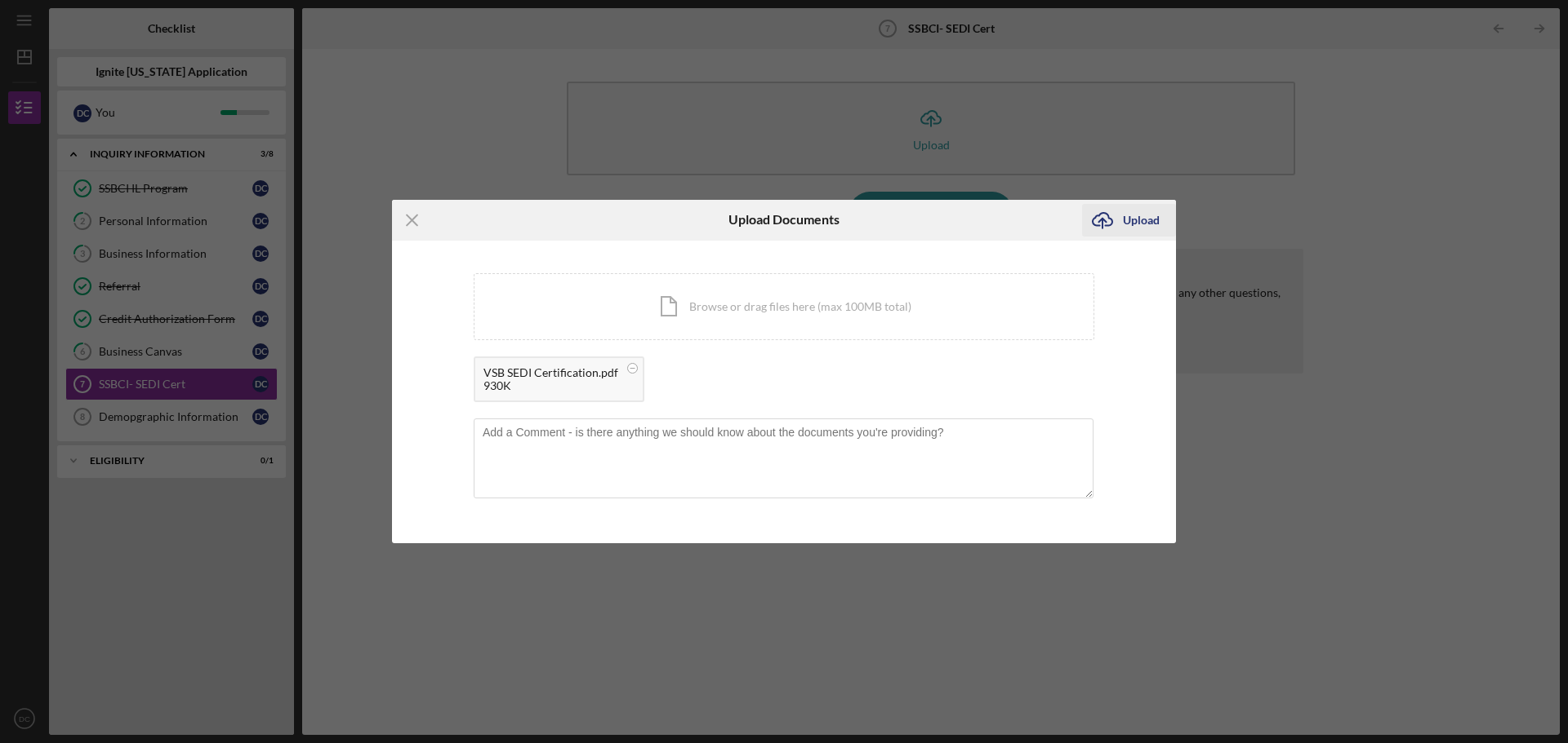
click at [1117, 221] on icon "Icon/Upload" at bounding box center [1102, 221] width 41 height 41
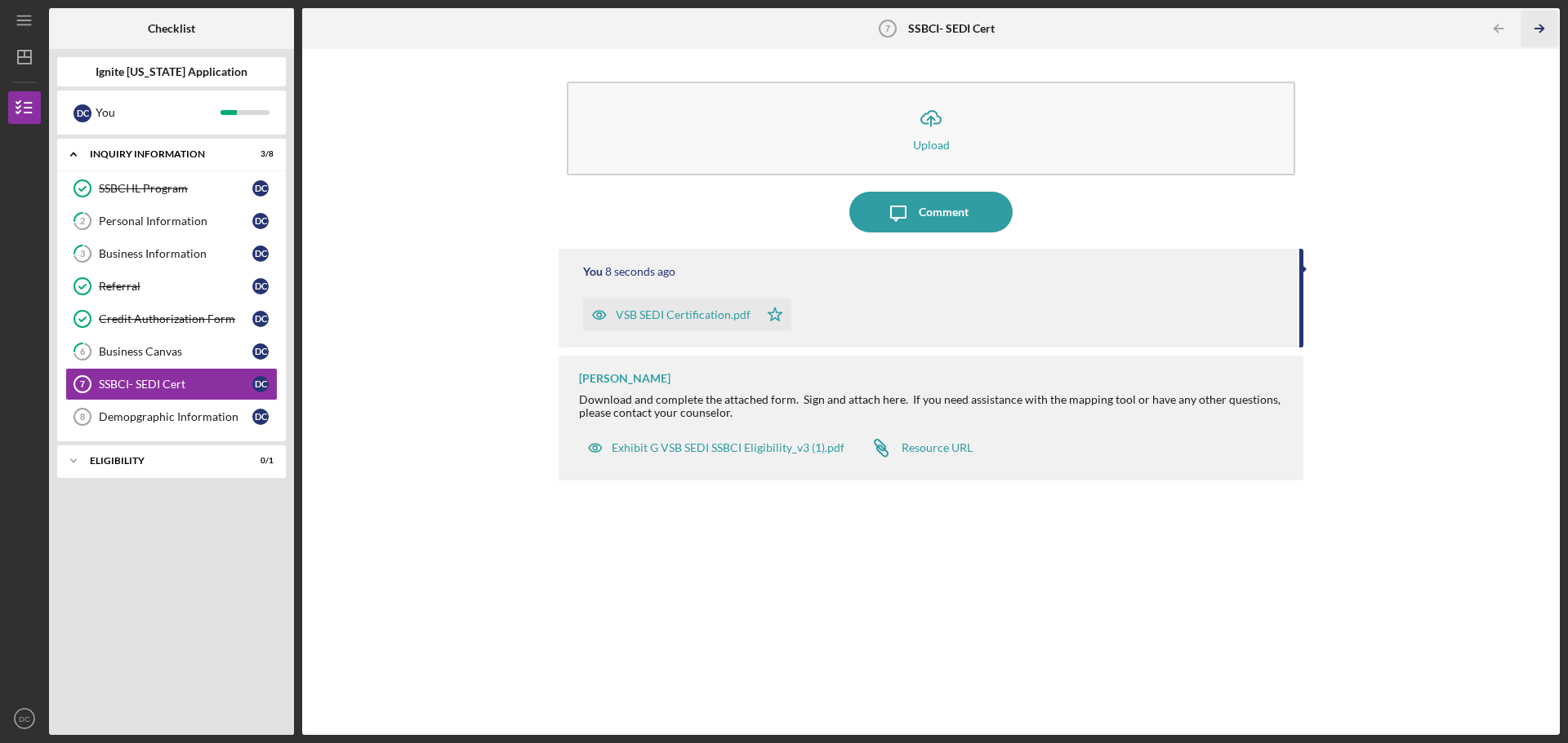
click at [1549, 25] on icon "Icon/Table Pagination Arrow" at bounding box center [1539, 28] width 37 height 36
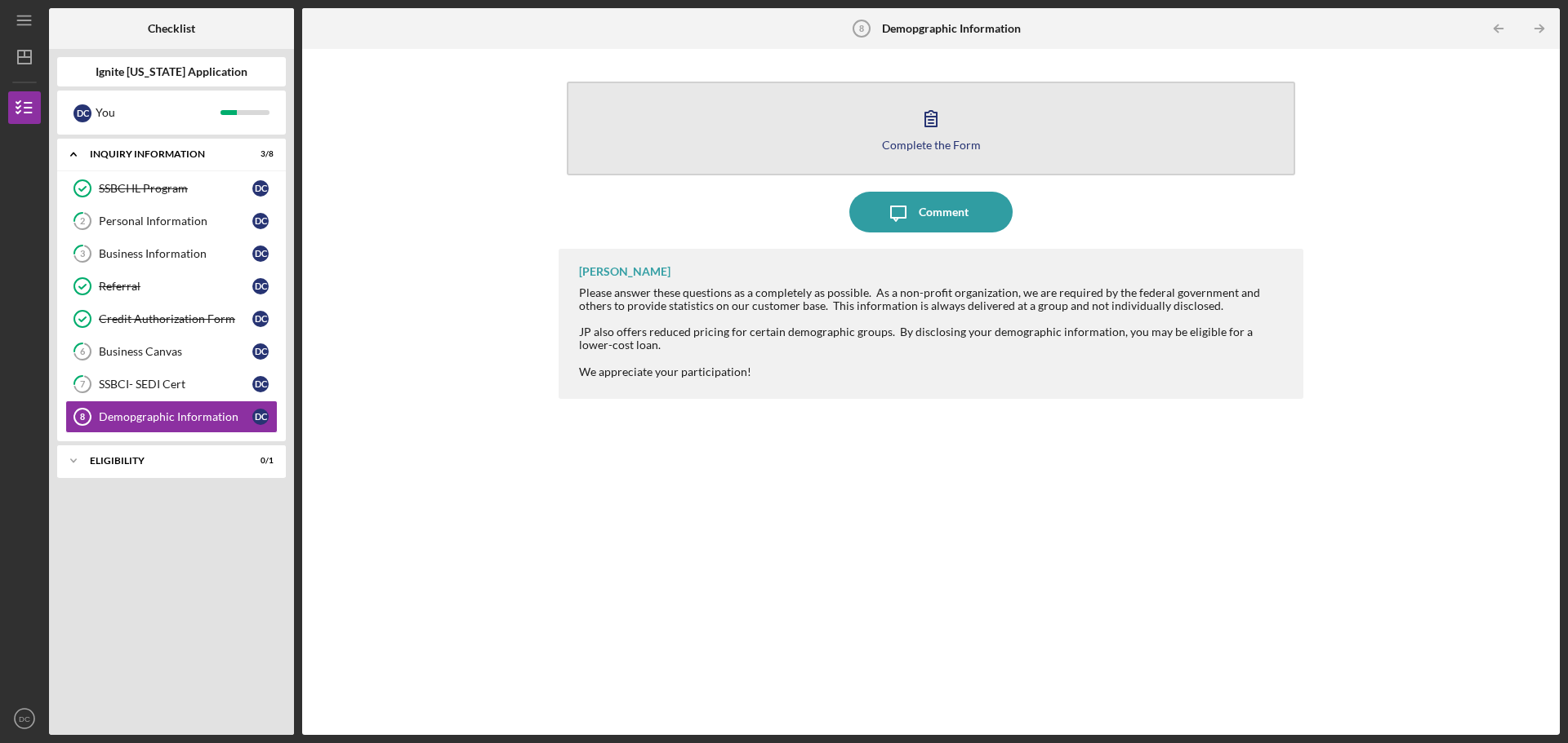
click at [938, 142] on div "Complete the Form" at bounding box center [930, 145] width 99 height 12
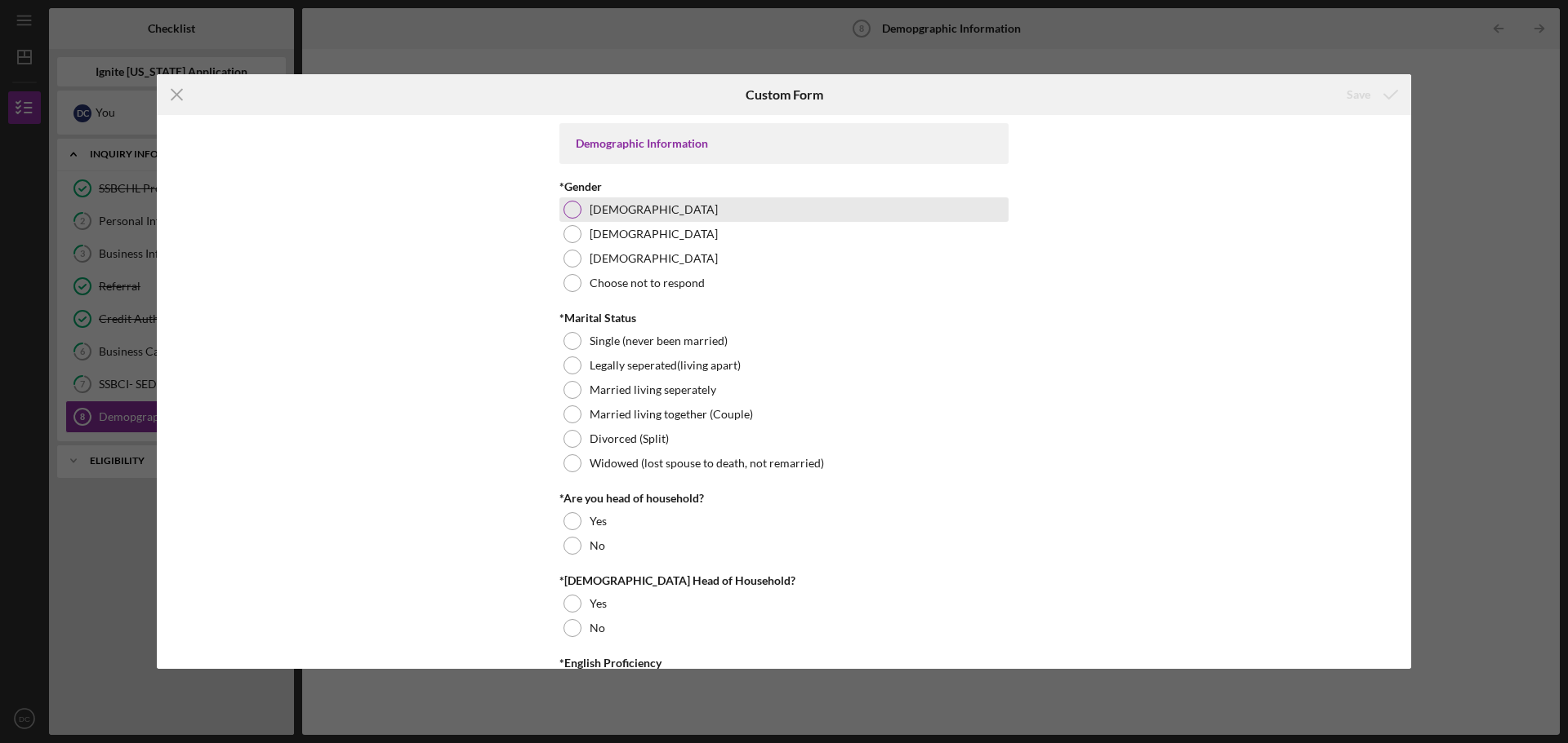
click at [601, 212] on label "[DEMOGRAPHIC_DATA]" at bounding box center [654, 209] width 128 height 13
drag, startPoint x: 1401, startPoint y: 178, endPoint x: 1394, endPoint y: 208, distance: 30.8
click at [1394, 208] on div "Demographic Information *Gender [DEMOGRAPHIC_DATA] [DEMOGRAPHIC_DATA] [DEMOGRAP…" at bounding box center [784, 392] width 1255 height 554
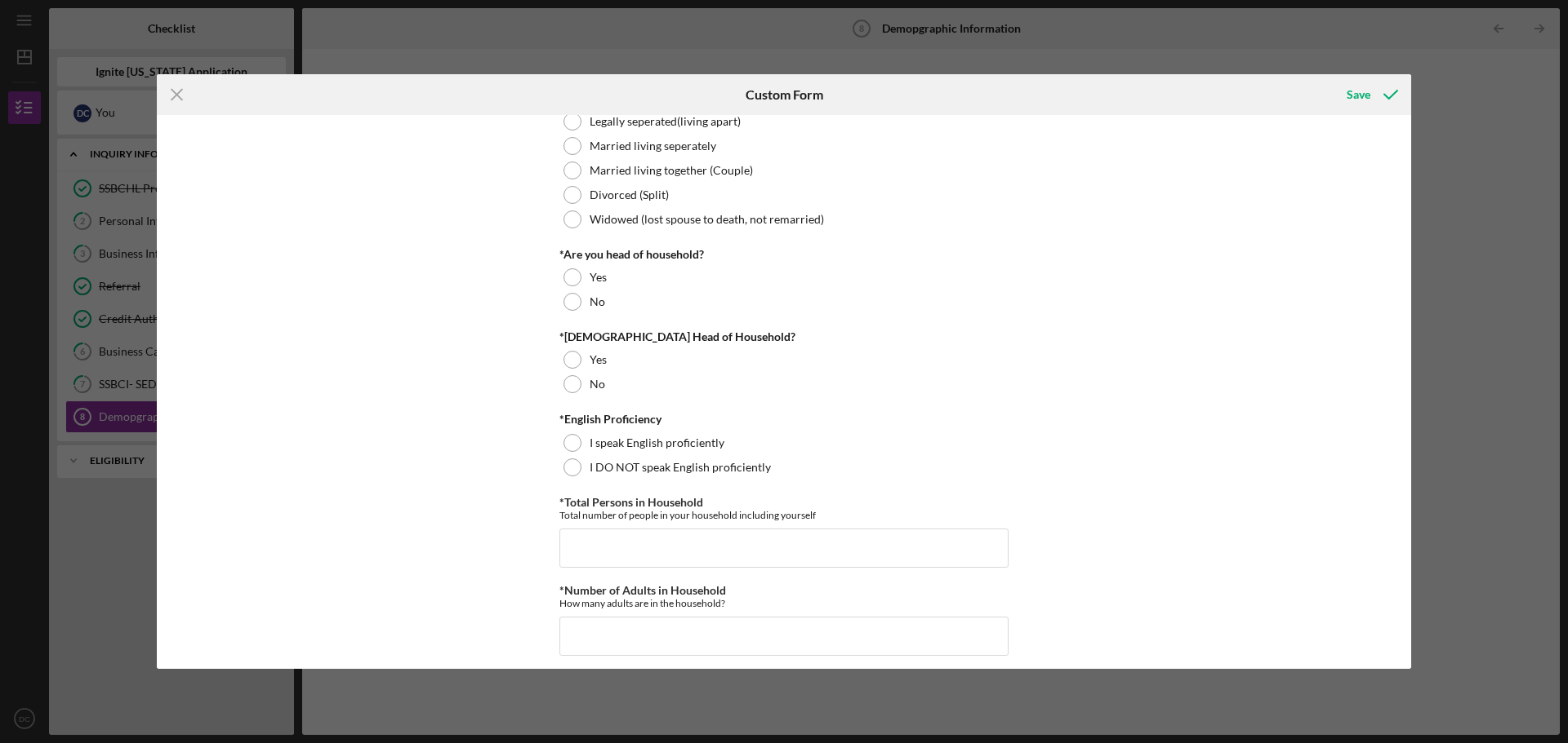
scroll to position [254, 0]
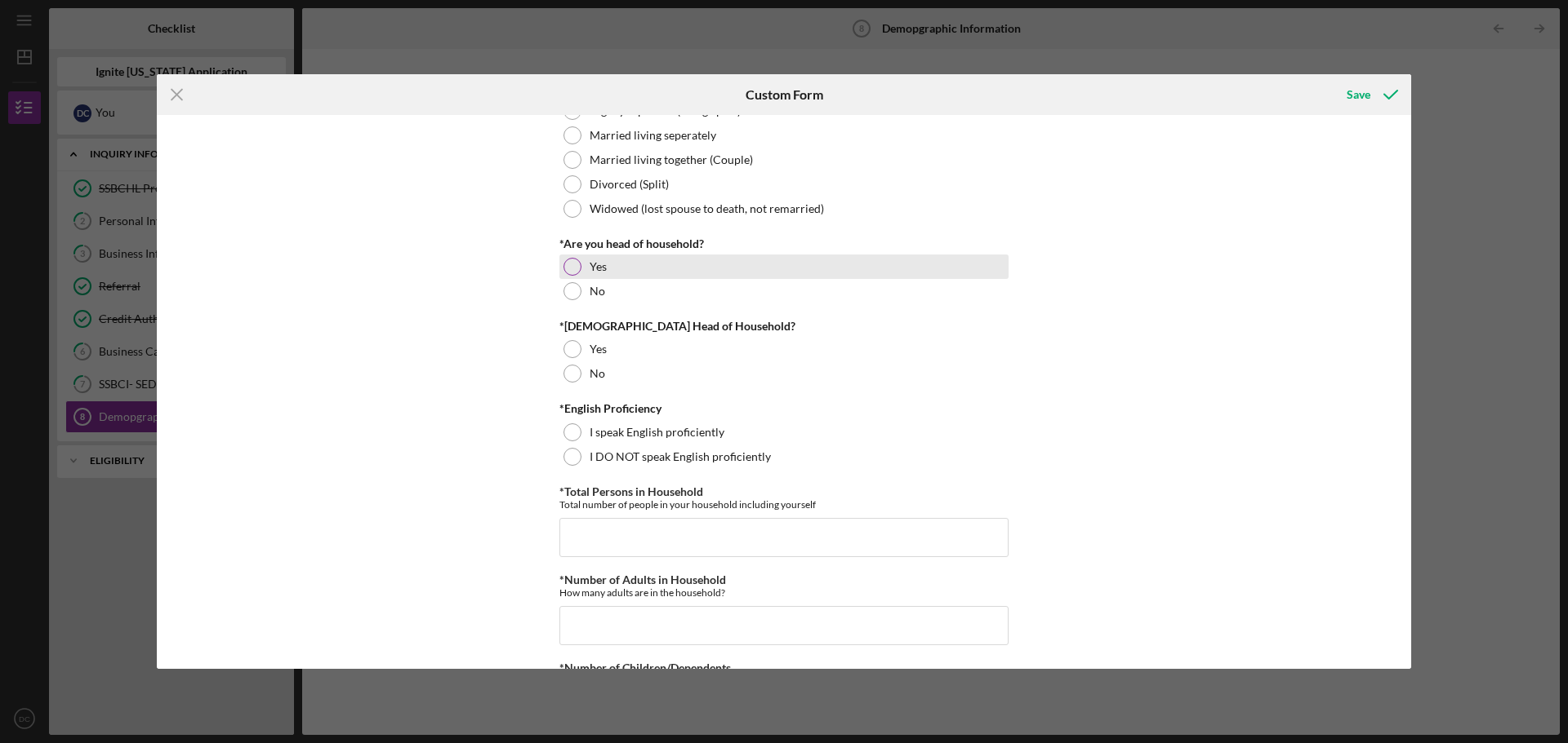
click at [586, 262] on div "Yes" at bounding box center [784, 267] width 449 height 25
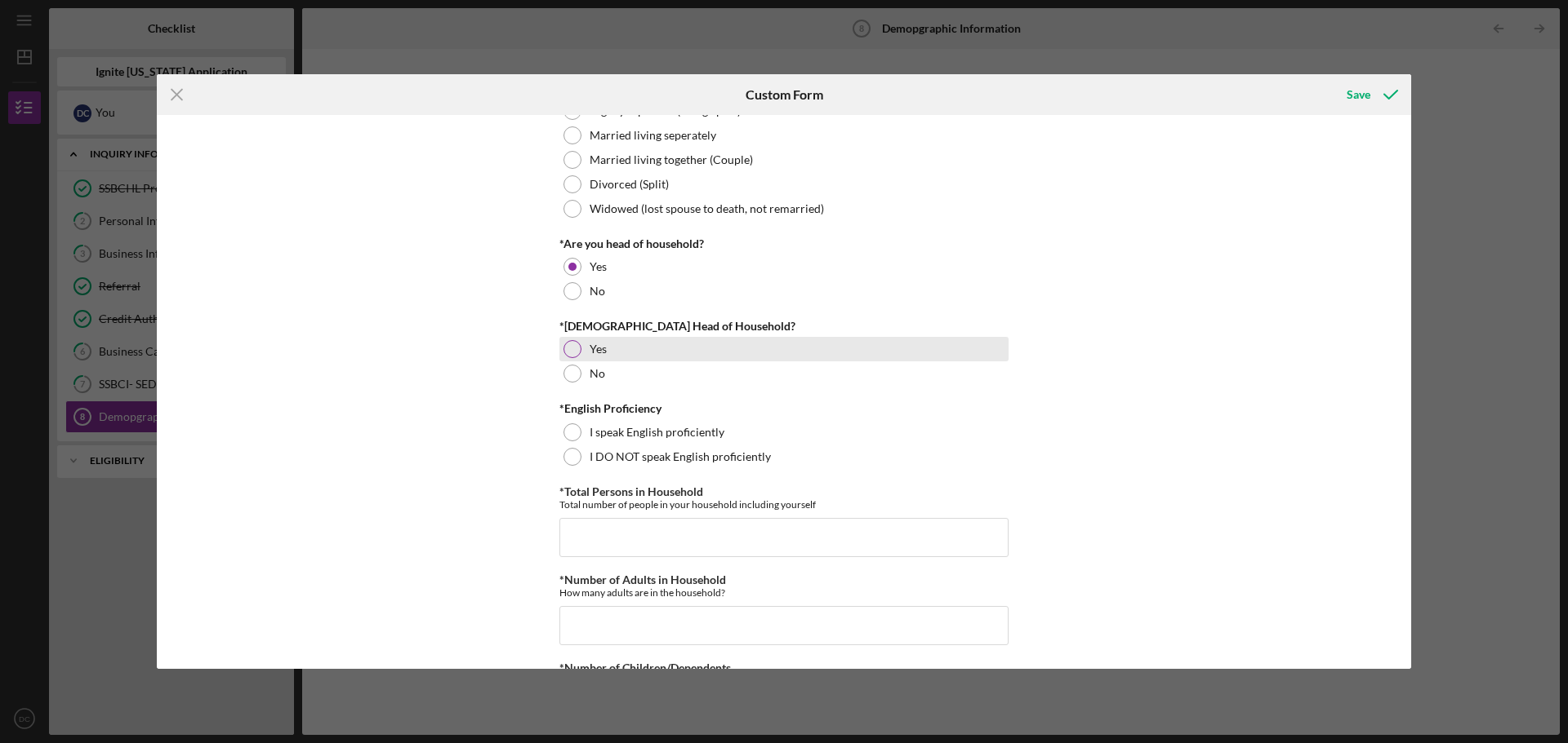
click at [580, 348] on div "Yes" at bounding box center [784, 350] width 449 height 25
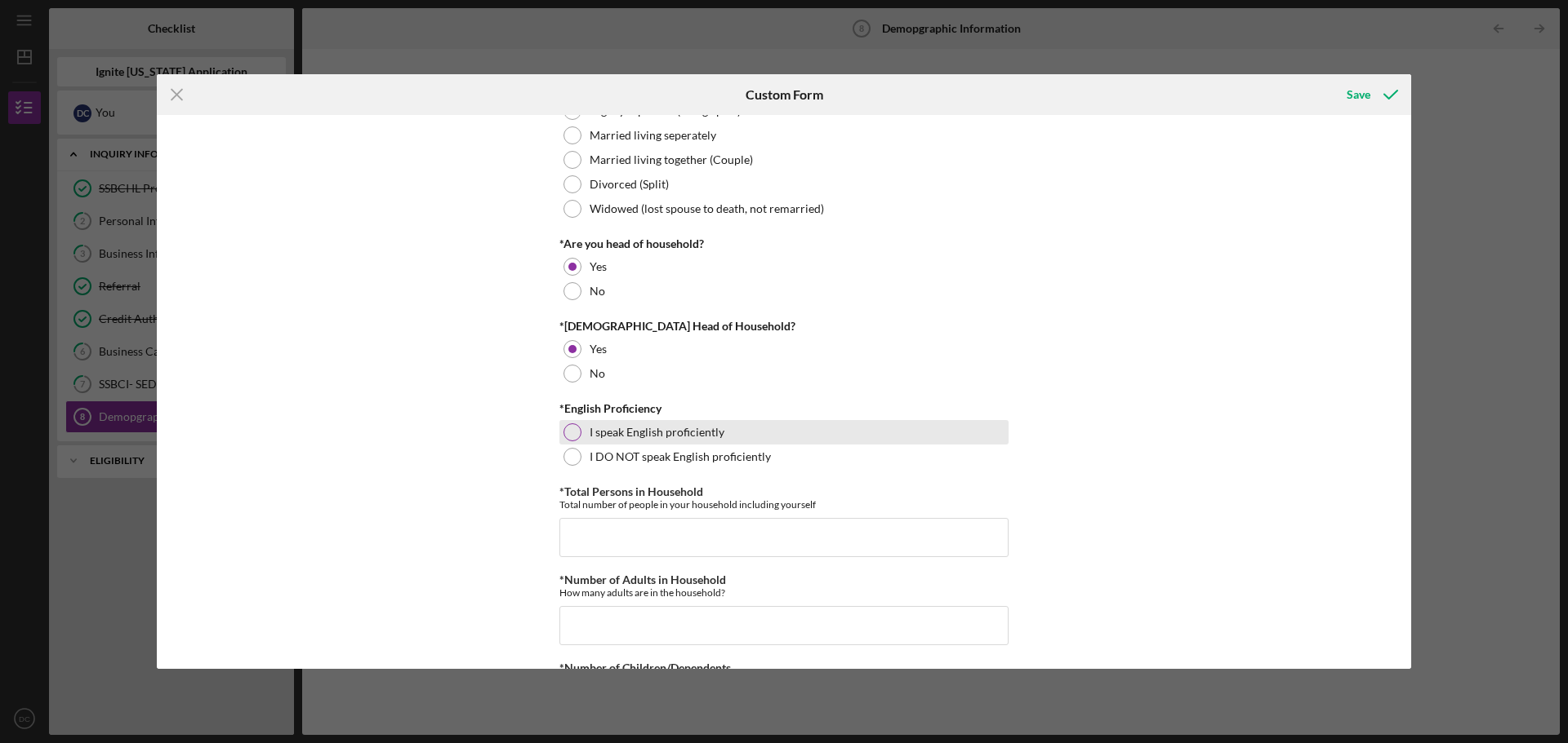
click at [581, 439] on div "I speak English proficiently" at bounding box center [784, 432] width 449 height 25
click at [655, 543] on input "*Total Persons in Household" at bounding box center [784, 537] width 449 height 39
type input "2"
click at [811, 641] on input "*Number of Adults in Household" at bounding box center [784, 626] width 449 height 39
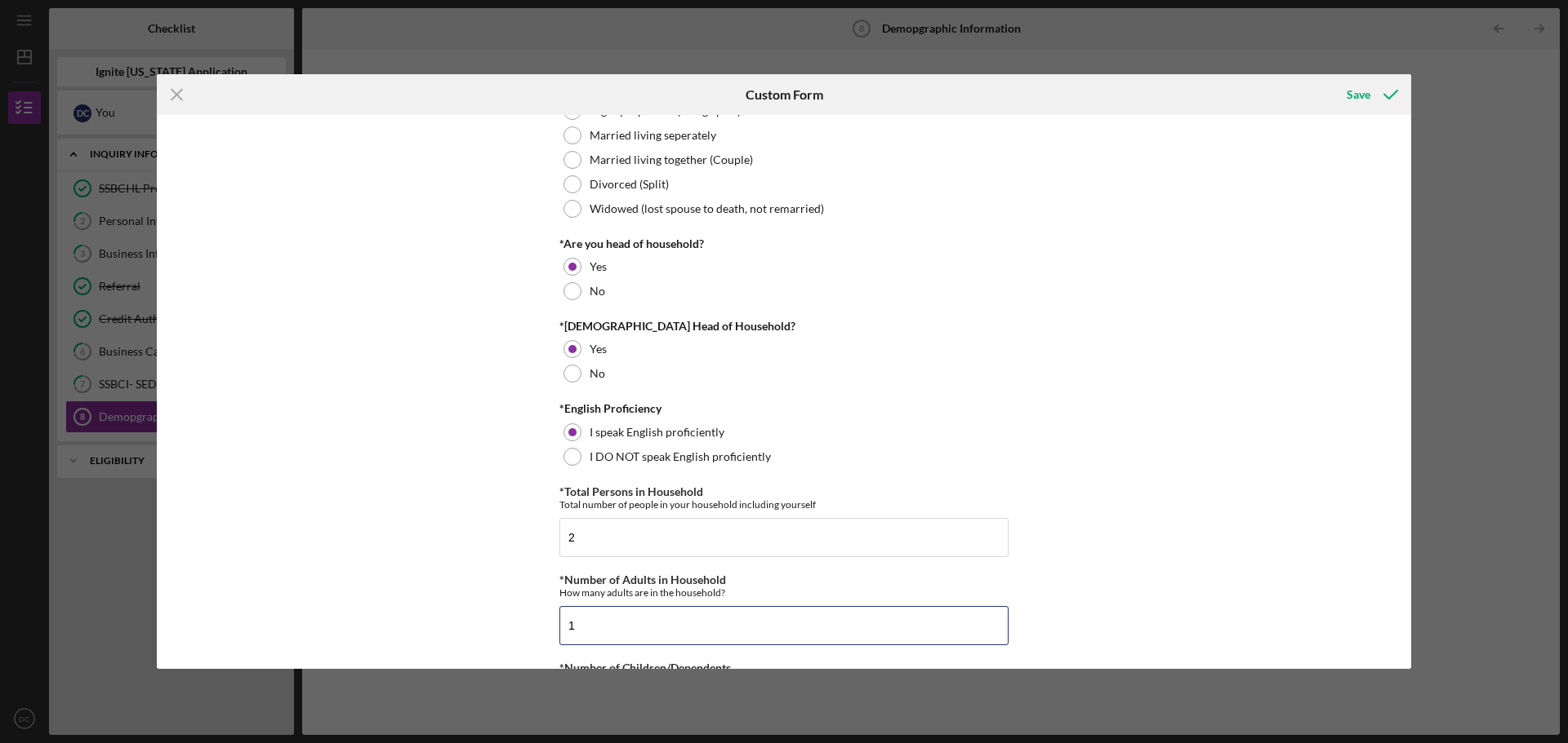
type input "1"
drag, startPoint x: 1404, startPoint y: 228, endPoint x: 1409, endPoint y: 279, distance: 51.2
click at [1409, 279] on div "Demographic Information *Gender [DEMOGRAPHIC_DATA] [DEMOGRAPHIC_DATA] [DEMOGRAP…" at bounding box center [784, 392] width 1255 height 554
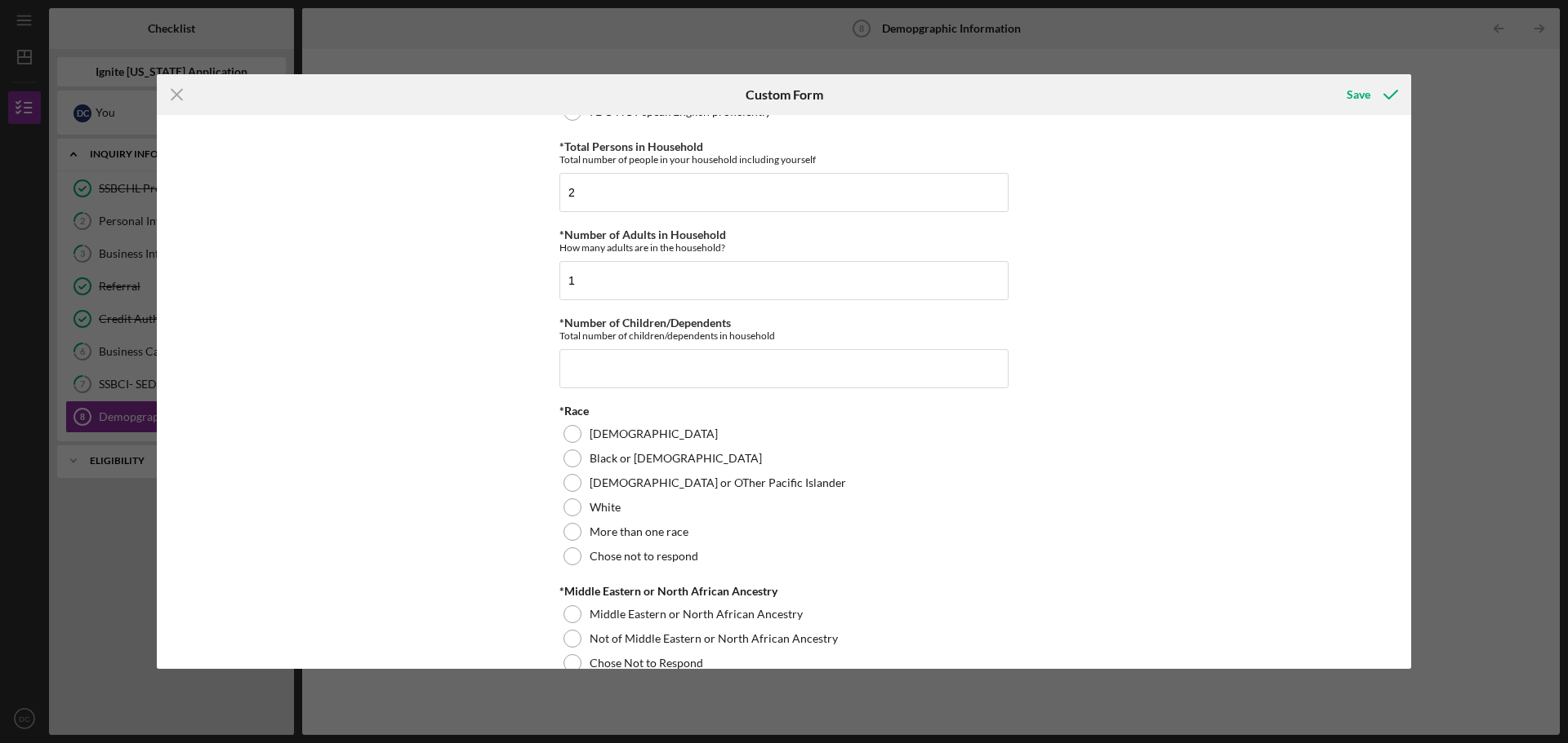
scroll to position [611, 0]
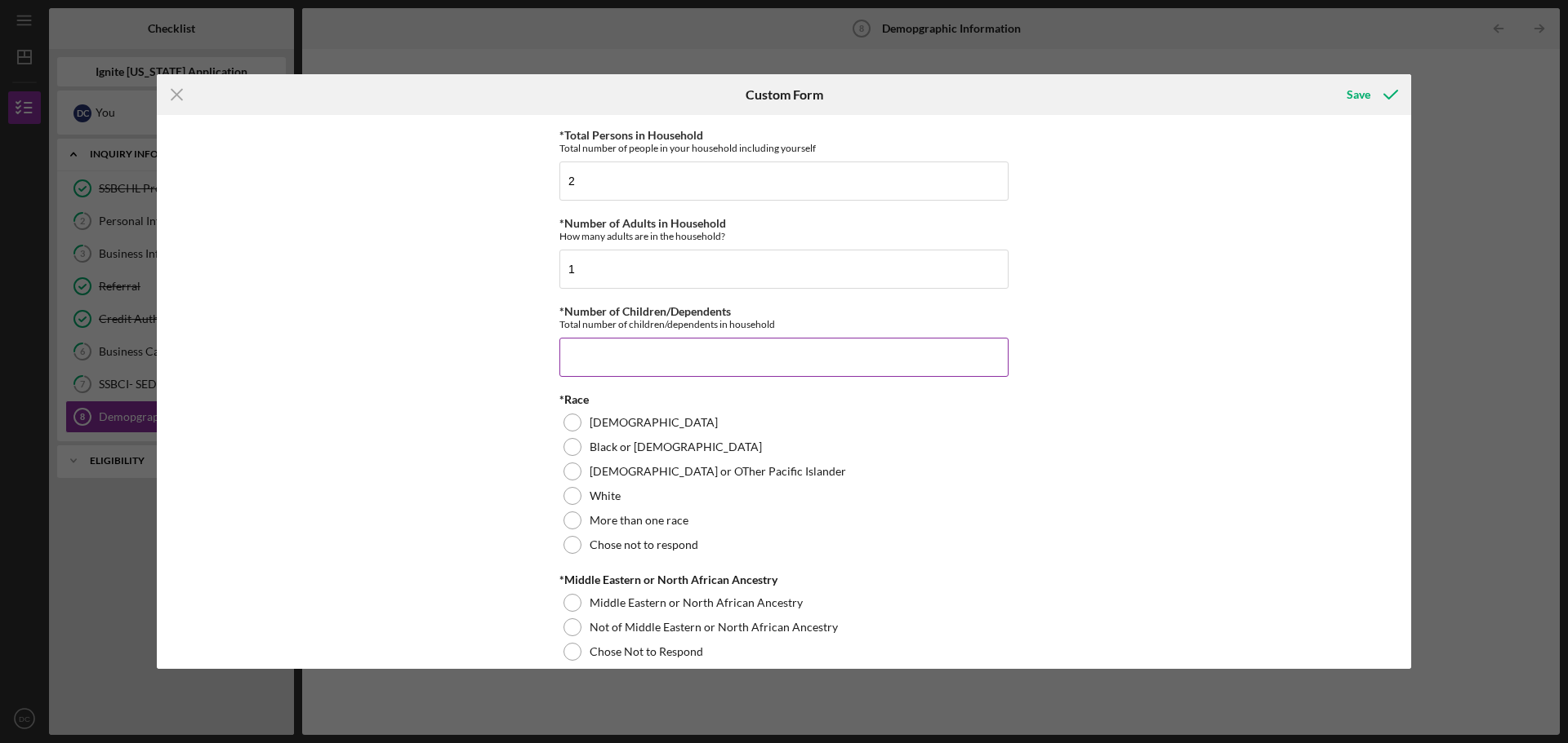
click at [687, 337] on div "*Number of Children/Dependents Total number of children/dependents in household" at bounding box center [784, 341] width 449 height 72
click at [681, 344] on input "*Number of Children/Dependents" at bounding box center [784, 358] width 449 height 39
type input "1"
click at [655, 448] on label "Black or [DEMOGRAPHIC_DATA]" at bounding box center [676, 447] width 173 height 13
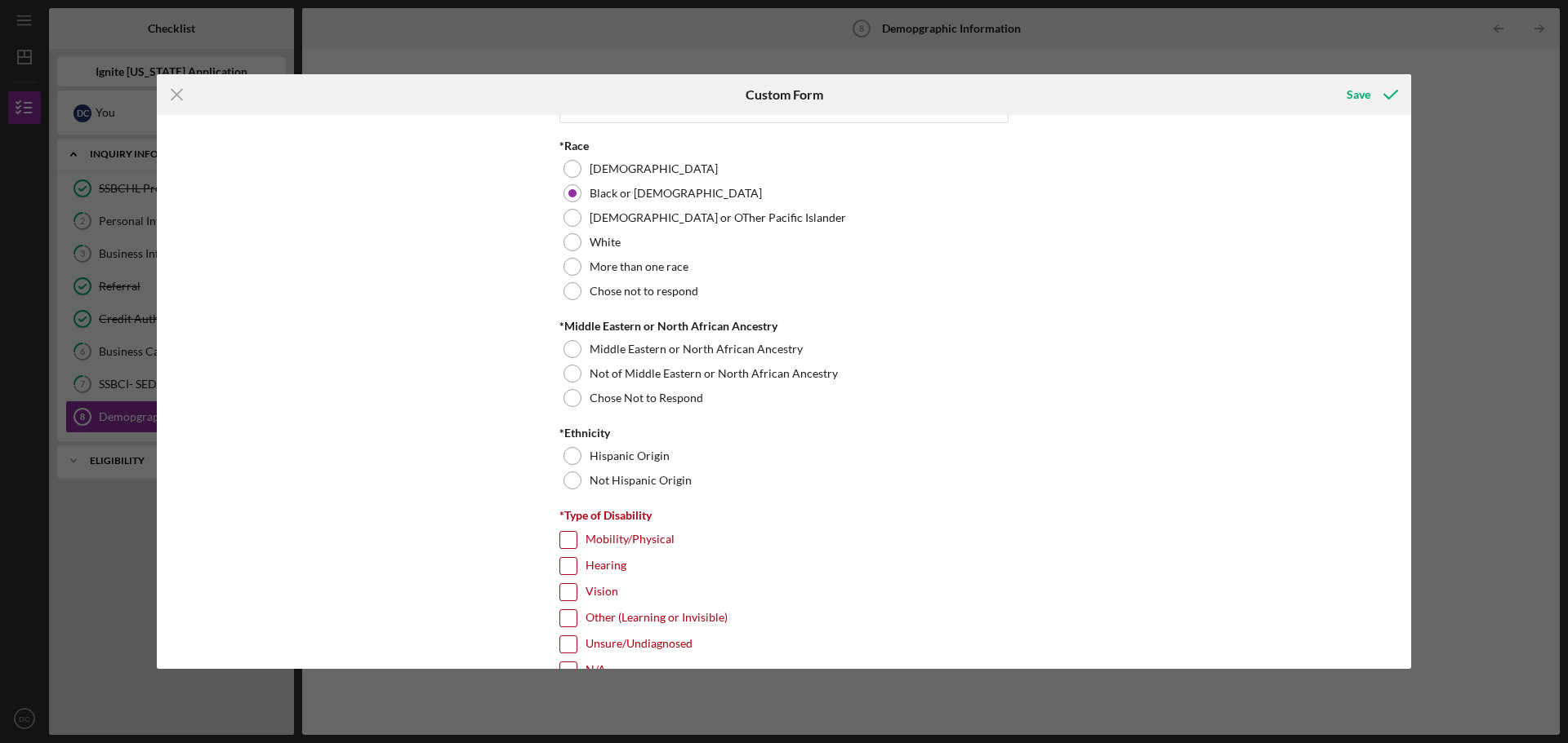
scroll to position [886, 0]
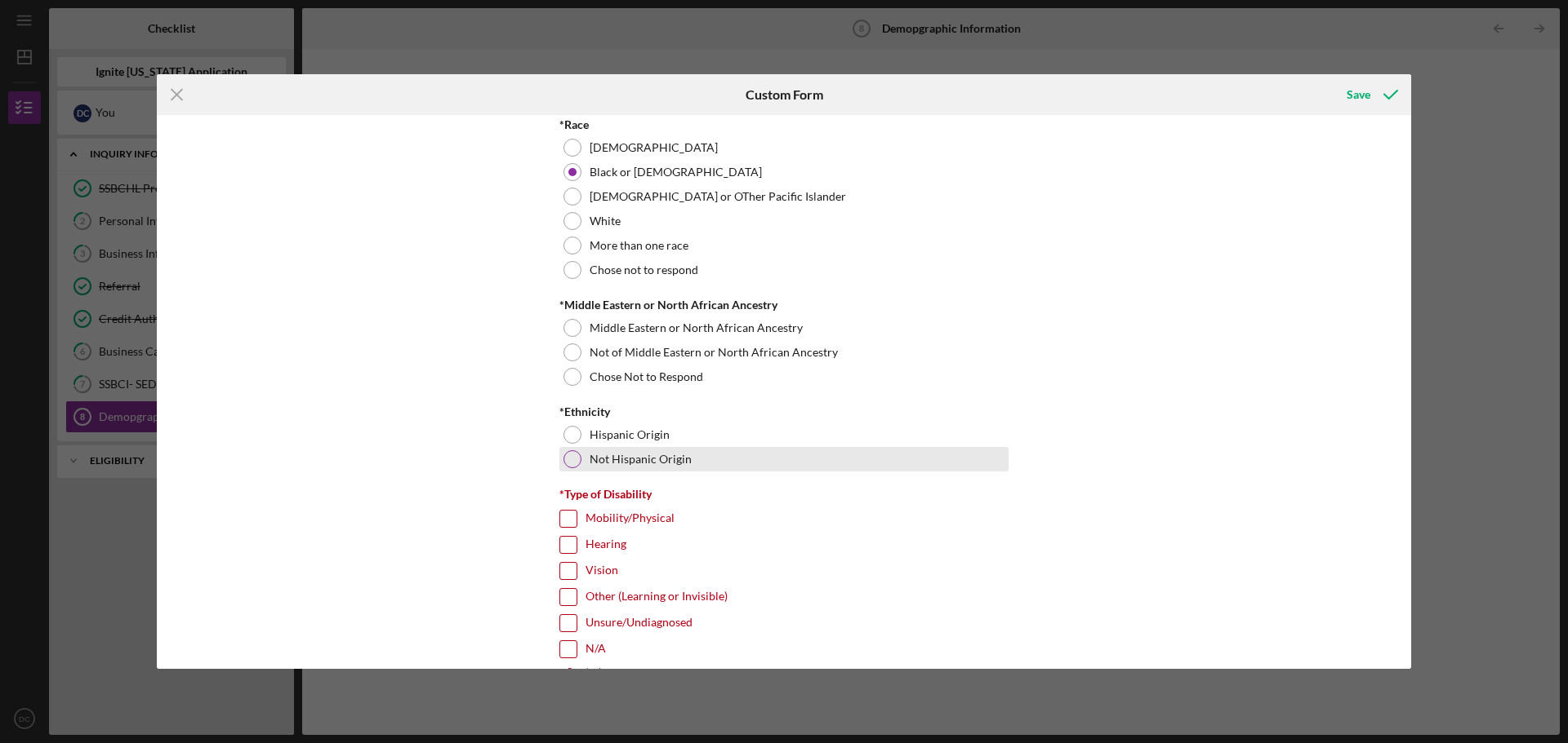
click at [572, 470] on div "Not Hispanic Origin" at bounding box center [784, 460] width 449 height 25
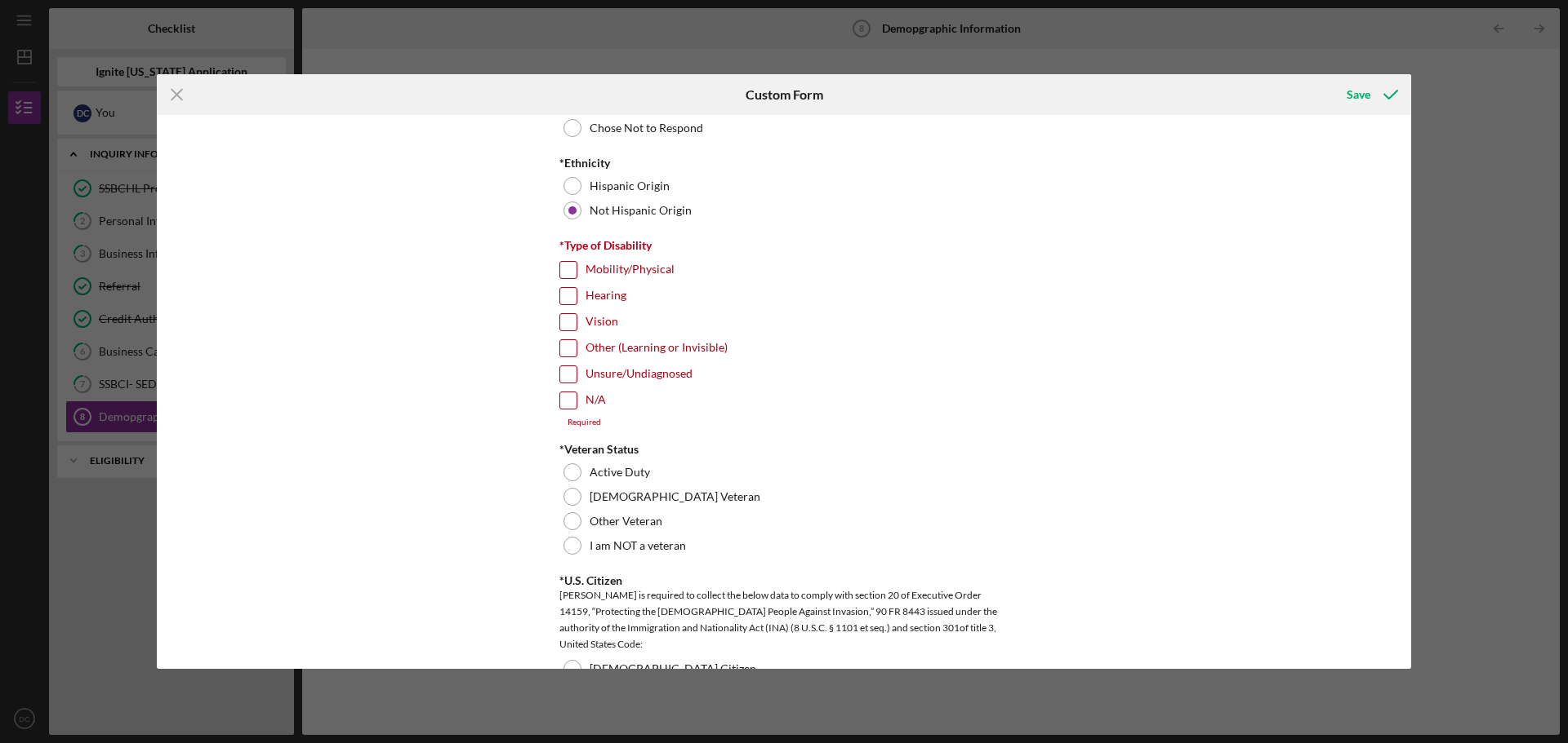
scroll to position [1141, 0]
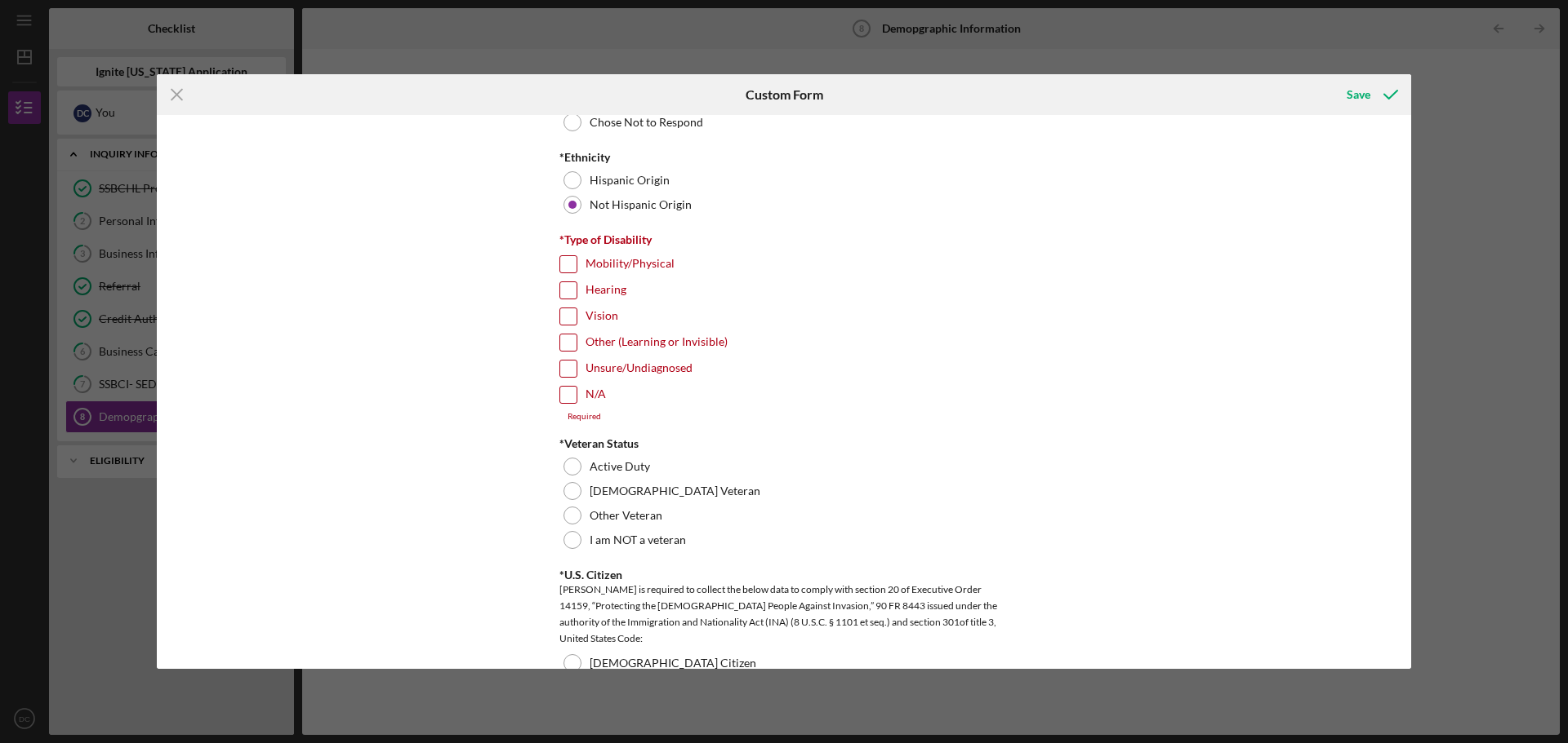
click at [572, 392] on input "N/A" at bounding box center [568, 395] width 16 height 16
checkbox input "true"
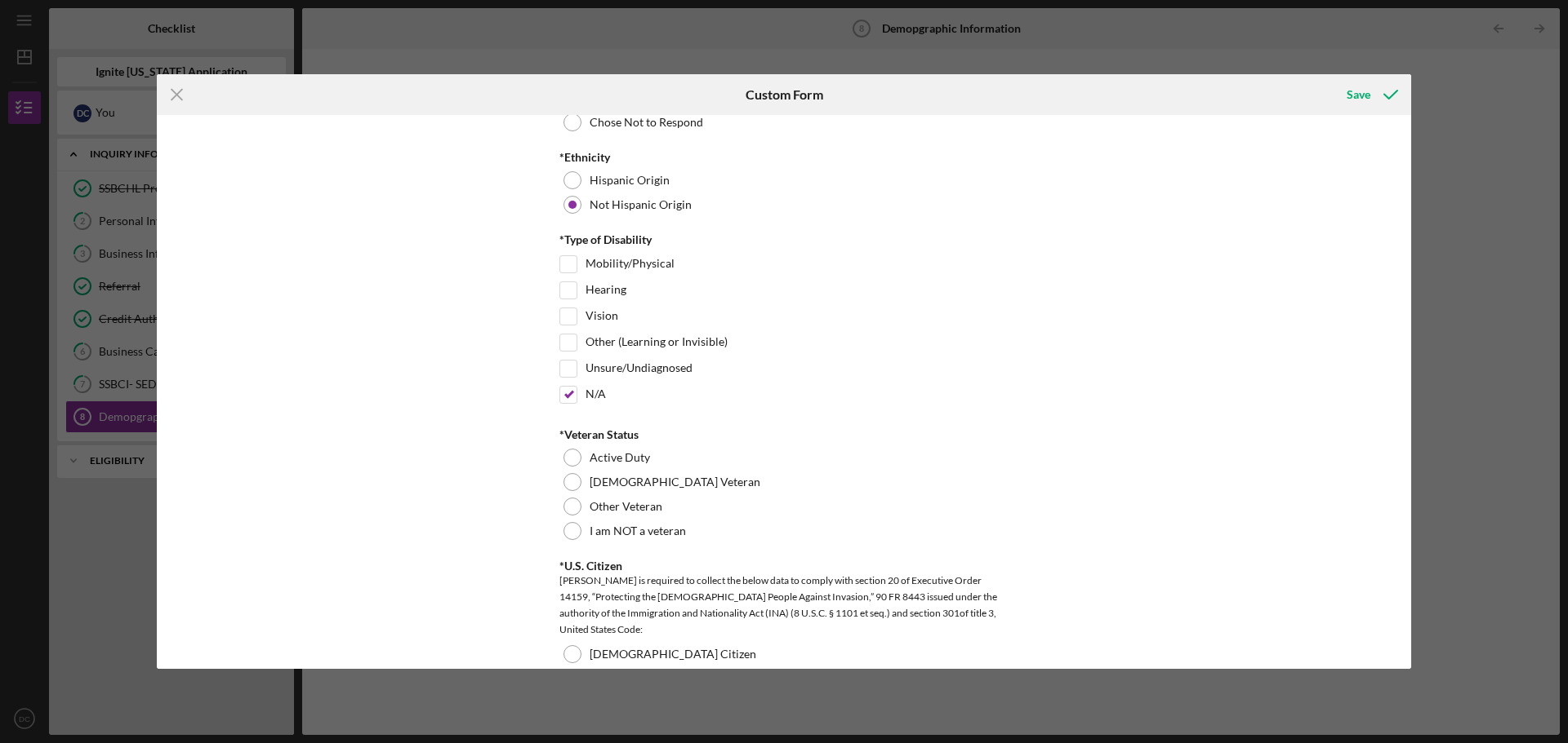
drag, startPoint x: 565, startPoint y: 532, endPoint x: 567, endPoint y: 553, distance: 21.1
click at [567, 527] on div at bounding box center [573, 531] width 18 height 18
drag, startPoint x: 1404, startPoint y: 353, endPoint x: 1401, endPoint y: 395, distance: 42.1
click at [1401, 395] on div "Demographic Information *Gender [DEMOGRAPHIC_DATA] [DEMOGRAPHIC_DATA] [DEMOGRAP…" at bounding box center [784, 392] width 1255 height 554
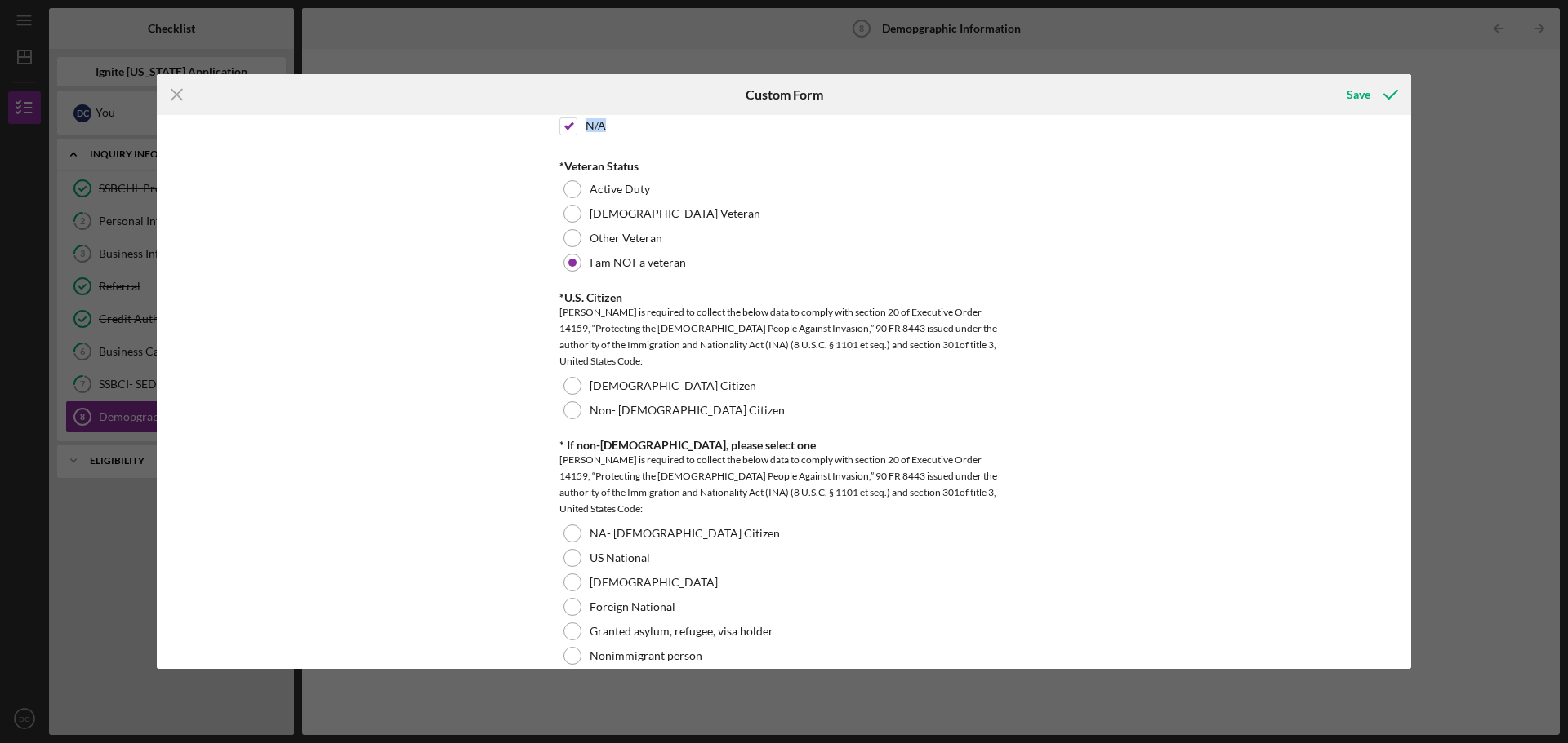
scroll to position [1436, 0]
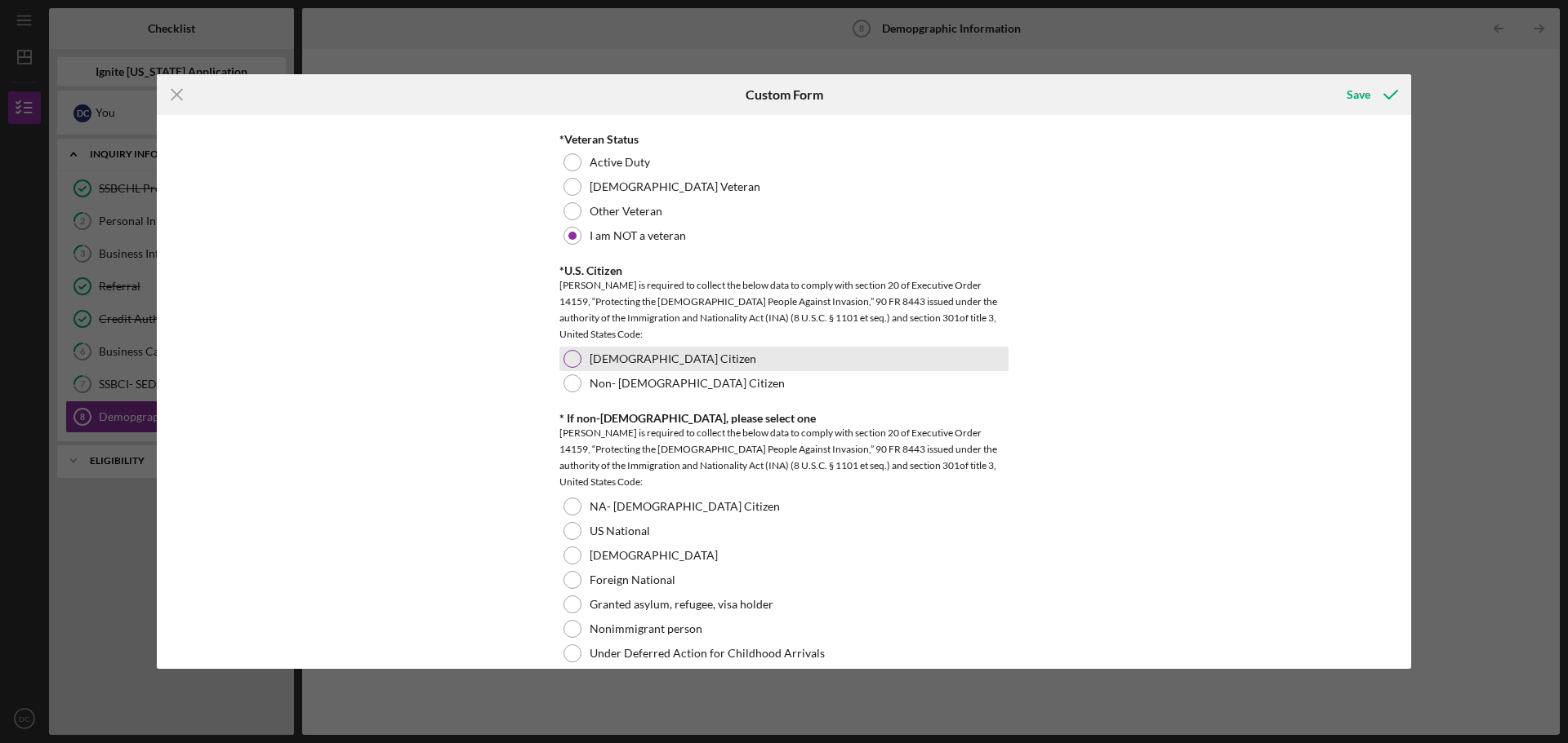
click at [574, 359] on div at bounding box center [573, 359] width 18 height 18
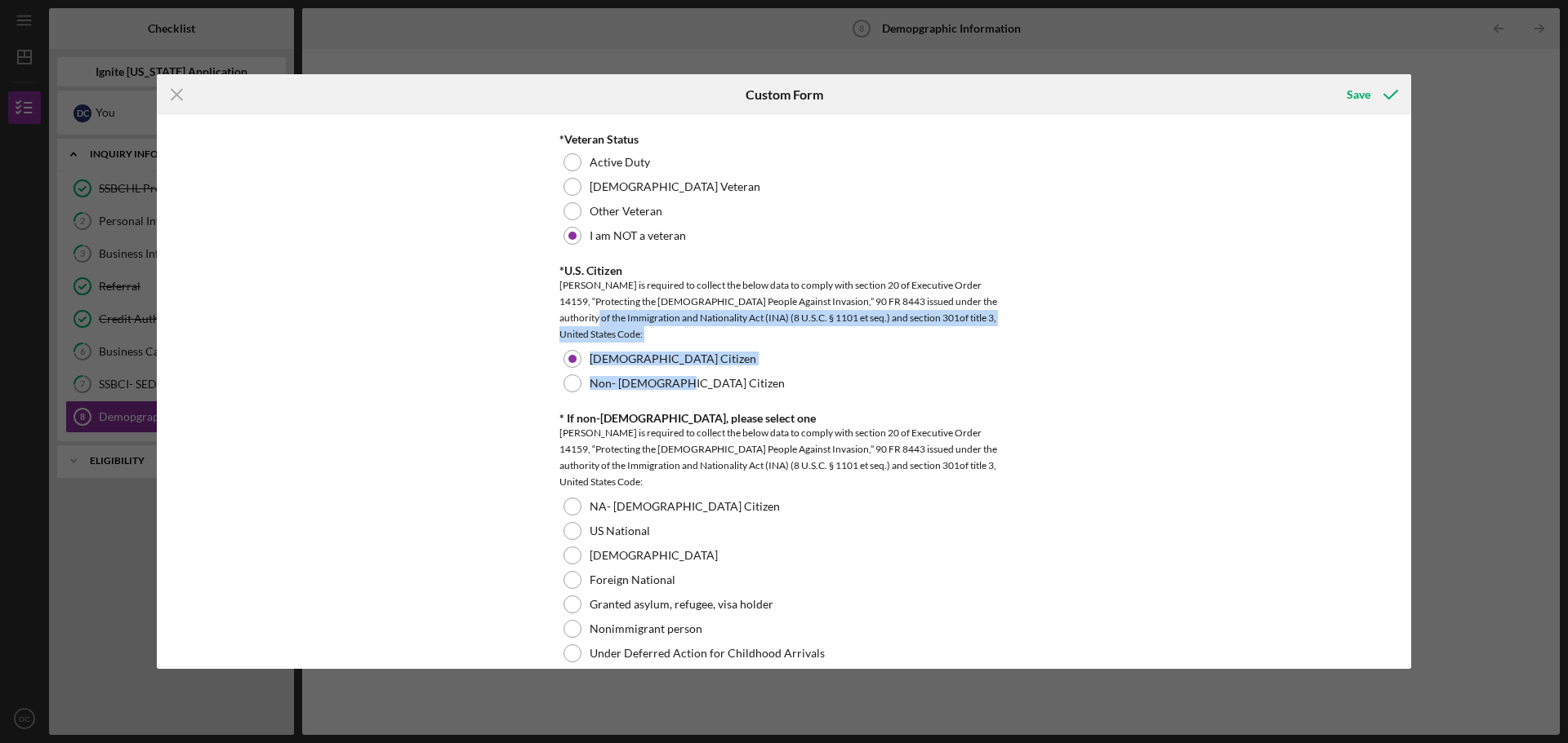
drag, startPoint x: 1405, startPoint y: 380, endPoint x: 1393, endPoint y: 301, distance: 79.9
click at [1393, 301] on div "Demographic Information *Gender [DEMOGRAPHIC_DATA] [DEMOGRAPHIC_DATA] [DEMOGRAP…" at bounding box center [784, 392] width 1255 height 554
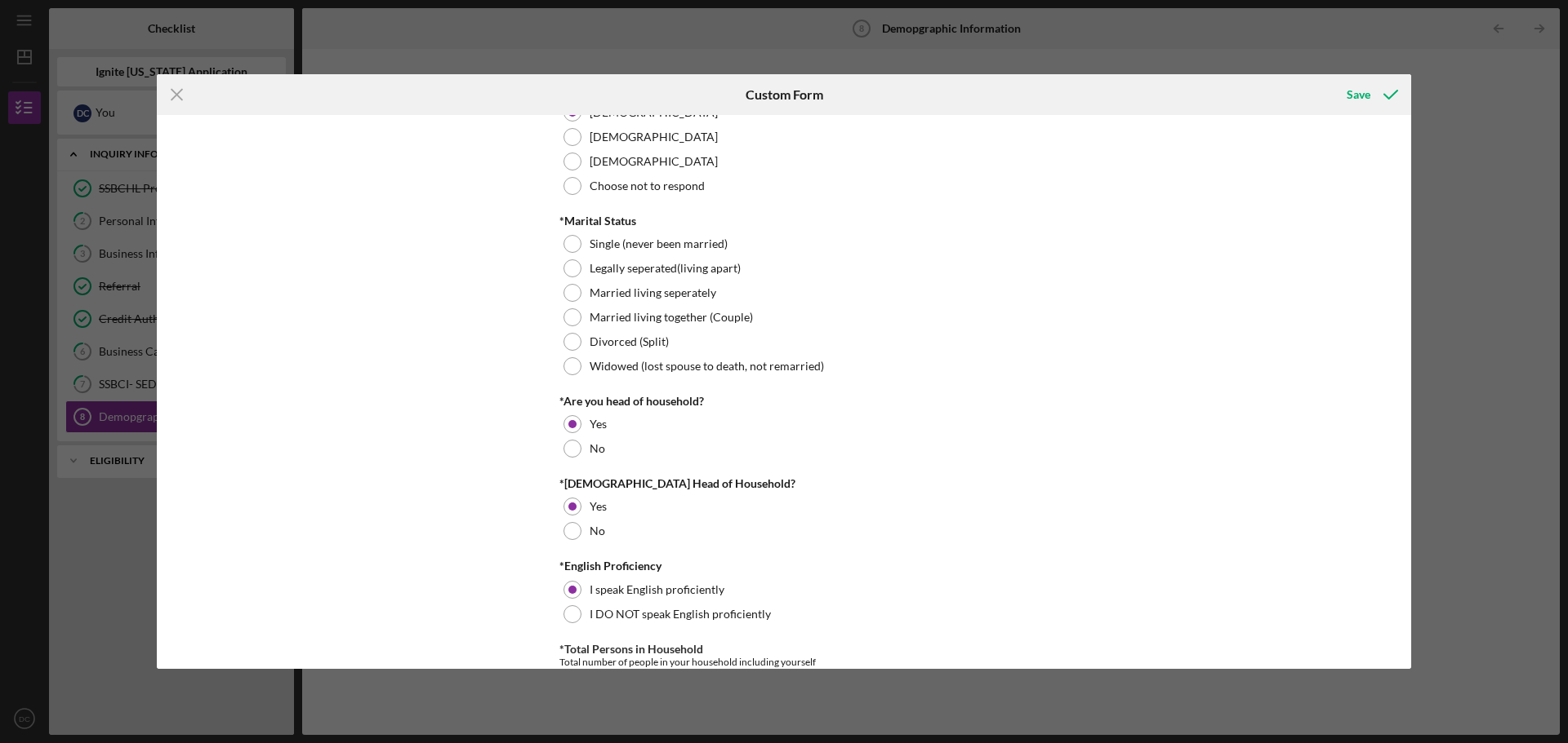
scroll to position [0, 0]
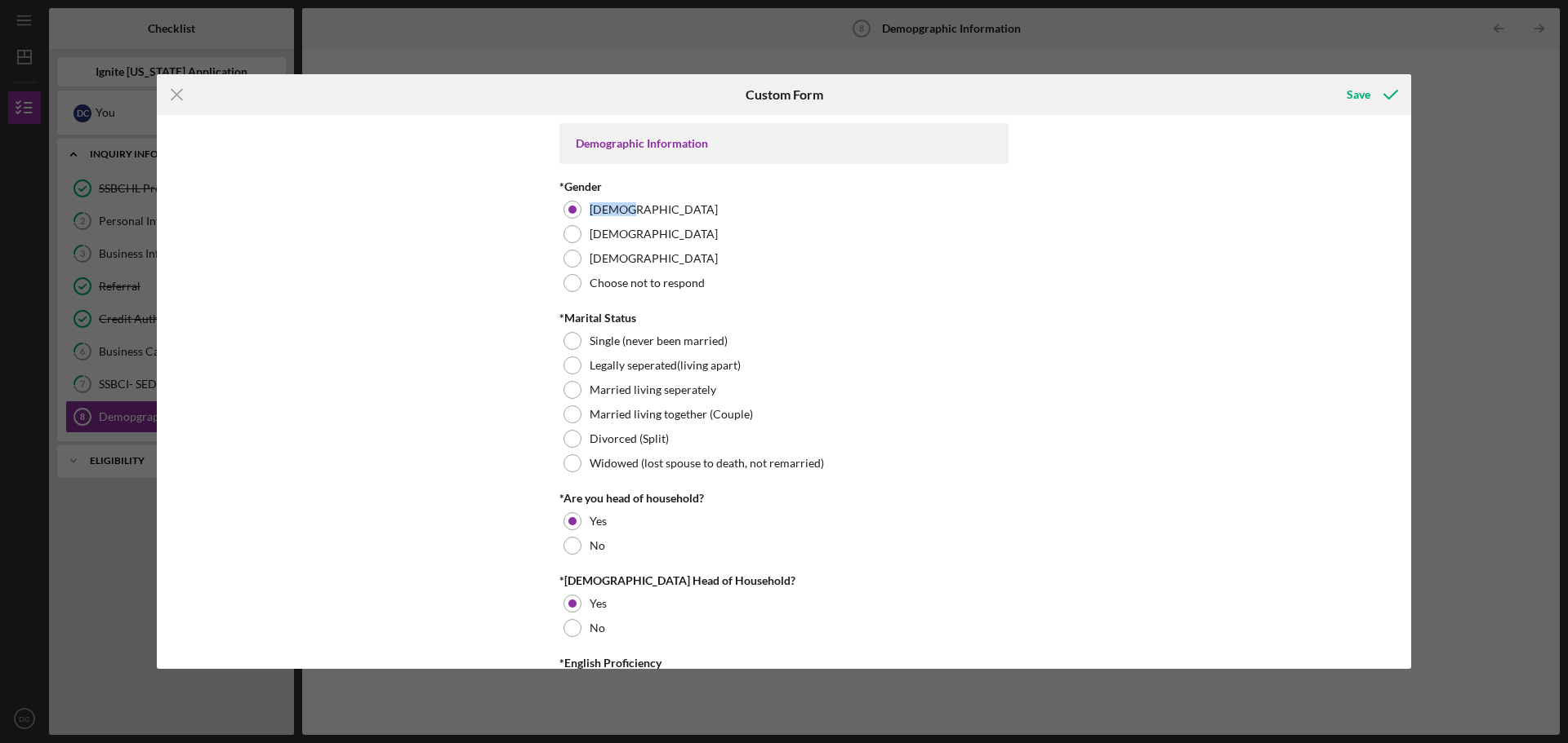
drag, startPoint x: 1403, startPoint y: 186, endPoint x: 1394, endPoint y: 214, distance: 29.4
click at [1394, 214] on div "Demographic Information *Gender [DEMOGRAPHIC_DATA] [DEMOGRAPHIC_DATA] [DEMOGRAP…" at bounding box center [784, 392] width 1255 height 554
click at [723, 345] on label "Single (never been married)" at bounding box center [658, 341] width 138 height 13
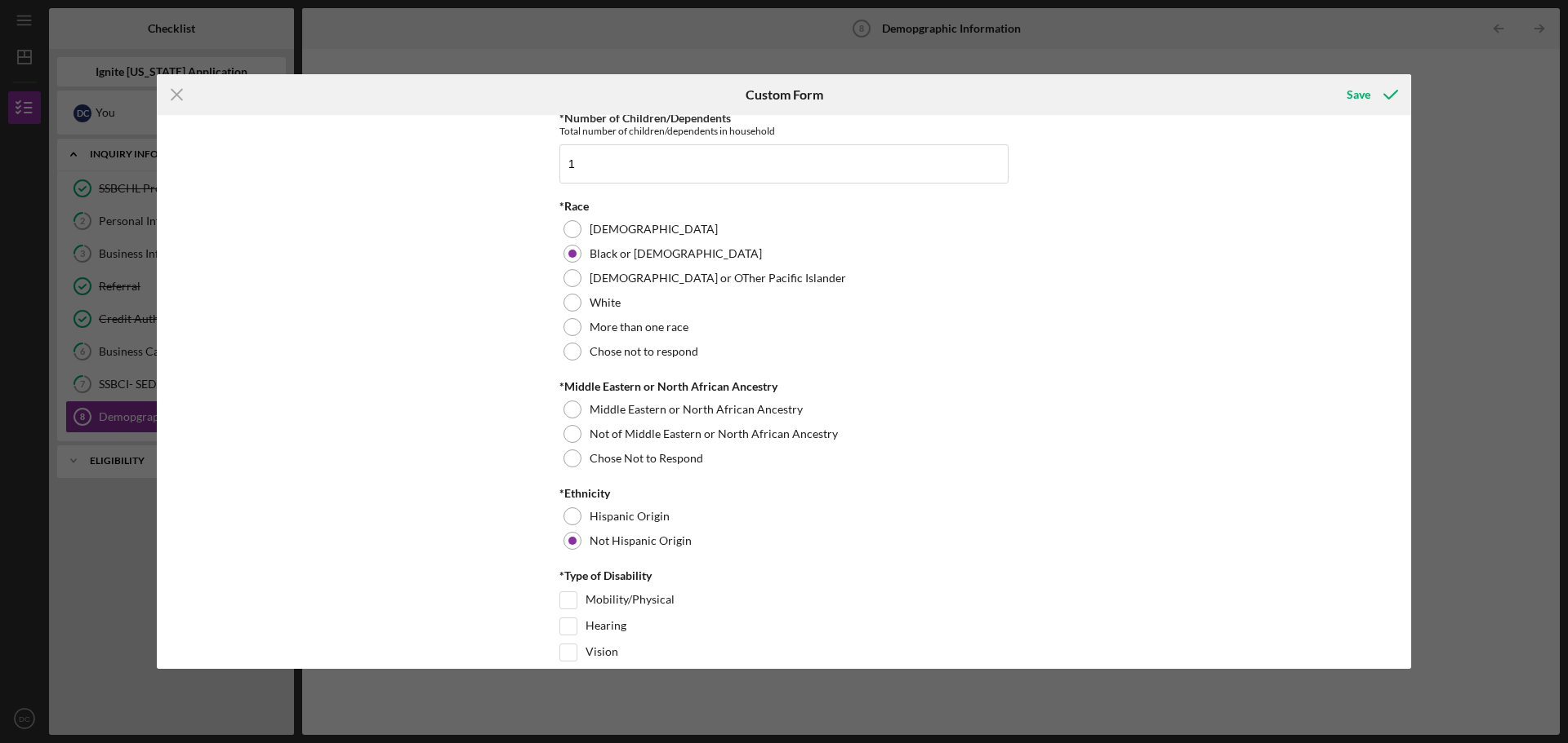
scroll to position [799, 0]
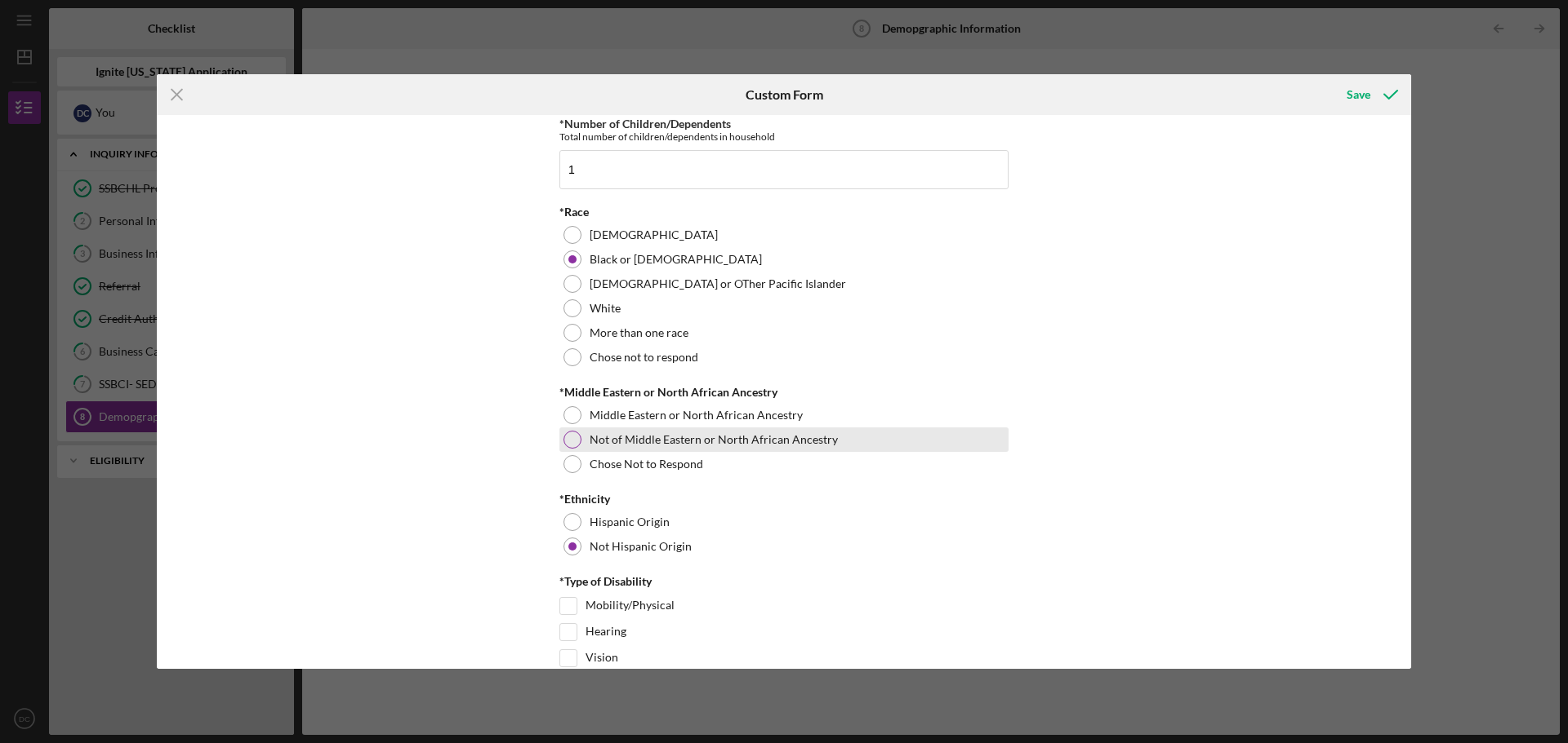
click at [634, 440] on label "Not of Middle Eastern or North African Ancestry" at bounding box center [713, 440] width 248 height 13
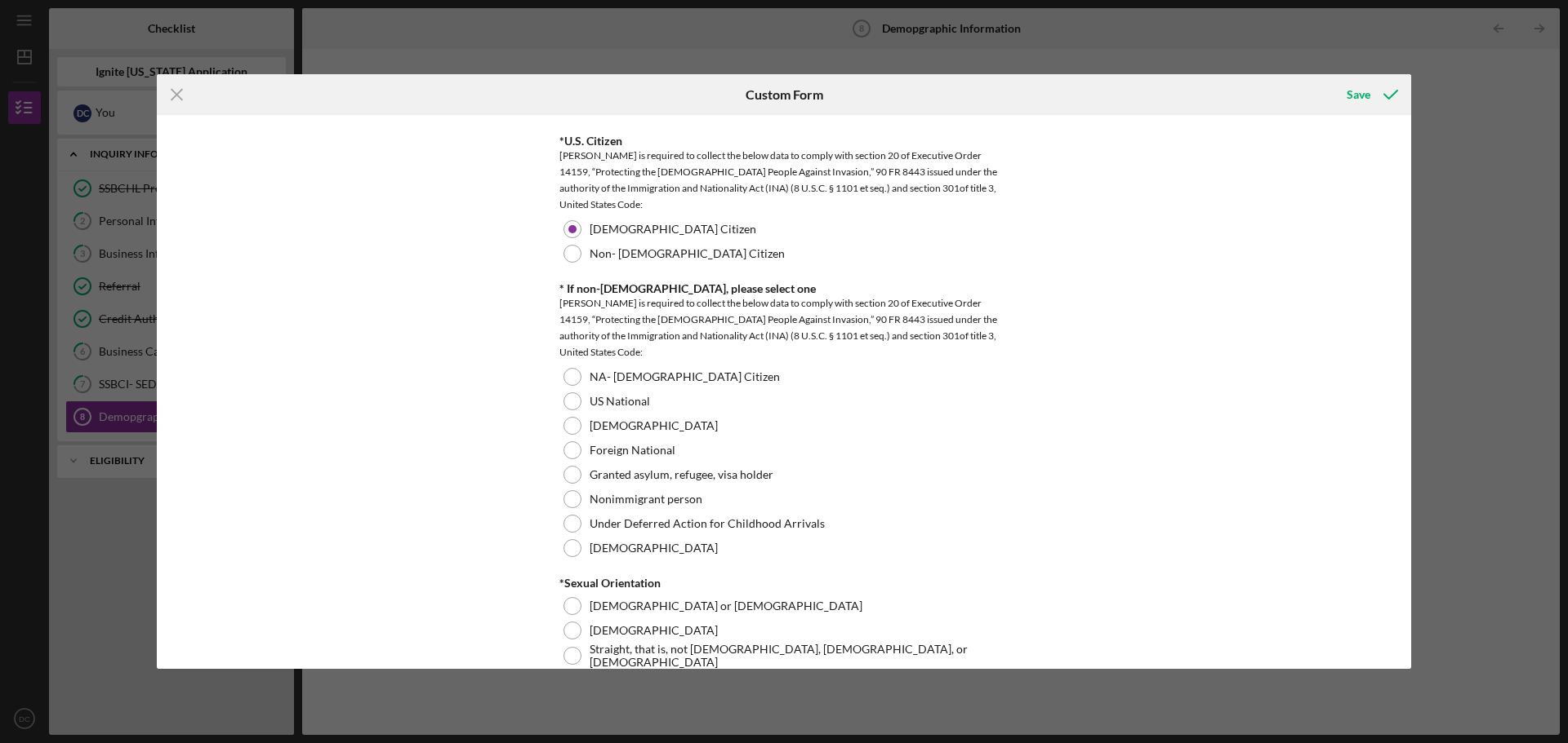
scroll to position [1577, 0]
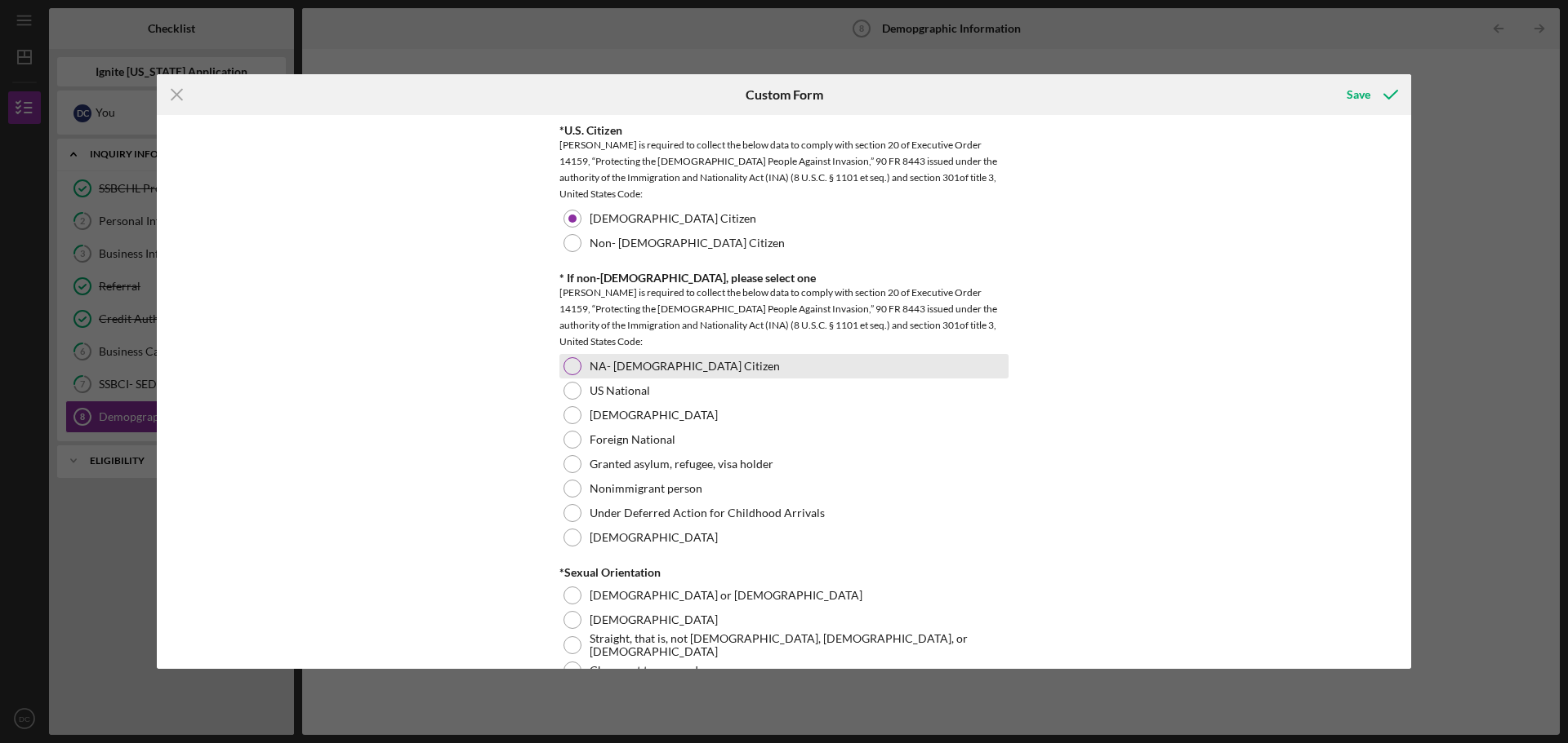
click at [656, 371] on label "NA- [DEMOGRAPHIC_DATA] Citizen" at bounding box center [685, 366] width 191 height 13
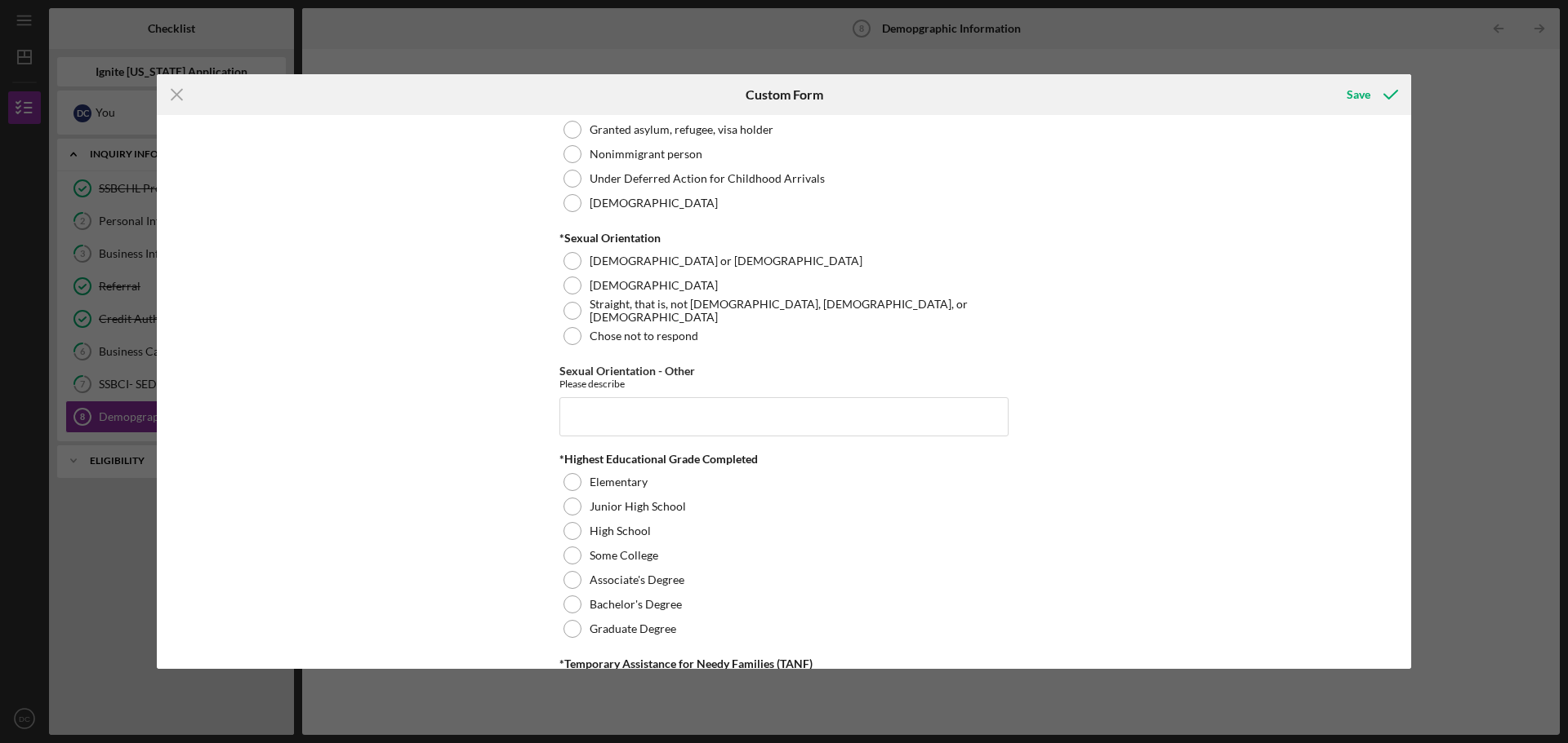
scroll to position [1917, 0]
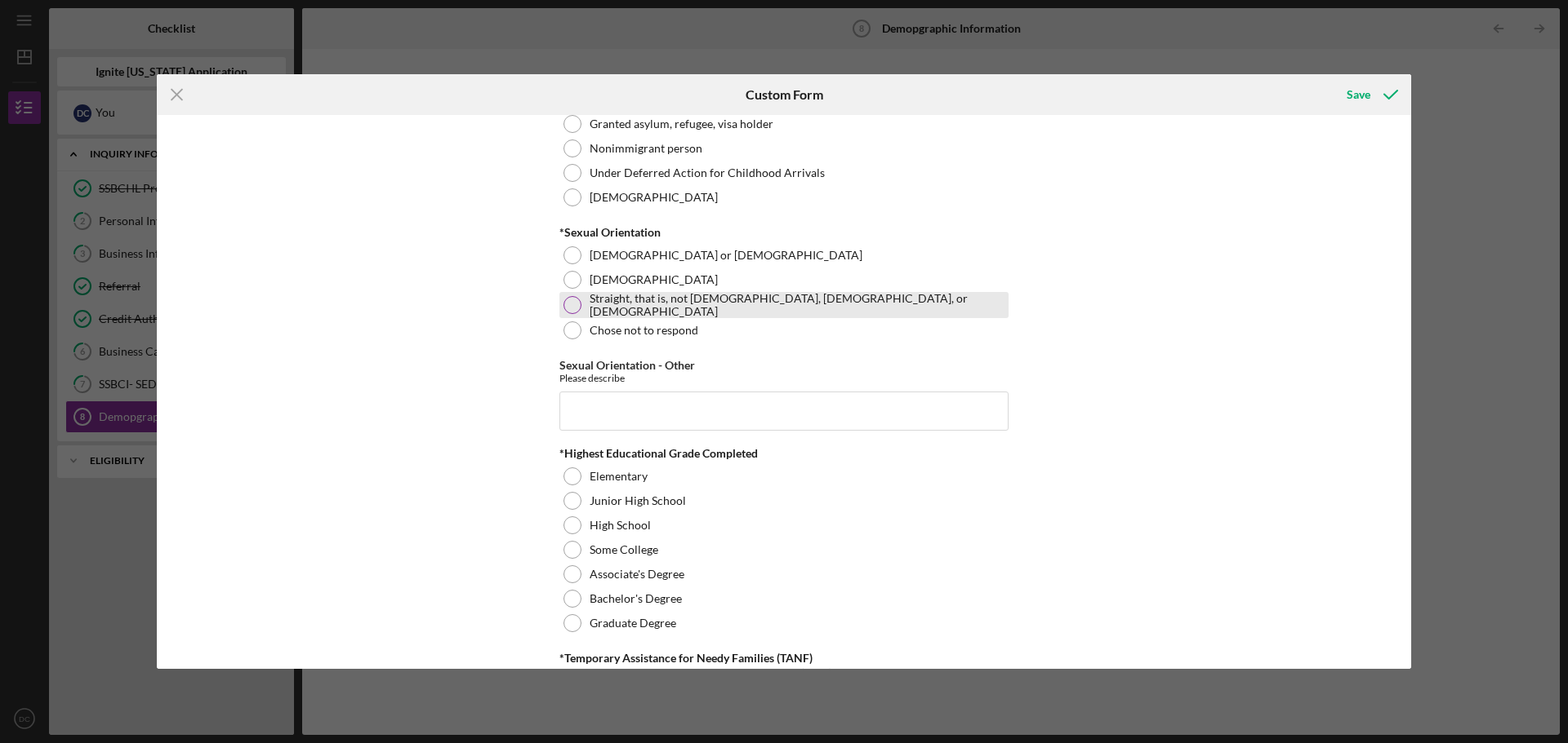
click at [577, 310] on div at bounding box center [573, 305] width 18 height 18
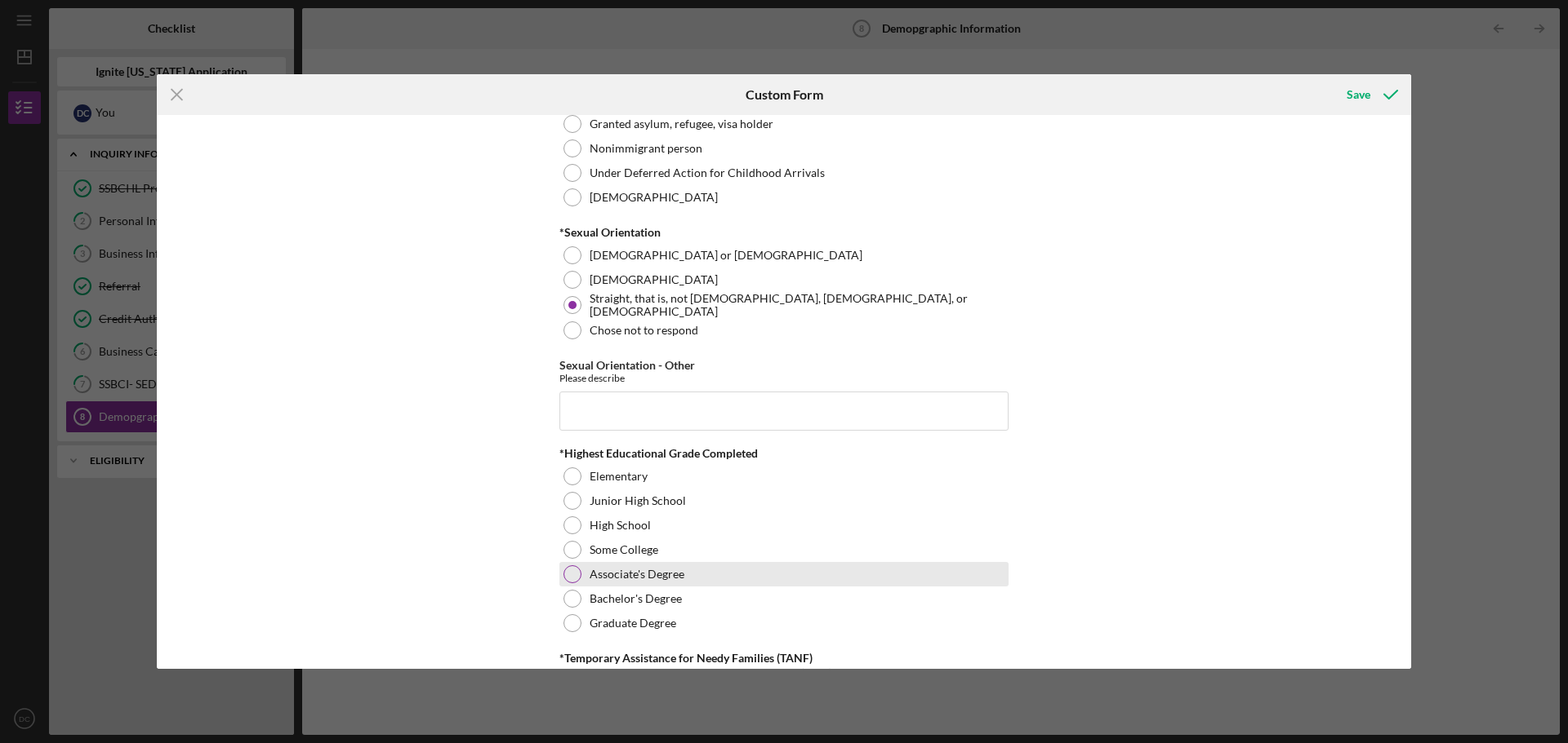
click at [596, 573] on label "Associate's Degree" at bounding box center [637, 574] width 94 height 13
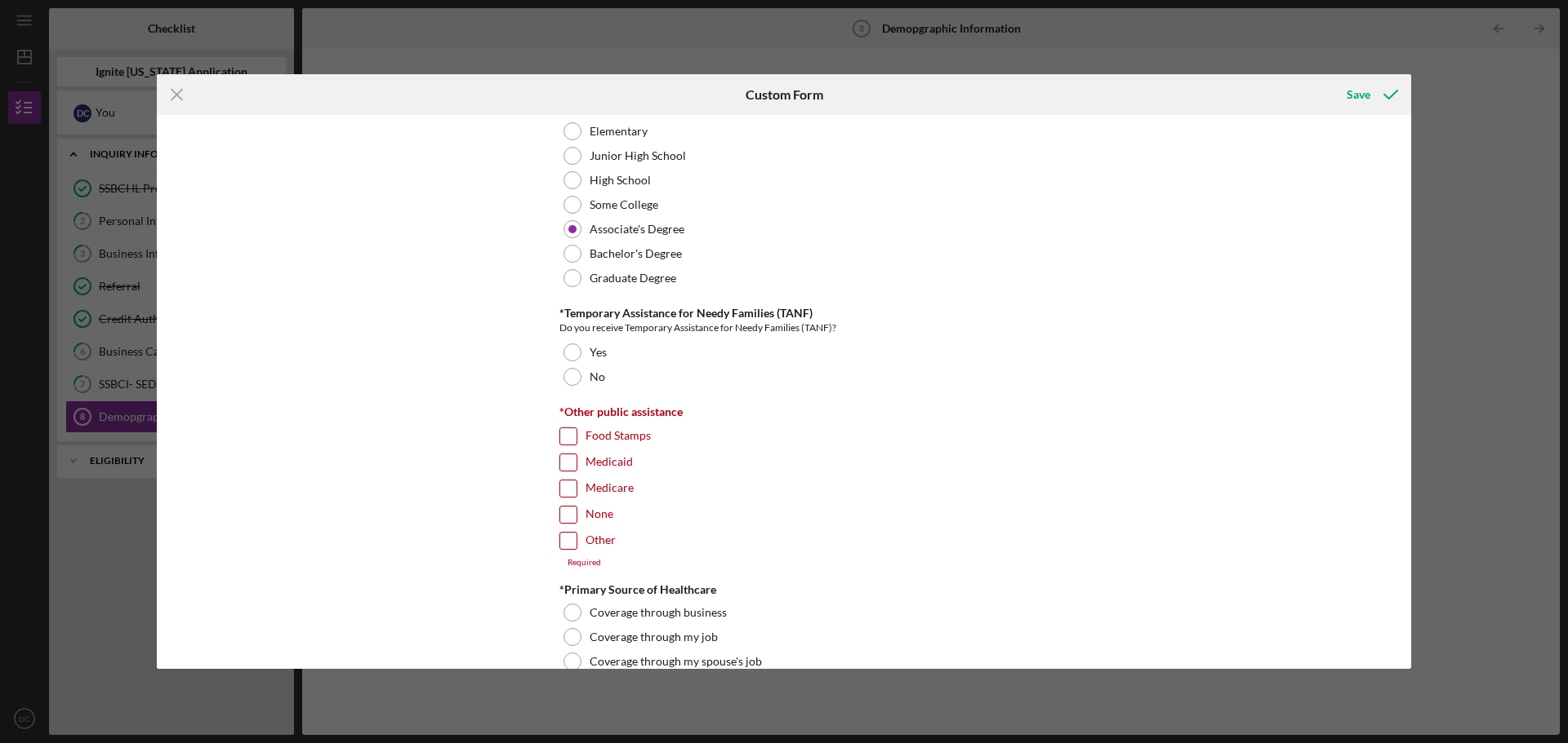
scroll to position [2273, 0]
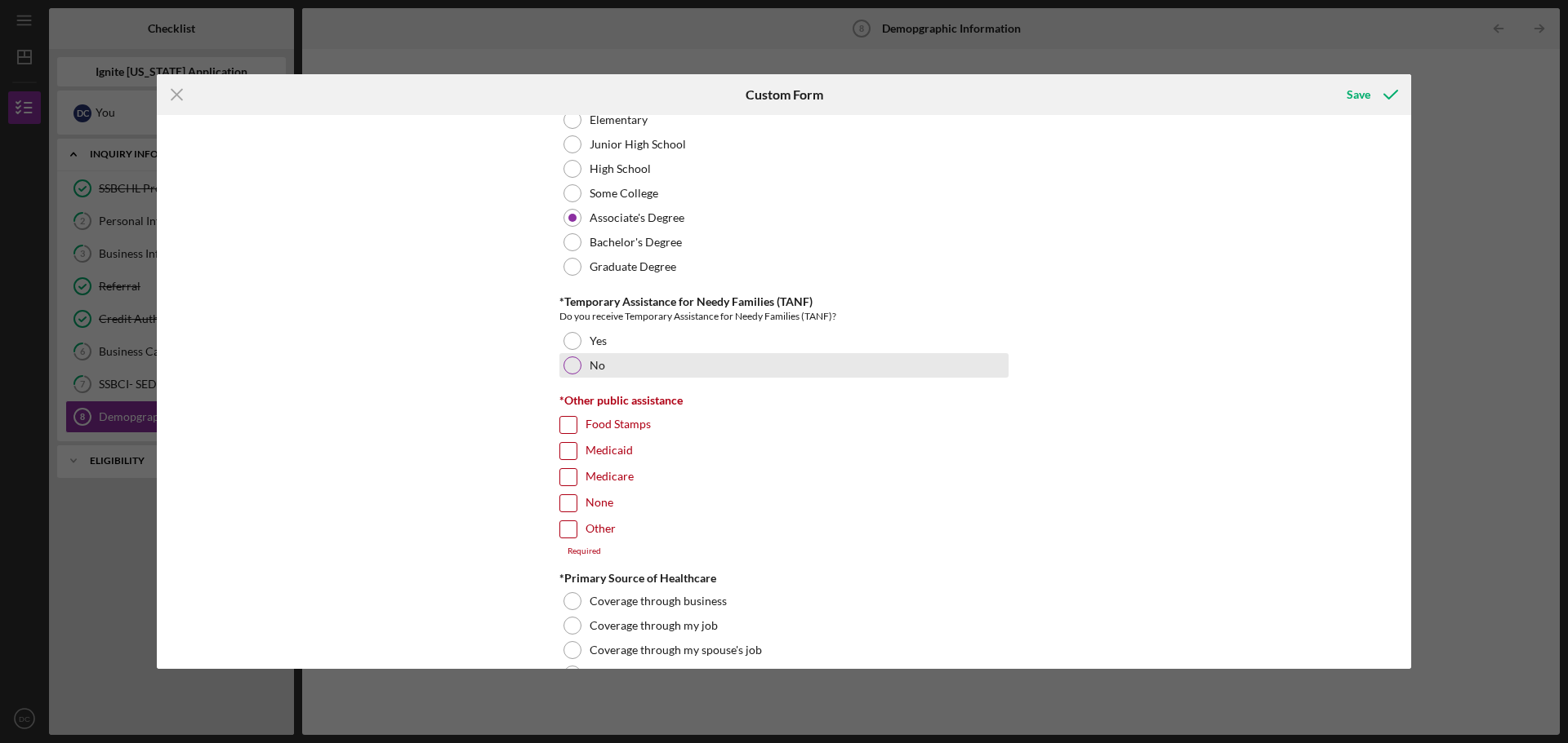
click at [577, 354] on div "No" at bounding box center [784, 366] width 449 height 25
click at [567, 500] on input "None" at bounding box center [568, 504] width 16 height 16
checkbox input "true"
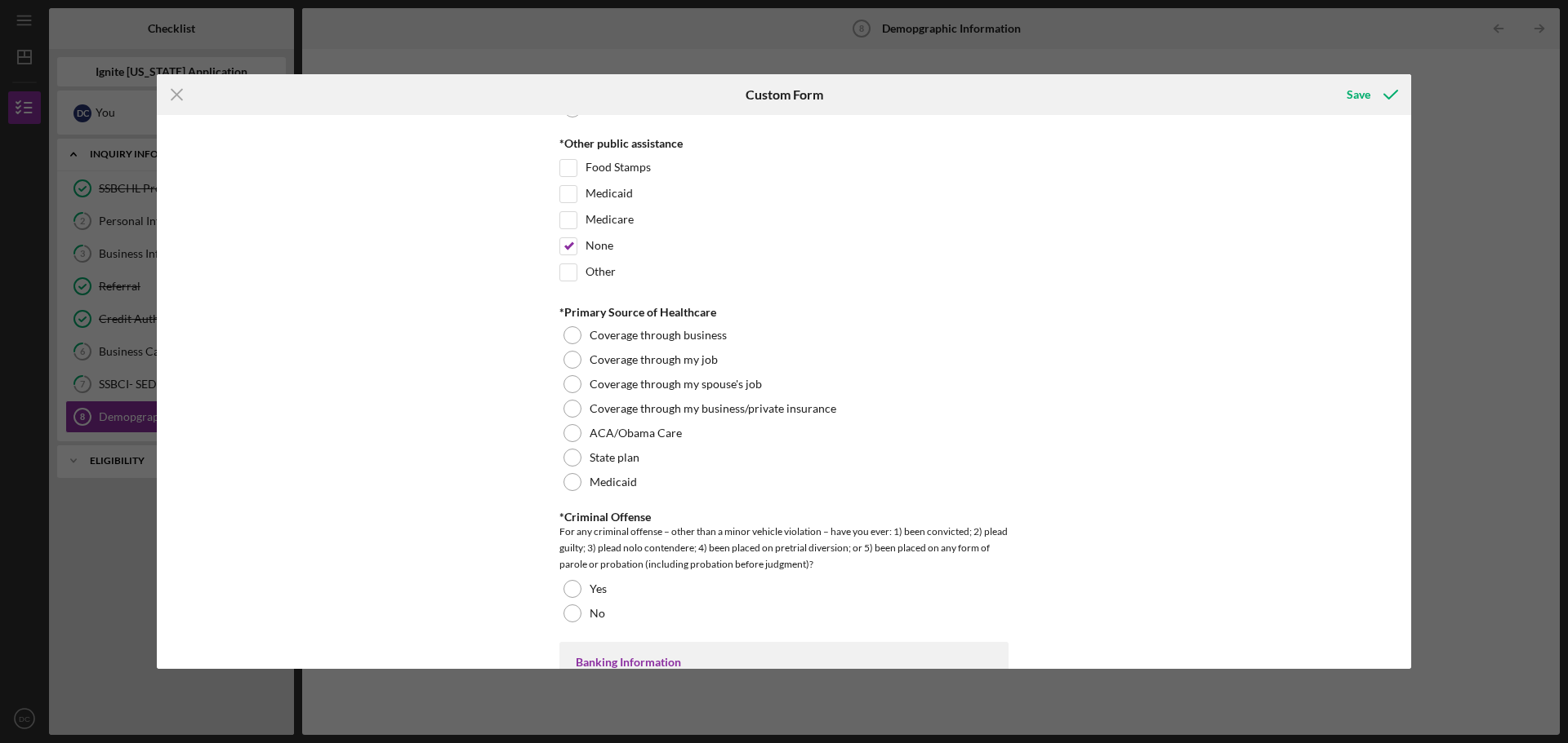
scroll to position [2547, 0]
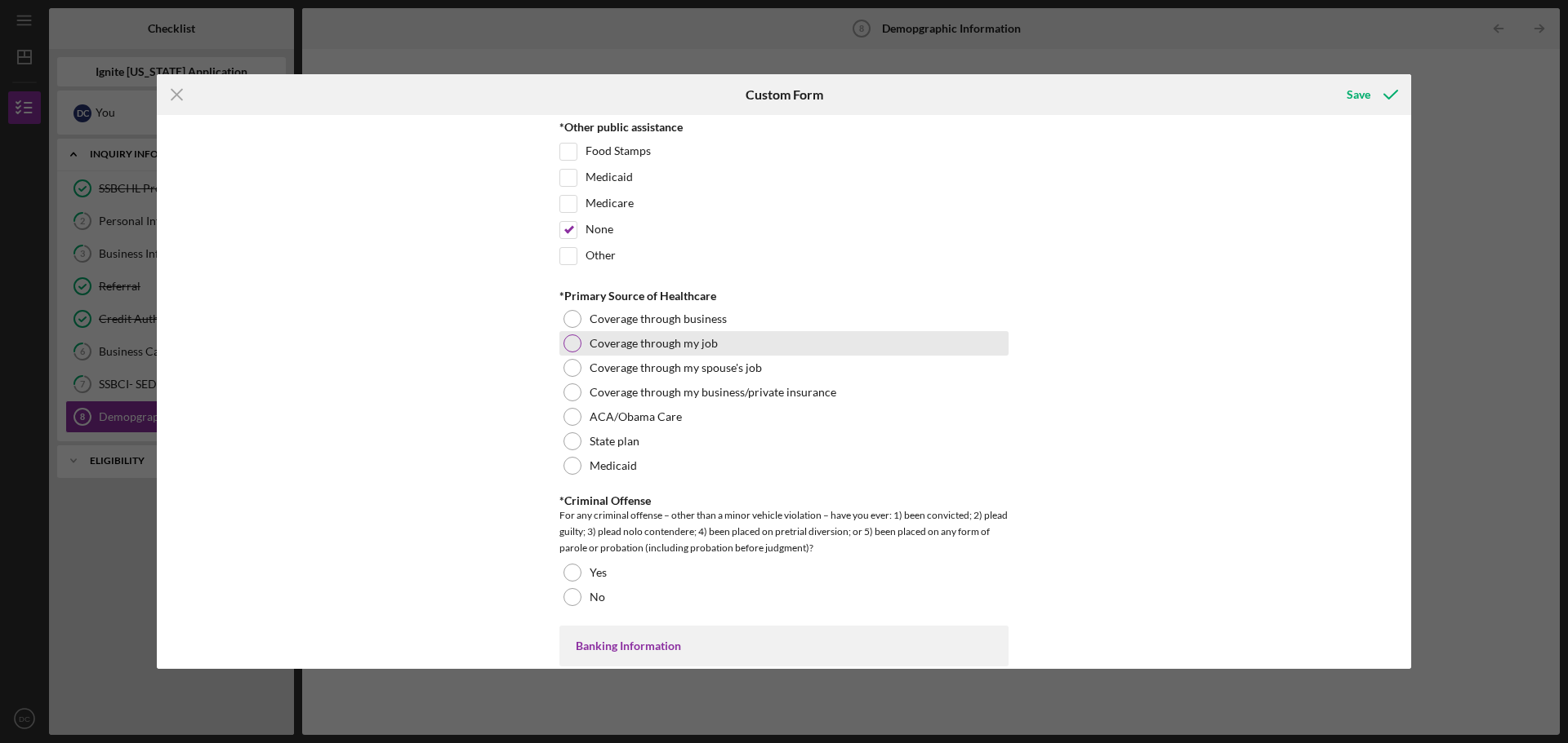
click at [721, 350] on div "Coverage through my job" at bounding box center [784, 343] width 449 height 25
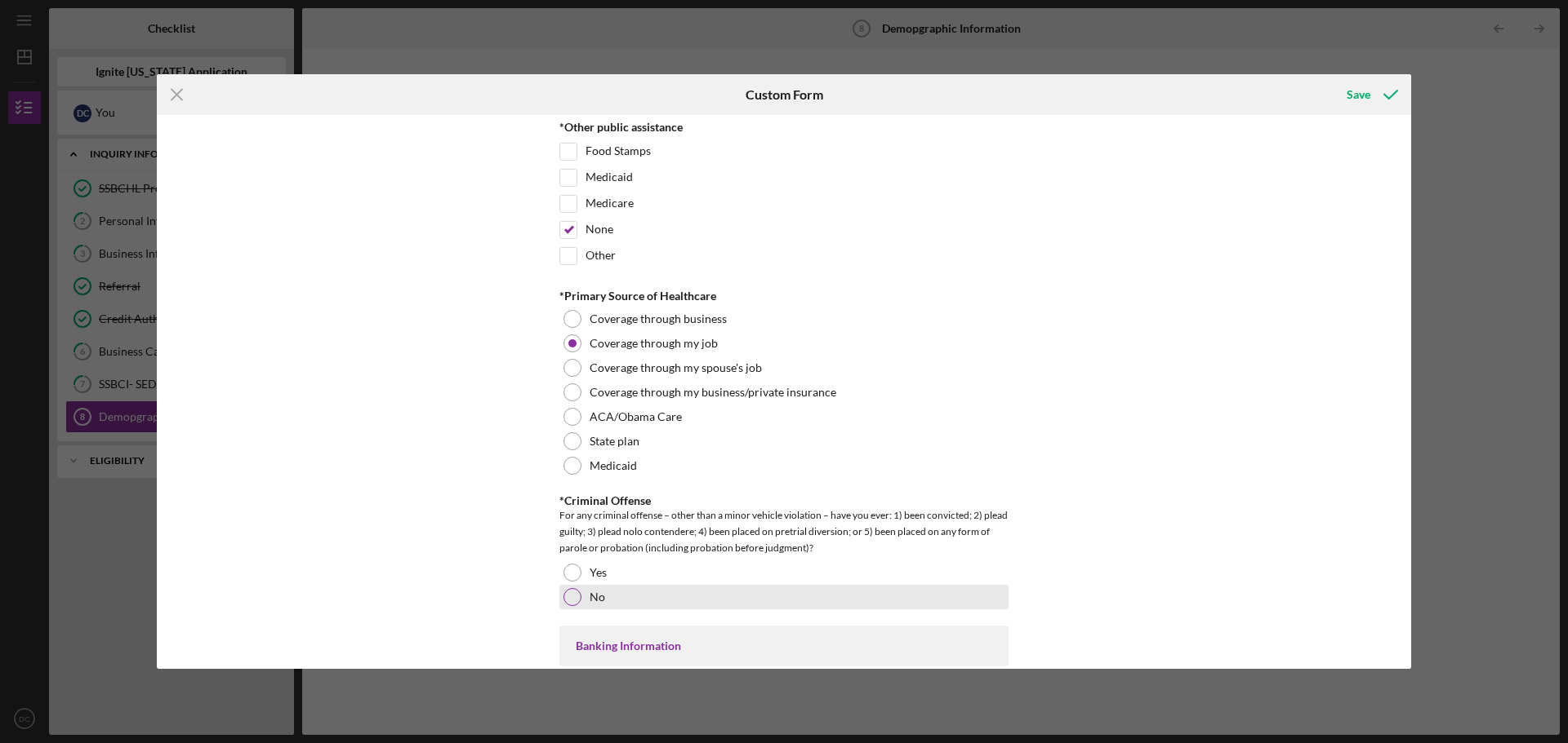
click at [593, 596] on label "No" at bounding box center [597, 597] width 15 height 13
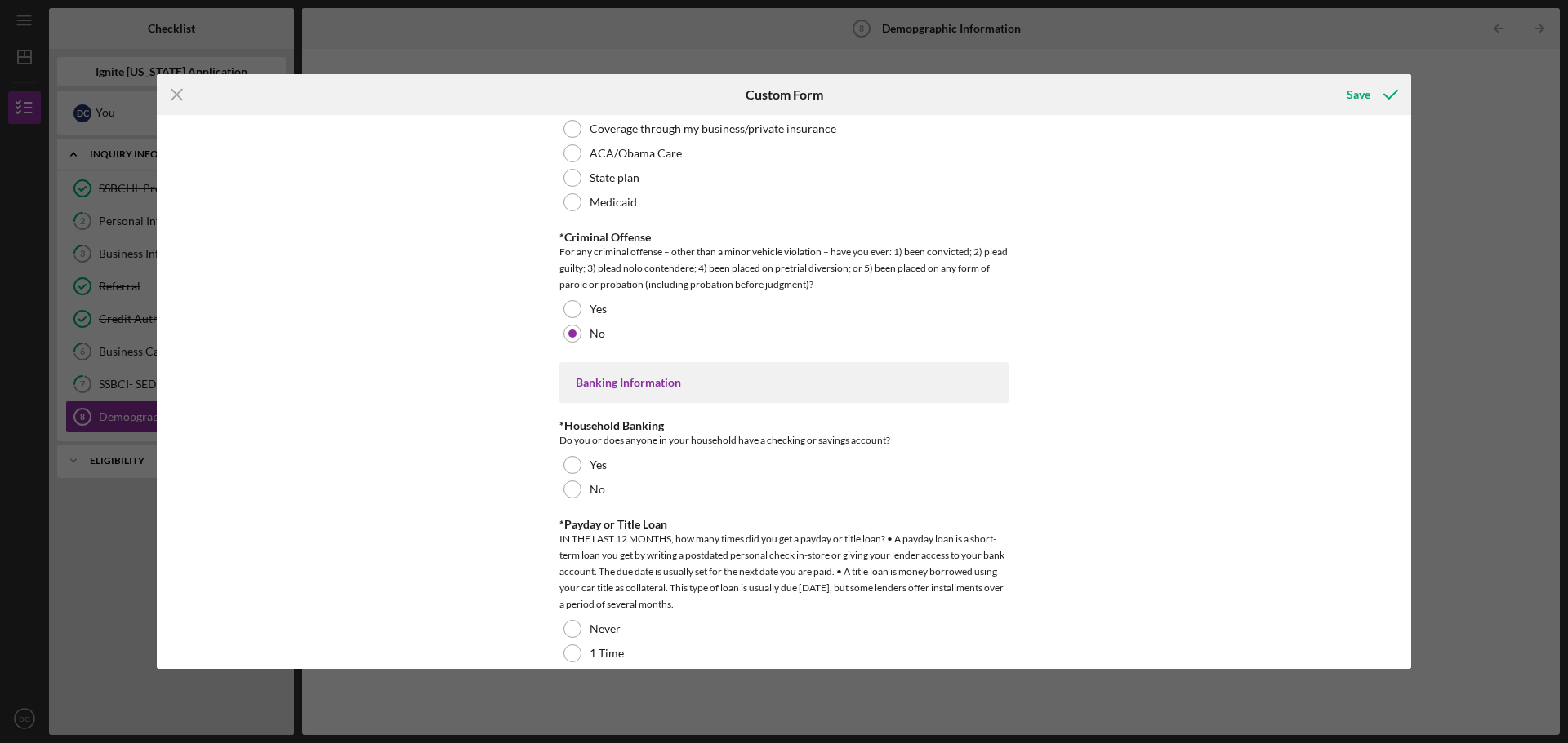
scroll to position [2815, 0]
click at [743, 463] on div "Yes" at bounding box center [784, 460] width 449 height 25
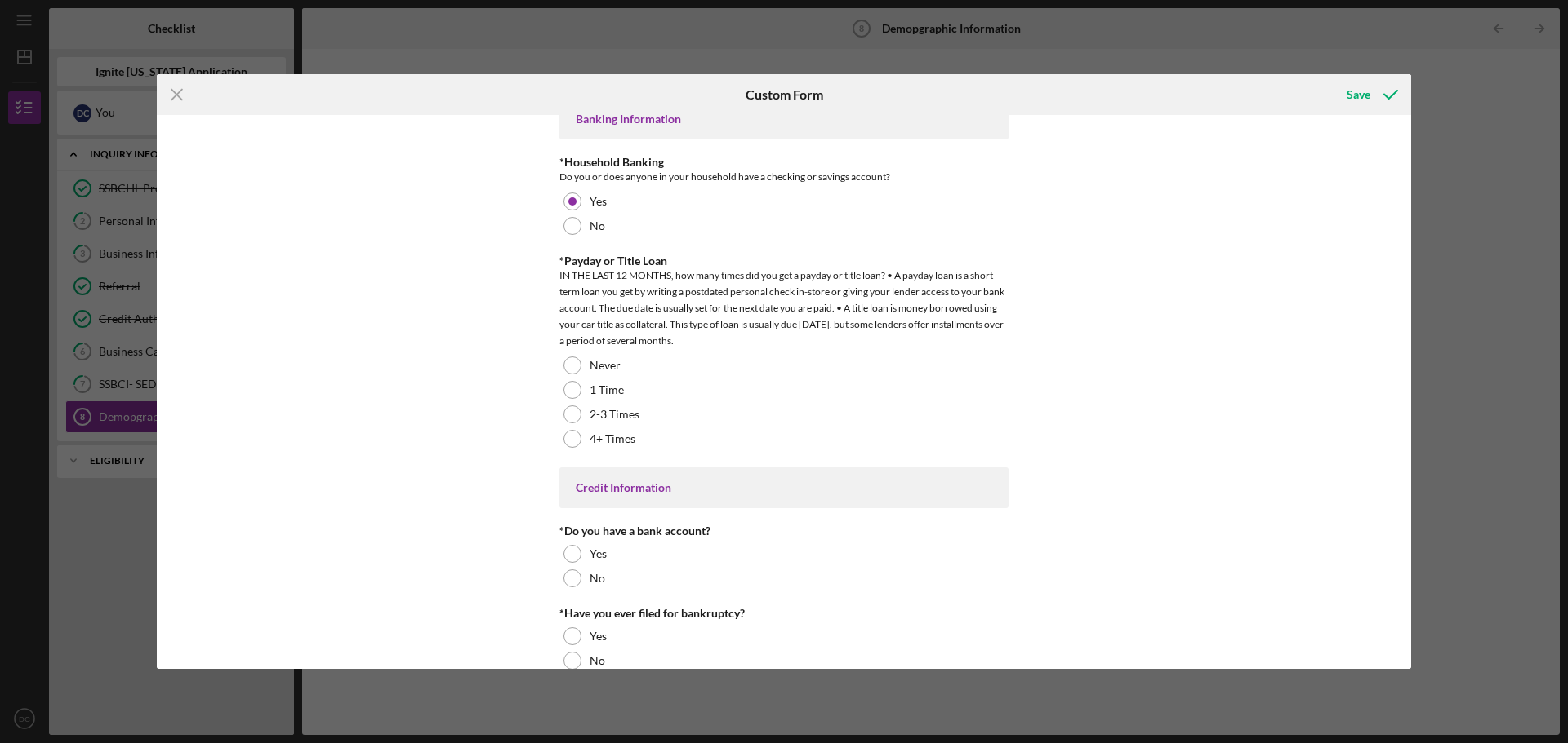
scroll to position [3101, 0]
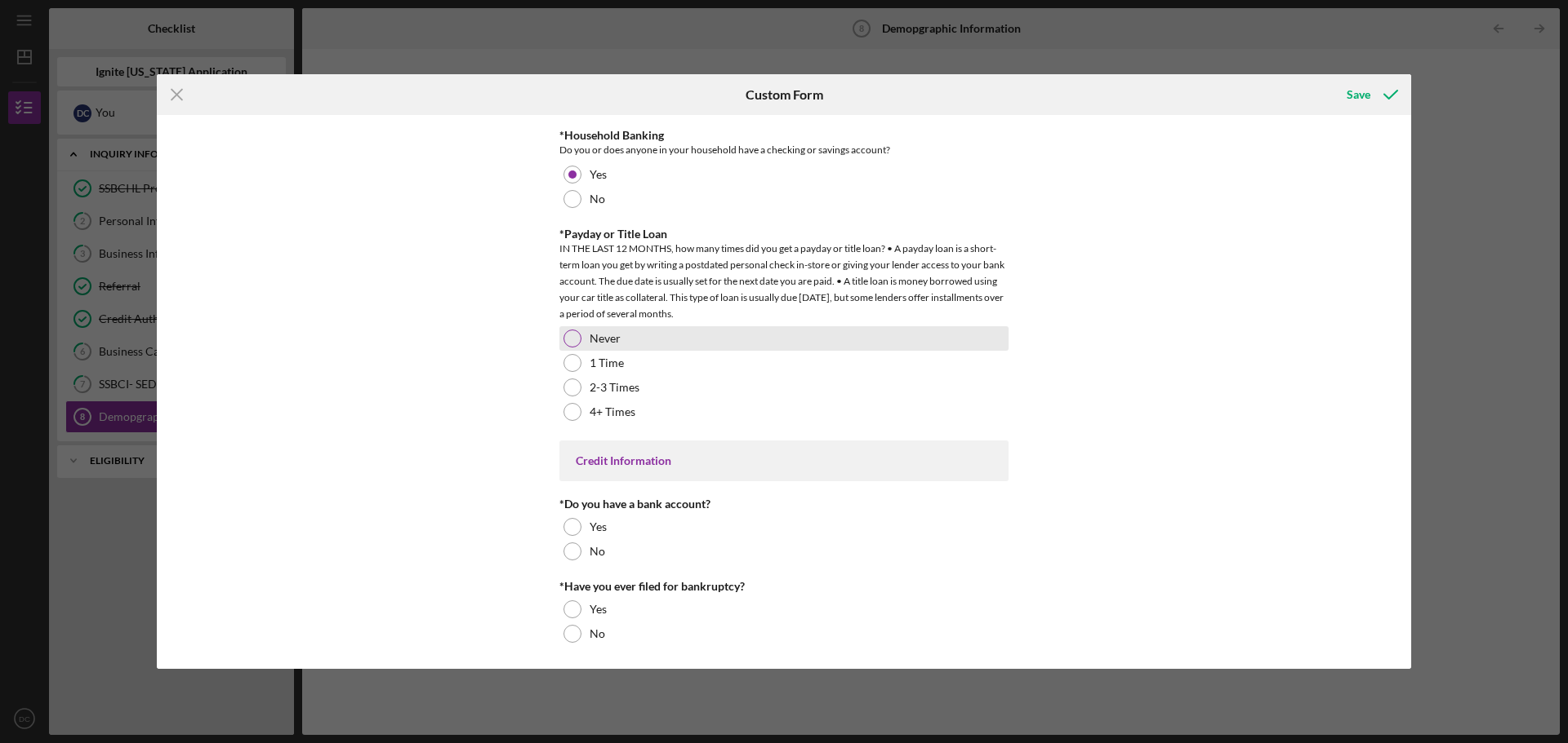
click at [589, 340] on label "Never" at bounding box center [605, 338] width 31 height 13
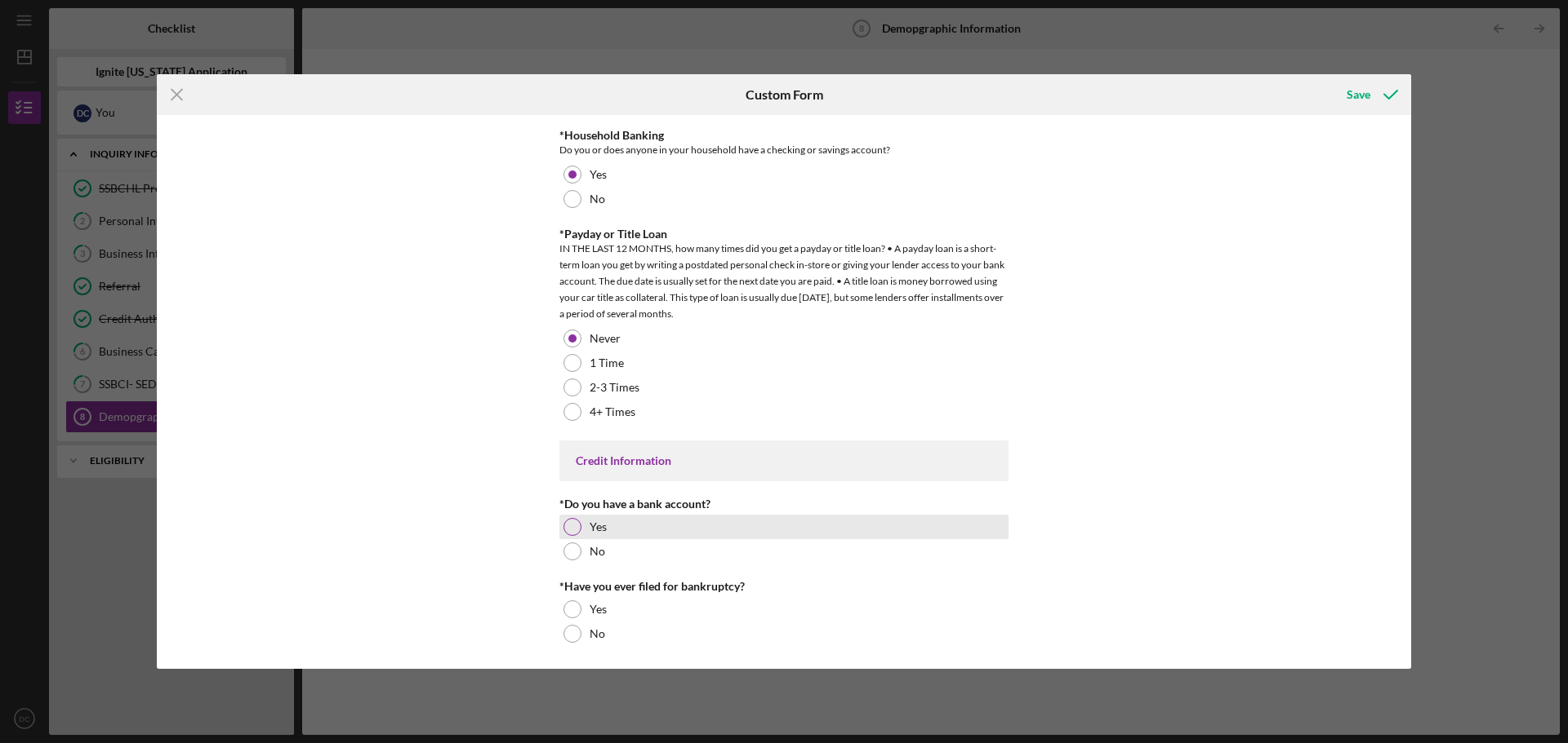
click at [572, 525] on div at bounding box center [573, 527] width 18 height 18
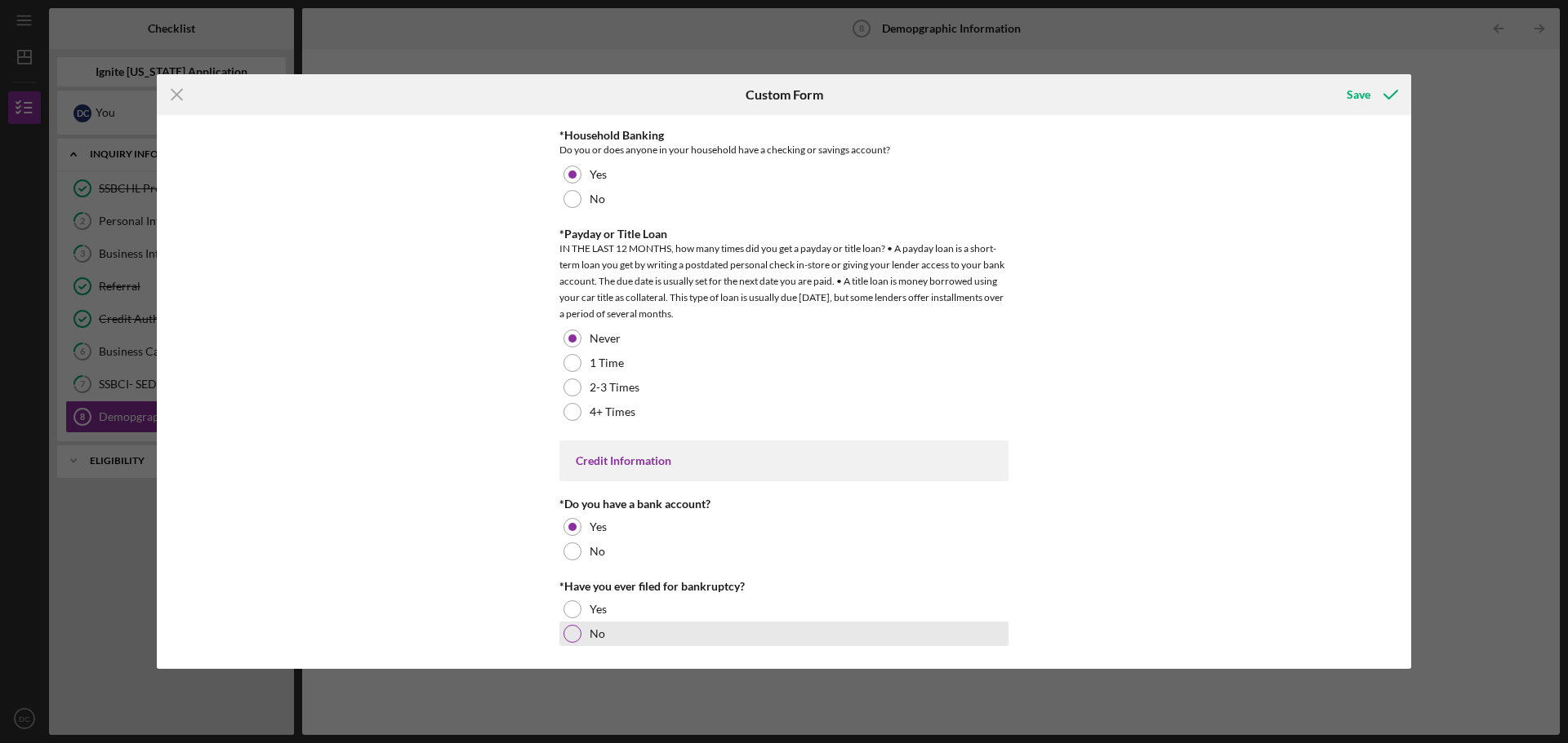
click at [586, 637] on div "No" at bounding box center [784, 634] width 449 height 25
click at [1377, 99] on icon "submit" at bounding box center [1391, 94] width 41 height 41
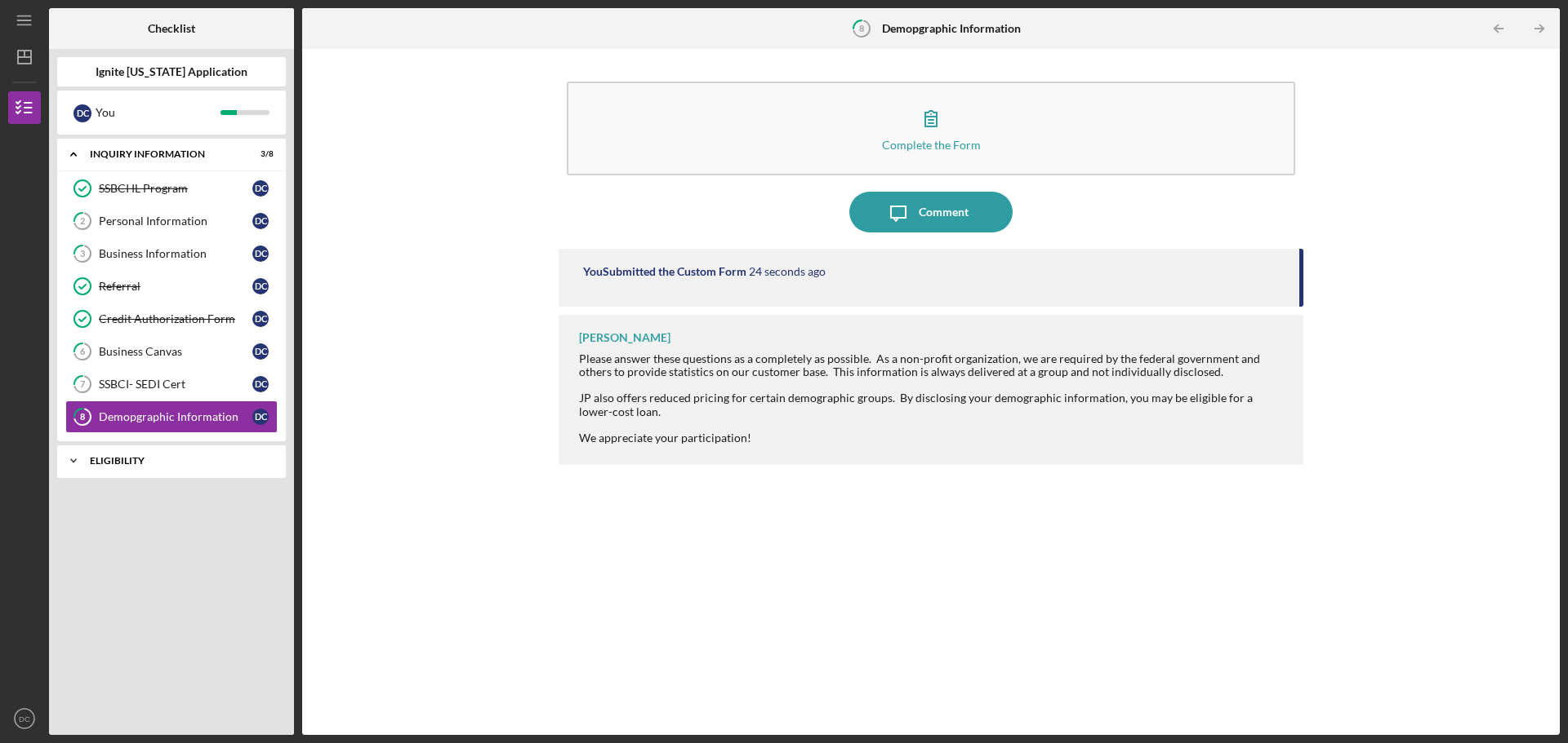
click at [152, 469] on div "Icon/Expander Eligibility 0 / 1" at bounding box center [171, 461] width 229 height 33
click at [202, 491] on div "Eligibility Phase" at bounding box center [175, 495] width 153 height 13
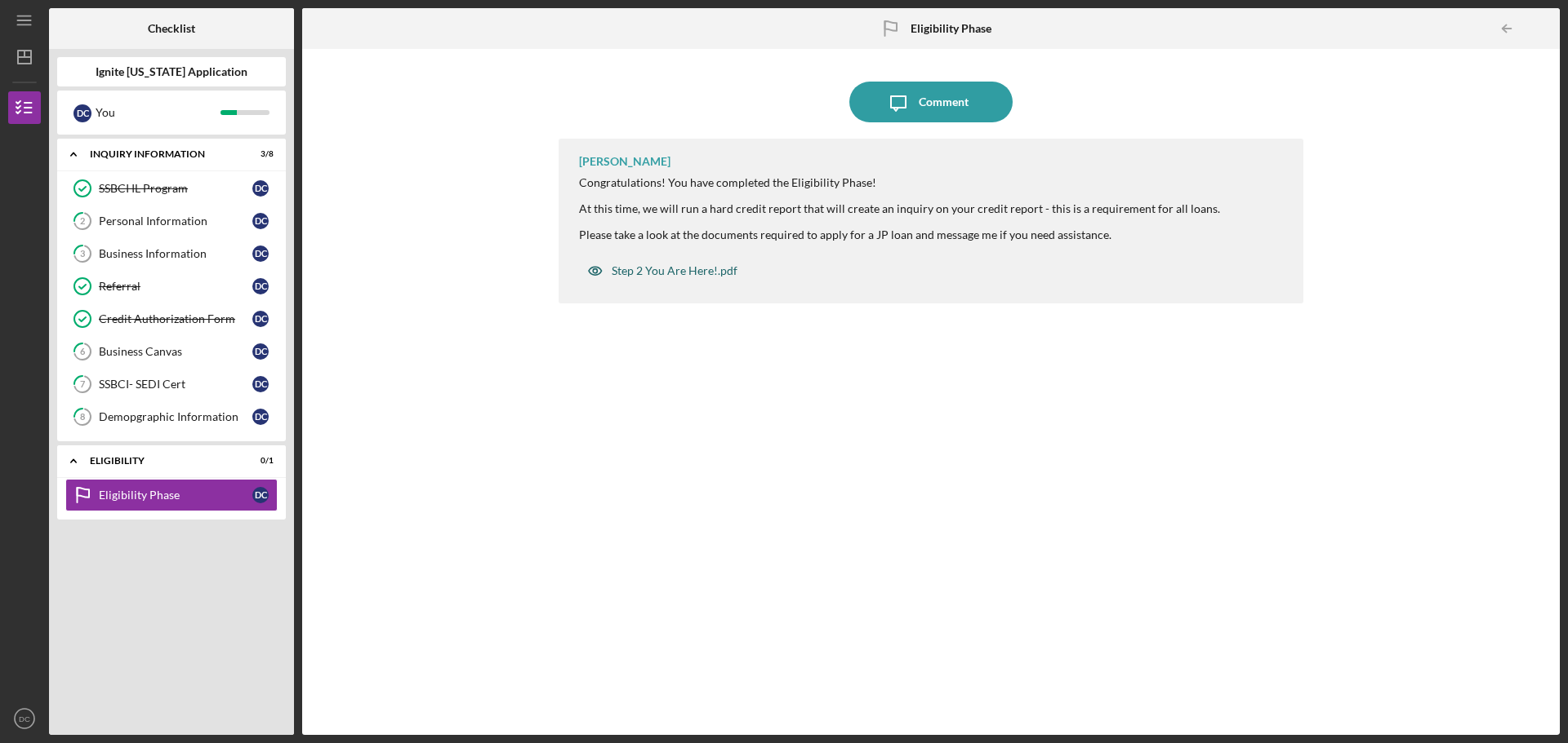
click at [678, 274] on div "Step 2 You Are Here!.pdf" at bounding box center [674, 271] width 126 height 13
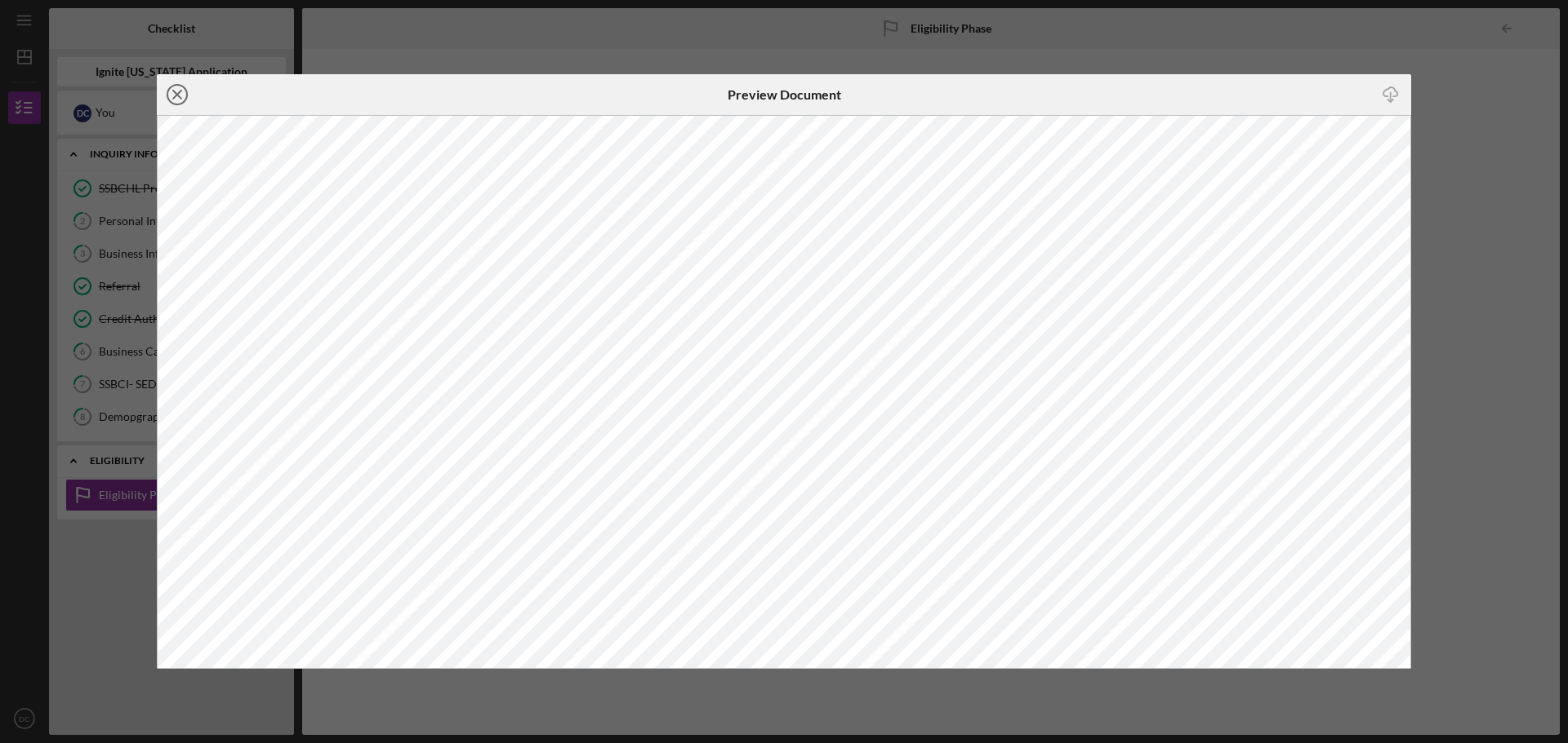
click at [164, 93] on icon "Icon/Close" at bounding box center [177, 94] width 41 height 41
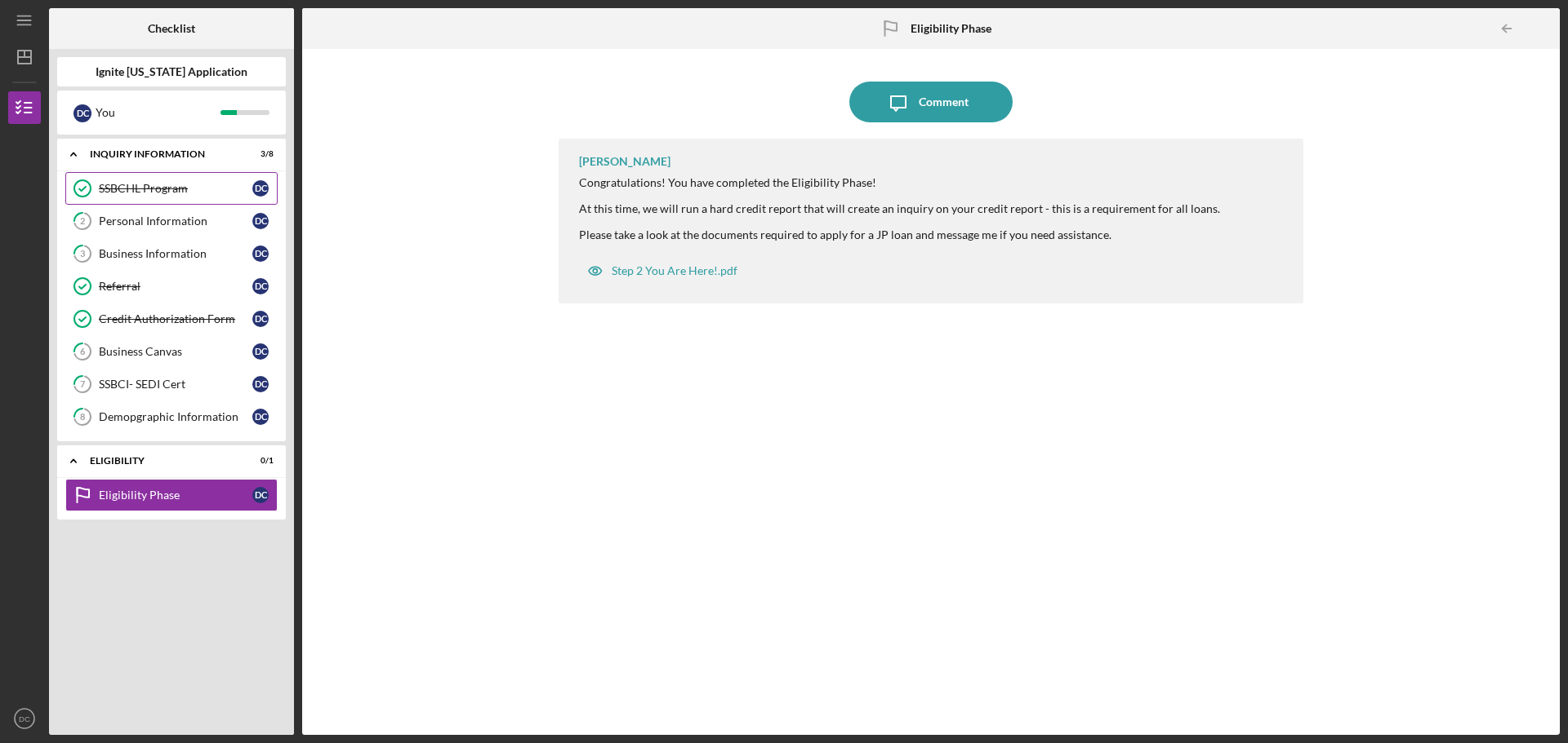
click at [186, 191] on div "SSBCI IL Program" at bounding box center [175, 189] width 153 height 13
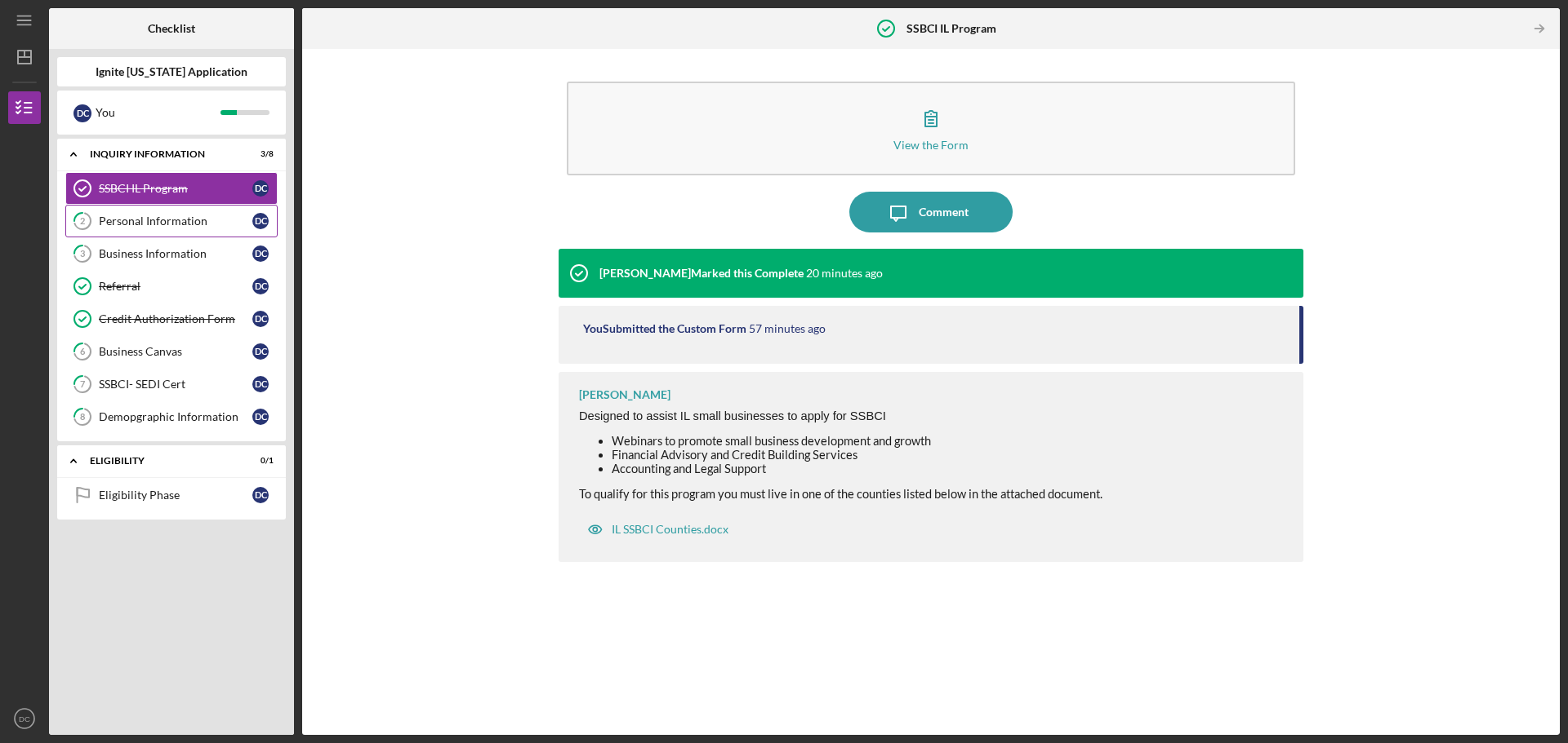
click at [168, 220] on div "Personal Information" at bounding box center [175, 221] width 153 height 13
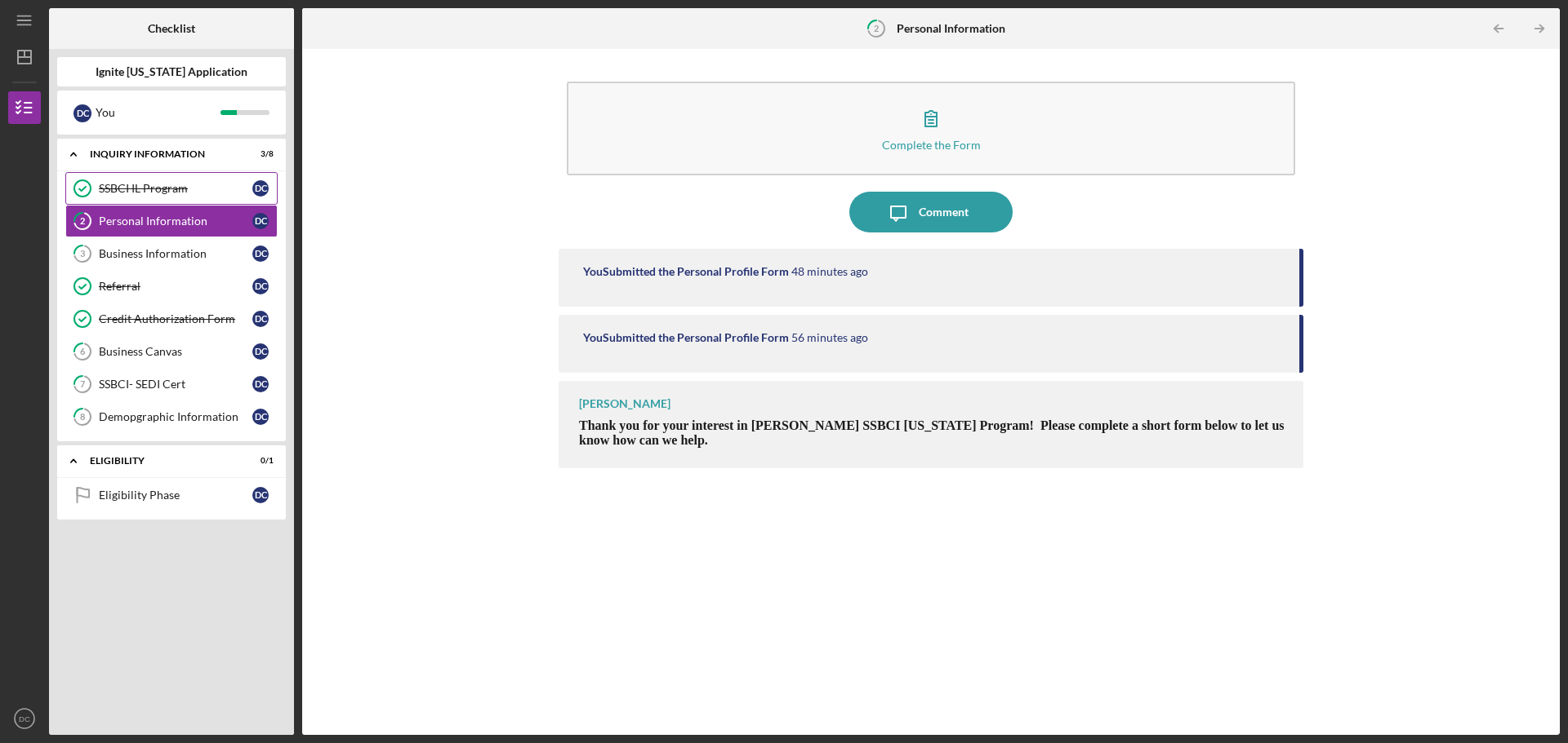
click at [171, 186] on div "SSBCI IL Program" at bounding box center [175, 189] width 153 height 13
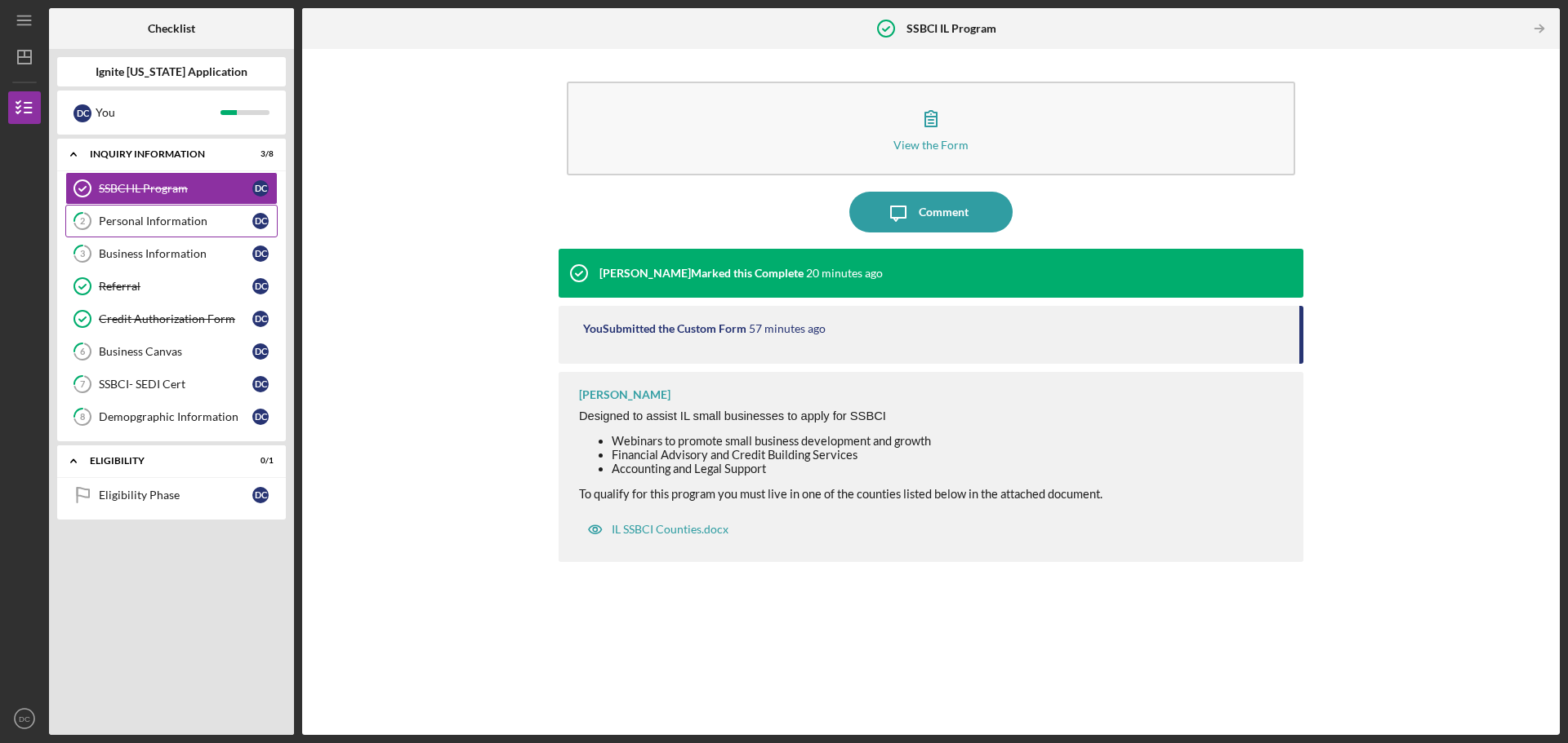
click at [165, 222] on div "Personal Information" at bounding box center [175, 221] width 153 height 13
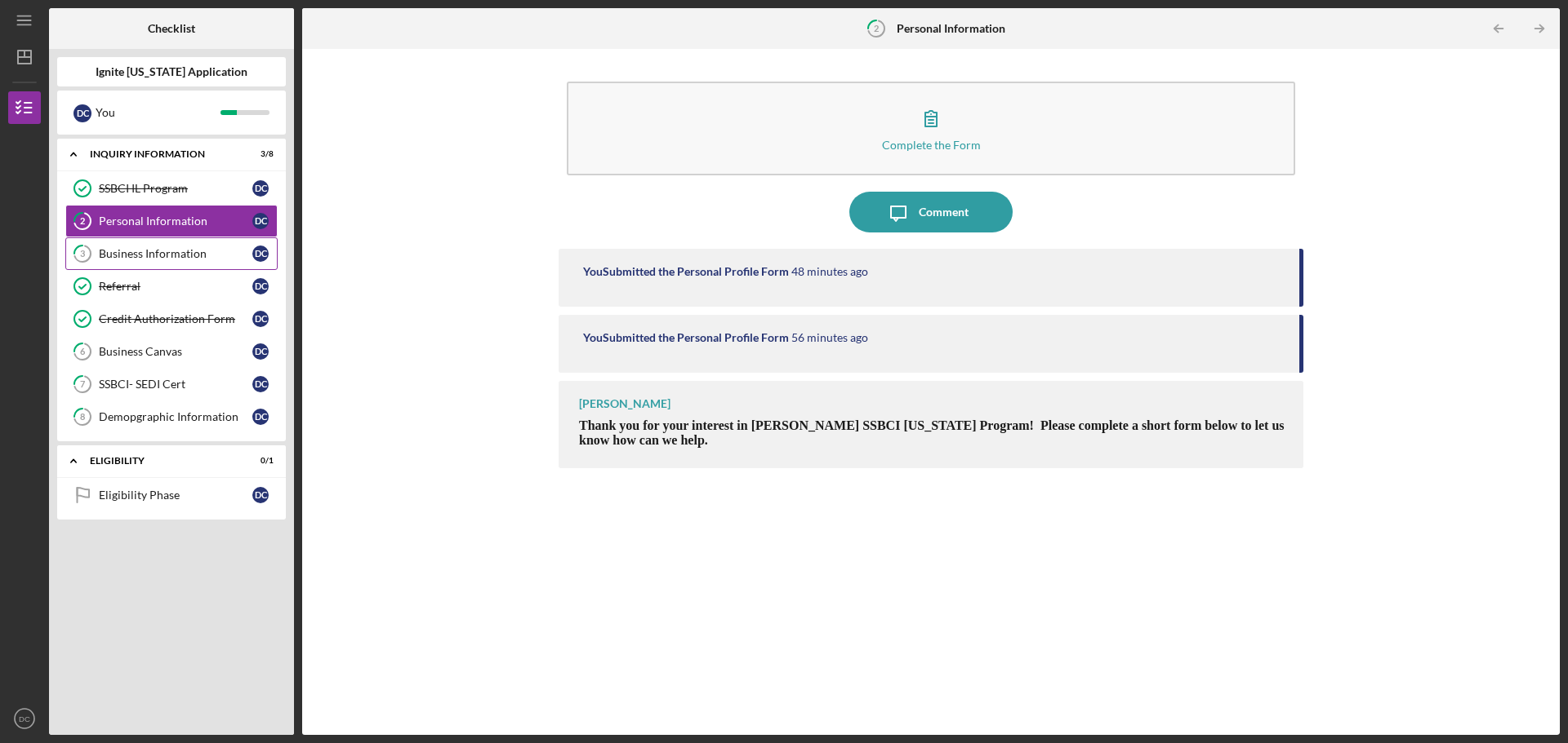
click at [159, 246] on link "3 Business Information D C" at bounding box center [171, 254] width 212 height 33
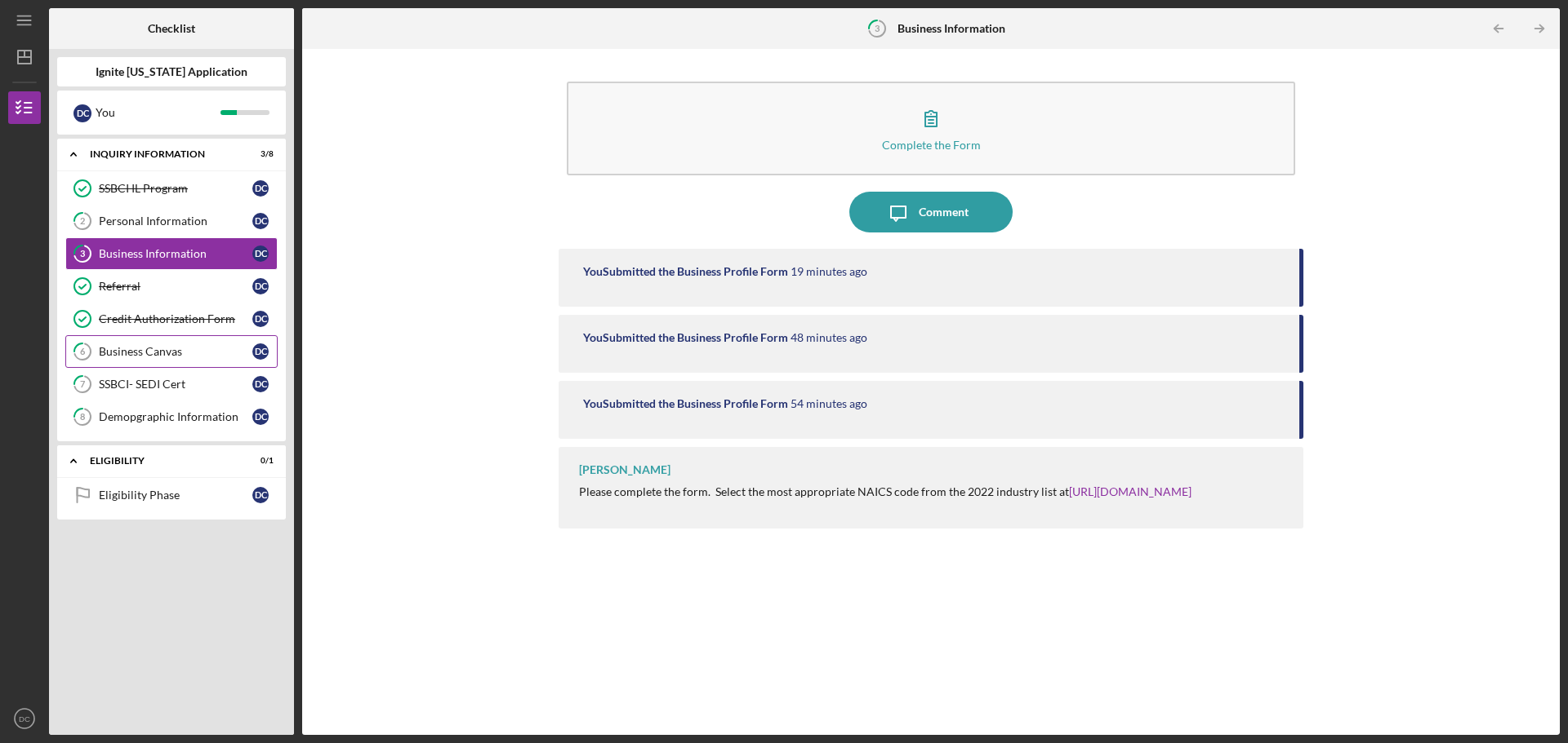
click at [146, 358] on div "Business Canvas" at bounding box center [175, 351] width 153 height 13
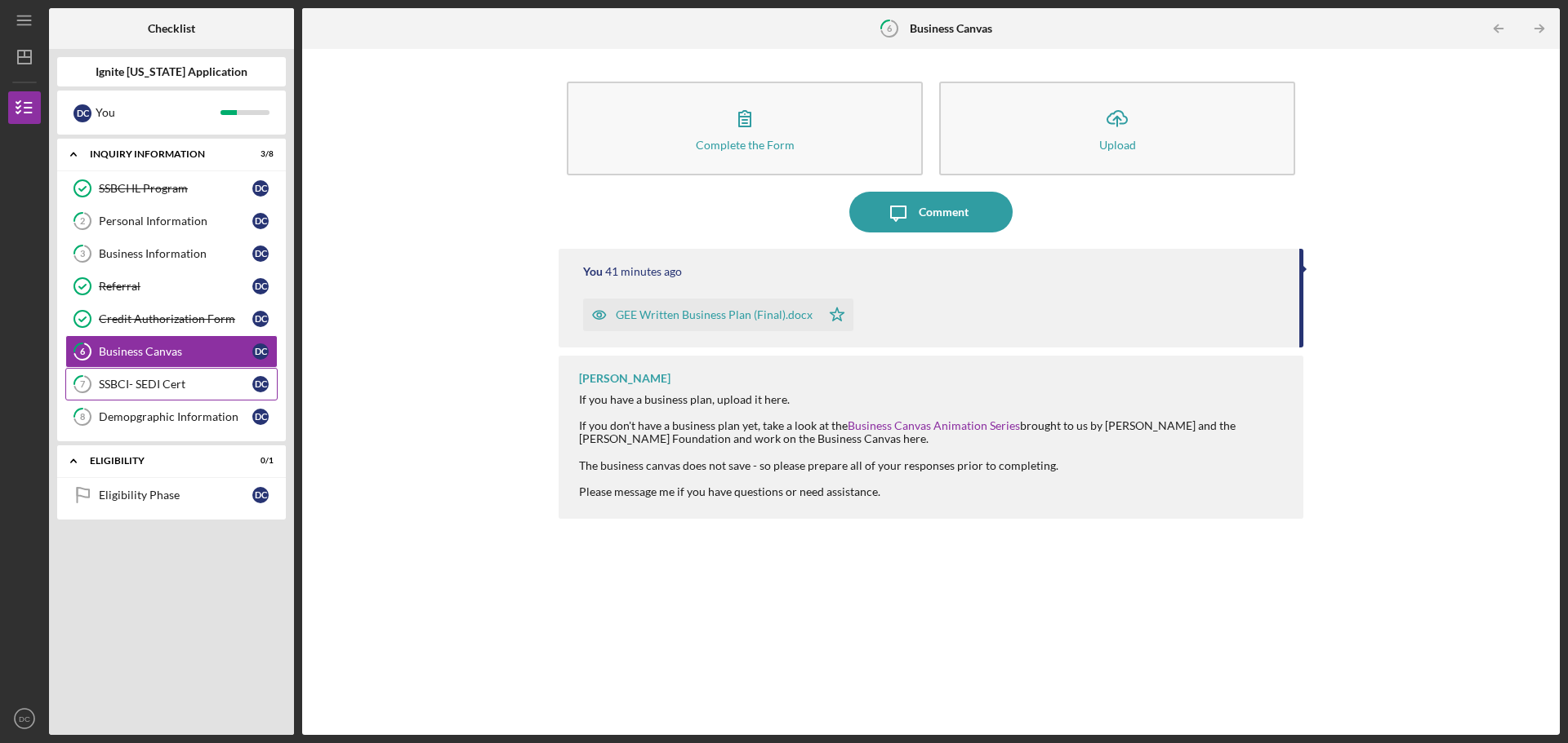
click at [148, 394] on link "7 SSBCI- SEDI Cert D C" at bounding box center [171, 384] width 212 height 33
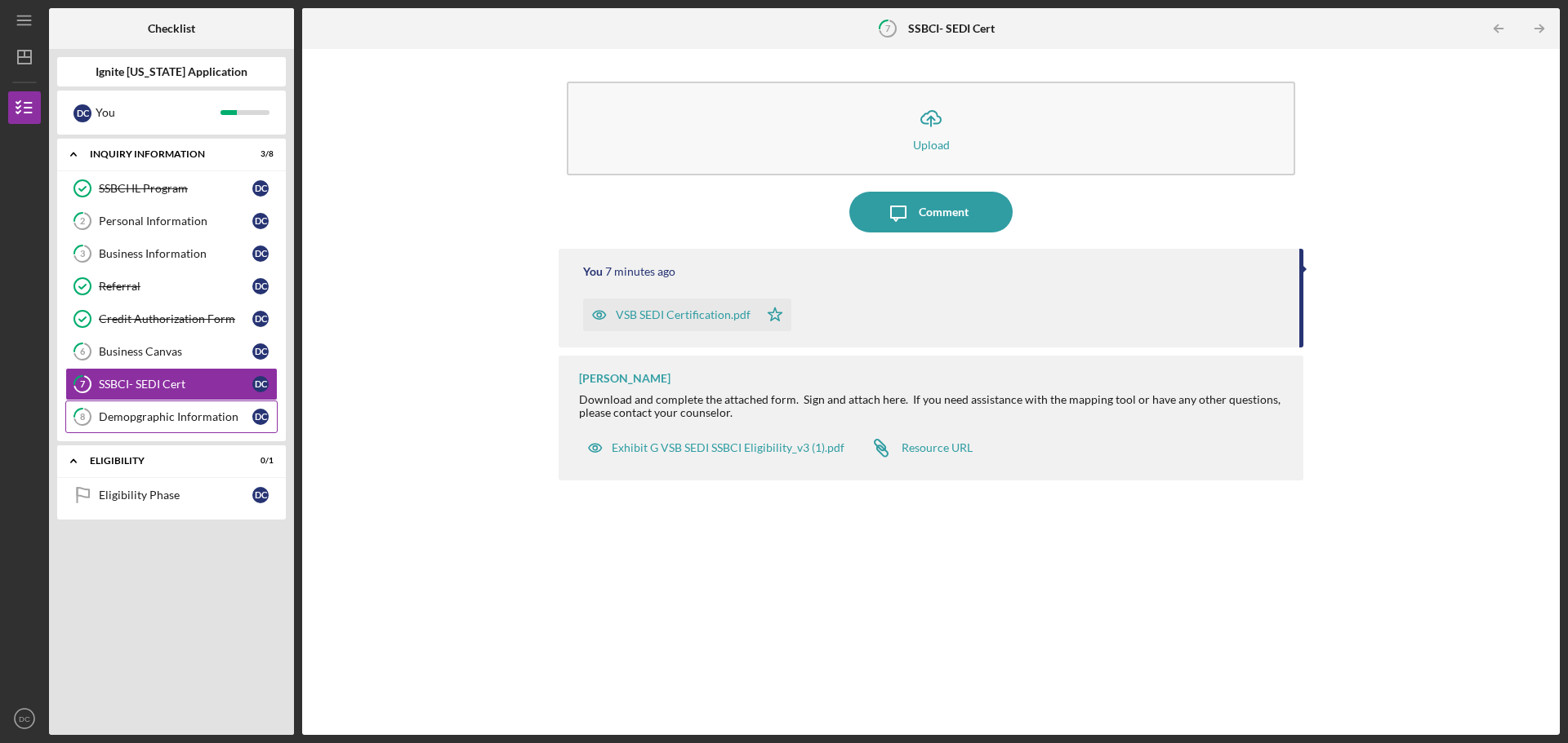
click at [144, 425] on link "8 Demopgraphic Information D C" at bounding box center [171, 416] width 212 height 33
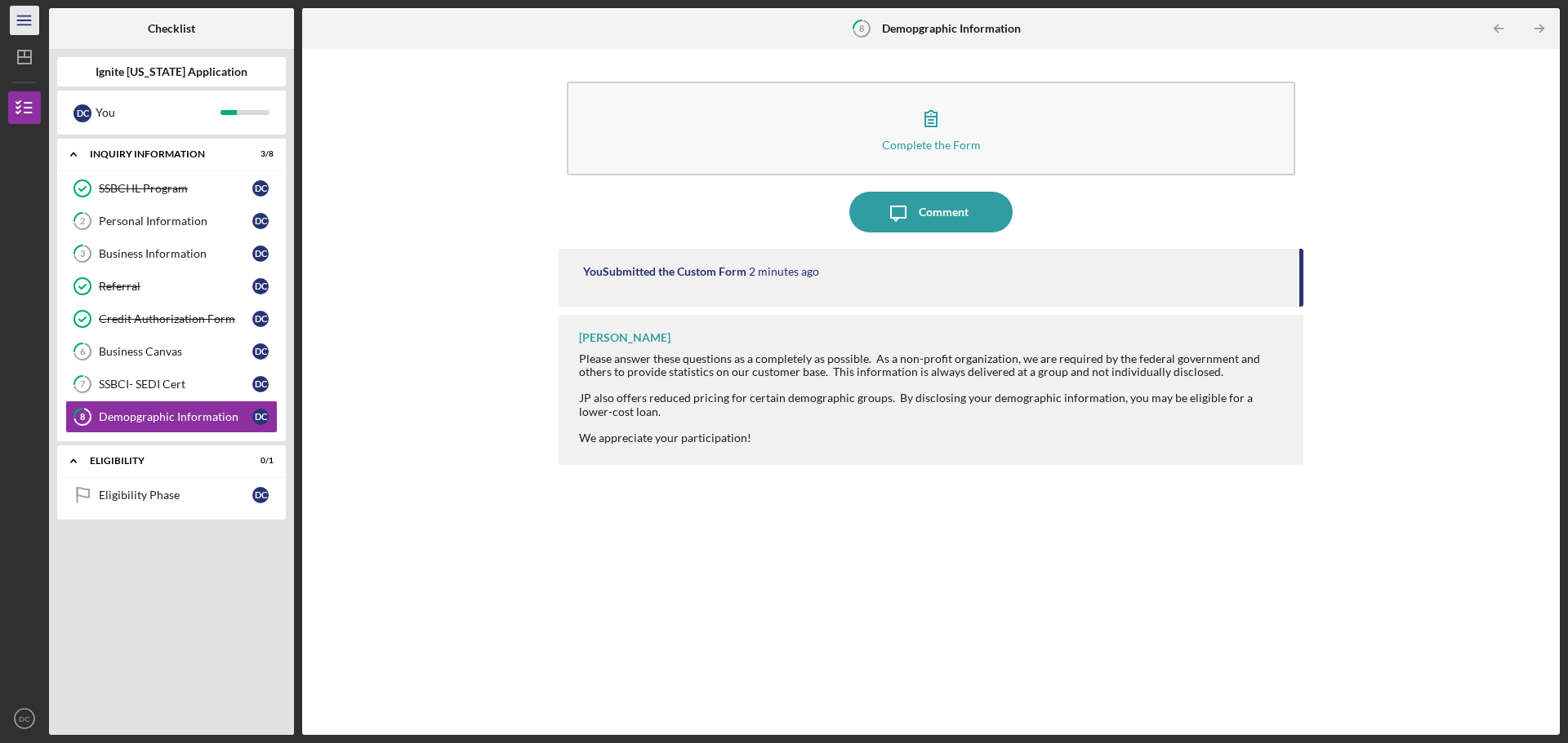
click at [18, 19] on icon "Icon/Menu" at bounding box center [24, 20] width 37 height 36
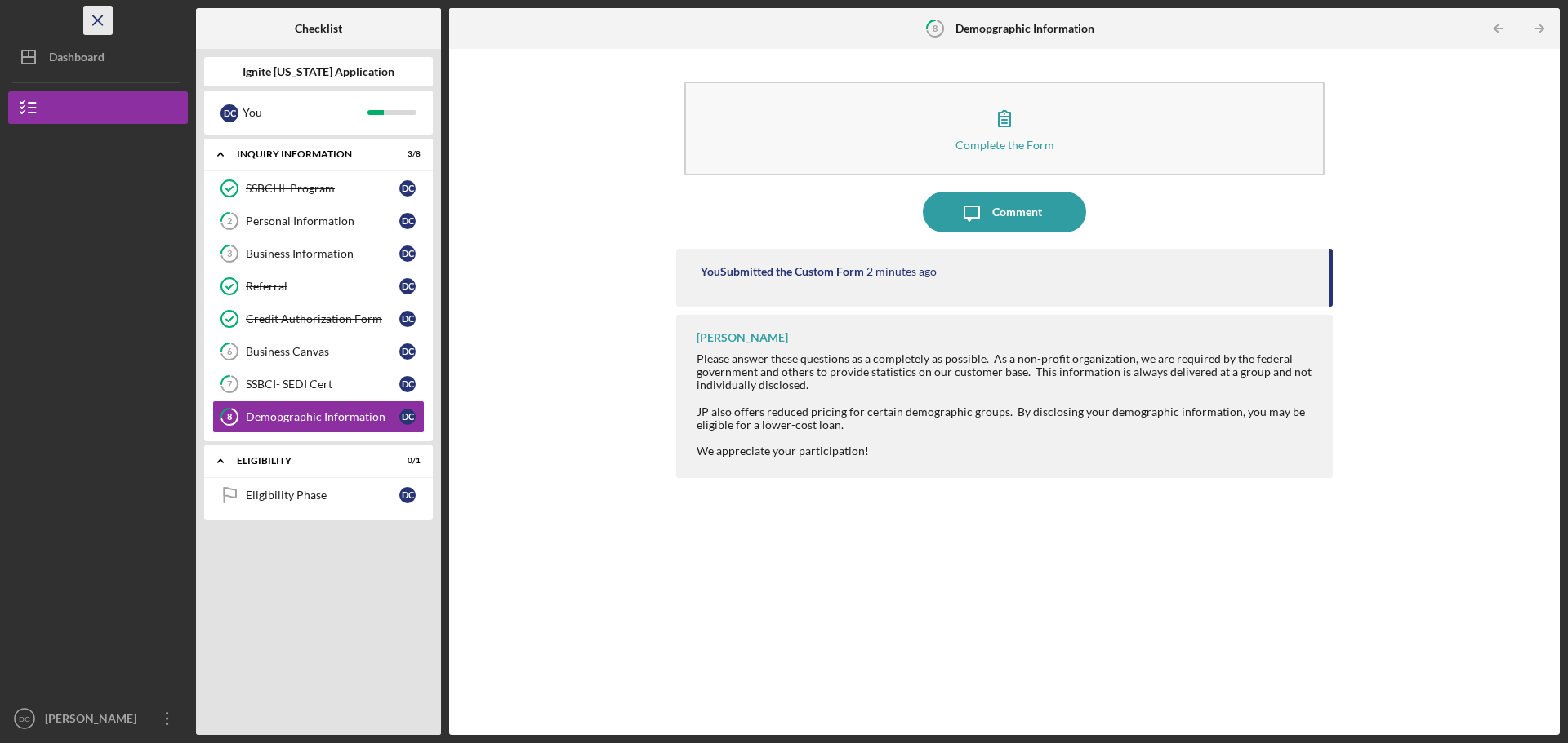
click at [107, 23] on icon "Icon/Menu Close" at bounding box center [98, 20] width 37 height 36
